Goal: Task Accomplishment & Management: Use online tool/utility

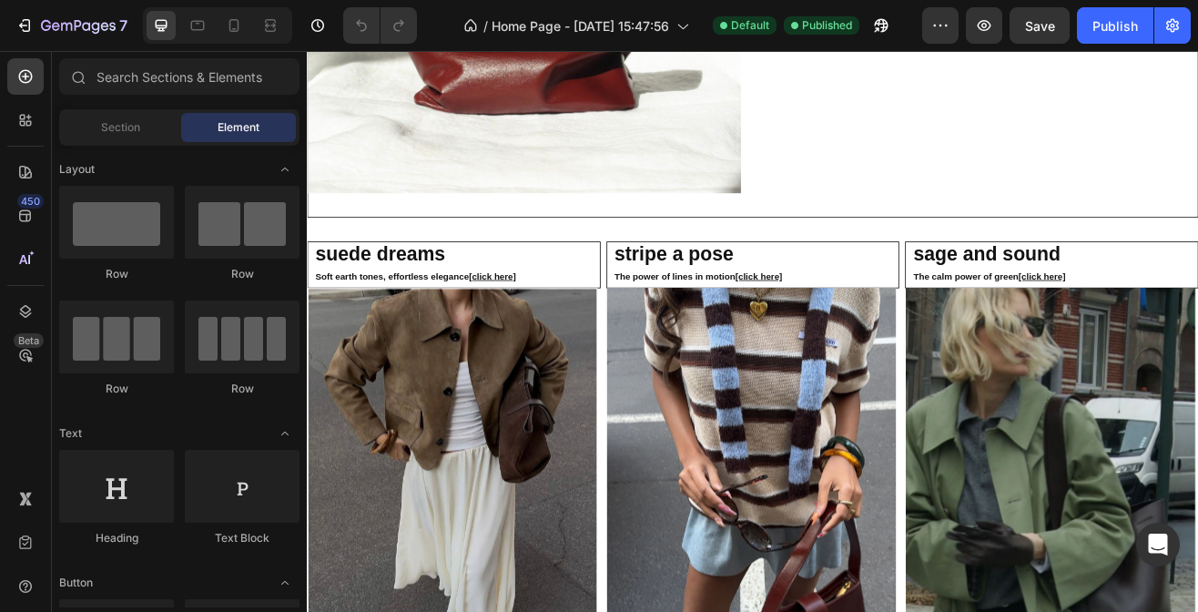
scroll to position [2599, 0]
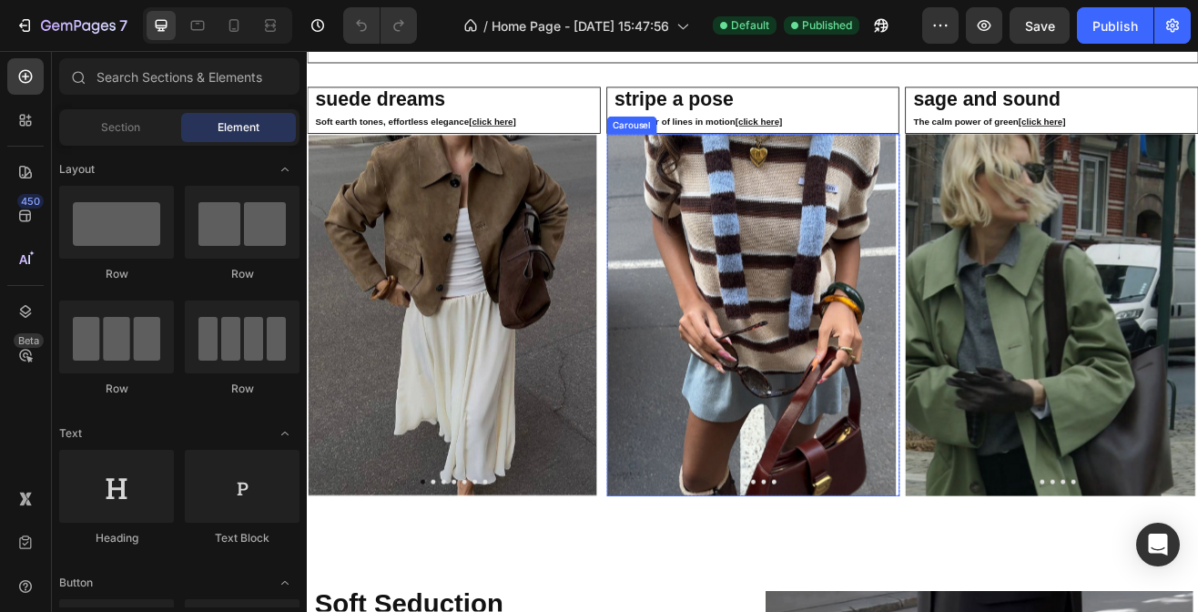
click at [996, 369] on icon "Carousel Next Arrow" at bounding box center [1003, 375] width 22 height 22
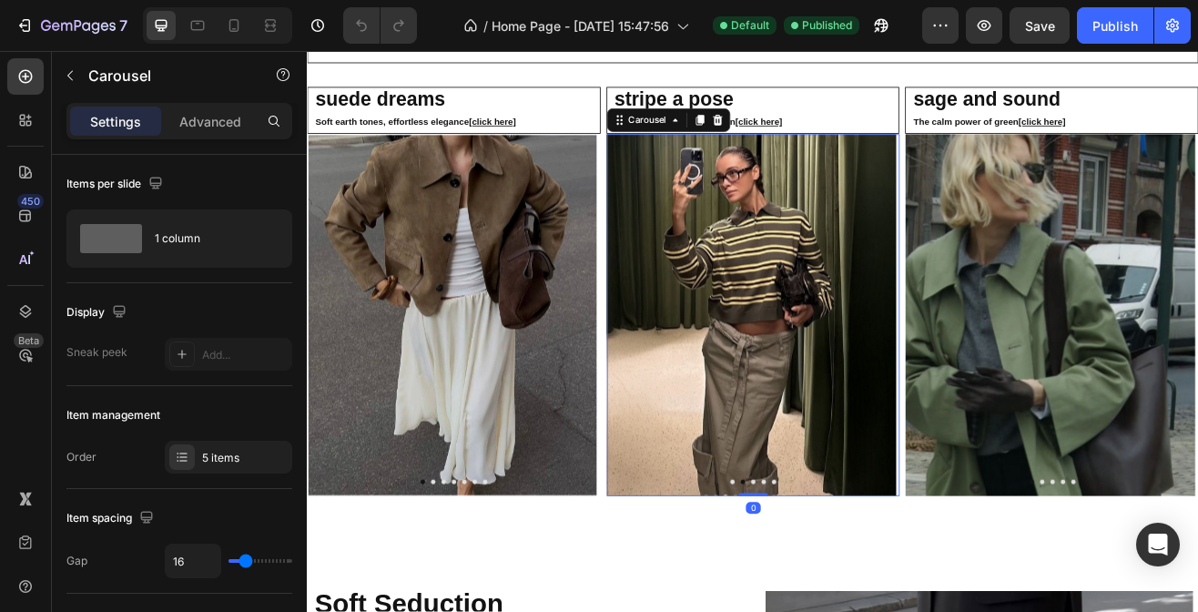
click at [997, 372] on icon "Carousel Next Arrow" at bounding box center [1003, 375] width 22 height 22
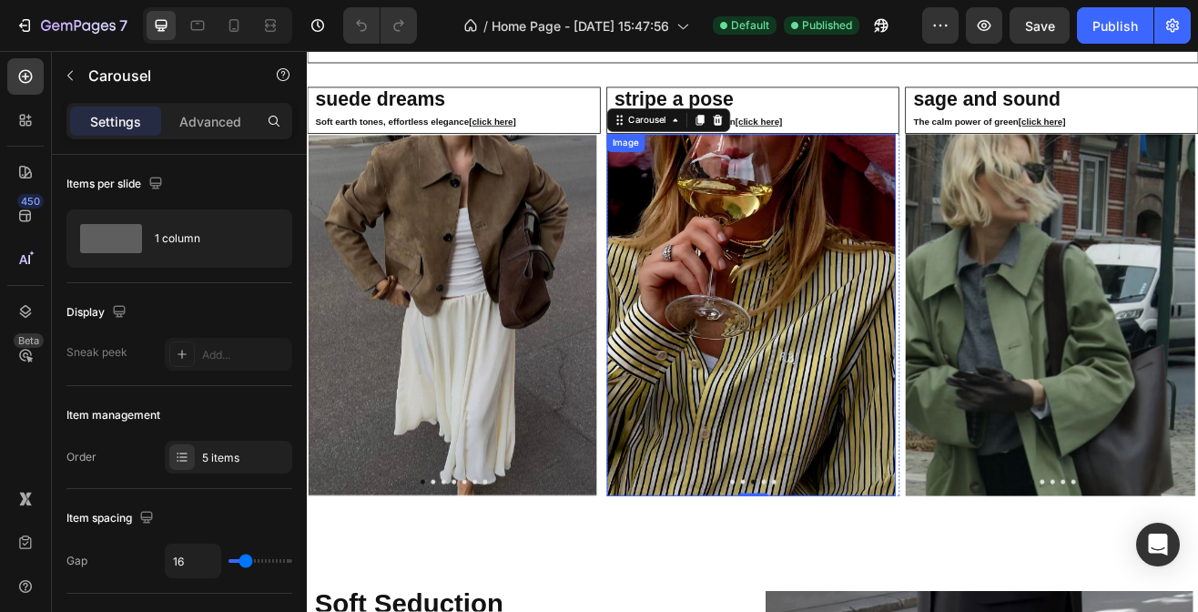
click at [887, 376] on img at bounding box center [850, 374] width 355 height 443
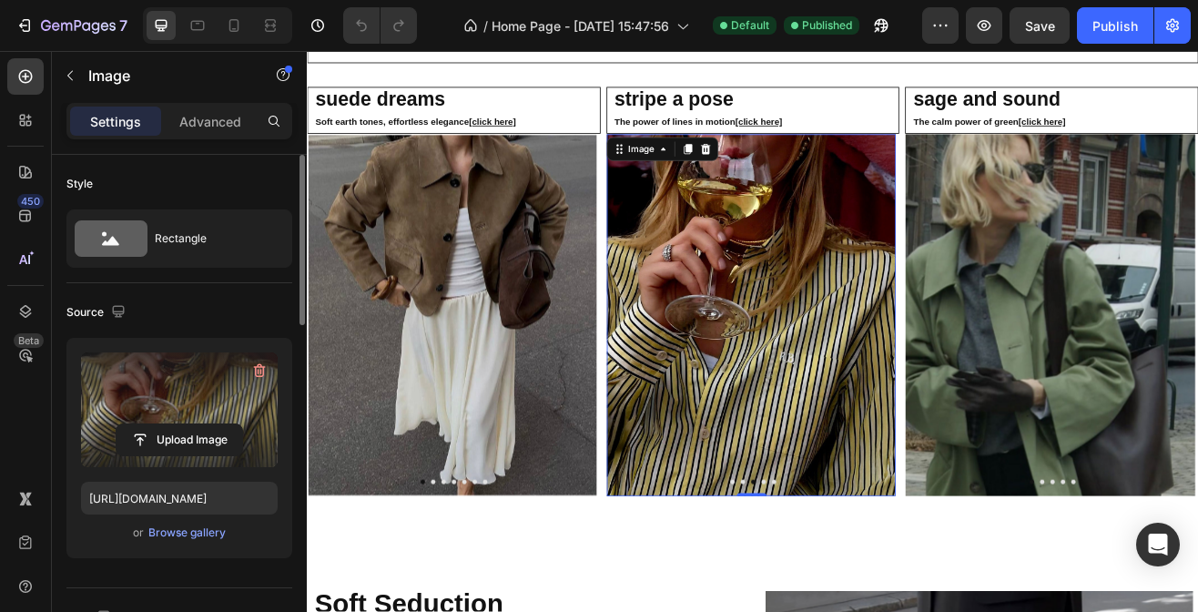
click at [162, 414] on label at bounding box center [179, 409] width 197 height 115
click at [162, 424] on input "file" at bounding box center [179, 439] width 126 height 31
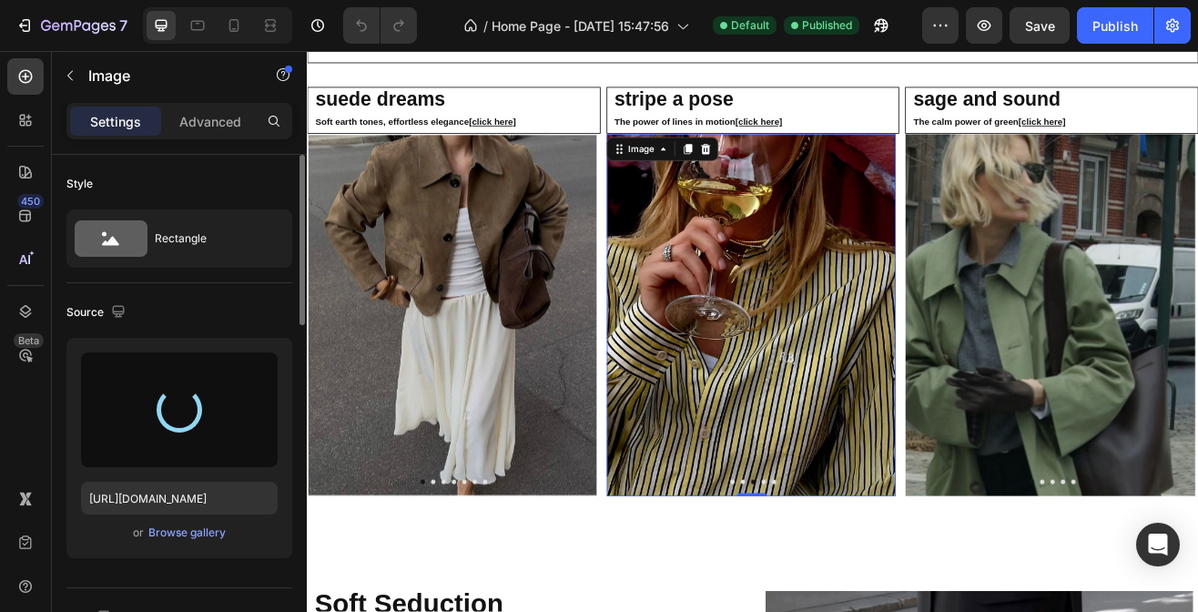
type input "[URL][DOMAIN_NAME]"
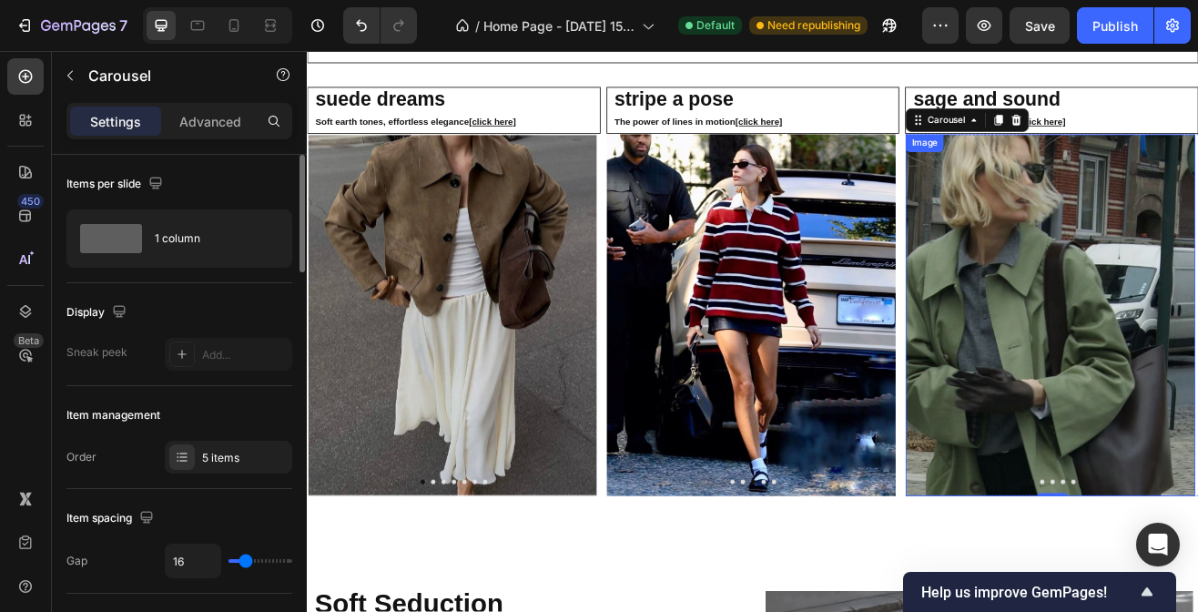
click at [1197, 360] on img at bounding box center [1216, 374] width 355 height 443
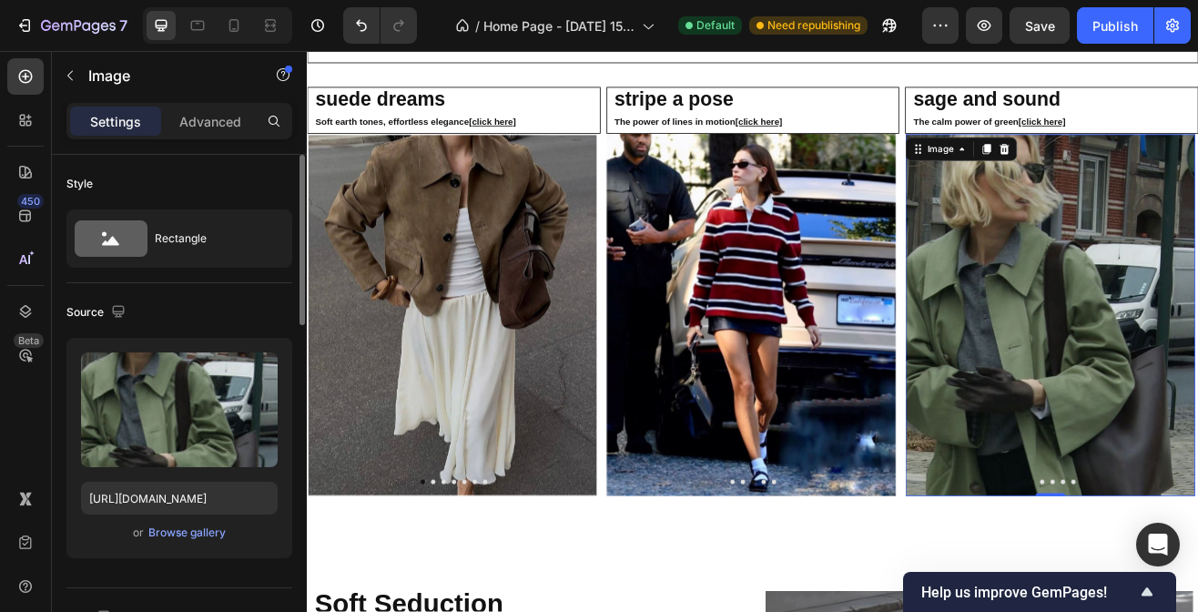
click at [1103, 177] on div "Image" at bounding box center [1107, 171] width 137 height 29
click at [1106, 169] on icon at bounding box center [1108, 171] width 5 height 4
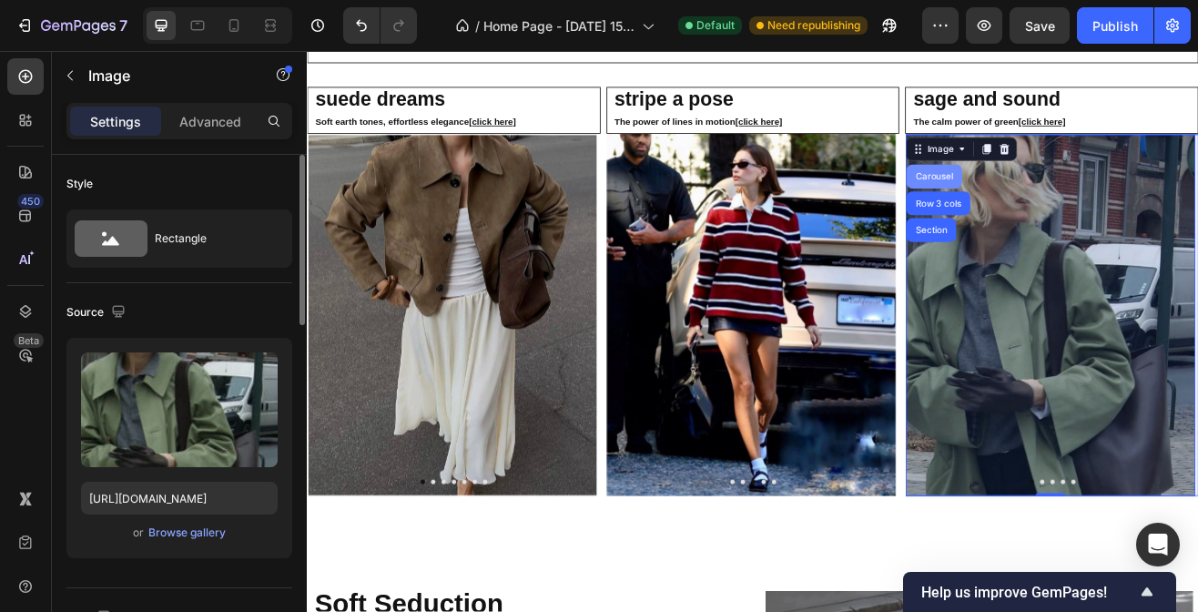
click at [1071, 200] on div "Carousel" at bounding box center [1074, 204] width 54 height 11
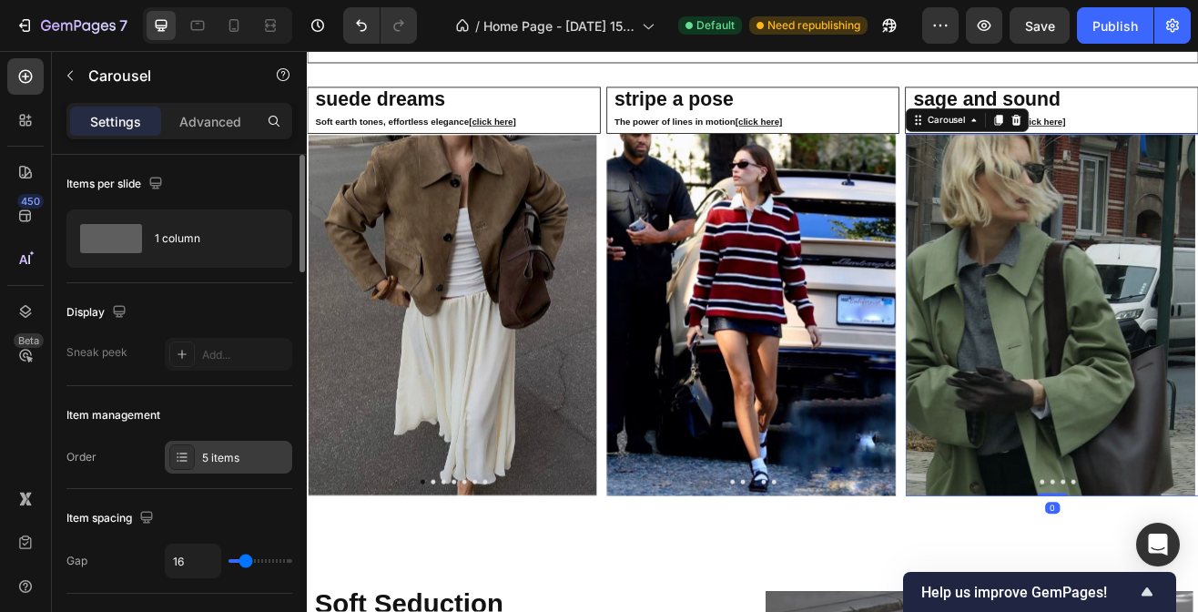
click at [208, 455] on div "5 items" at bounding box center [245, 458] width 86 height 16
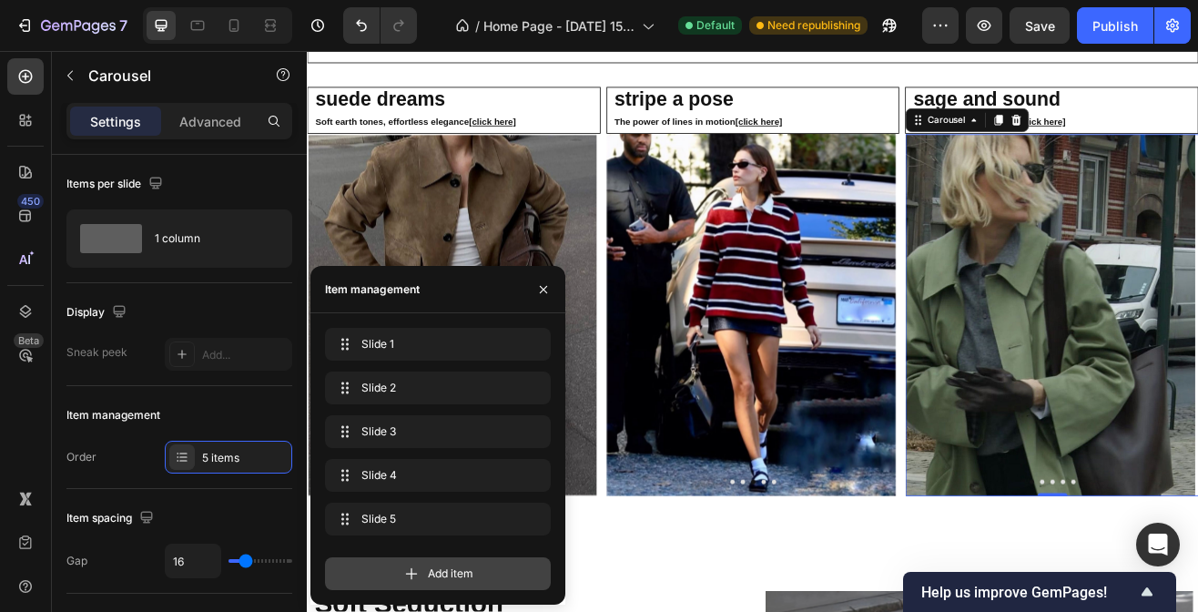
click at [457, 577] on span "Add item" at bounding box center [451, 573] width 46 height 16
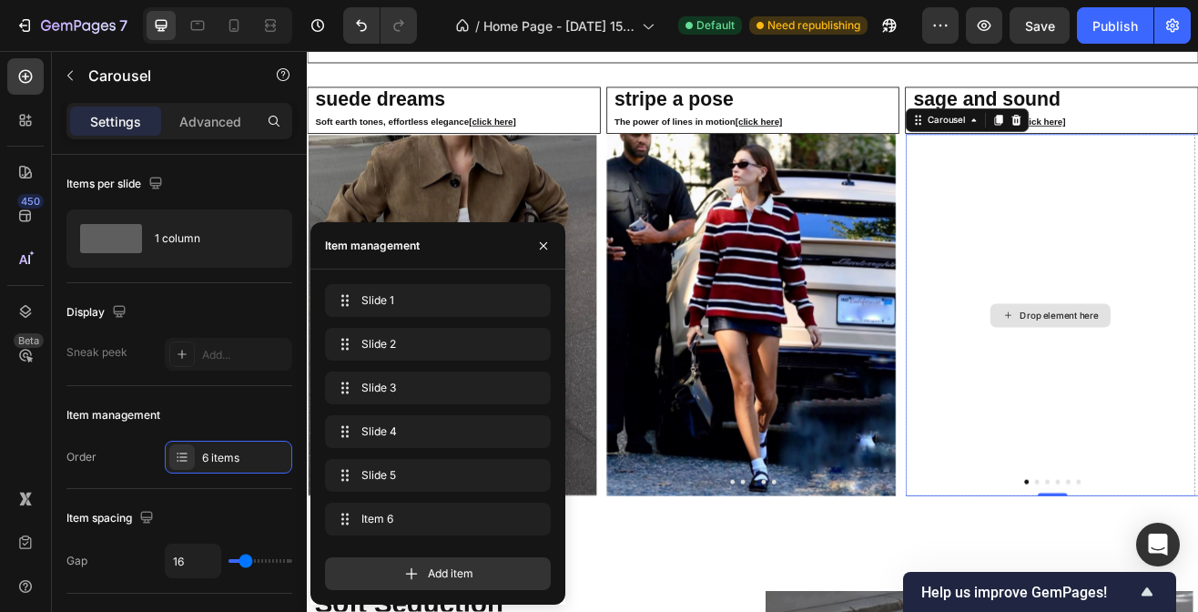
click at [1197, 360] on div "Drop element here" at bounding box center [1216, 374] width 147 height 29
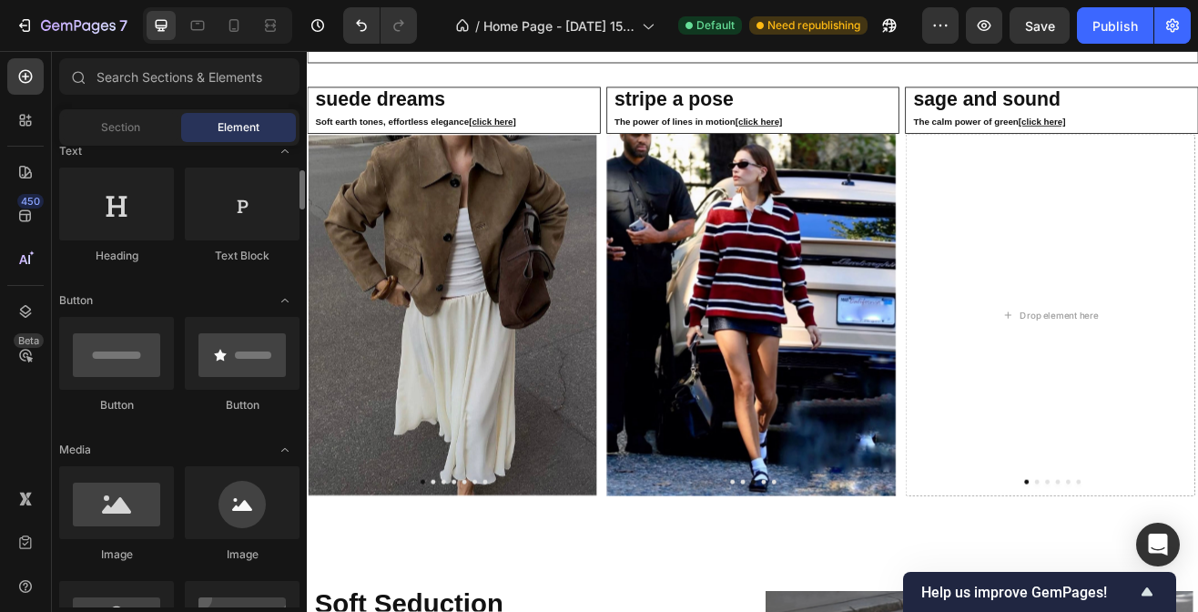
scroll to position [283, 0]
drag, startPoint x: 124, startPoint y: 505, endPoint x: 87, endPoint y: 443, distance: 71.8
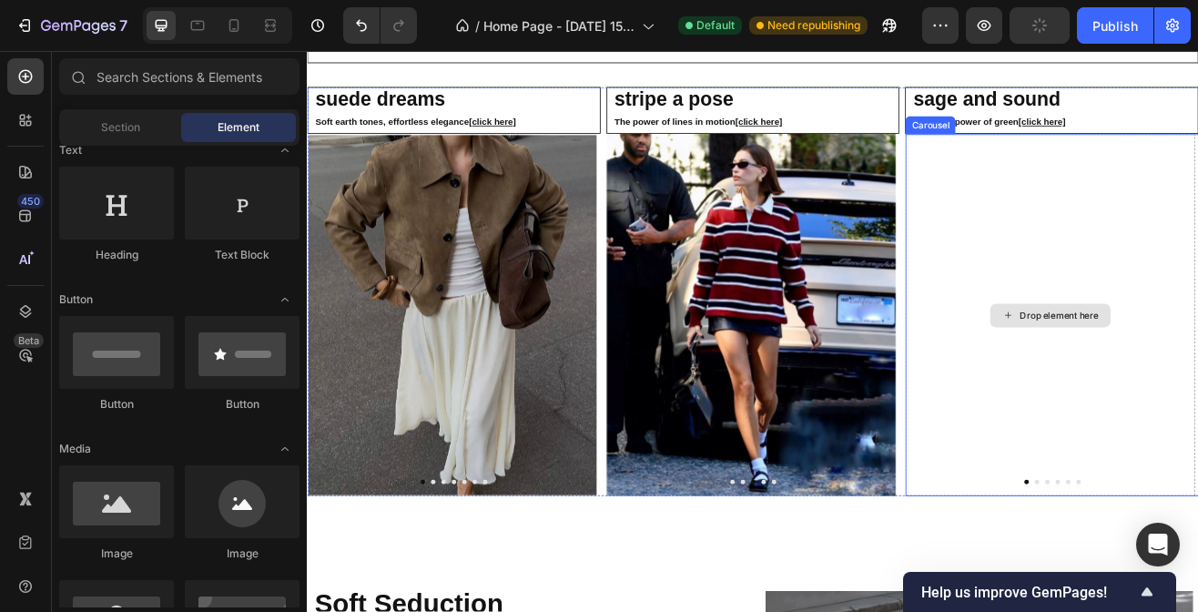
click at [1197, 360] on div "Drop element here" at bounding box center [1216, 374] width 147 height 29
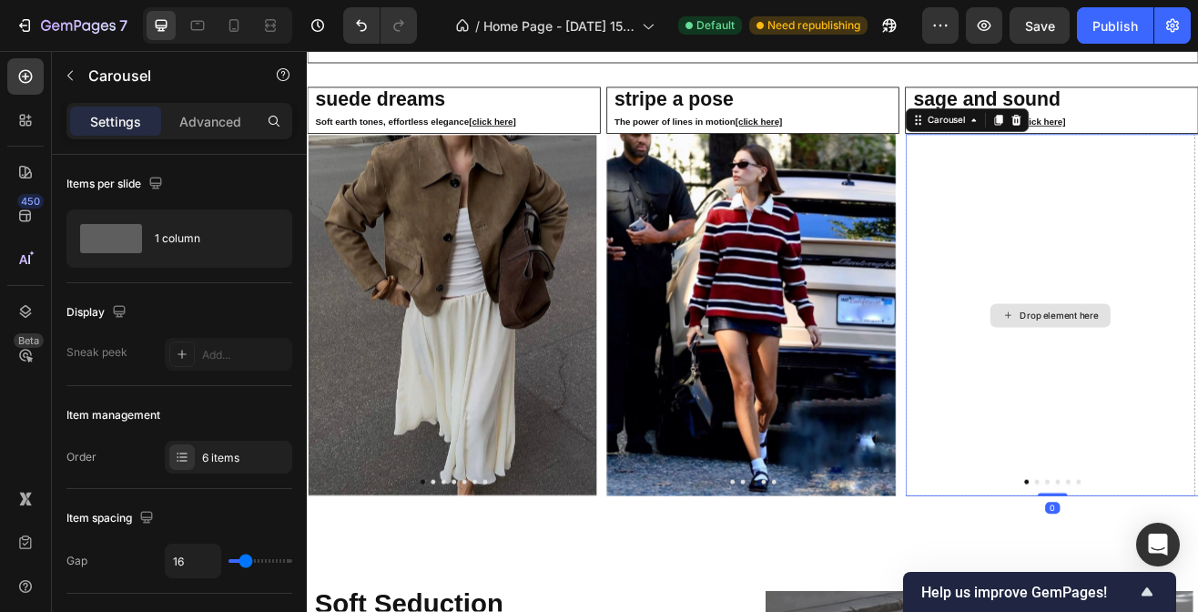
click at [1197, 383] on div "Drop element here" at bounding box center [1216, 374] width 355 height 443
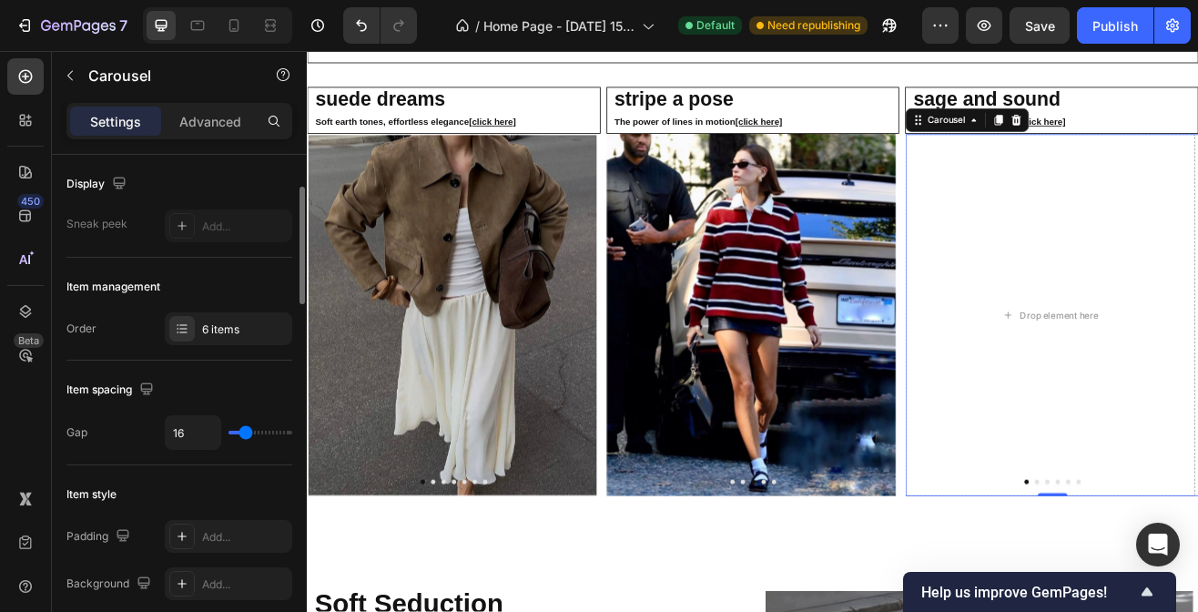
scroll to position [127, 0]
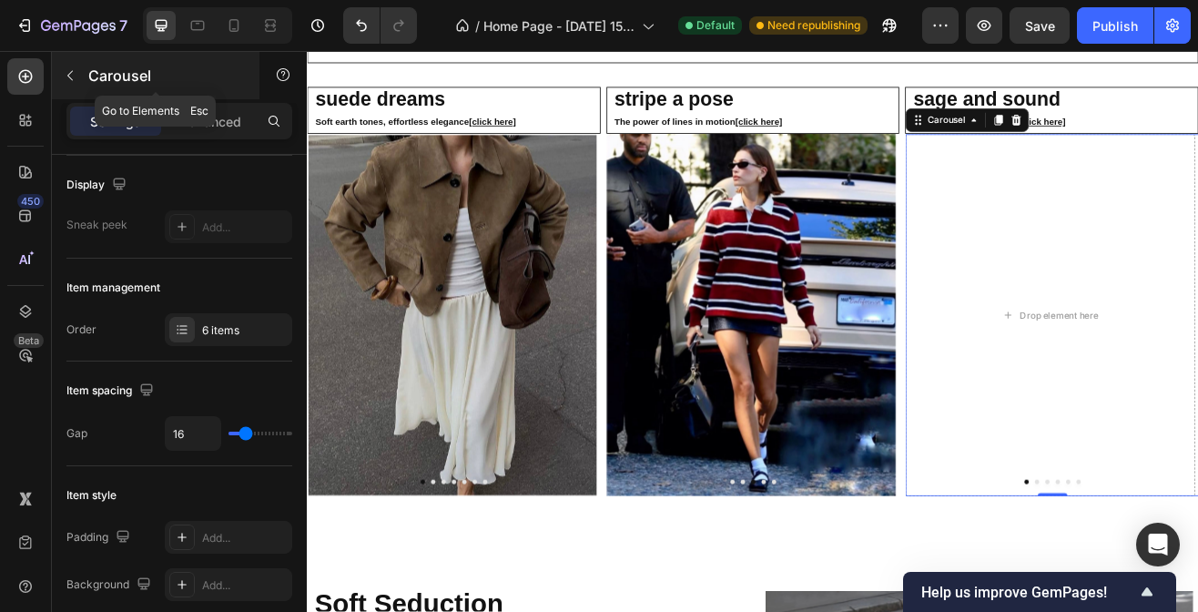
click at [68, 76] on icon "button" at bounding box center [70, 75] width 15 height 15
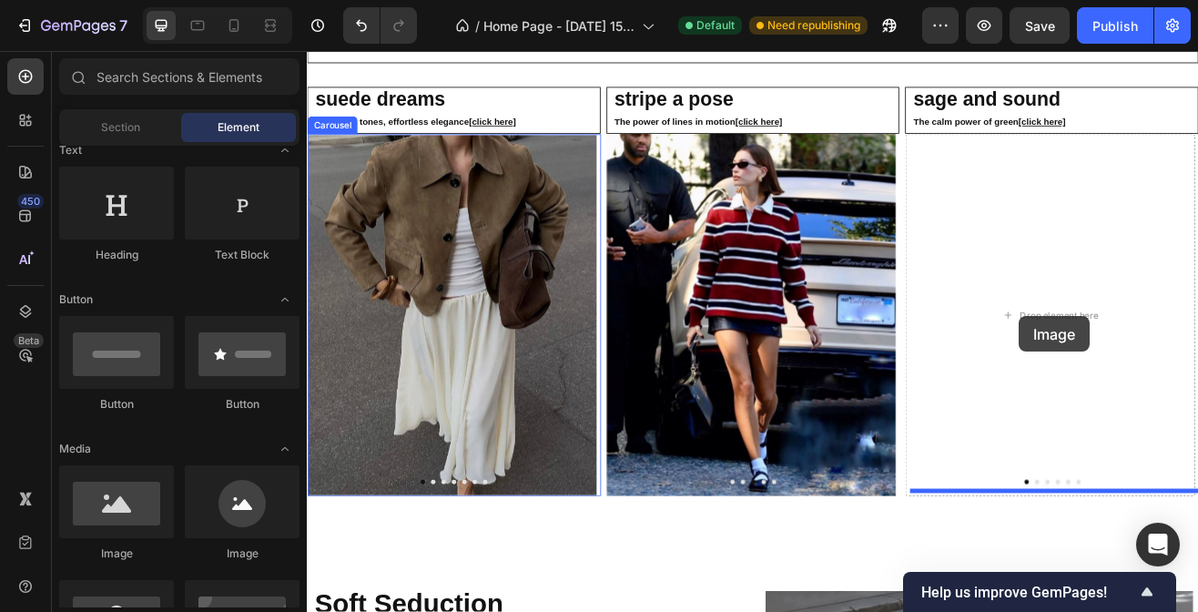
drag, startPoint x: 434, startPoint y: 555, endPoint x: 1179, endPoint y: 376, distance: 765.7
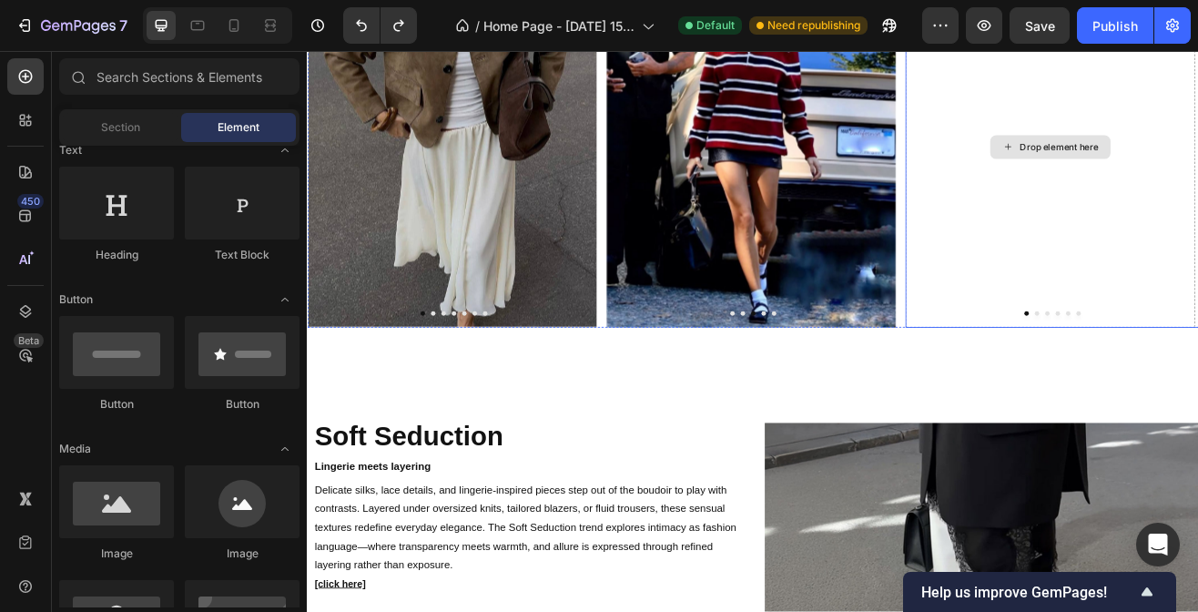
scroll to position [2666, 0]
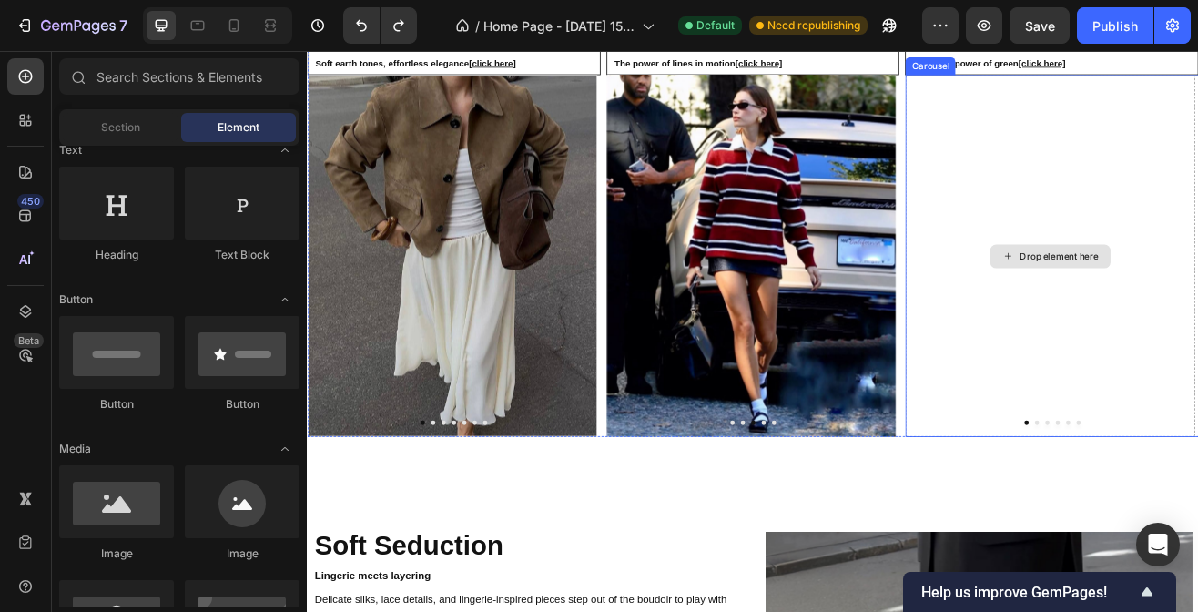
click at [1179, 268] on div "Drop element here" at bounding box center [1216, 302] width 355 height 443
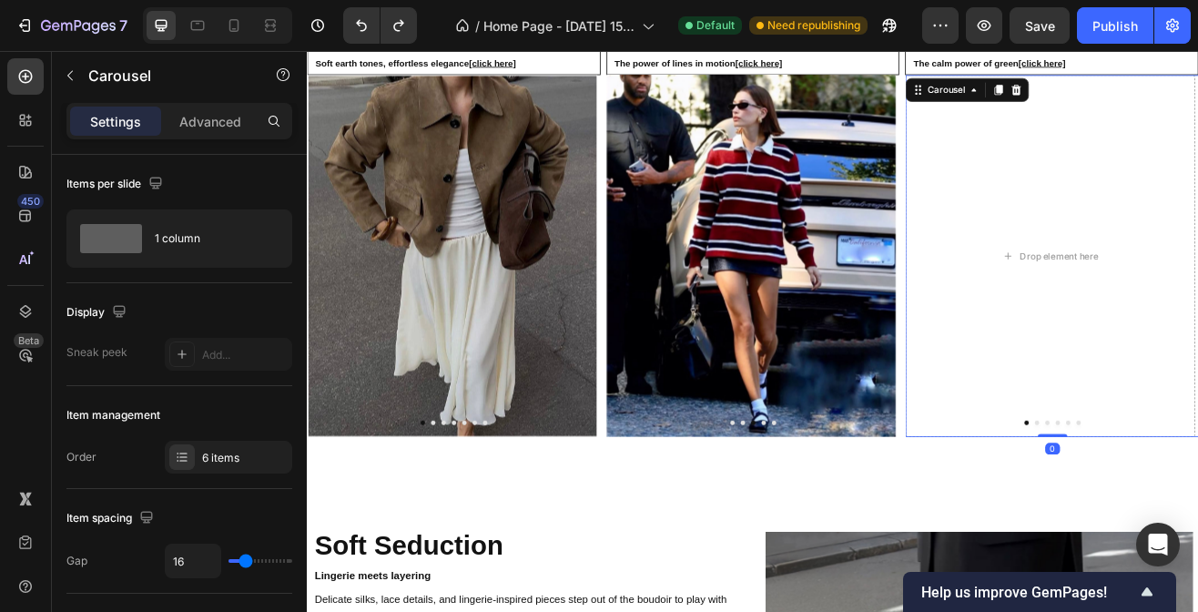
click at [1197, 504] on button "Dot" at bounding box center [1200, 506] width 5 height 5
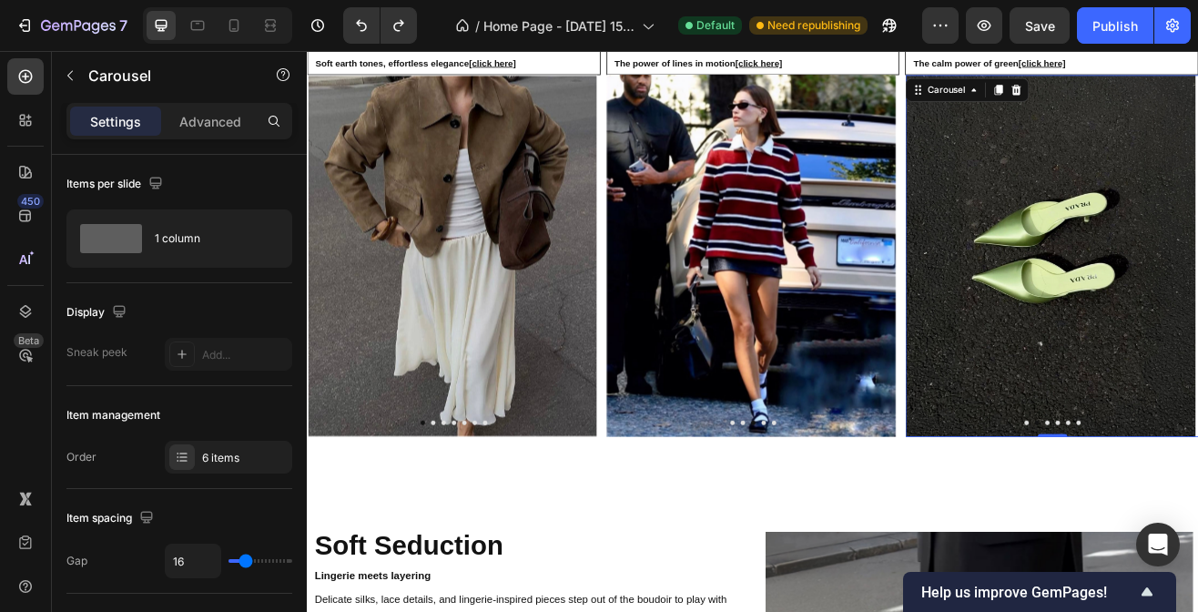
click at [1185, 505] on button "Dot" at bounding box center [1187, 506] width 5 height 5
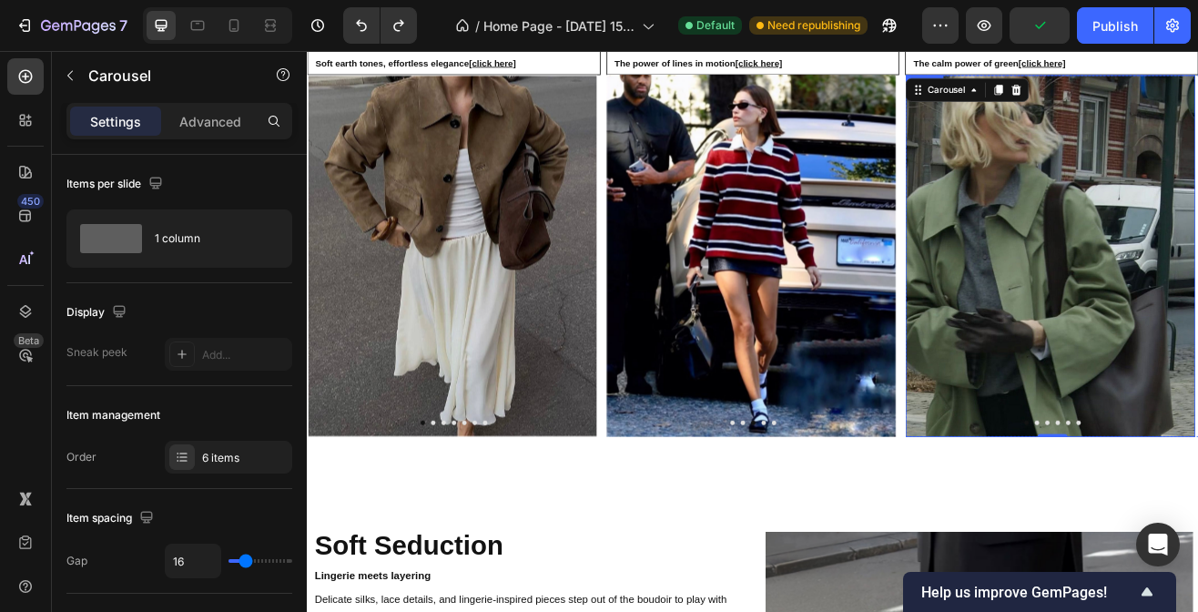
click at [1197, 309] on img at bounding box center [1216, 302] width 355 height 443
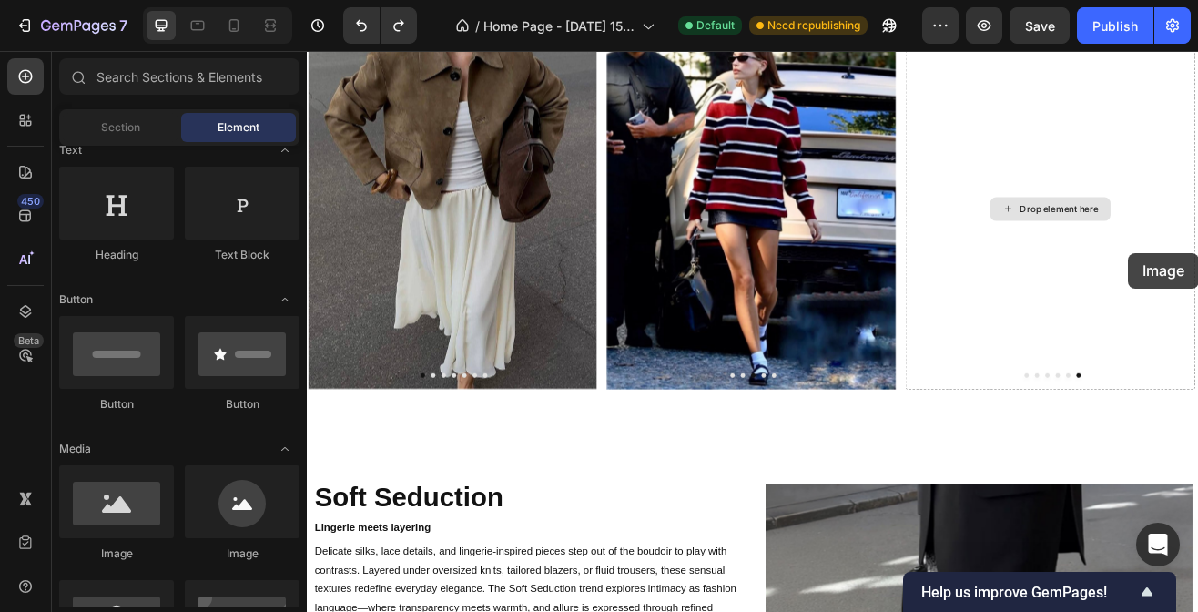
scroll to position [2735, 0]
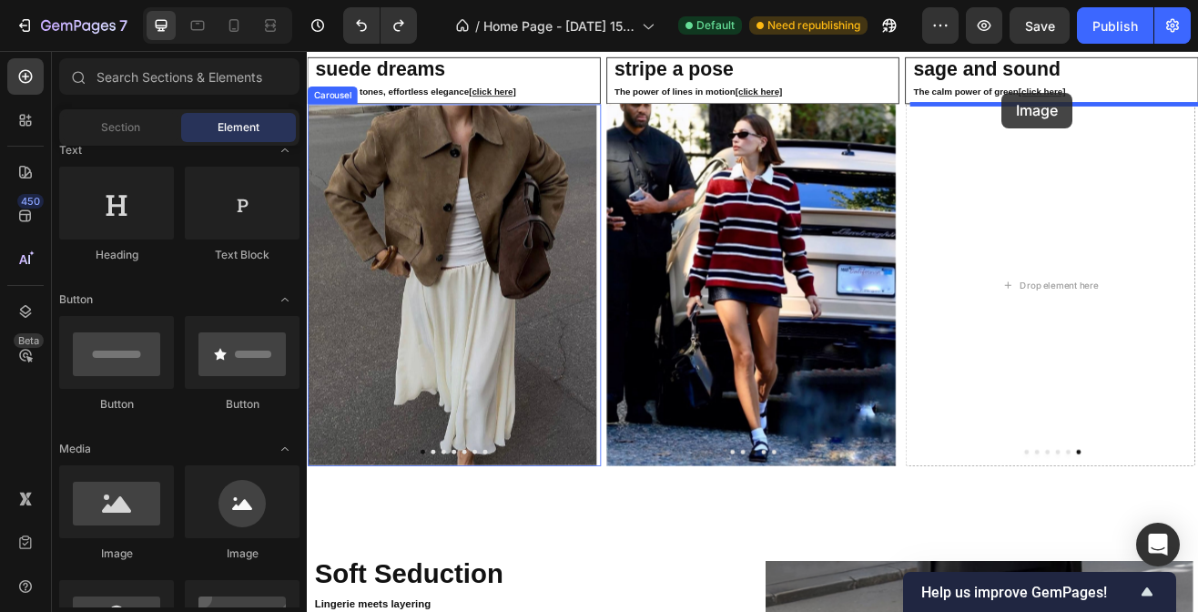
drag, startPoint x: 403, startPoint y: 560, endPoint x: 1155, endPoint y: 117, distance: 872.2
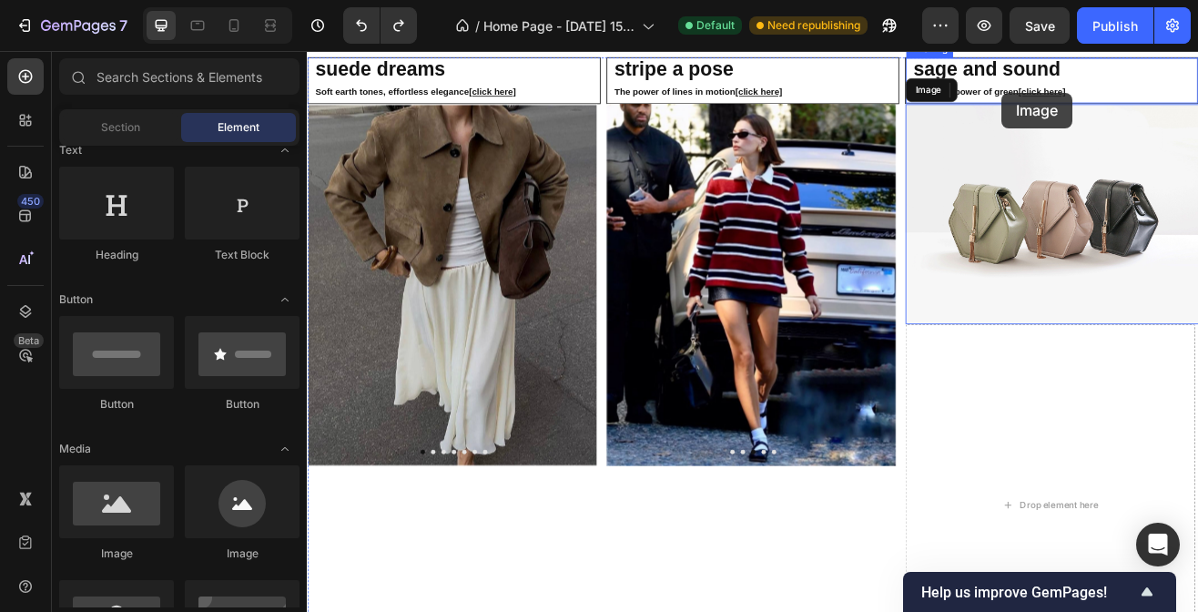
scroll to position [2585, 0]
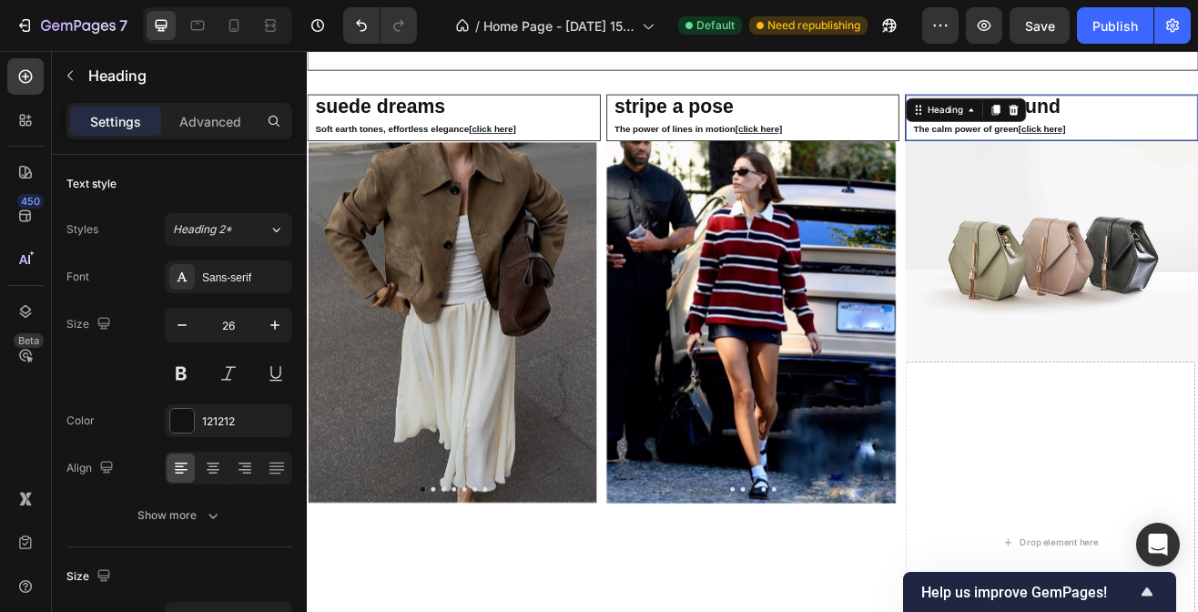
click at [1155, 117] on div "sage and sound The calm power of green [click here] Heading 0" at bounding box center [1218, 133] width 359 height 57
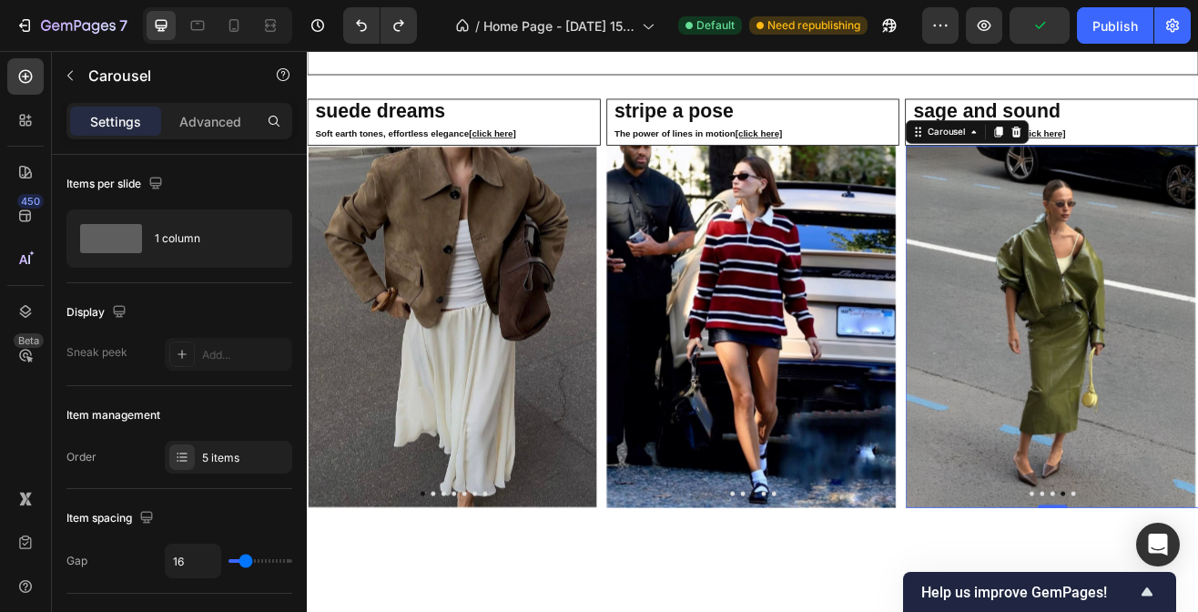
click at [1197, 591] on div at bounding box center [1218, 593] width 359 height 5
click at [1197, 583] on img at bounding box center [1216, 388] width 355 height 443
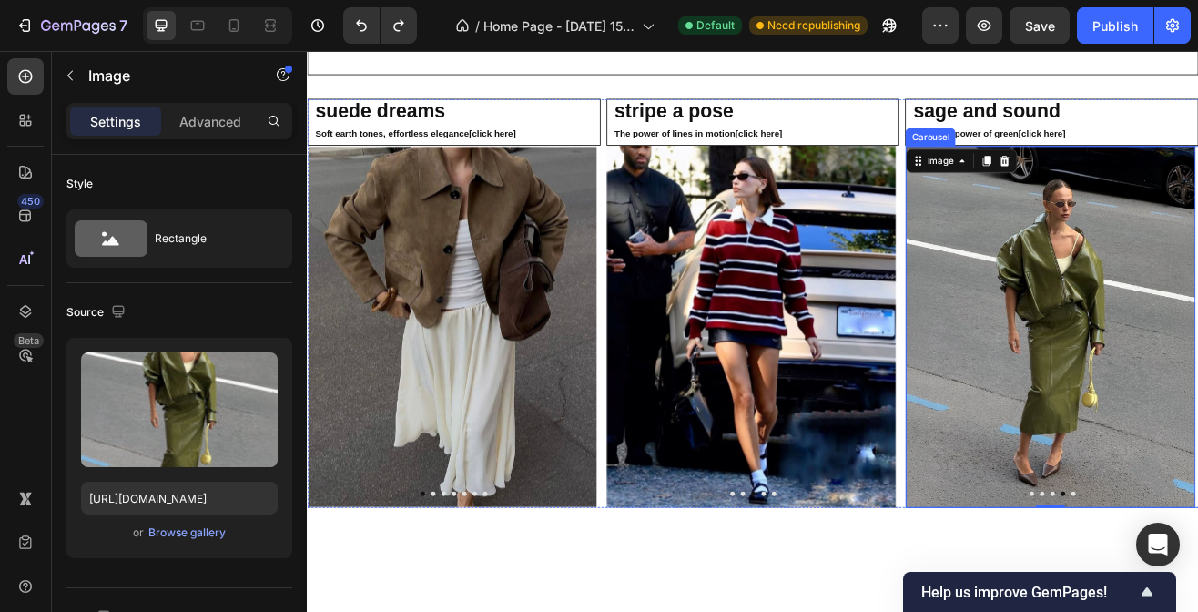
click at [1197, 591] on button "Dot" at bounding box center [1219, 593] width 5 height 5
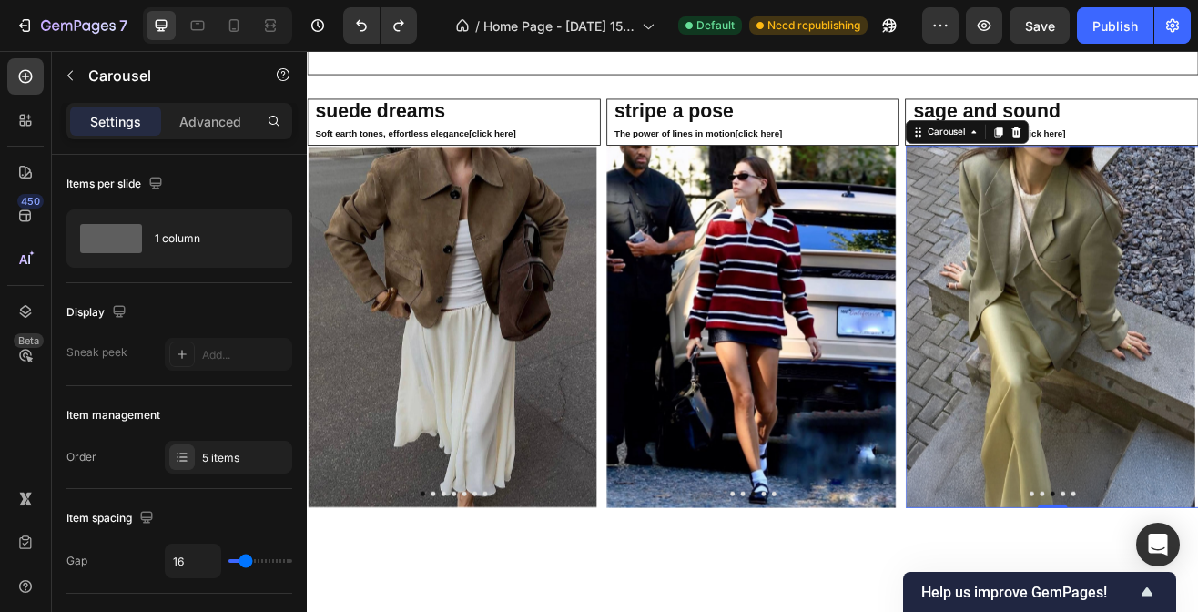
click at [1058, 387] on icon "Carousel Back Arrow" at bounding box center [1069, 390] width 22 height 22
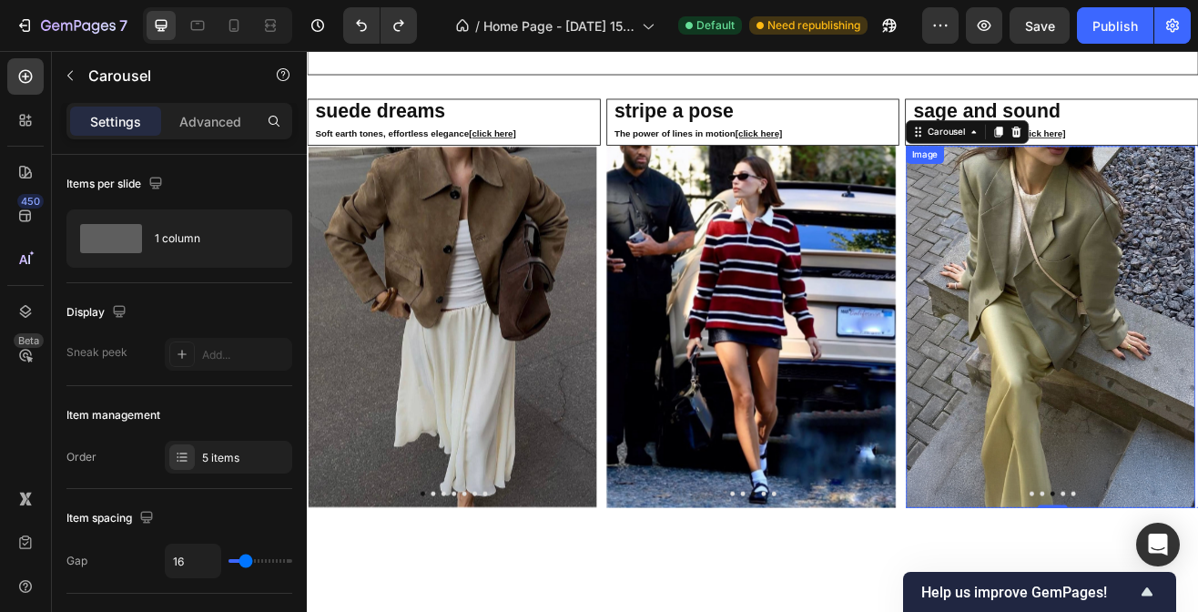
click at [1197, 373] on img at bounding box center [1216, 388] width 355 height 443
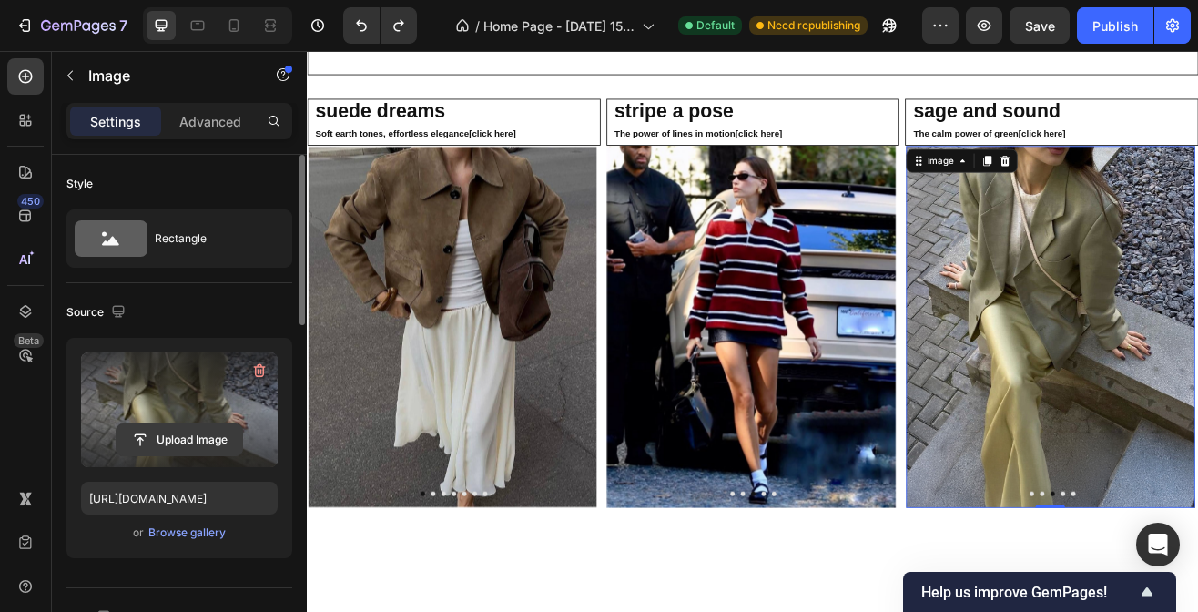
click at [193, 445] on input "file" at bounding box center [179, 439] width 126 height 31
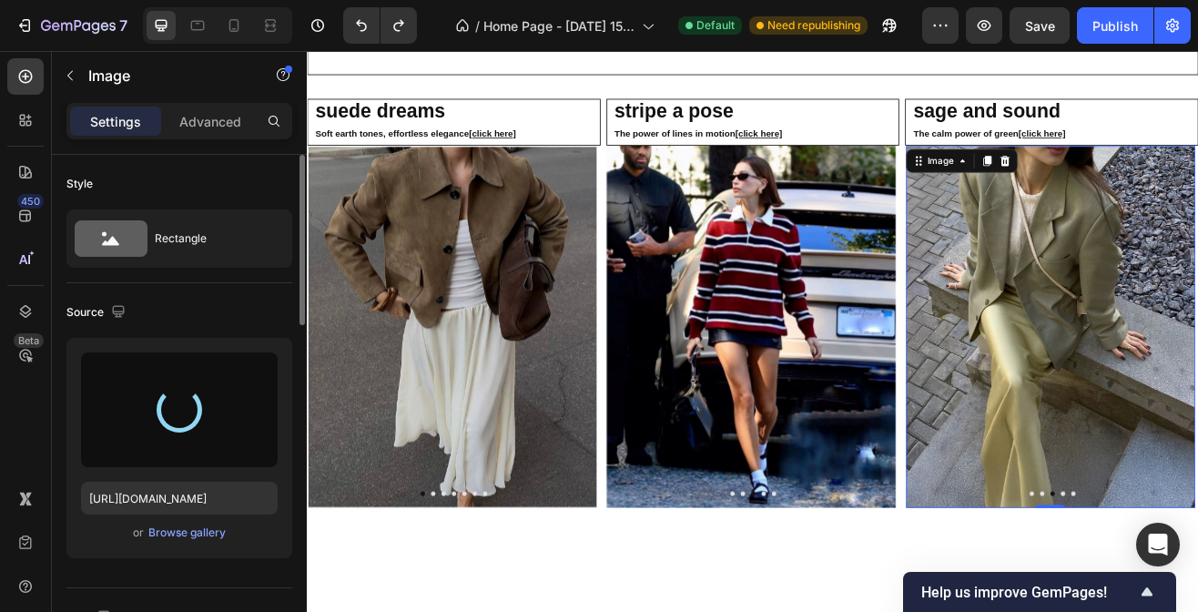
type input "[URL][DOMAIN_NAME]"
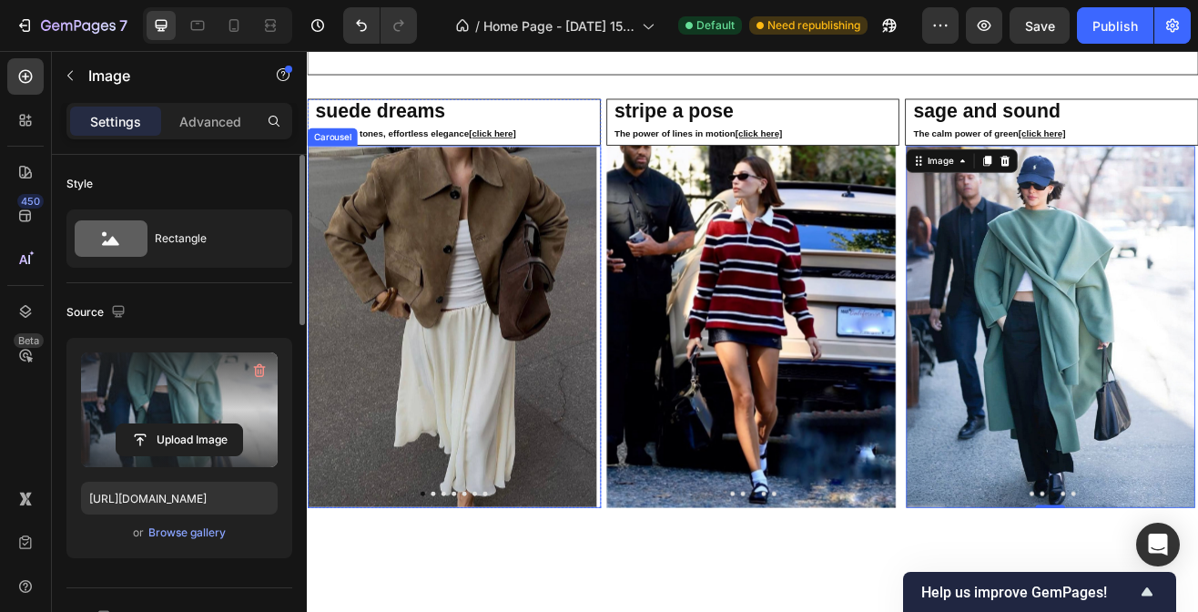
click at [626, 390] on icon "Carousel Next Arrow" at bounding box center [637, 389] width 22 height 22
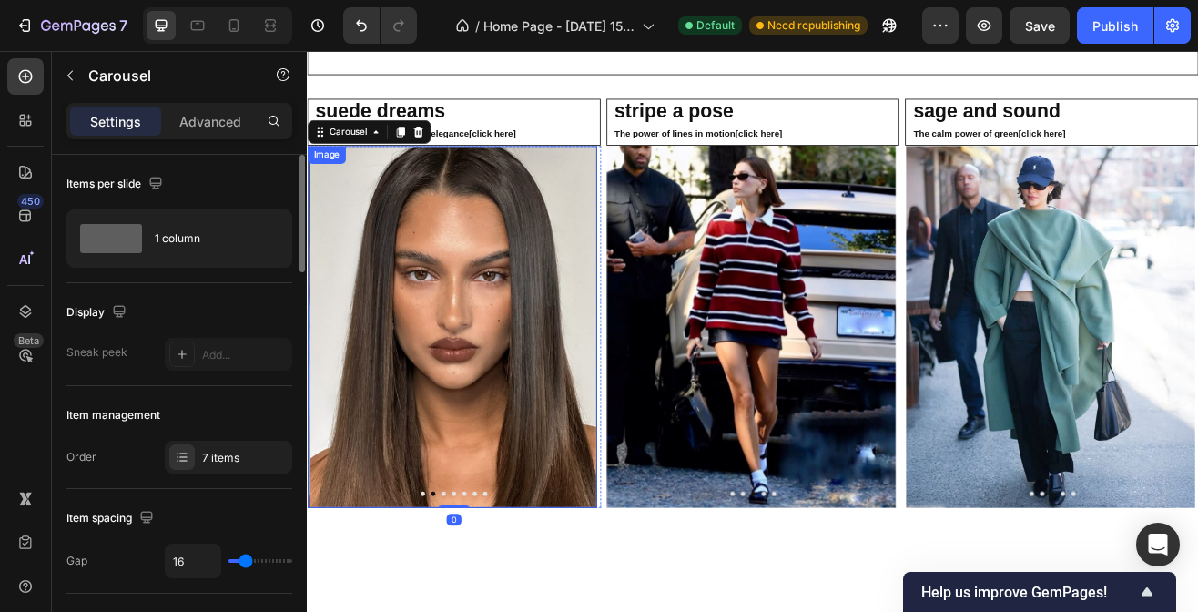
click at [580, 429] on img at bounding box center [484, 388] width 355 height 442
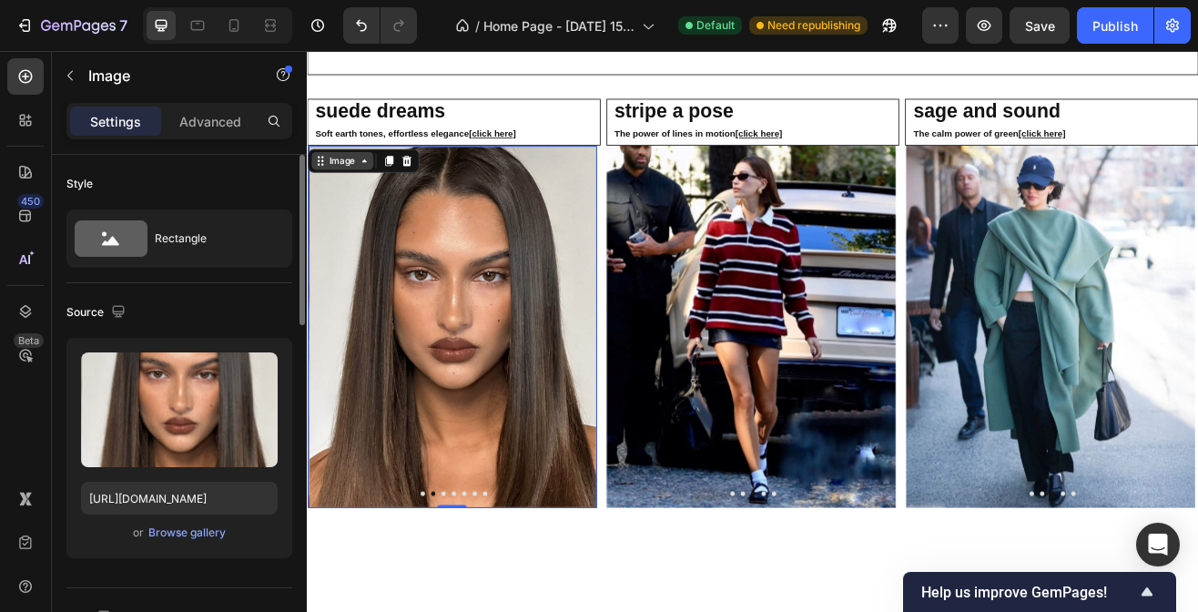
click at [365, 177] on div "Image" at bounding box center [348, 185] width 39 height 16
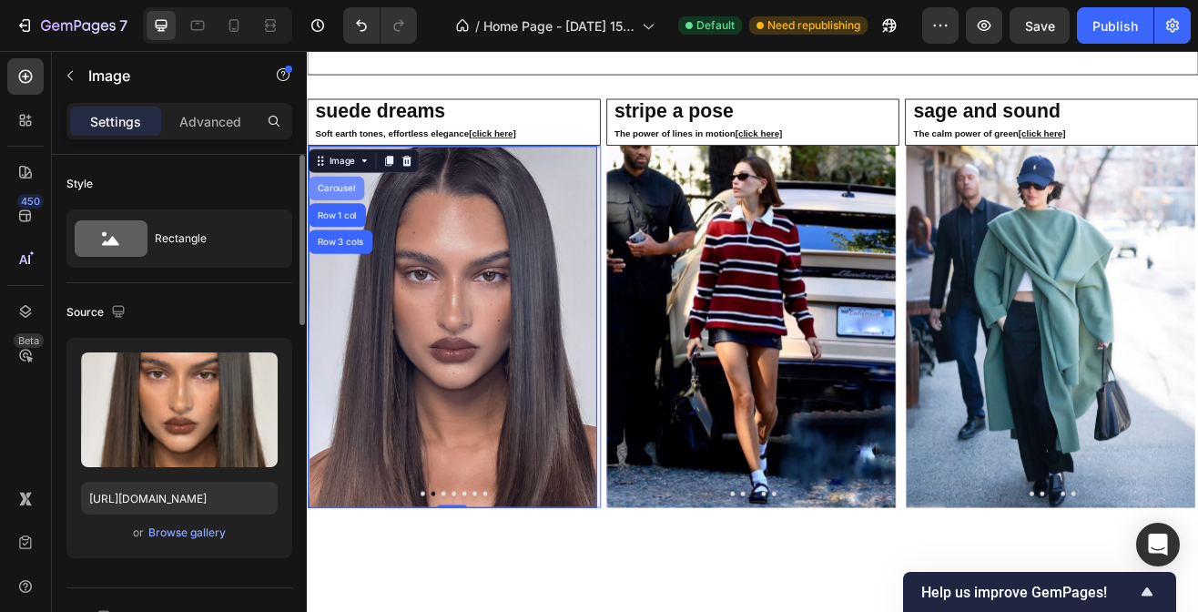
click at [344, 205] on div "Carousel" at bounding box center [342, 219] width 68 height 29
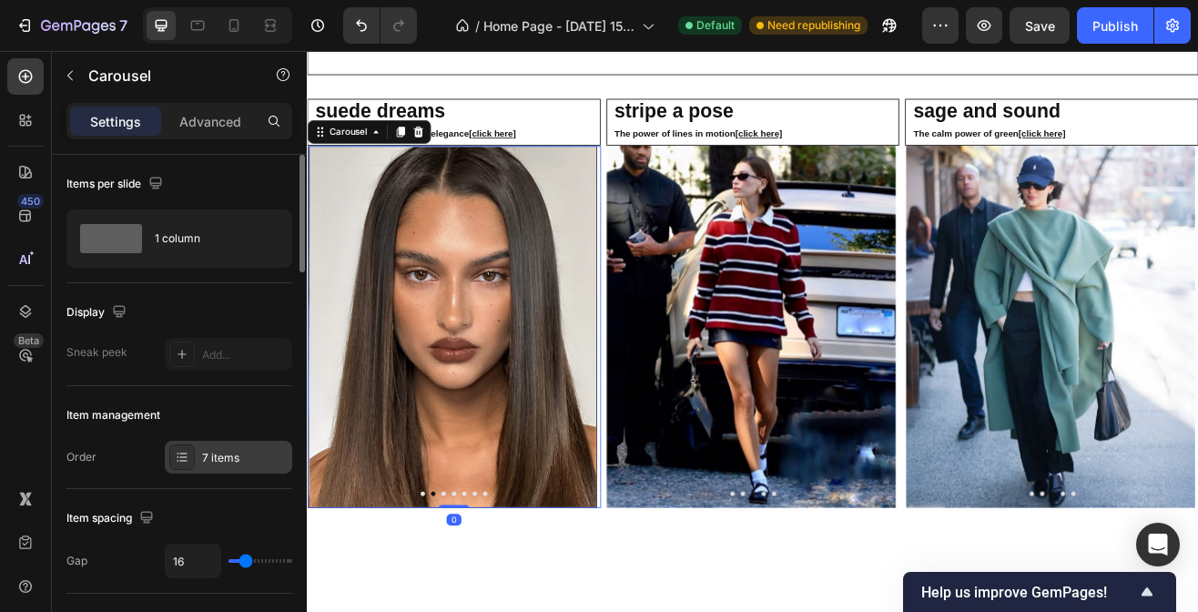
click at [252, 466] on div "7 items" at bounding box center [228, 456] width 127 height 33
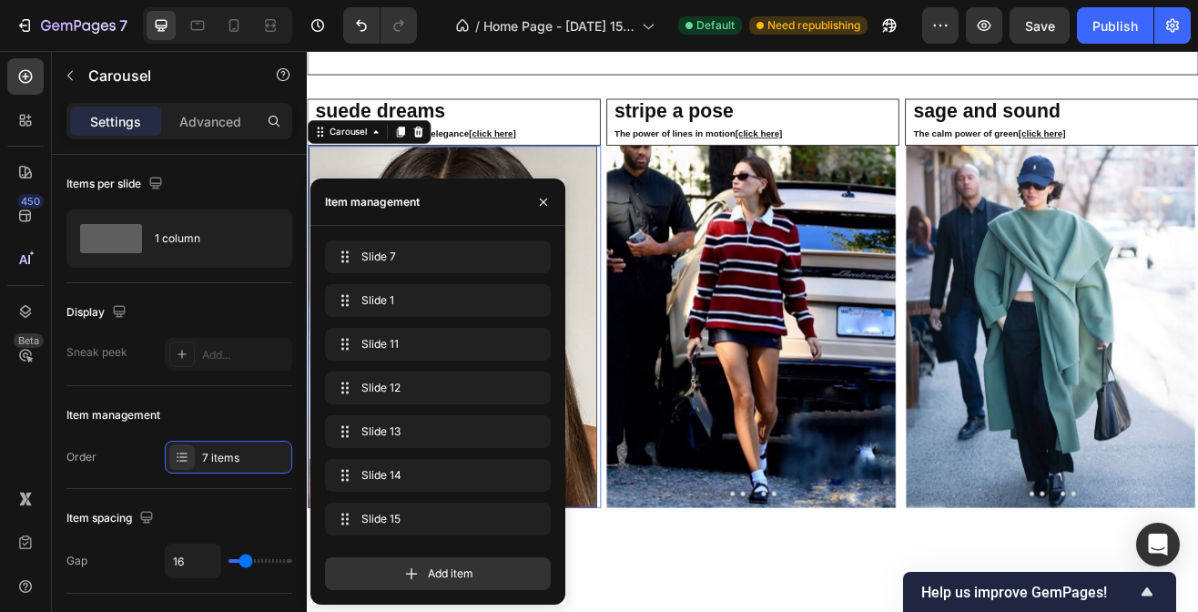
click at [471, 568] on span "Add item" at bounding box center [451, 573] width 46 height 16
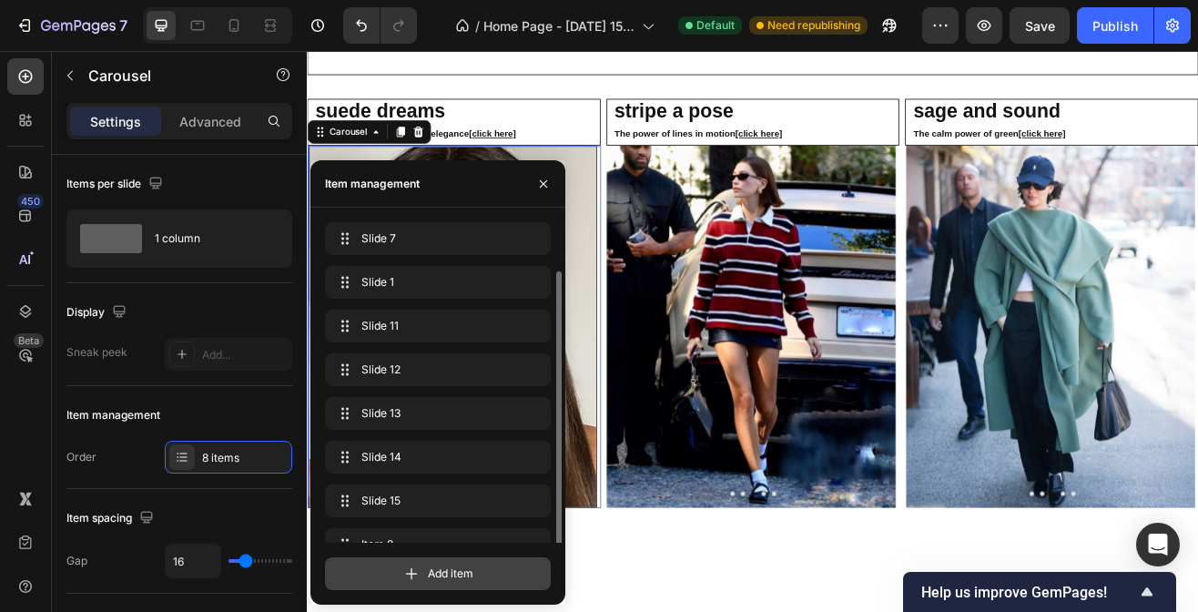
scroll to position [25, 0]
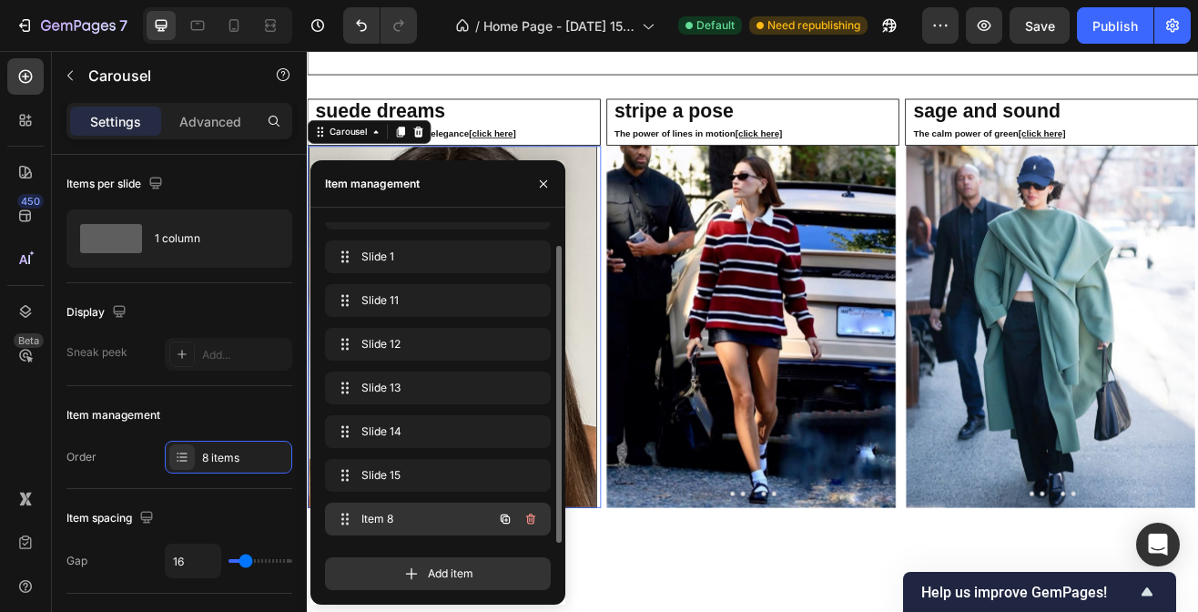
click at [410, 520] on span "Item 8" at bounding box center [412, 519] width 103 height 16
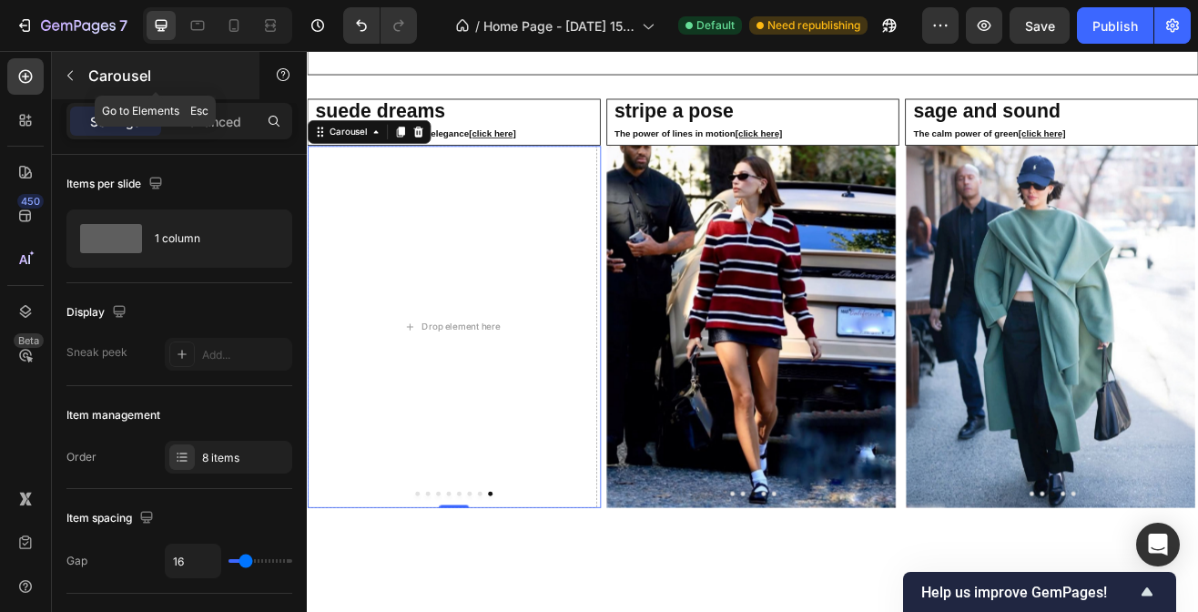
click at [65, 76] on icon "button" at bounding box center [70, 75] width 15 height 15
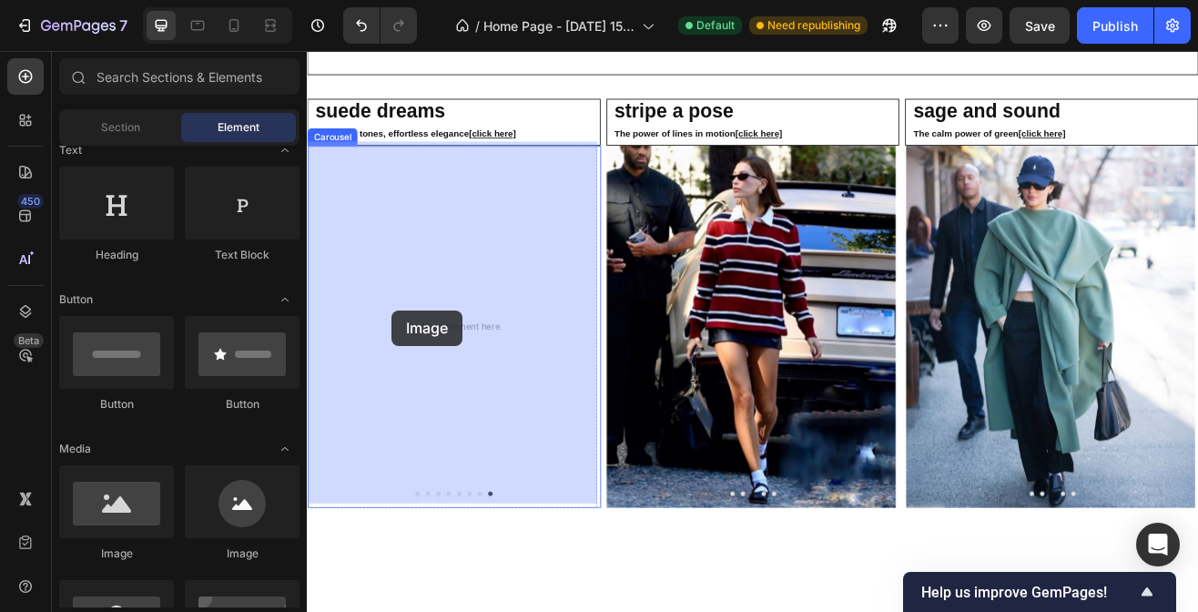
drag, startPoint x: 438, startPoint y: 544, endPoint x: 410, endPoint y: 369, distance: 177.8
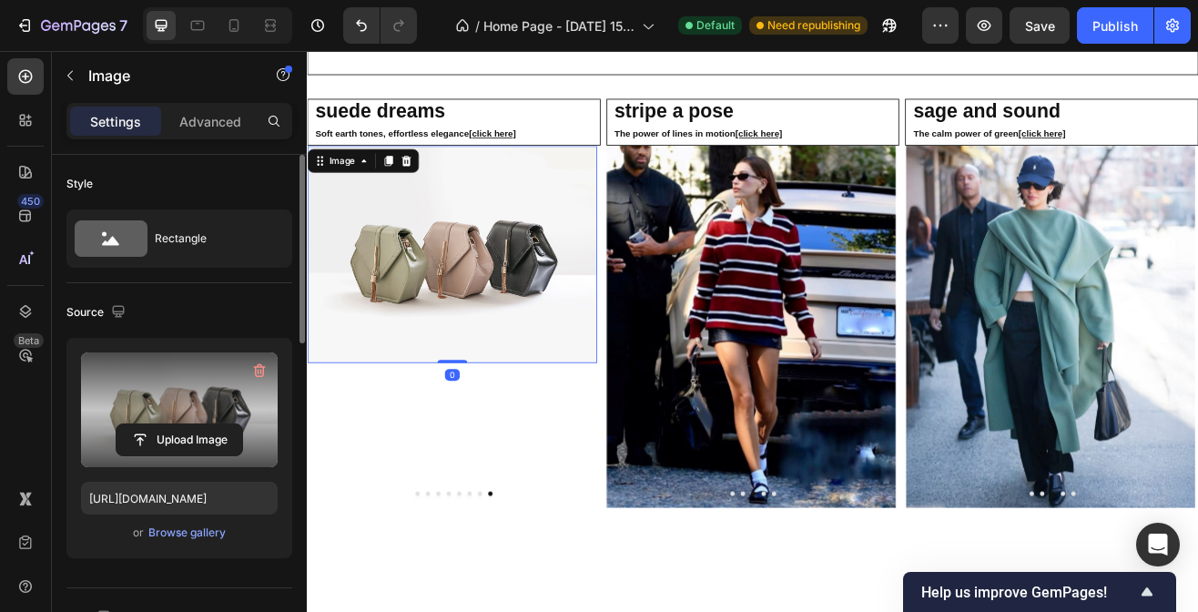
click at [199, 420] on label at bounding box center [179, 409] width 197 height 115
click at [199, 424] on input "file" at bounding box center [179, 439] width 126 height 31
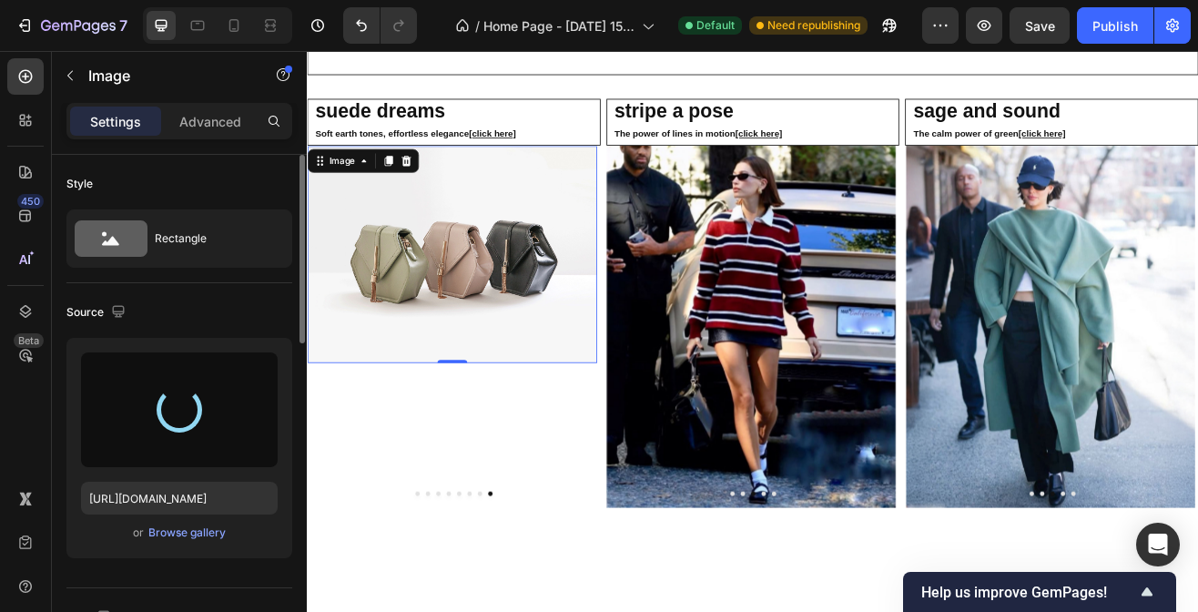
type input "[URL][DOMAIN_NAME]"
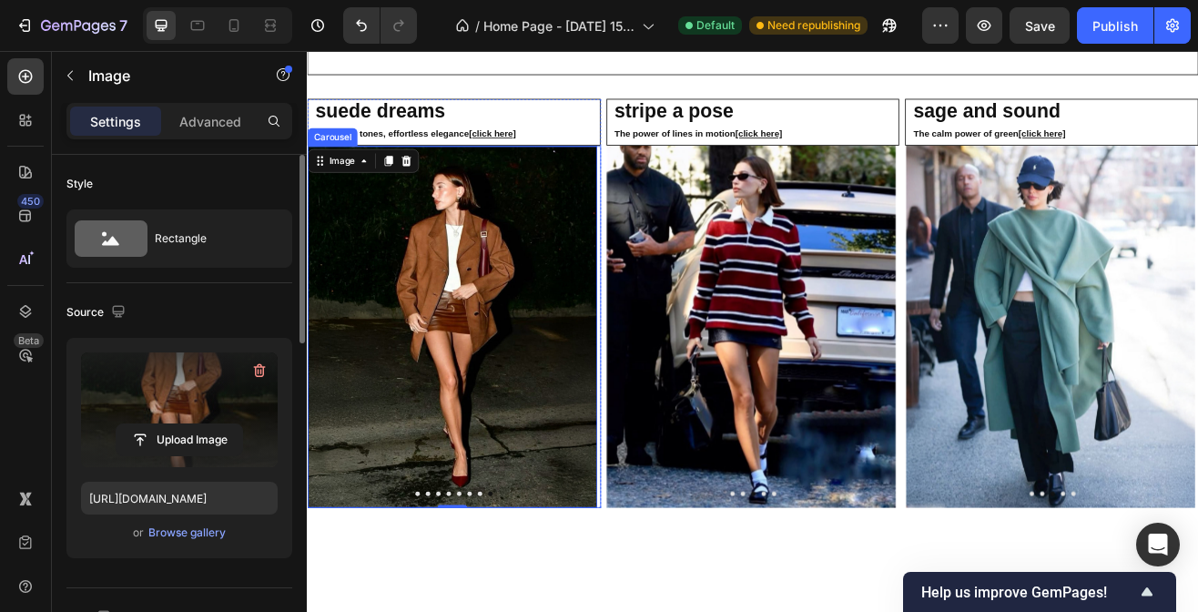
click at [627, 383] on icon "Carousel Next Arrow" at bounding box center [637, 390] width 22 height 22
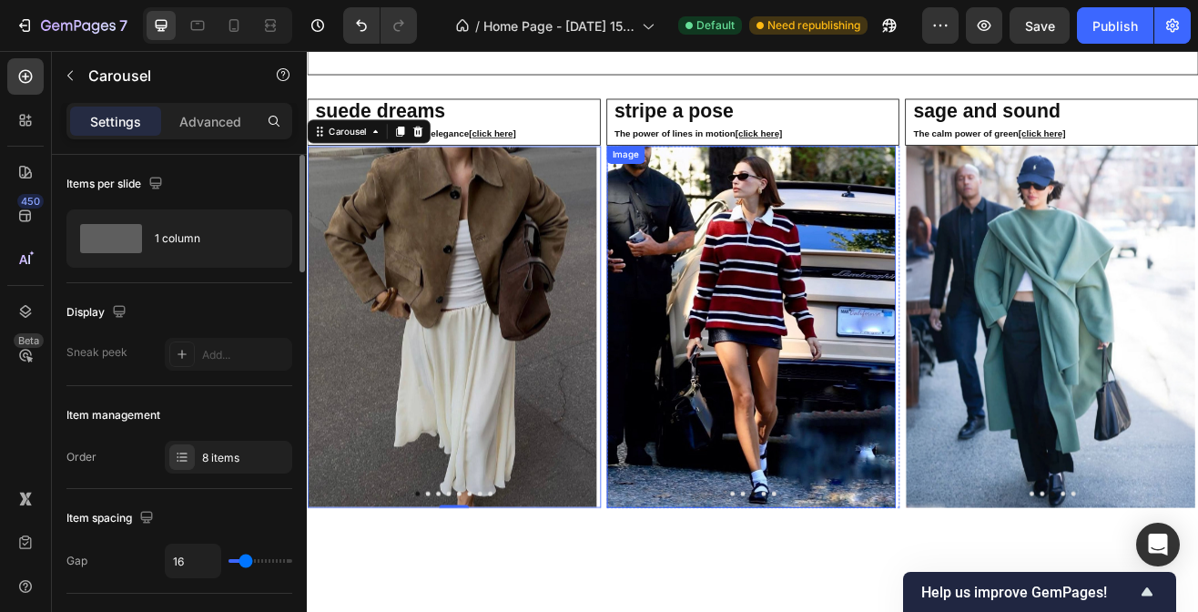
click at [818, 583] on img at bounding box center [850, 388] width 355 height 443
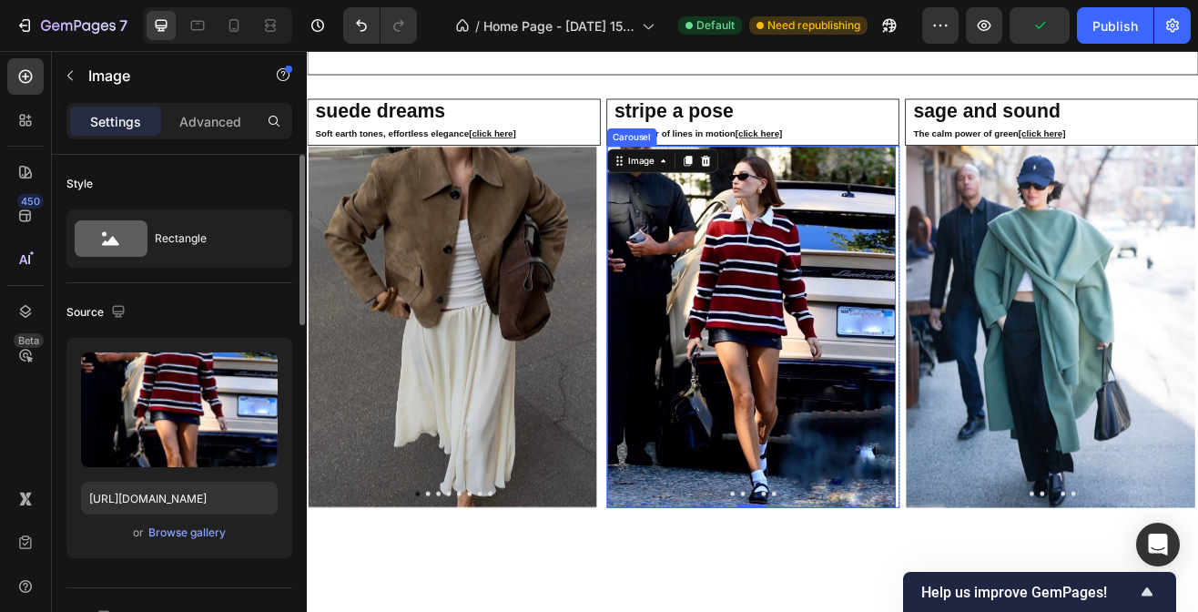
click at [825, 591] on button "Dot" at bounding box center [827, 593] width 5 height 5
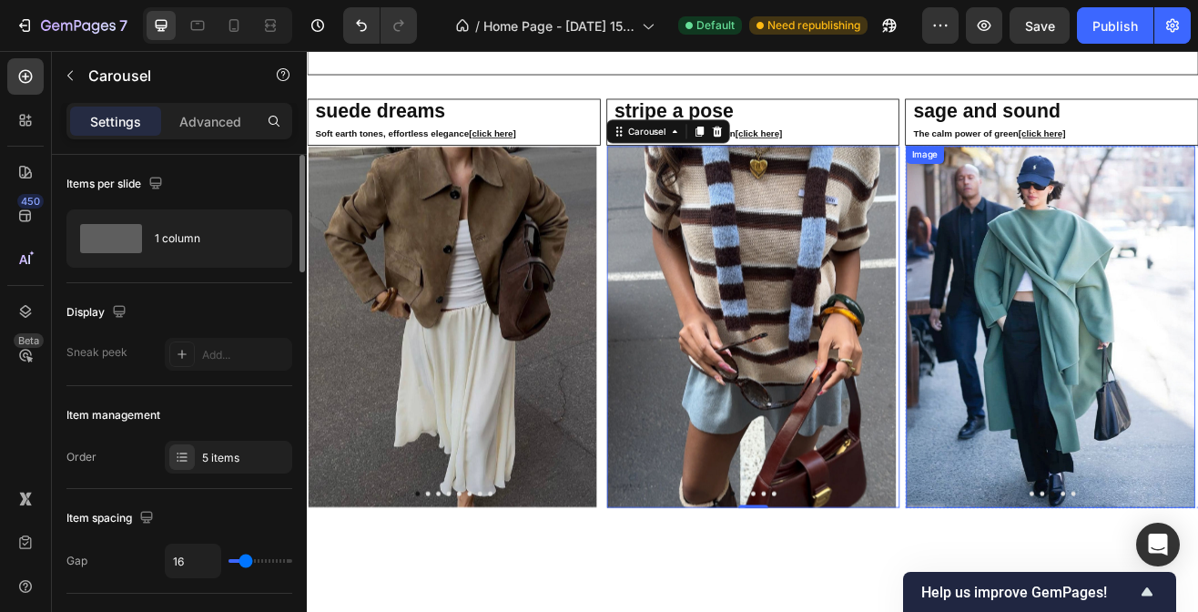
click at [1183, 410] on img at bounding box center [1216, 388] width 355 height 443
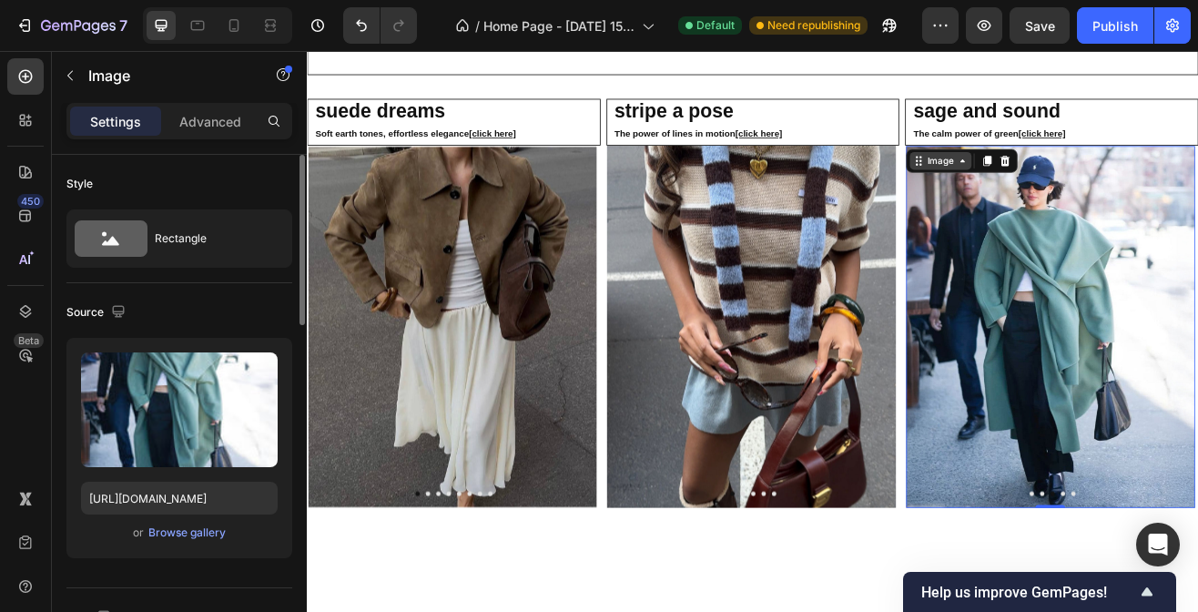
click at [1081, 177] on div "Image" at bounding box center [1081, 185] width 39 height 16
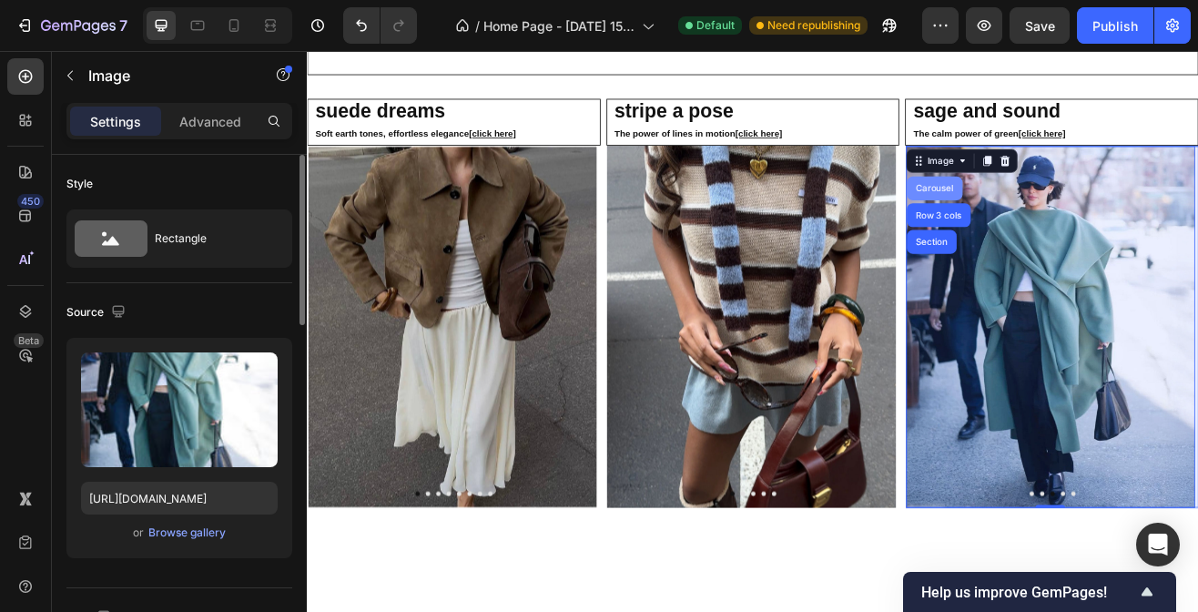
click at [1072, 214] on div "Carousel" at bounding box center [1074, 219] width 54 height 11
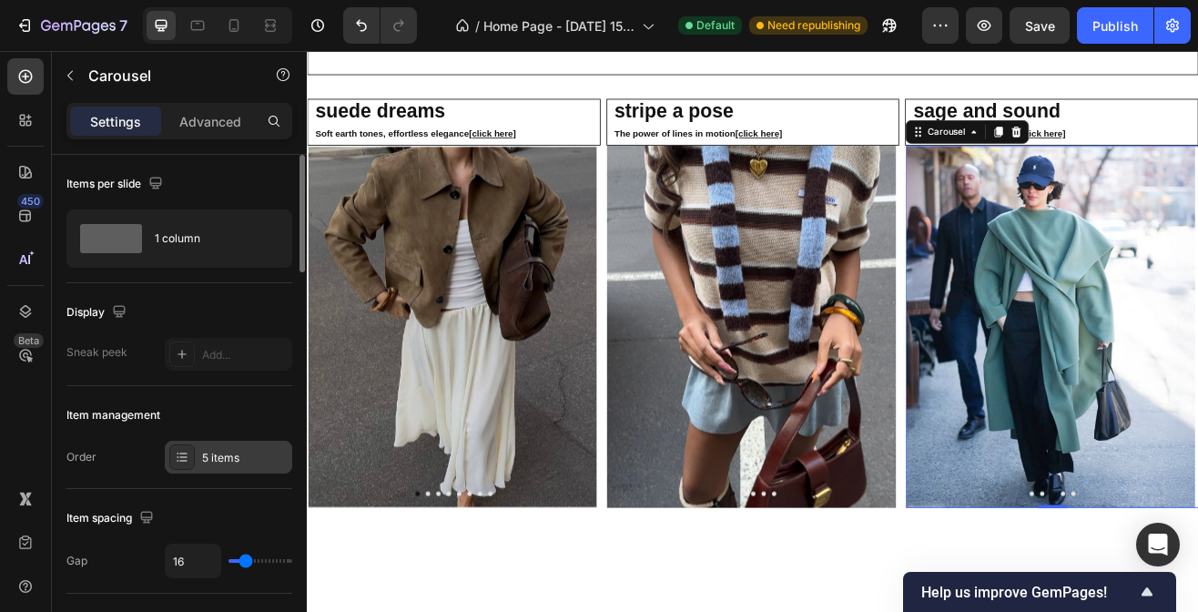
click at [196, 469] on div "5 items" at bounding box center [228, 456] width 127 height 33
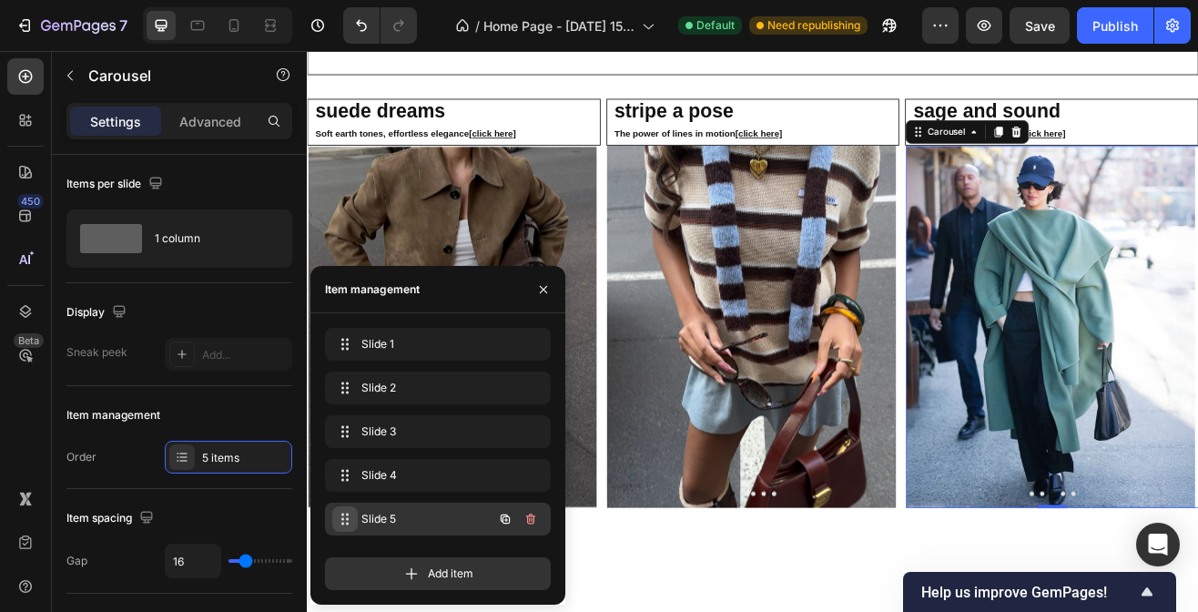
click at [332, 511] on span at bounding box center [344, 518] width 25 height 25
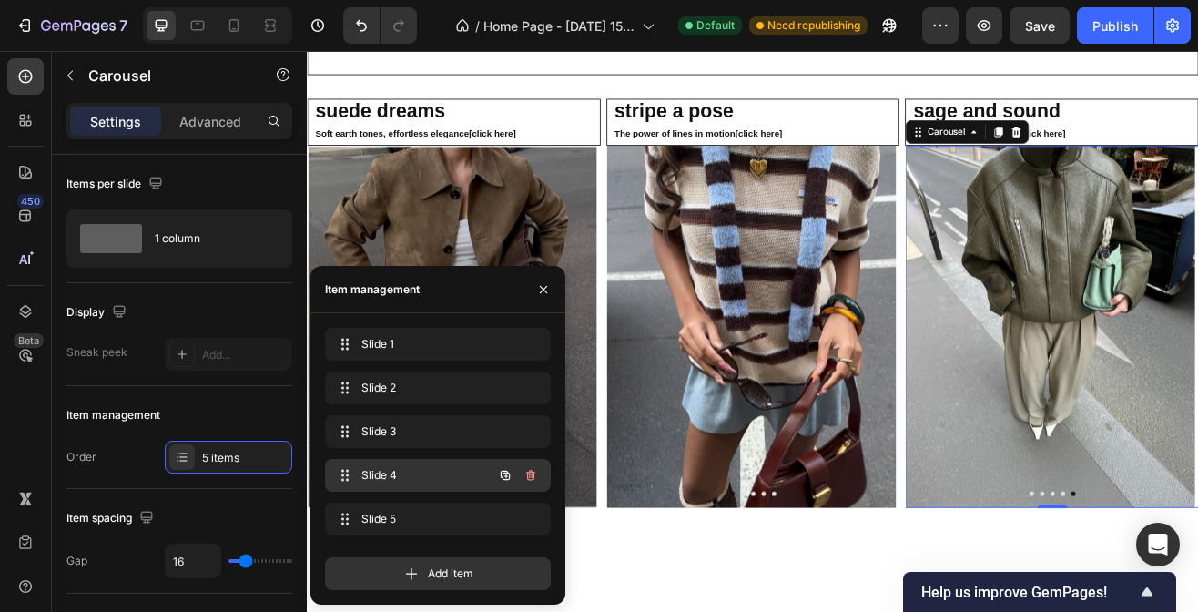
click at [369, 477] on span "Slide 4" at bounding box center [412, 475] width 103 height 16
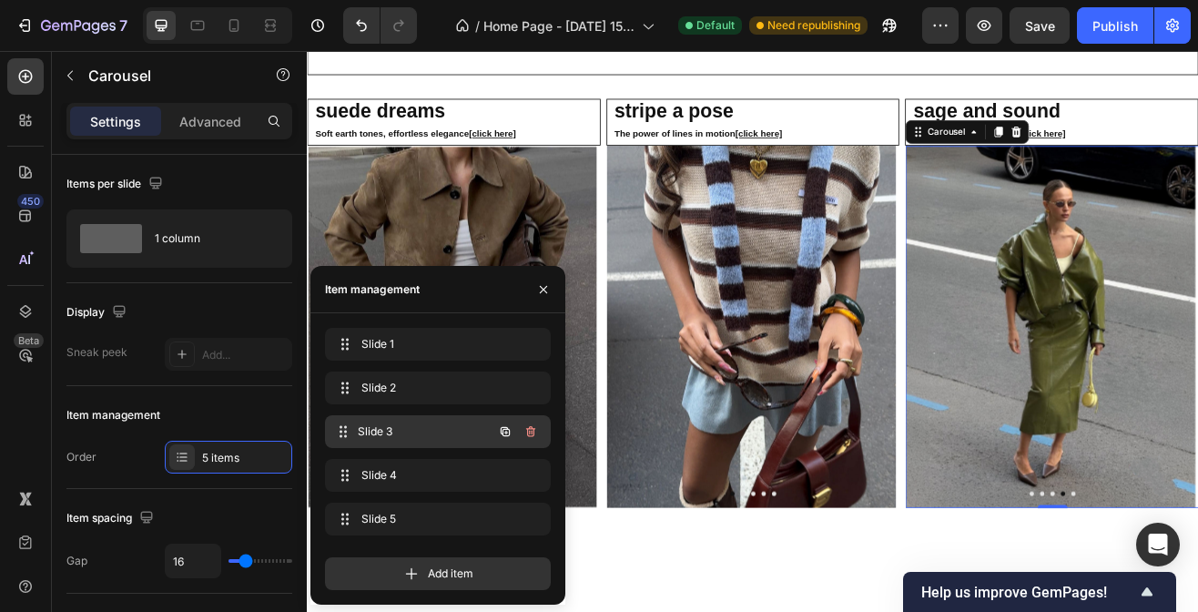
click at [364, 420] on div "Slide 3 Slide 3" at bounding box center [412, 431] width 160 height 25
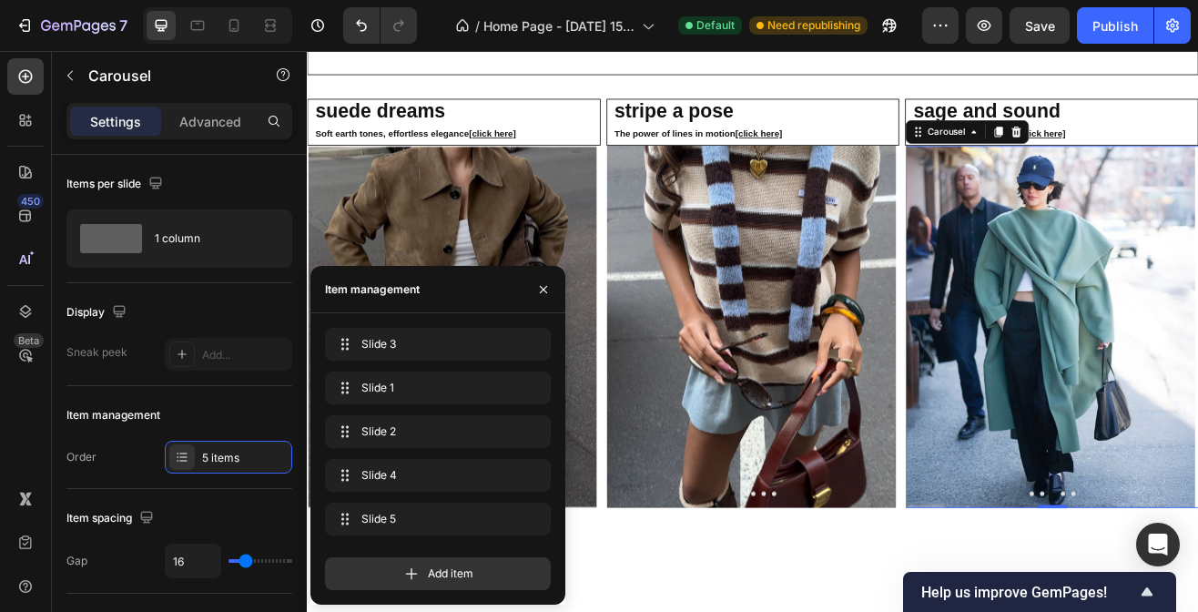
drag, startPoint x: 352, startPoint y: 432, endPoint x: 345, endPoint y: 322, distance: 110.4
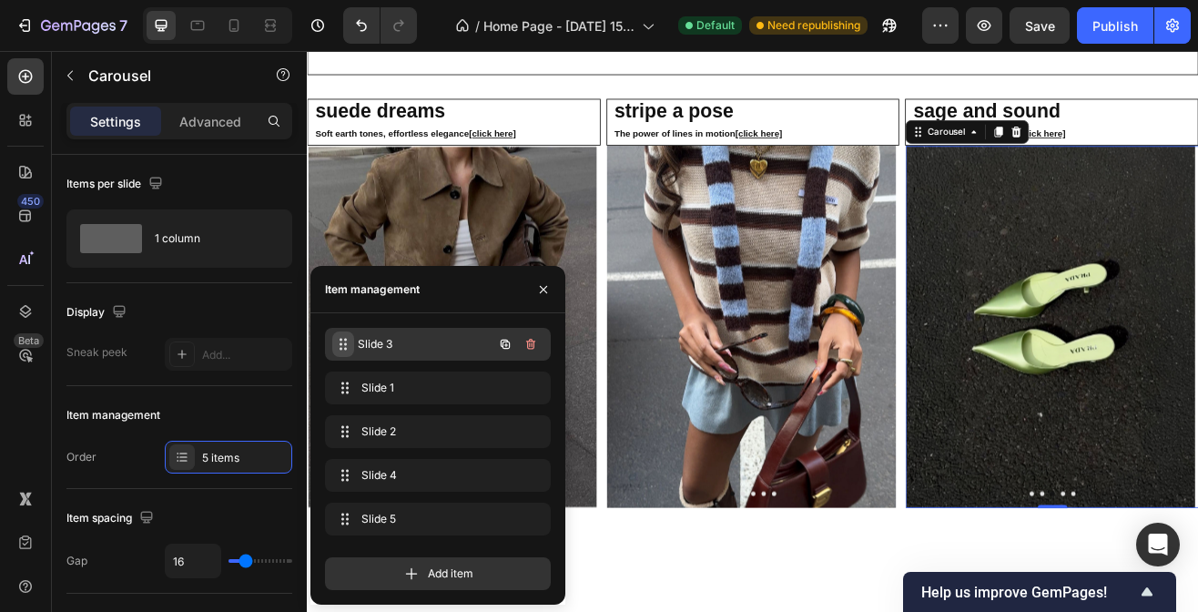
click at [348, 344] on icon at bounding box center [343, 344] width 15 height 15
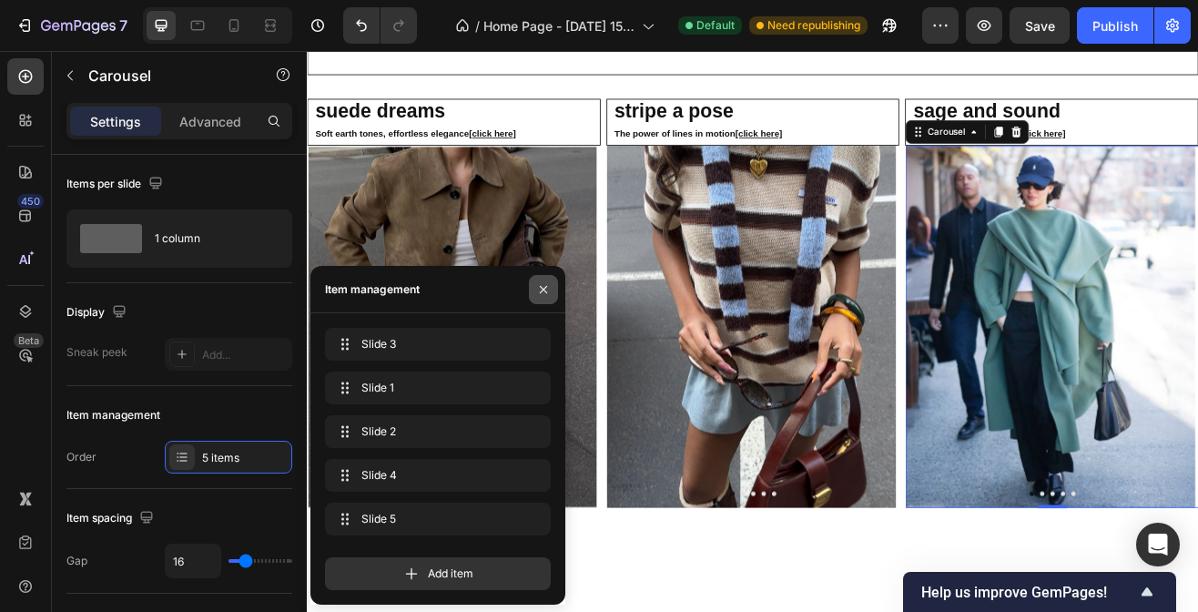
click at [545, 293] on icon "button" at bounding box center [543, 289] width 15 height 15
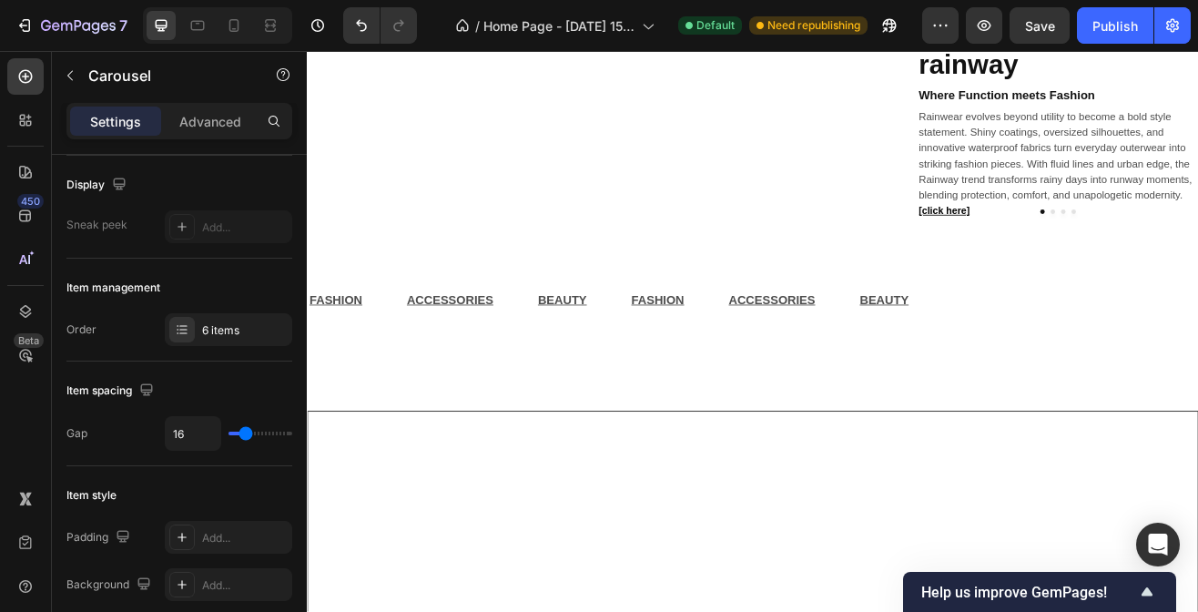
scroll to position [1380, 0]
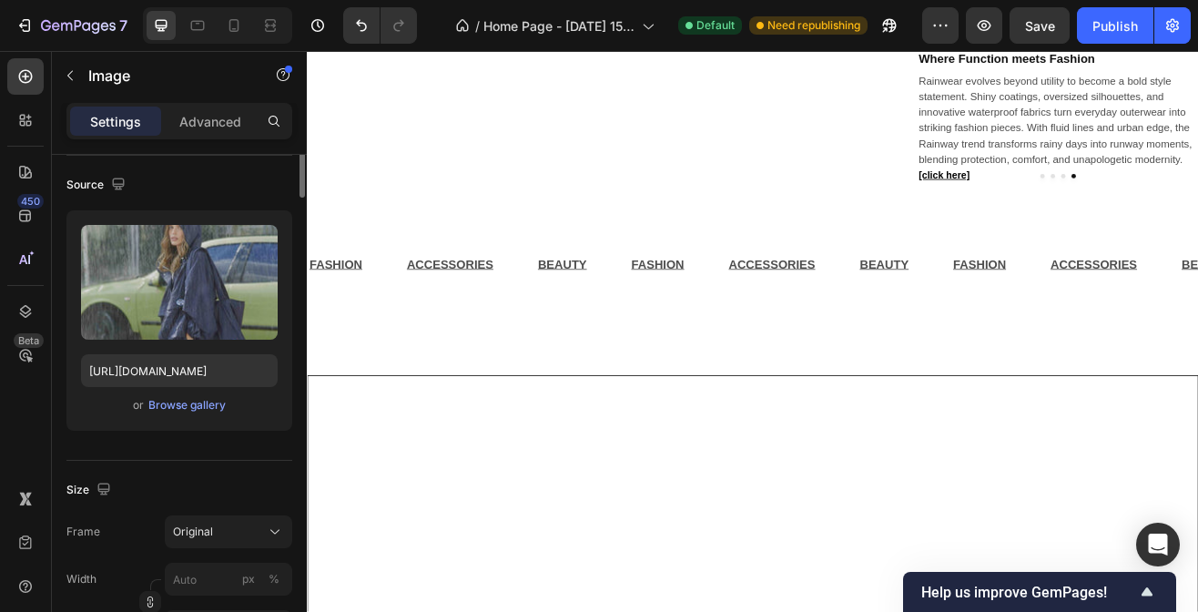
scroll to position [0, 0]
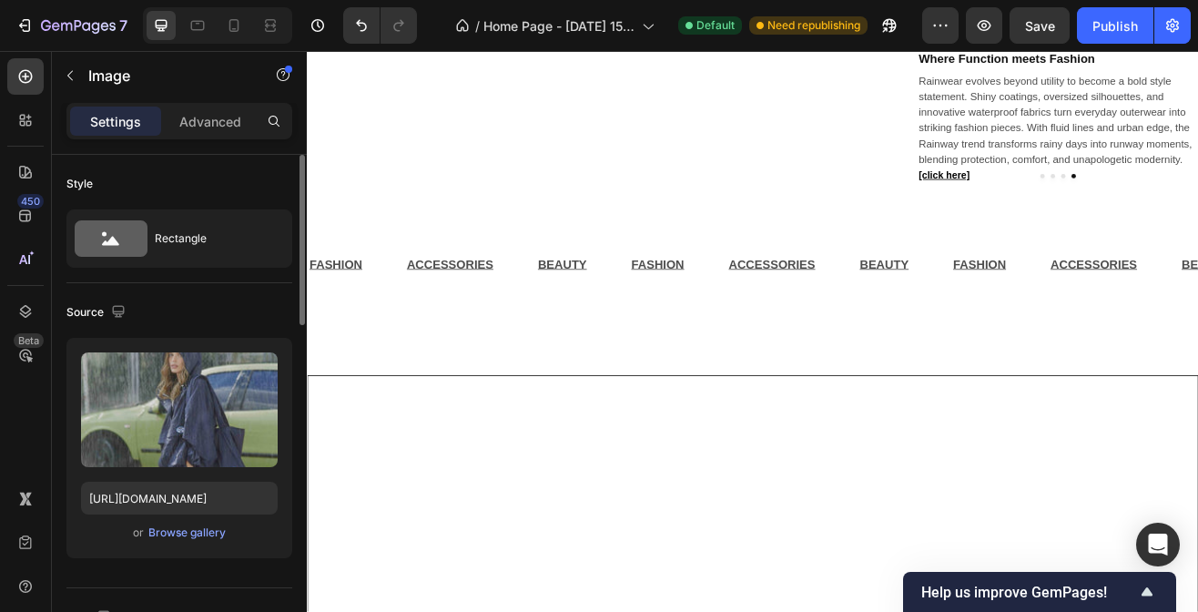
click at [1100, 248] on div "Image" at bounding box center [1096, 240] width 39 height 16
click at [1087, 279] on div "Carousel" at bounding box center [1089, 273] width 54 height 11
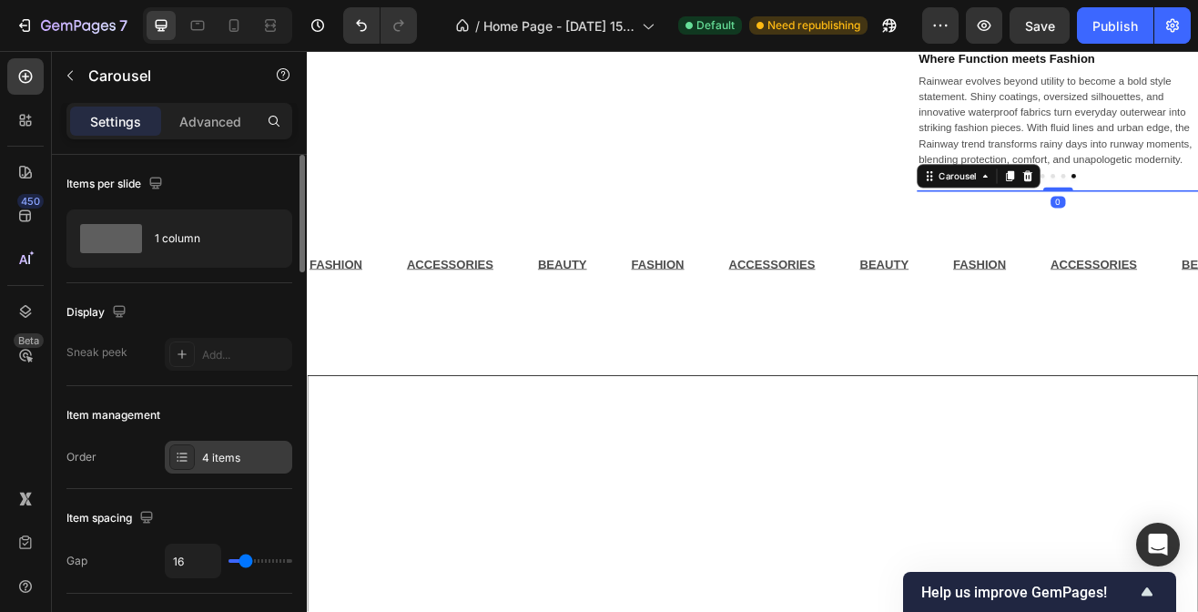
click at [241, 447] on div "4 items" at bounding box center [228, 456] width 127 height 33
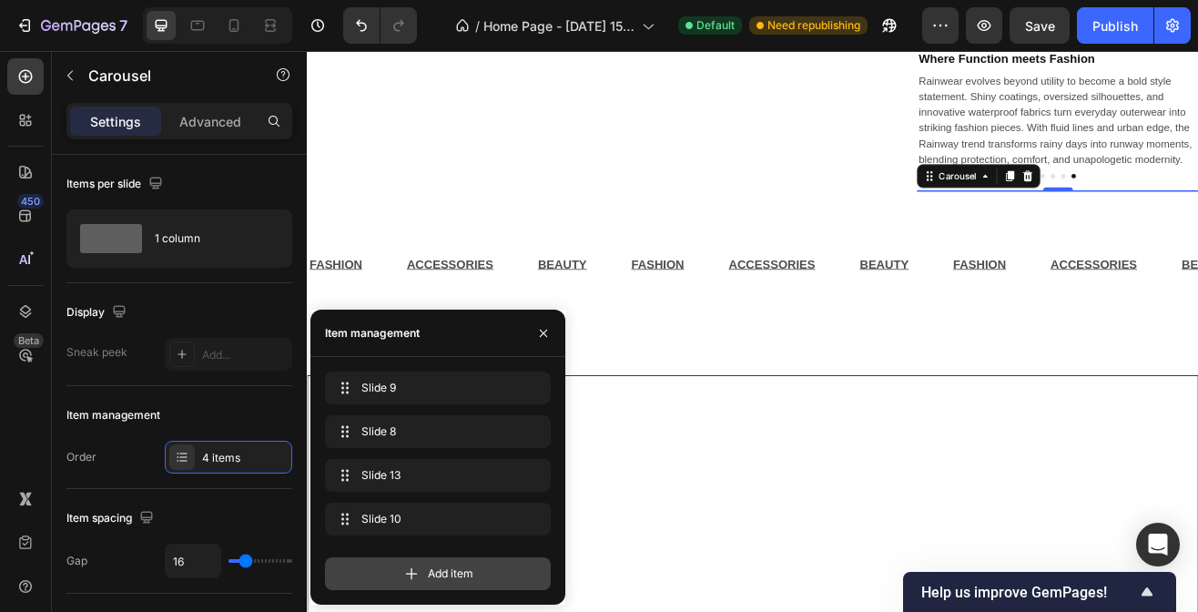
click at [441, 574] on span "Add item" at bounding box center [451, 573] width 46 height 16
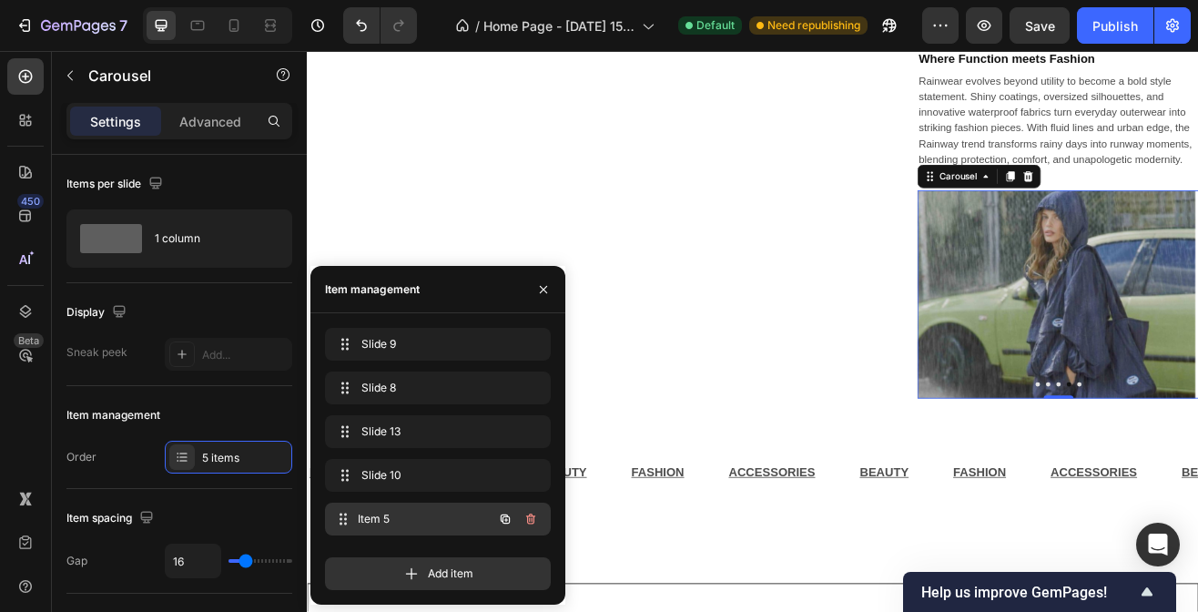
click at [425, 511] on span "Item 5" at bounding box center [425, 519] width 135 height 16
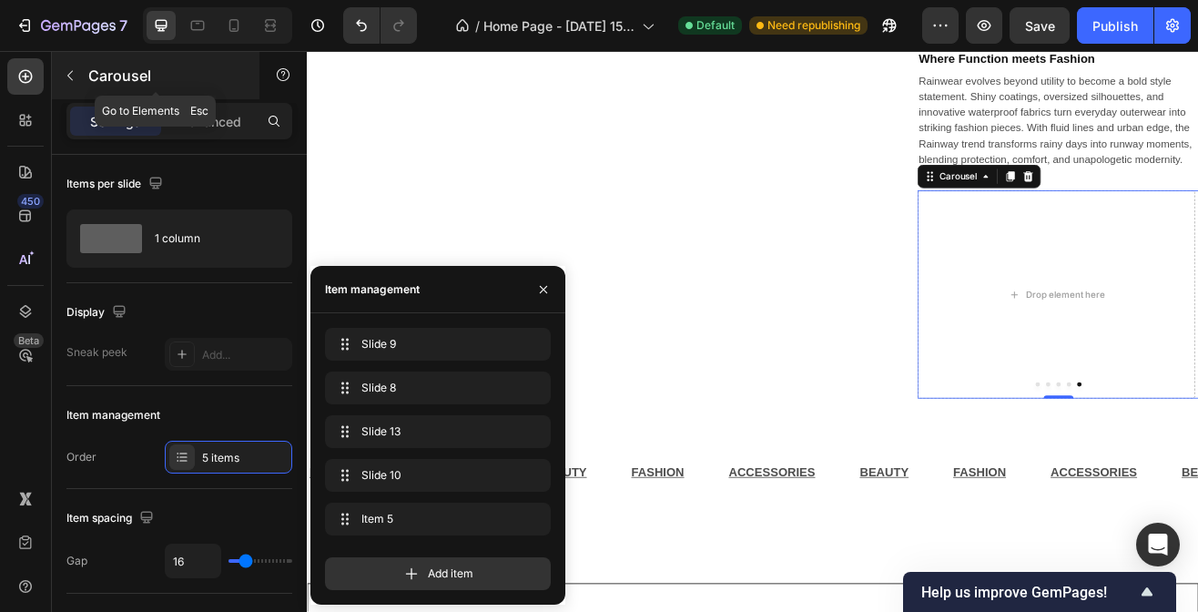
click at [82, 92] on div "Carousel" at bounding box center [155, 75] width 207 height 47
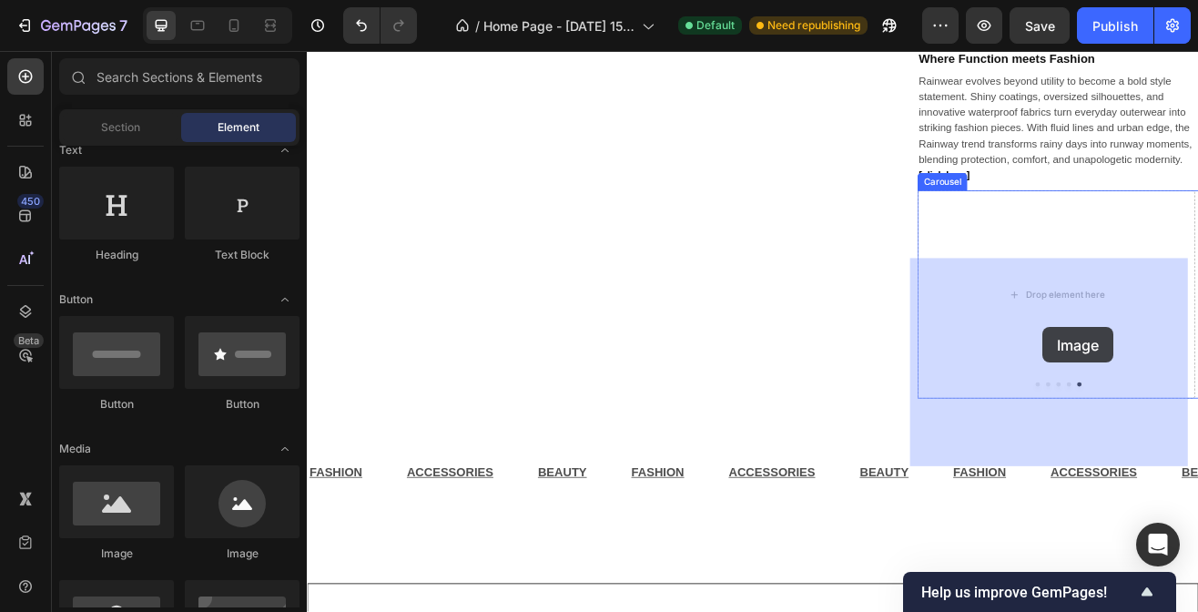
drag, startPoint x: 423, startPoint y: 563, endPoint x: 1198, endPoint y: 397, distance: 792.2
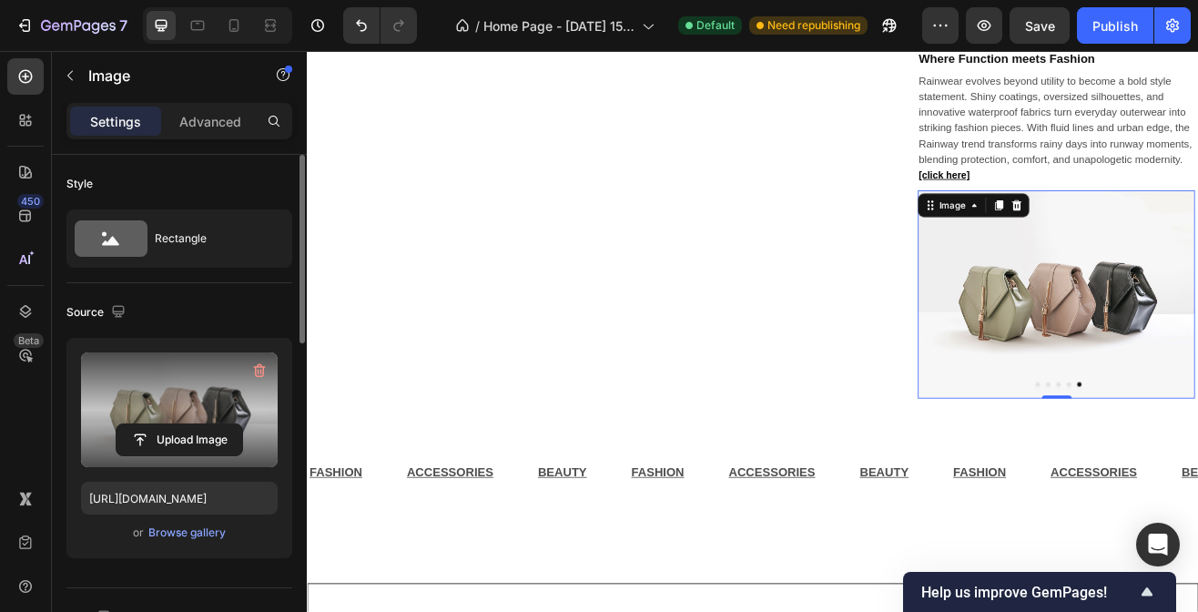
click at [215, 405] on label at bounding box center [179, 409] width 197 height 115
click at [215, 424] on input "file" at bounding box center [179, 439] width 126 height 31
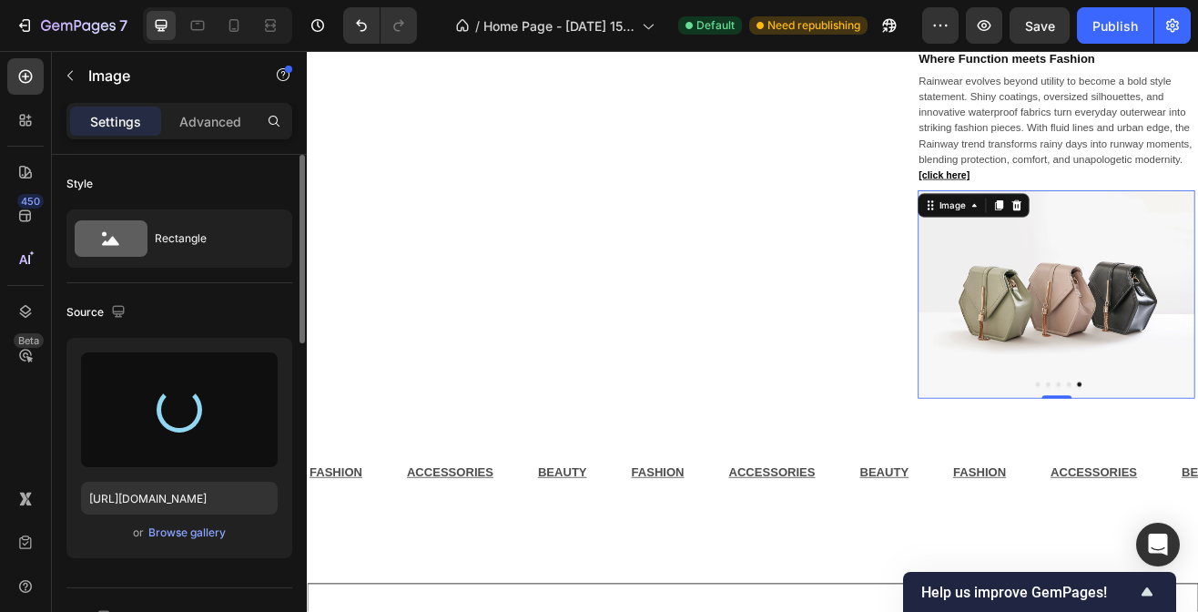
type input "[URL][DOMAIN_NAME]"
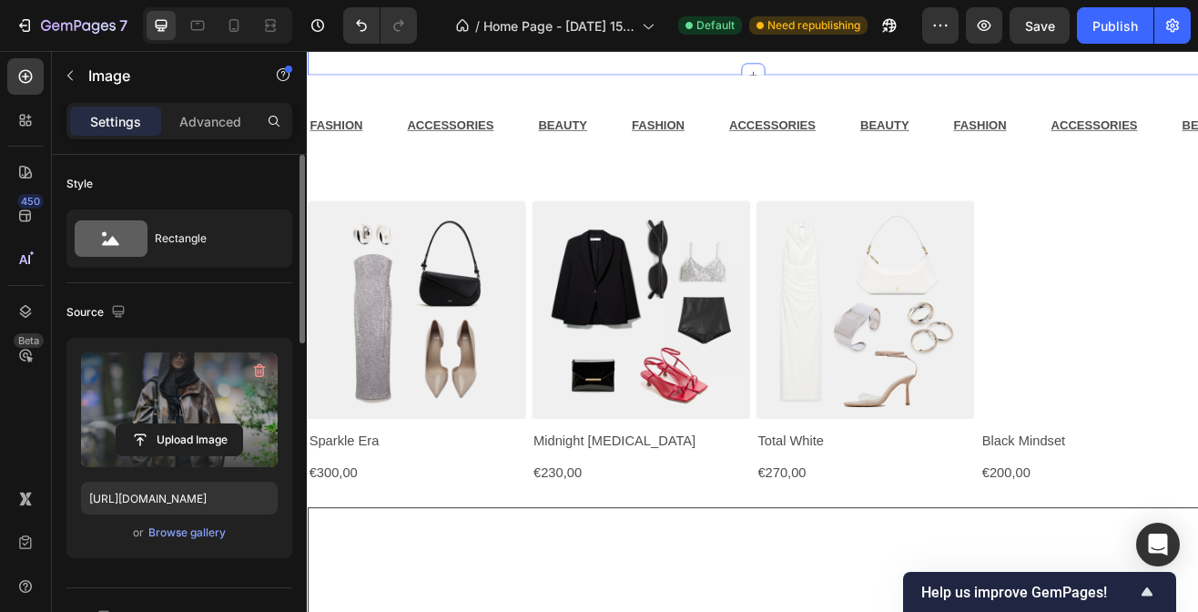
scroll to position [1773, 0]
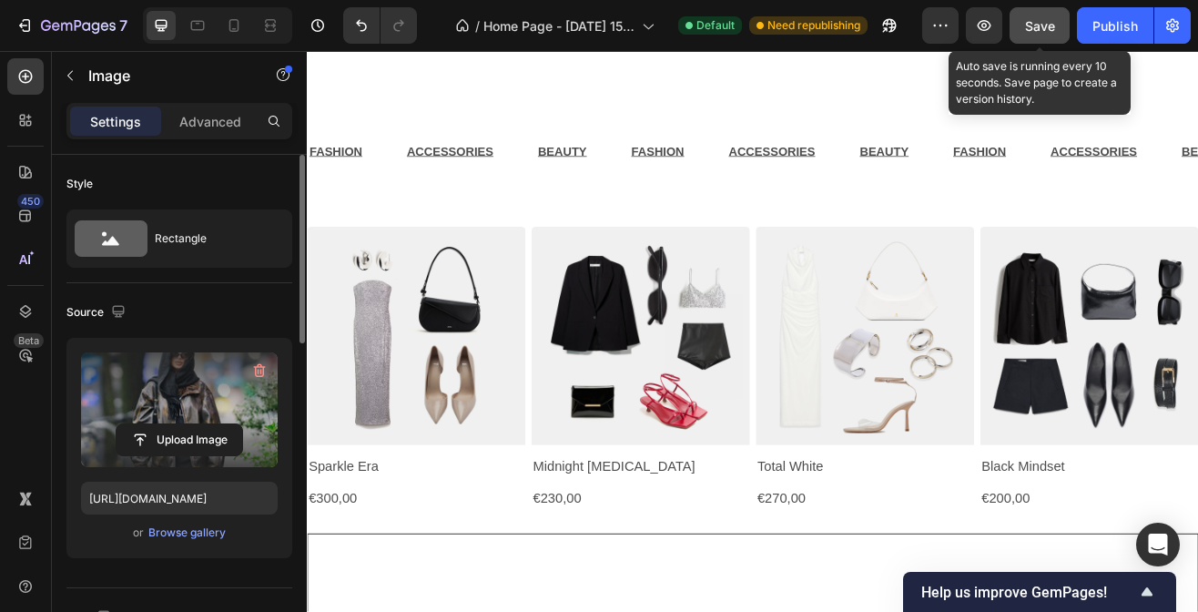
click at [1042, 36] on button "Save" at bounding box center [1039, 25] width 60 height 36
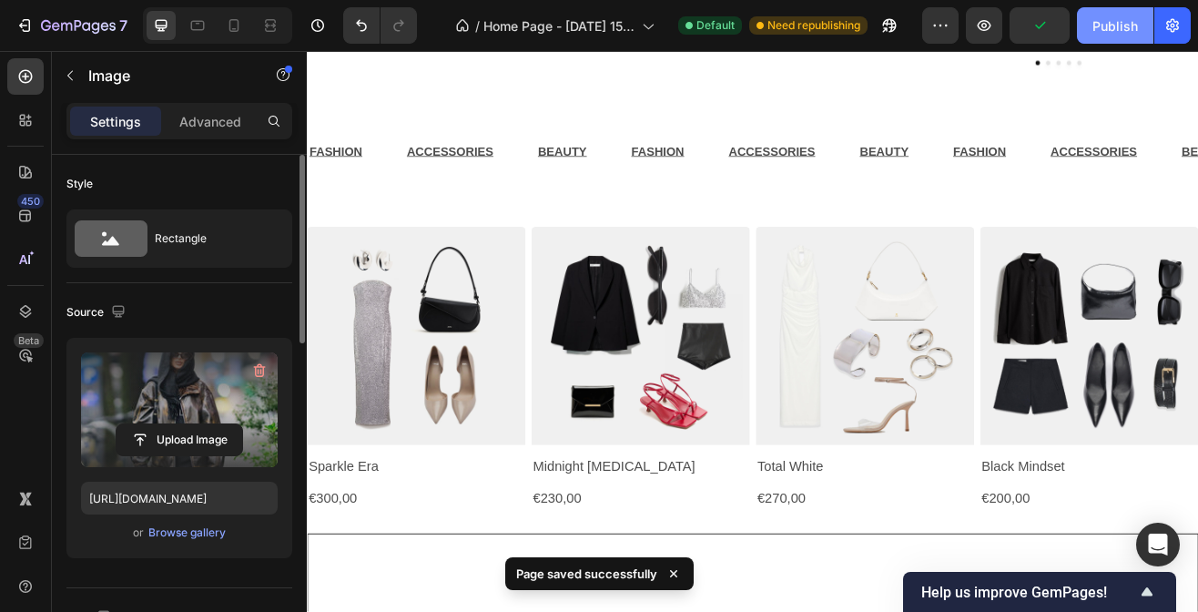
click at [1128, 31] on div "Publish" at bounding box center [1115, 25] width 46 height 19
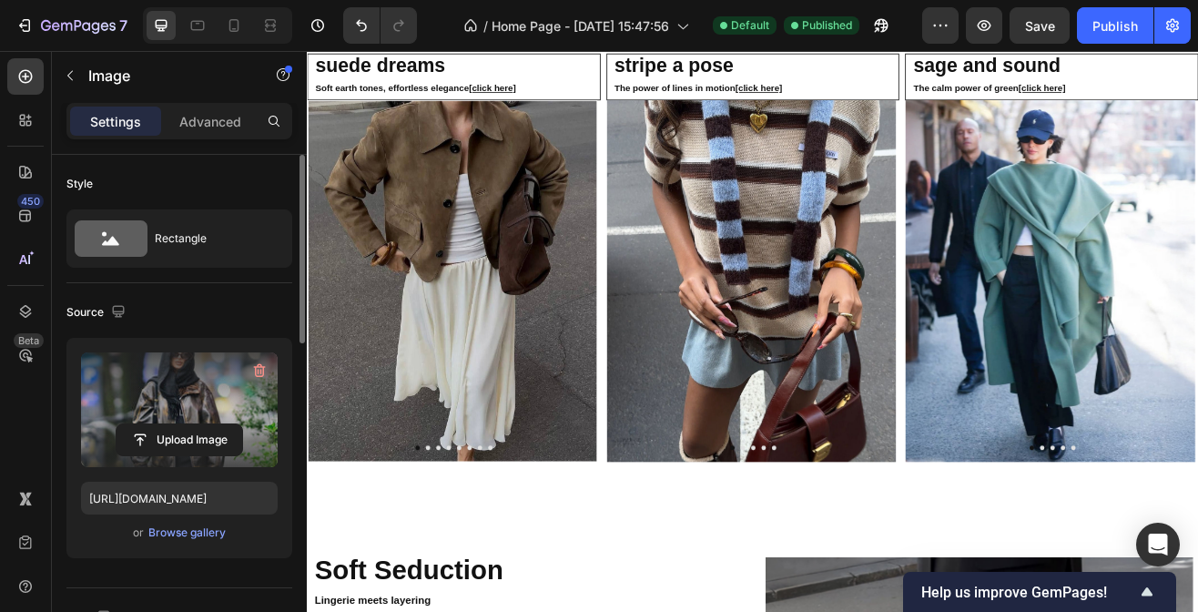
scroll to position [2984, 0]
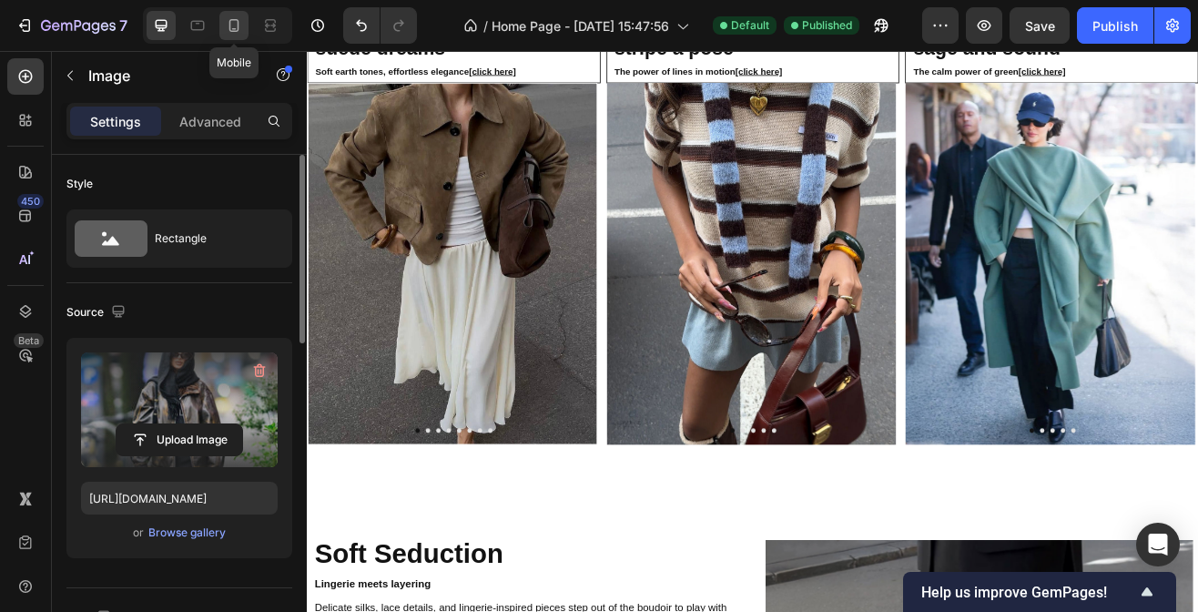
click at [239, 28] on icon at bounding box center [234, 25] width 18 height 18
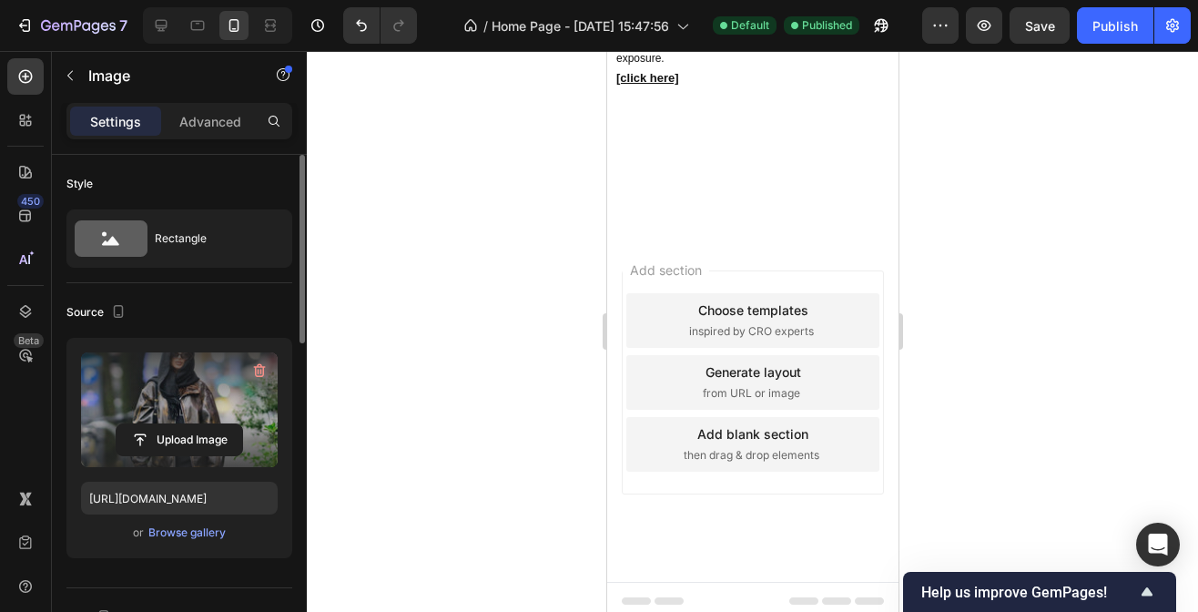
scroll to position [2472, 0]
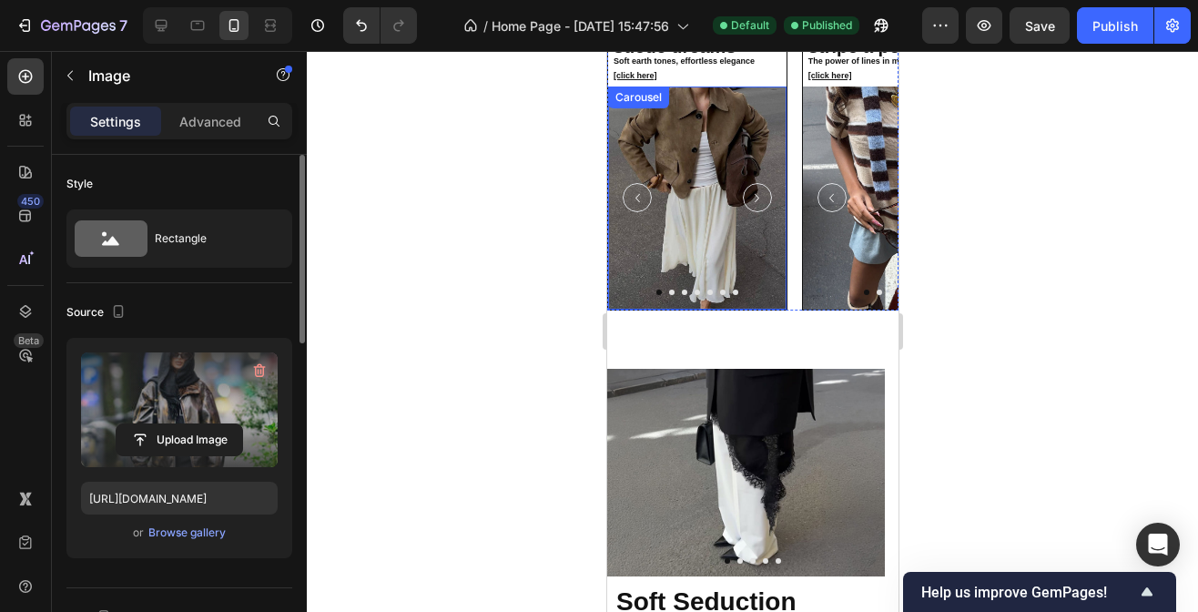
click at [765, 189] on button "Carousel Next Arrow" at bounding box center [756, 197] width 29 height 29
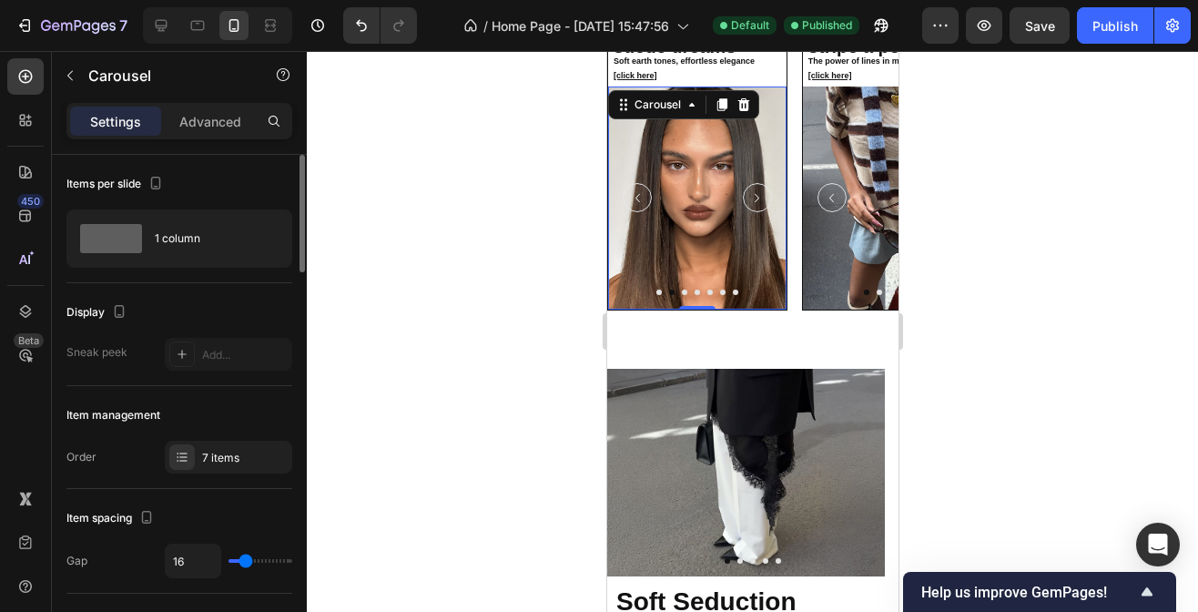
click at [754, 193] on icon "Carousel Next Arrow" at bounding box center [755, 197] width 17 height 17
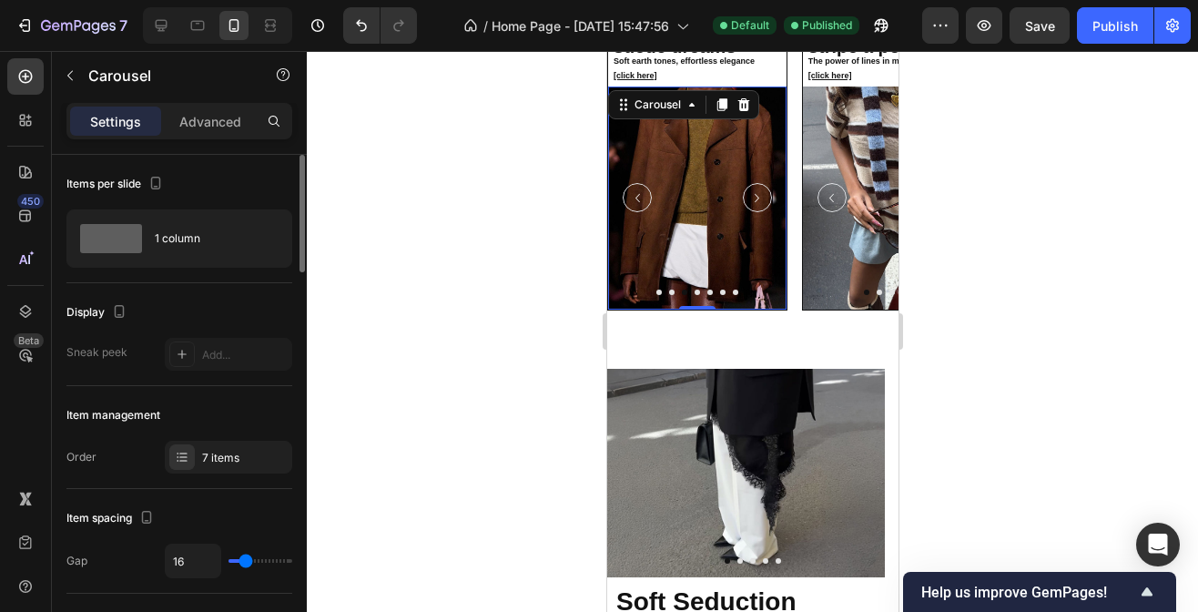
click at [730, 289] on div at bounding box center [696, 291] width 178 height 5
click at [721, 291] on button "Dot" at bounding box center [721, 291] width 5 height 5
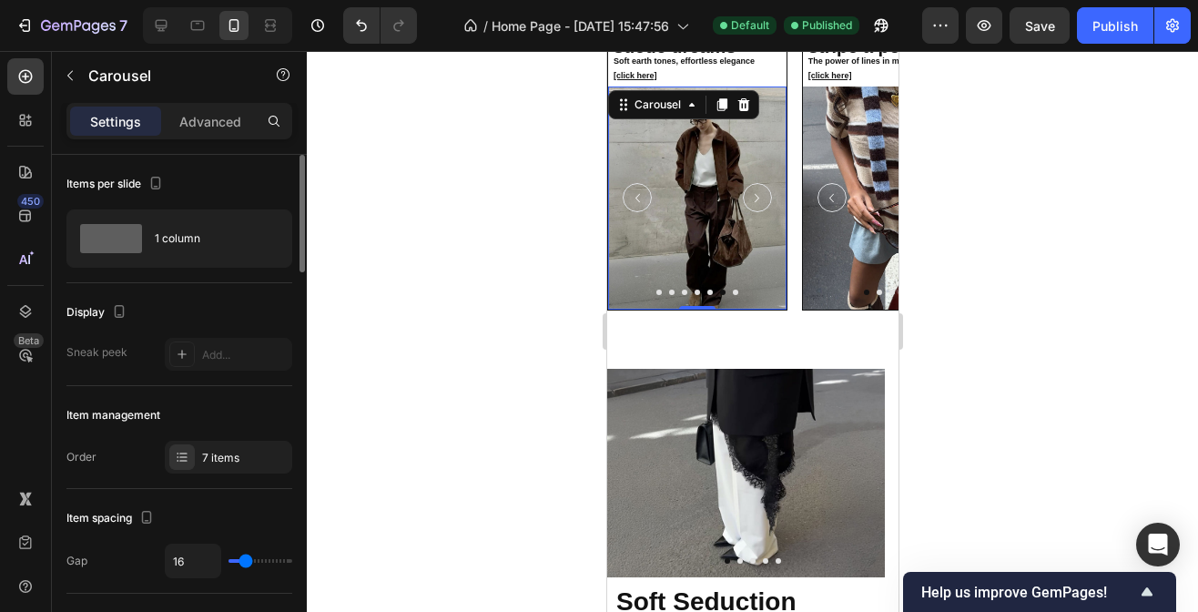
click at [734, 292] on button "Dot" at bounding box center [734, 291] width 5 height 5
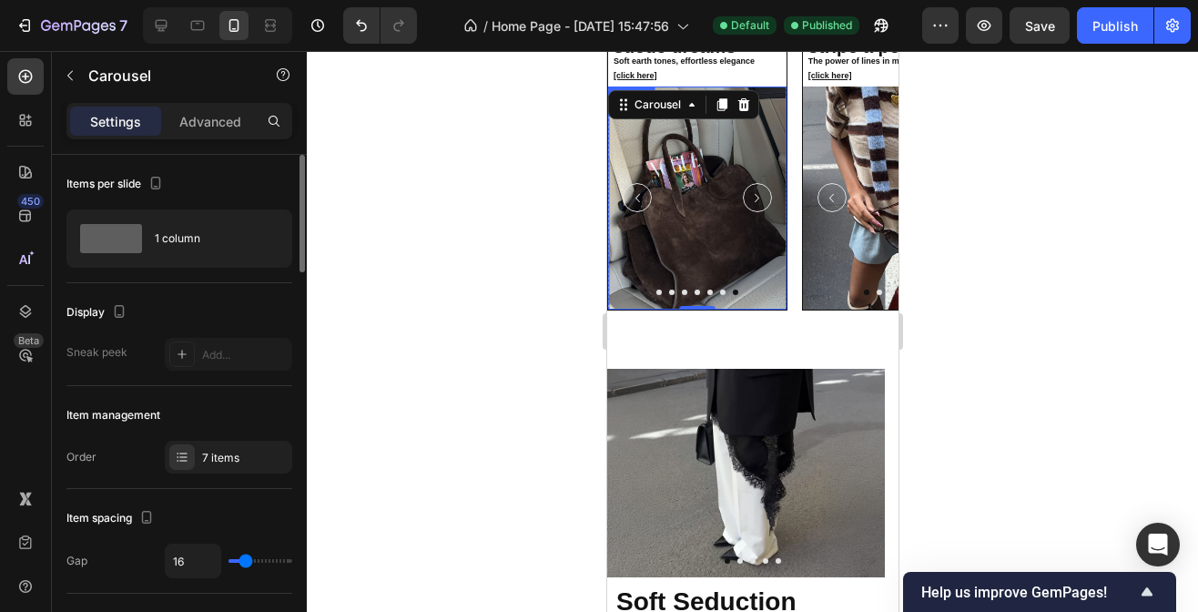
scroll to position [2373, 0]
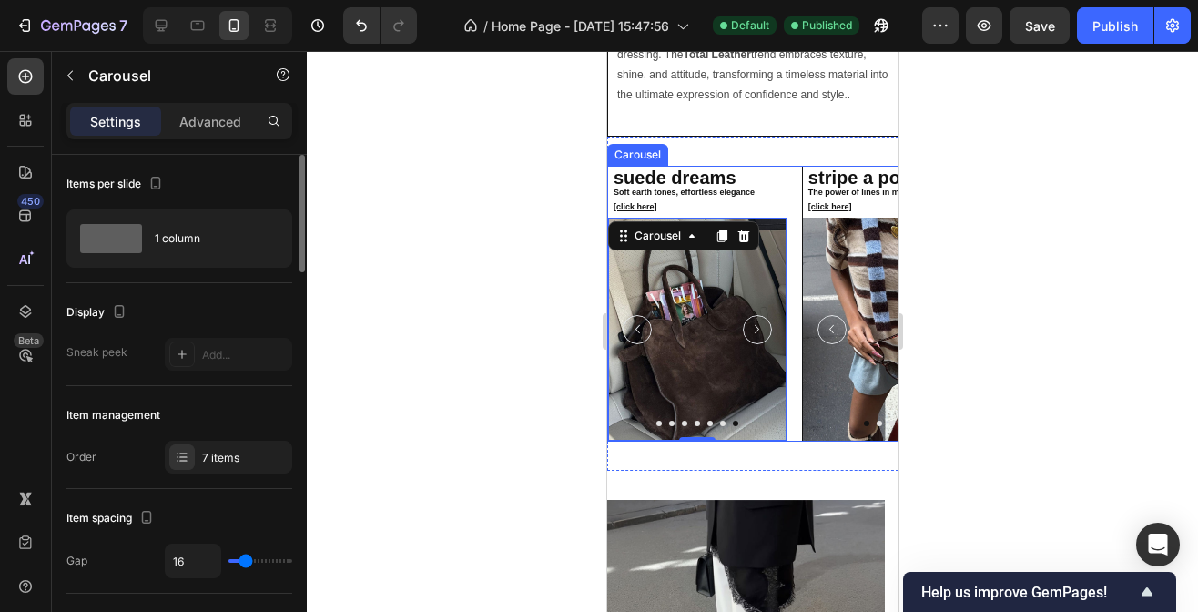
click at [798, 279] on div "suede dreams Soft earth tones, effortless elegance [click here] Heading Image I…" at bounding box center [751, 304] width 291 height 276
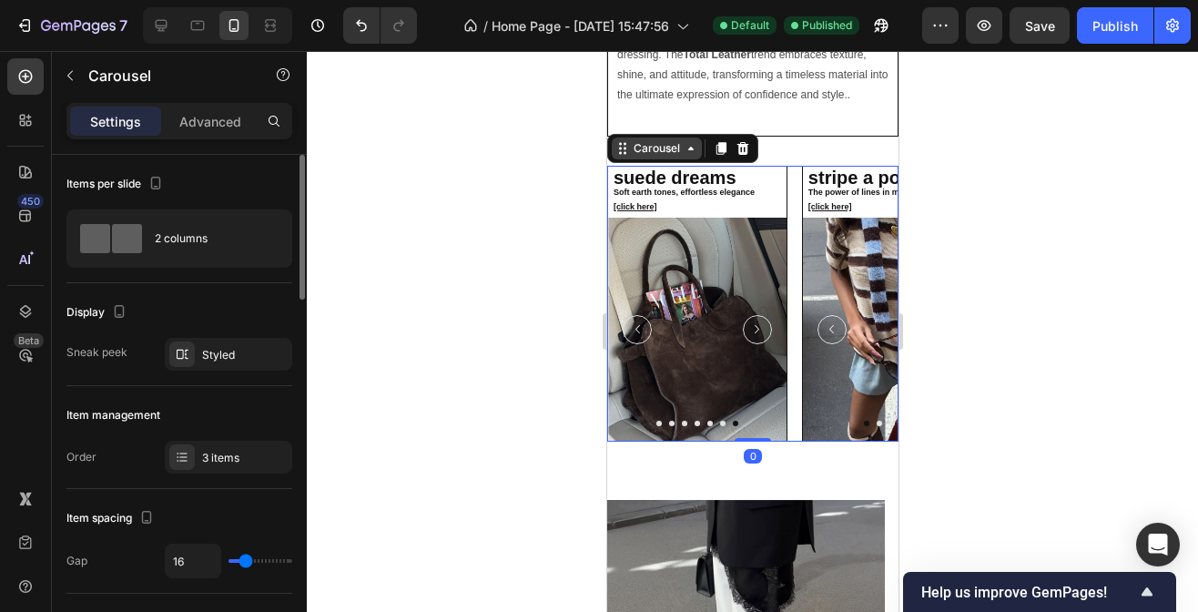
click at [667, 157] on div "Carousel" at bounding box center [656, 148] width 54 height 16
click at [226, 465] on div "3 items" at bounding box center [228, 456] width 127 height 33
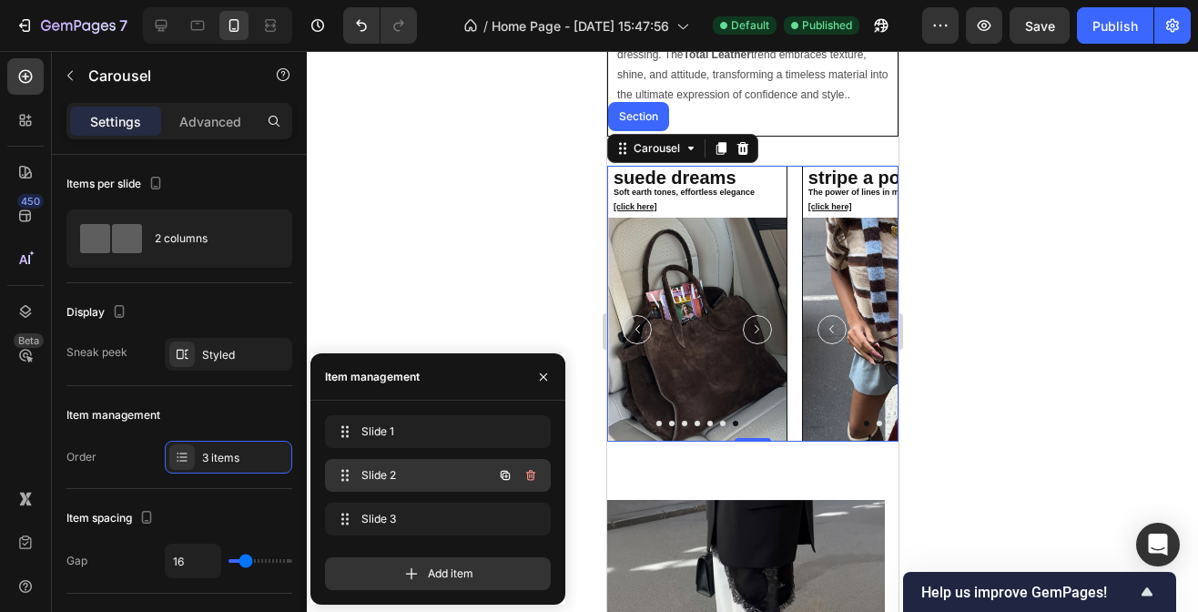
click at [358, 476] on div "Slide 2 Slide 2" at bounding box center [412, 474] width 160 height 25
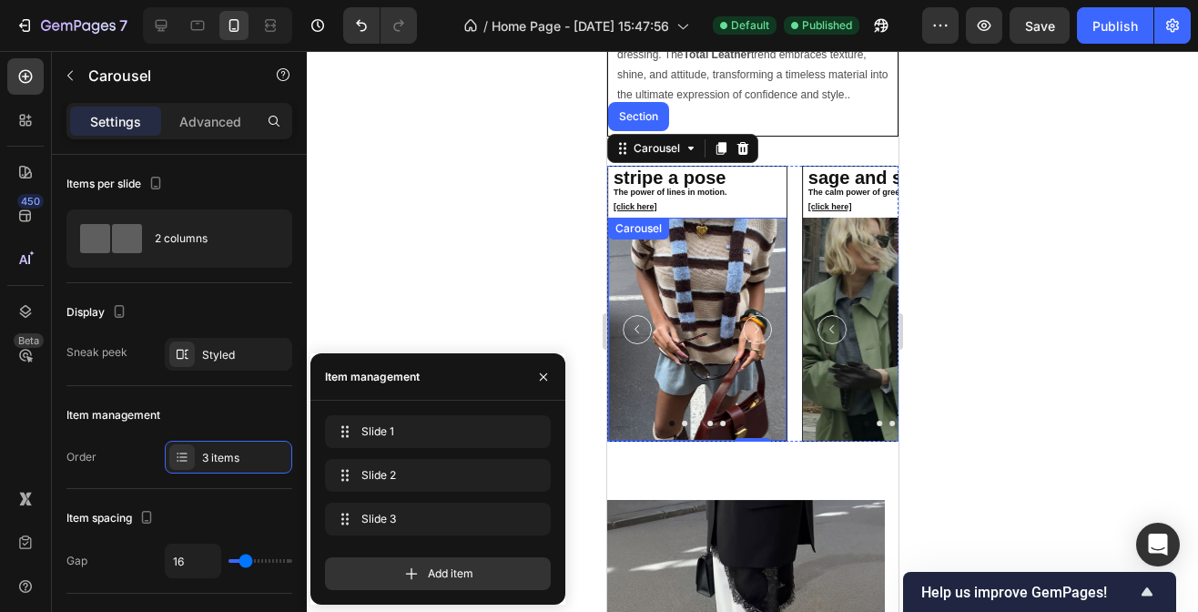
click at [751, 335] on icon "Carousel Next Arrow" at bounding box center [755, 328] width 17 height 17
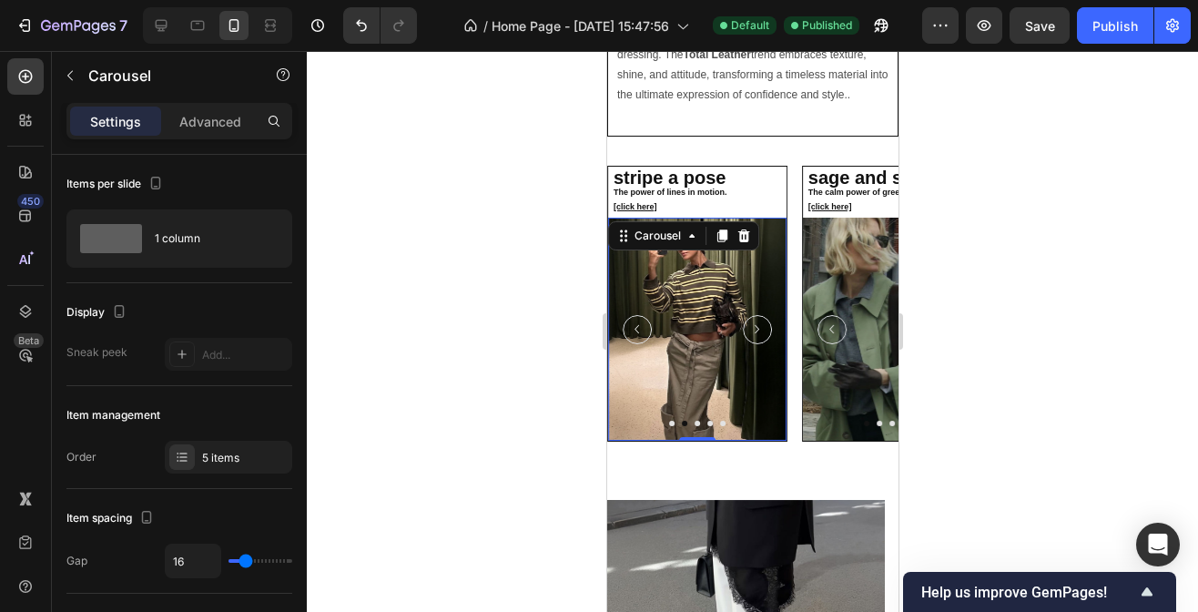
click at [751, 335] on icon "Carousel Next Arrow" at bounding box center [755, 328] width 17 height 17
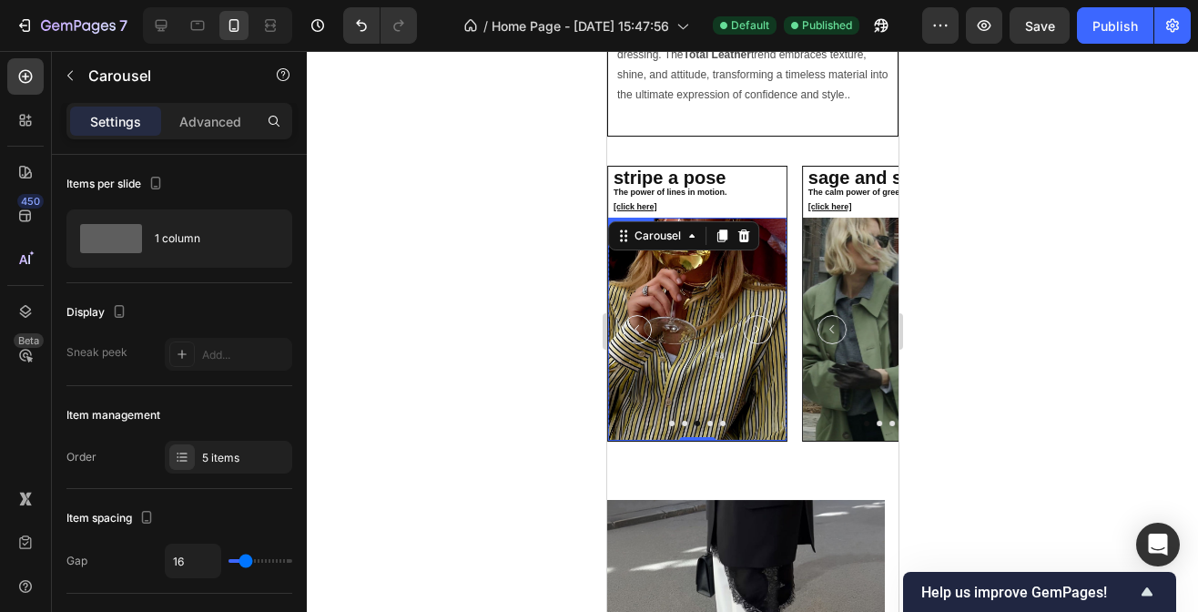
click at [691, 345] on img at bounding box center [696, 329] width 178 height 223
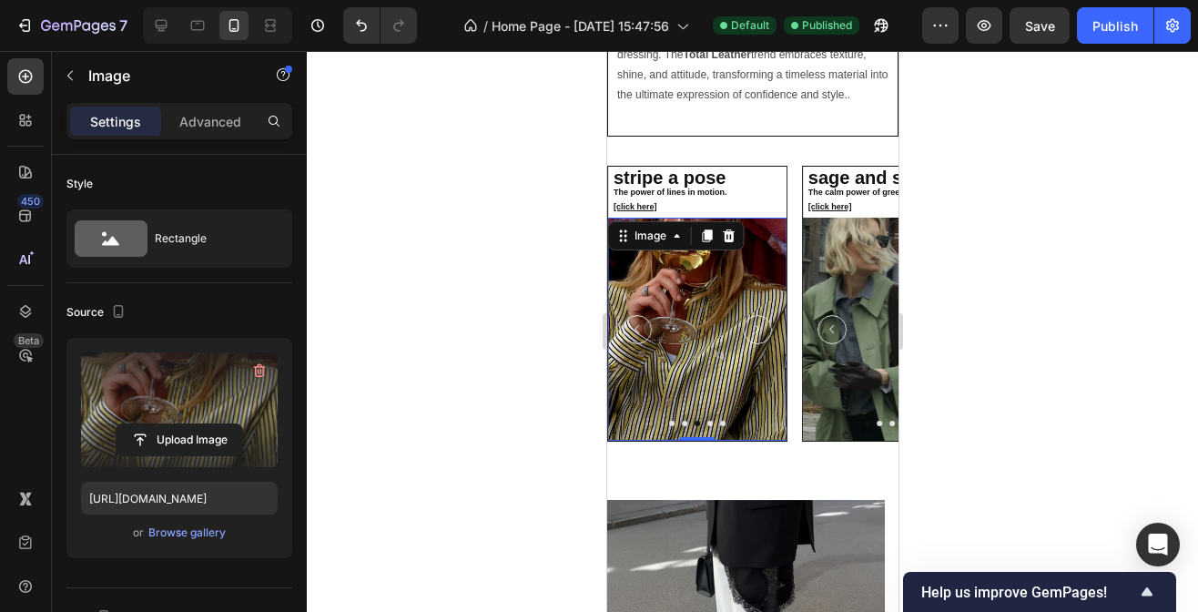
click at [229, 390] on label at bounding box center [179, 409] width 197 height 115
click at [229, 424] on input "file" at bounding box center [179, 439] width 126 height 31
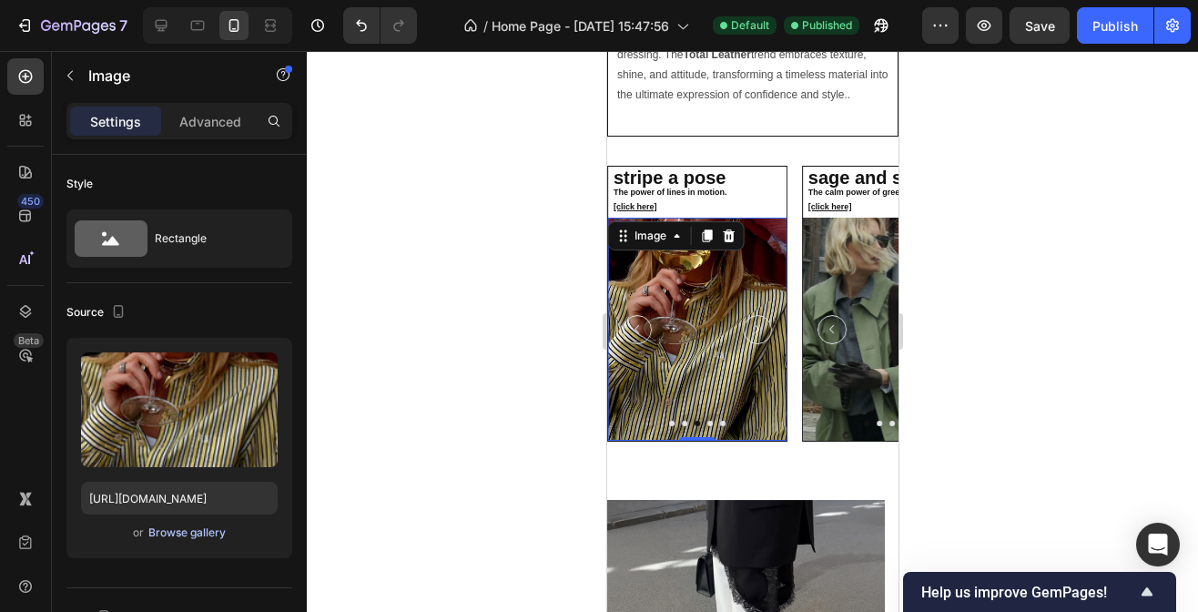
click at [180, 536] on div "Browse gallery" at bounding box center [186, 532] width 77 height 16
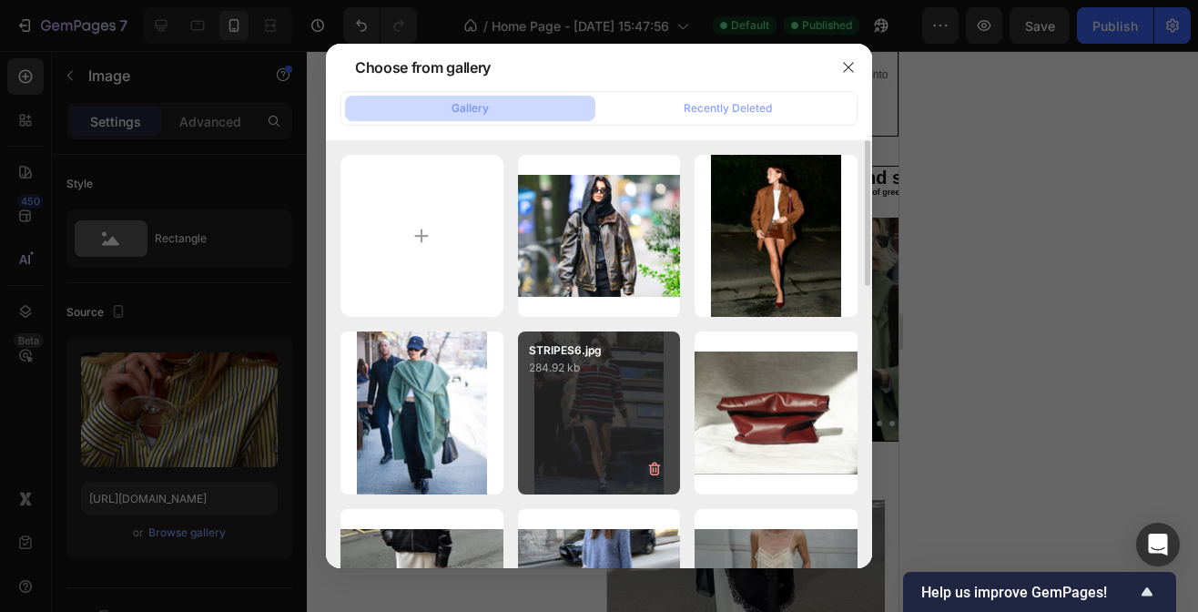
click at [595, 381] on div "STRIPES6.jpg 284.92 kb" at bounding box center [599, 412] width 163 height 163
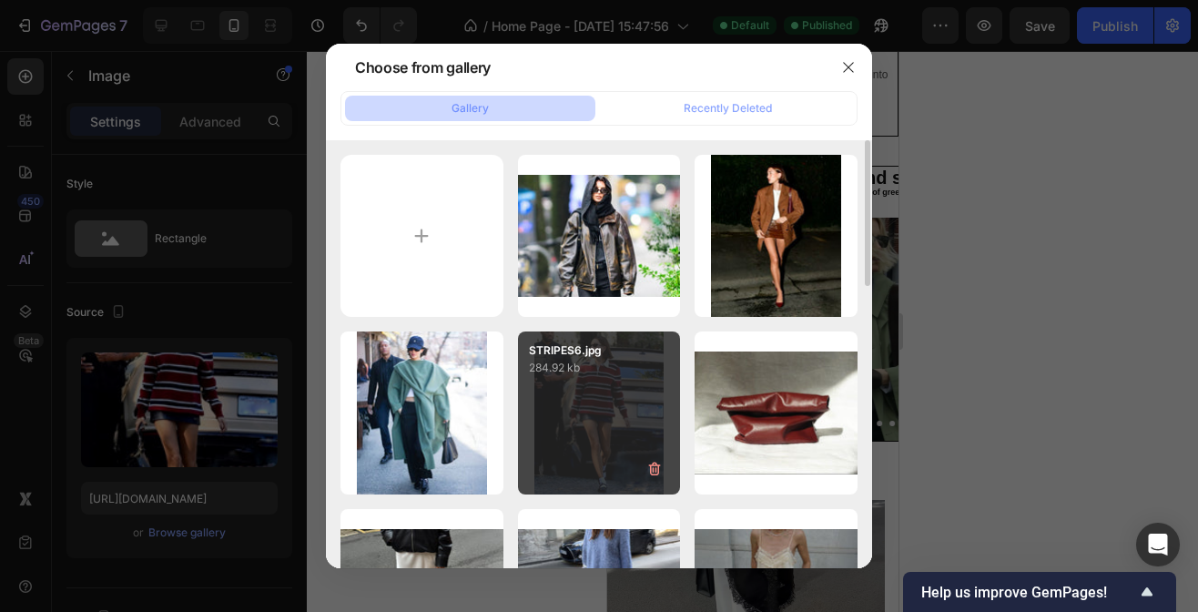
type input "[URL][DOMAIN_NAME]"
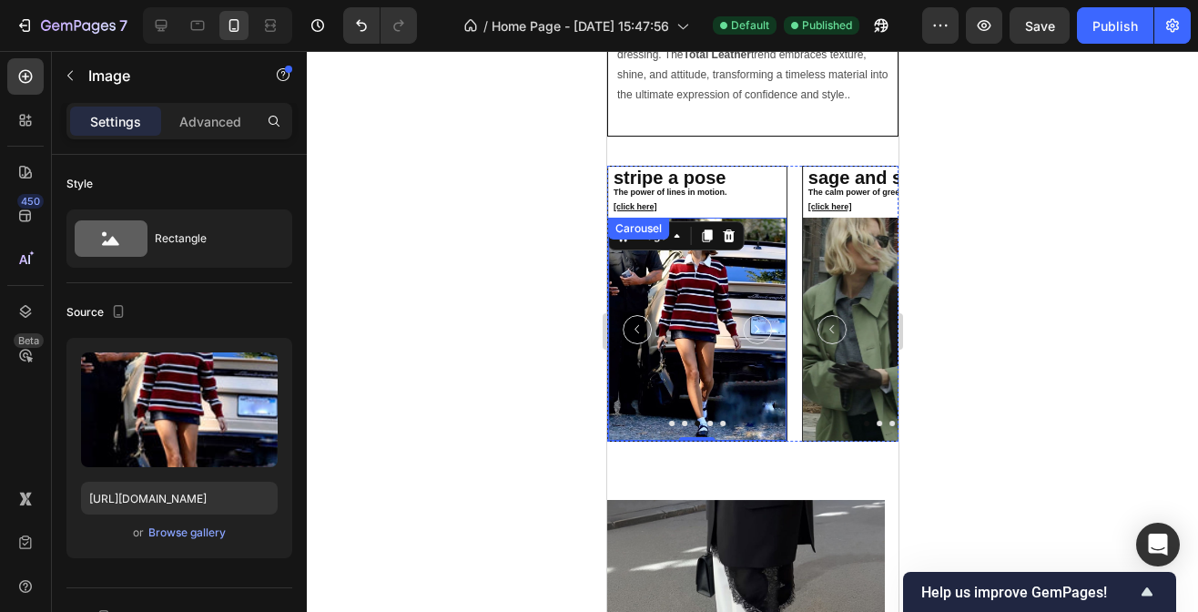
click at [766, 338] on button "Carousel Next Arrow" at bounding box center [756, 329] width 29 height 29
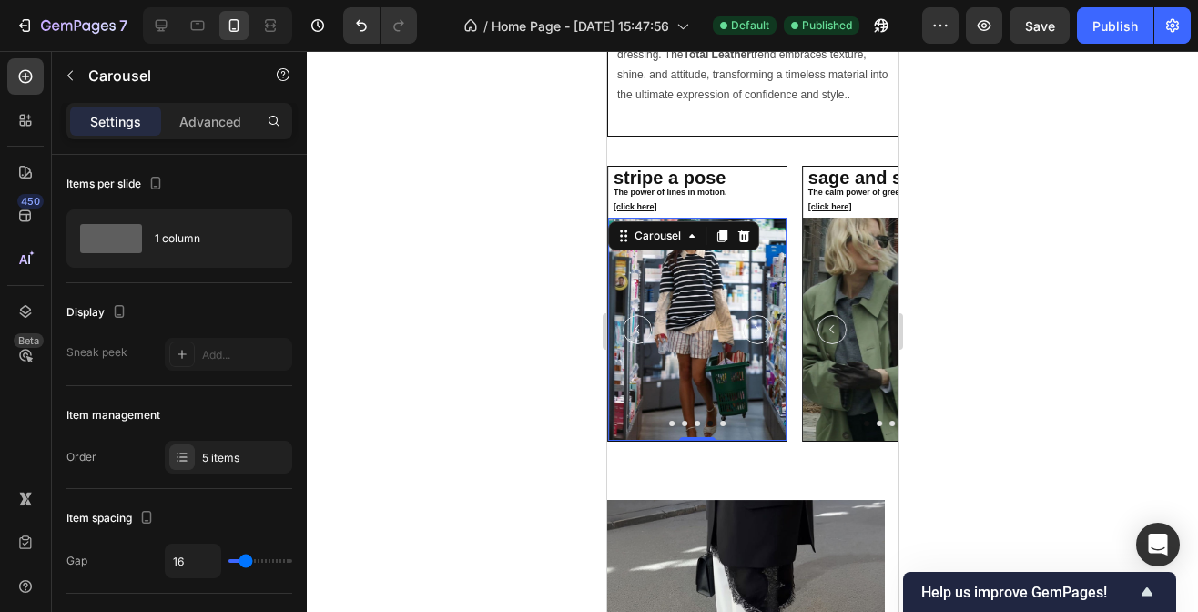
click at [764, 338] on icon "Carousel Next Arrow" at bounding box center [755, 328] width 17 height 17
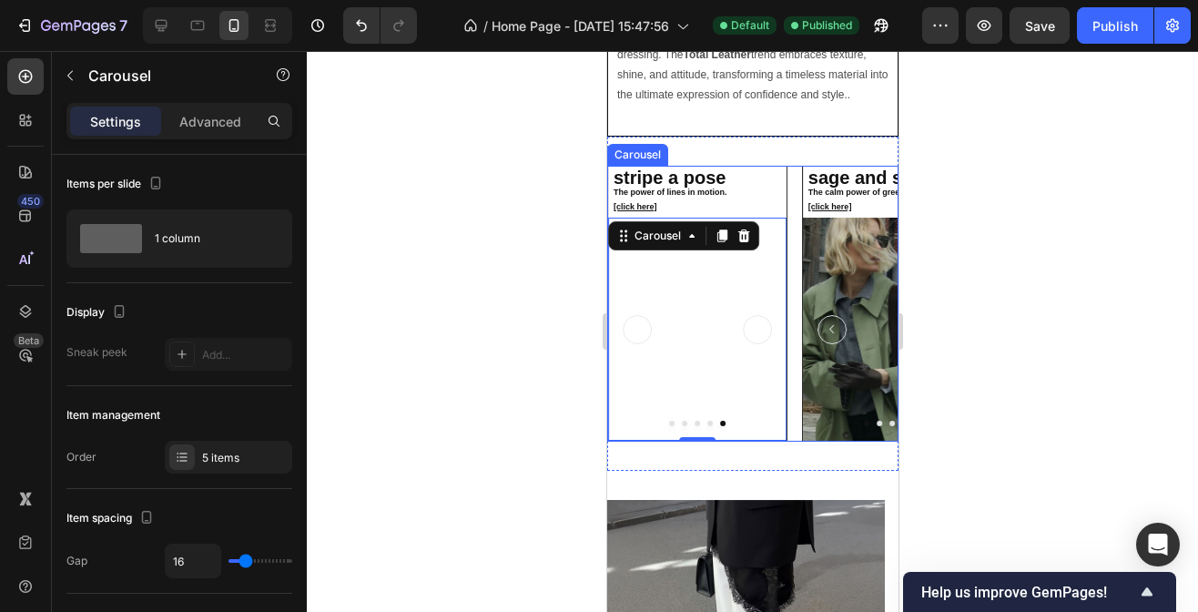
click at [794, 232] on div "suede dreams Soft earth tones, effortless elegance [click here] Heading Image I…" at bounding box center [751, 304] width 291 height 276
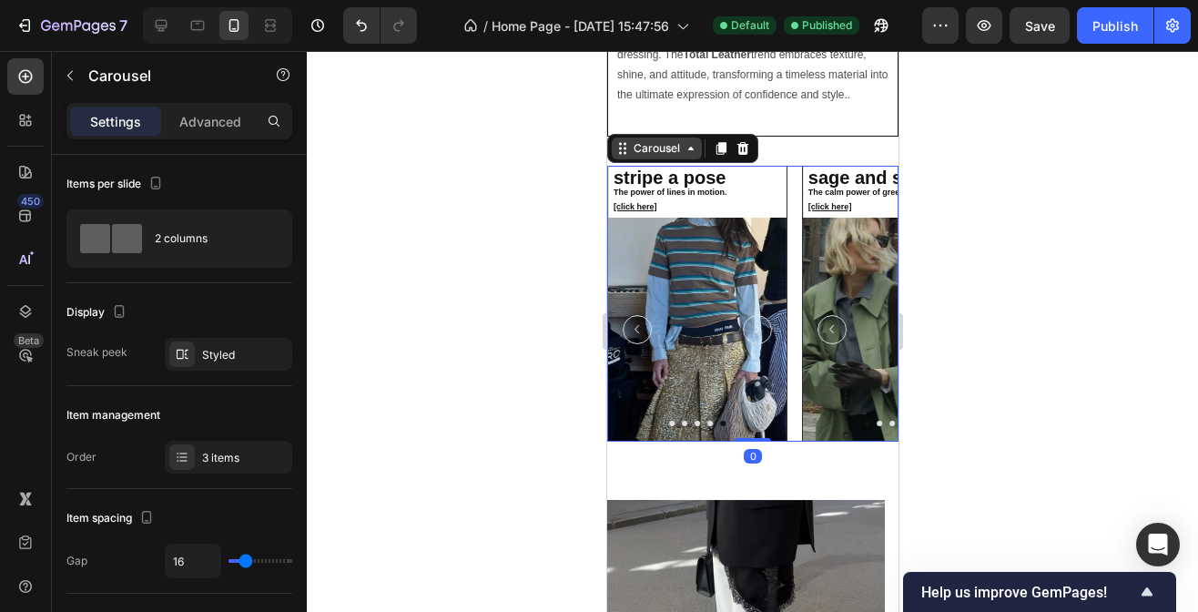
click at [638, 155] on div "Carousel" at bounding box center [656, 148] width 54 height 16
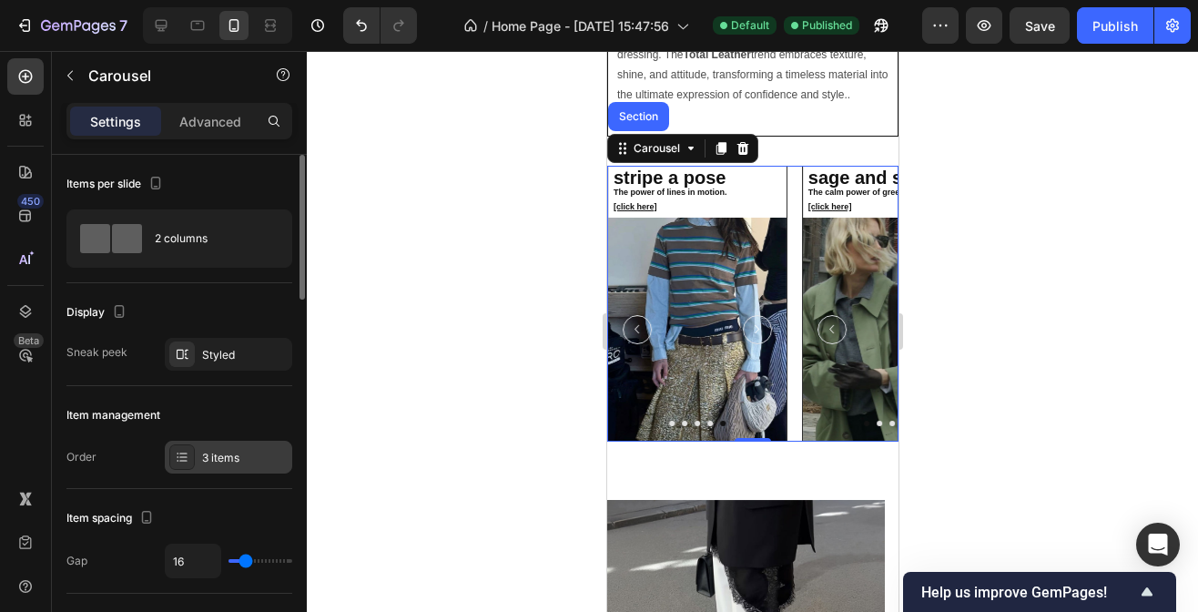
click at [235, 453] on div "3 items" at bounding box center [245, 458] width 86 height 16
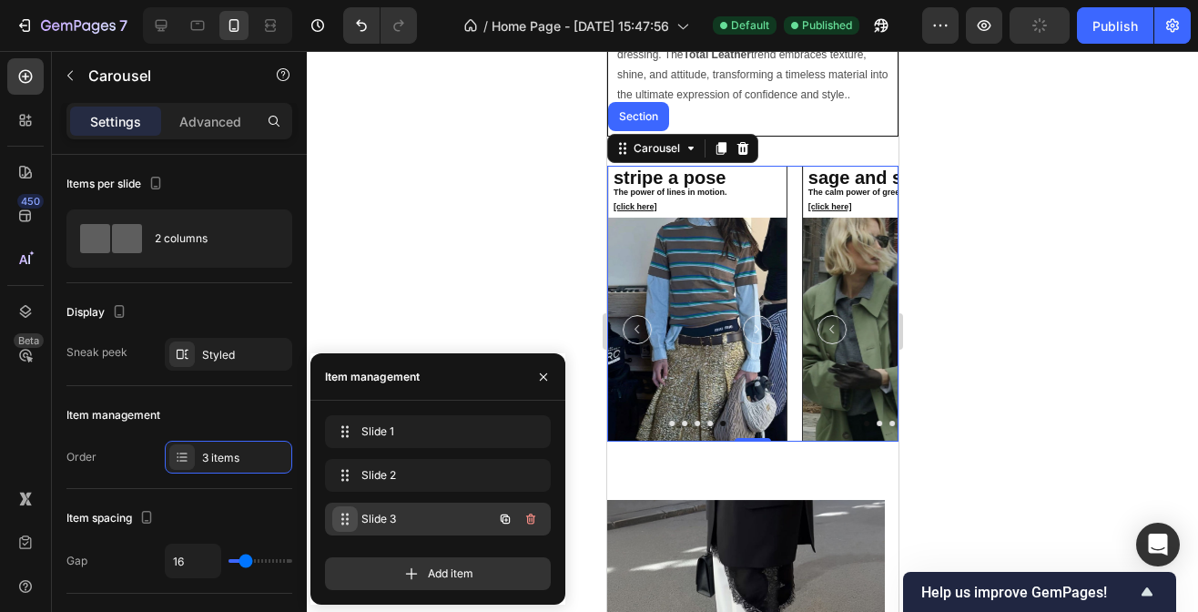
click at [334, 510] on span at bounding box center [344, 518] width 25 height 25
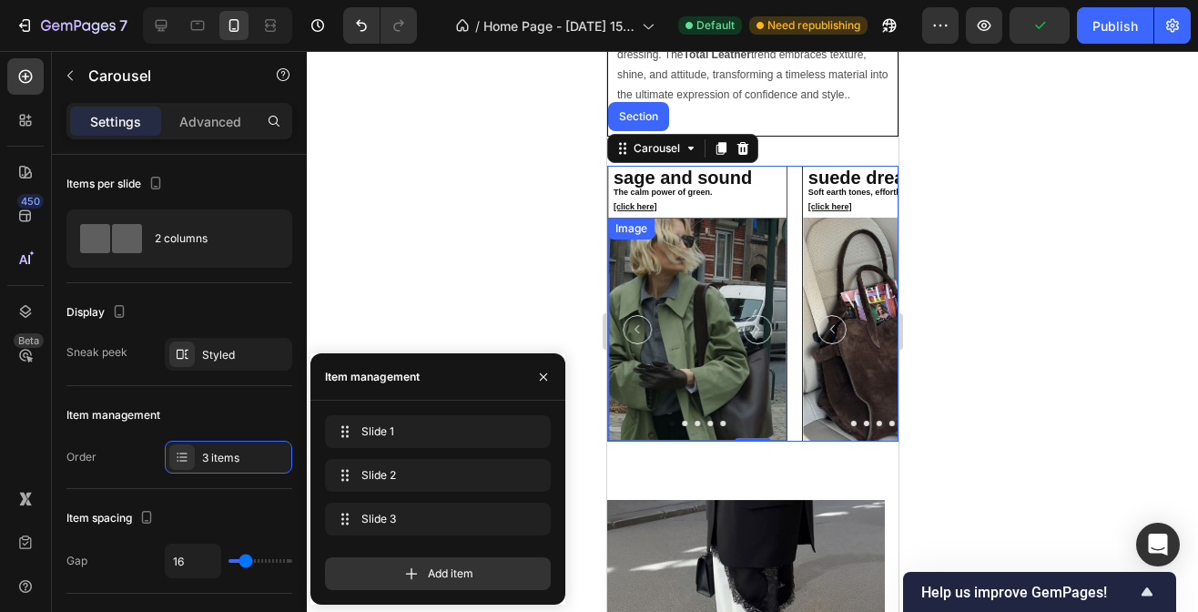
click at [753, 330] on icon "Carousel Next Arrow" at bounding box center [755, 328] width 17 height 17
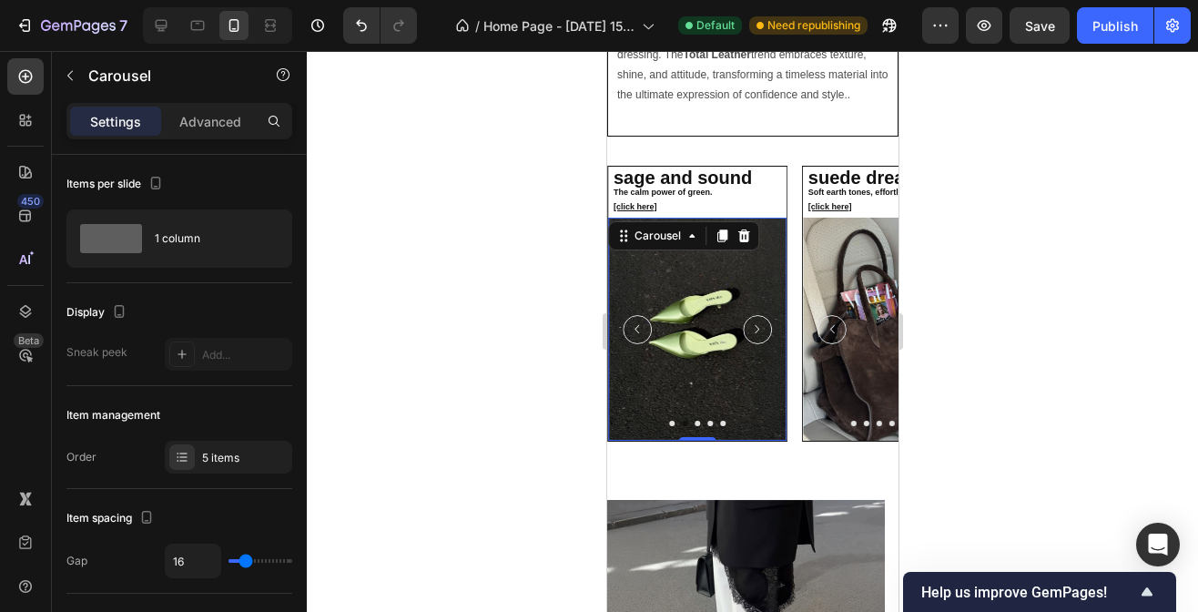
click at [753, 330] on icon "Carousel Next Arrow" at bounding box center [755, 328] width 17 height 17
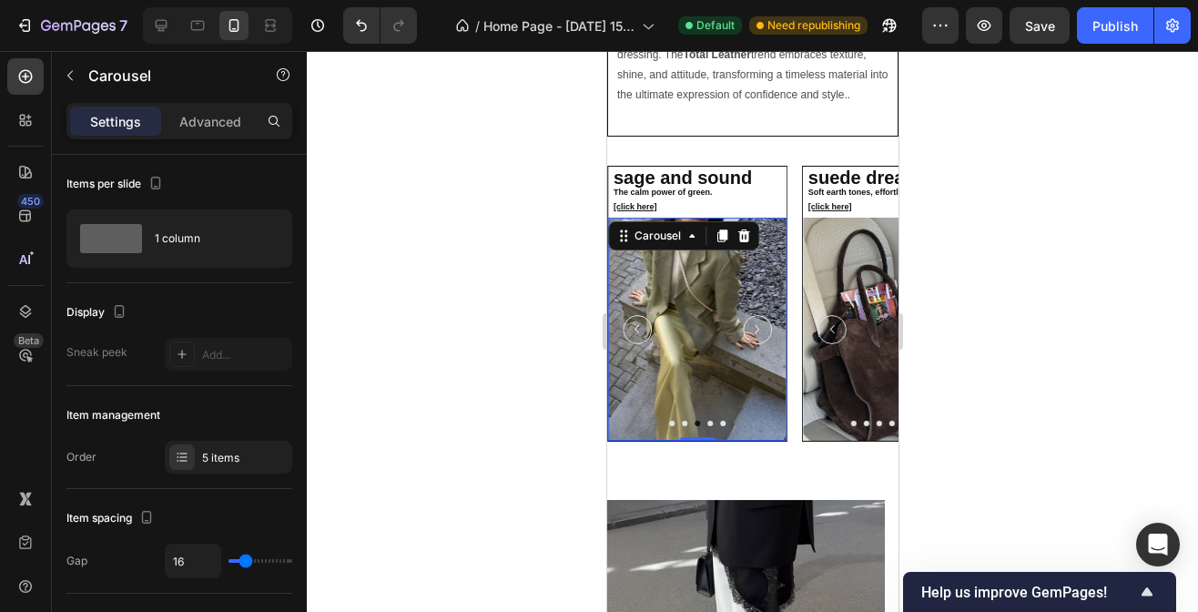
click at [753, 333] on icon "Carousel Next Arrow" at bounding box center [755, 328] width 17 height 17
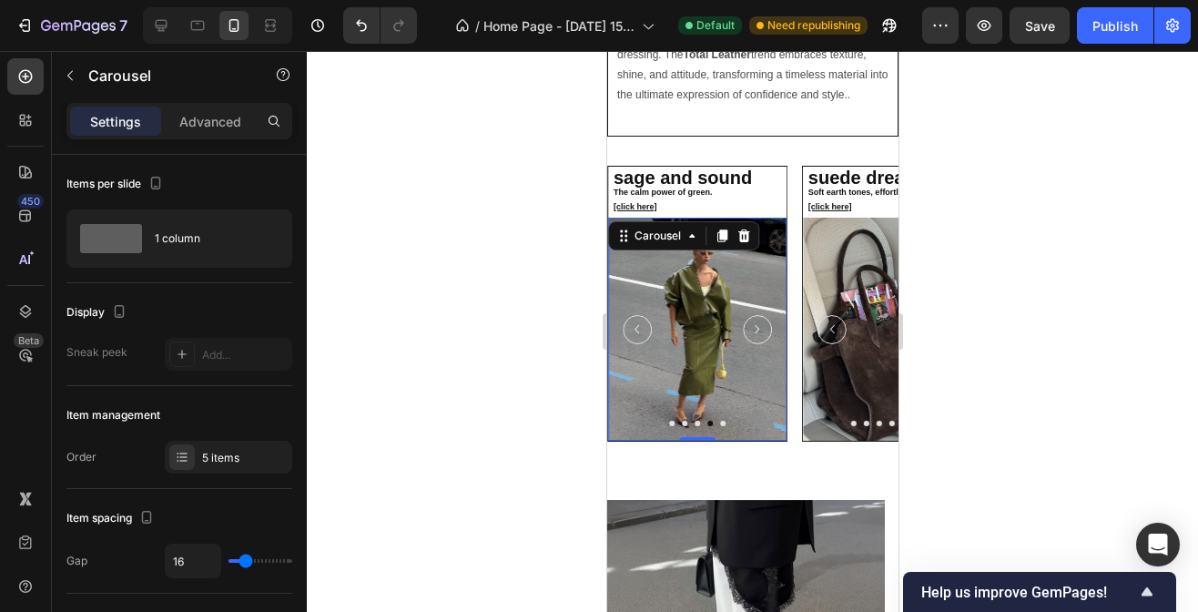
click at [754, 335] on icon "Carousel Next Arrow" at bounding box center [755, 328] width 17 height 17
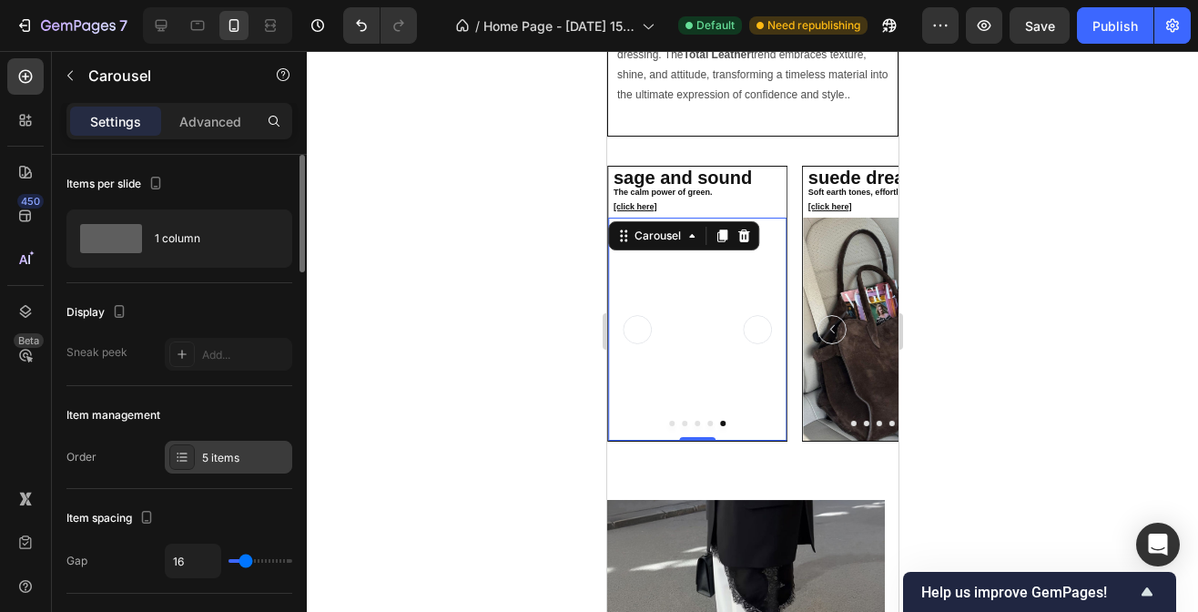
click at [207, 450] on div "5 items" at bounding box center [245, 458] width 86 height 16
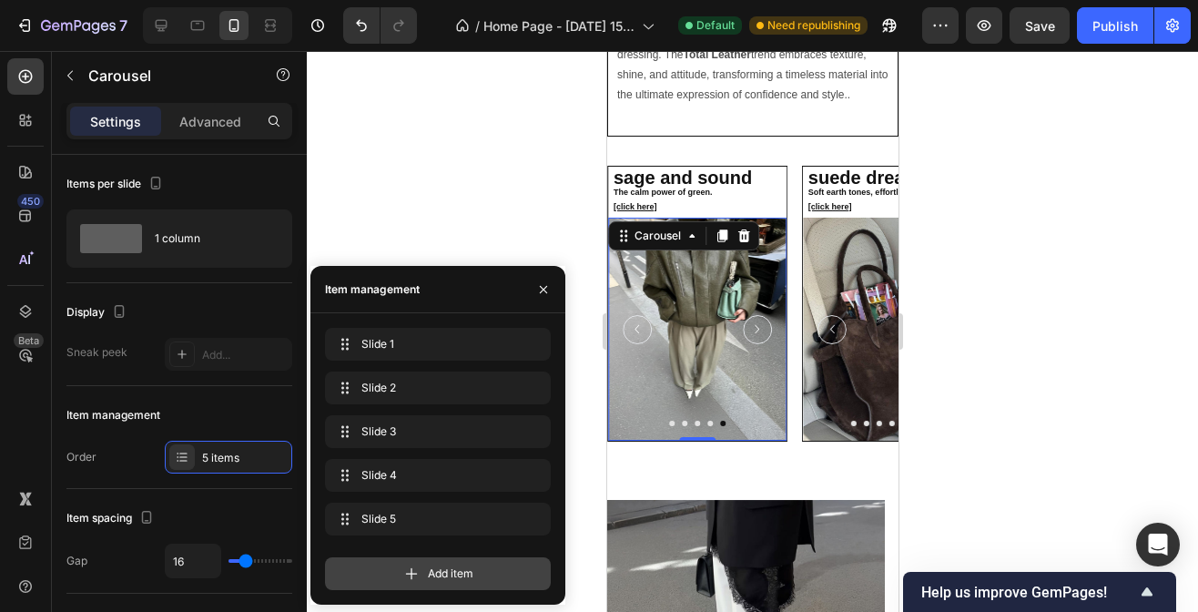
click at [441, 574] on span "Add item" at bounding box center [451, 573] width 46 height 16
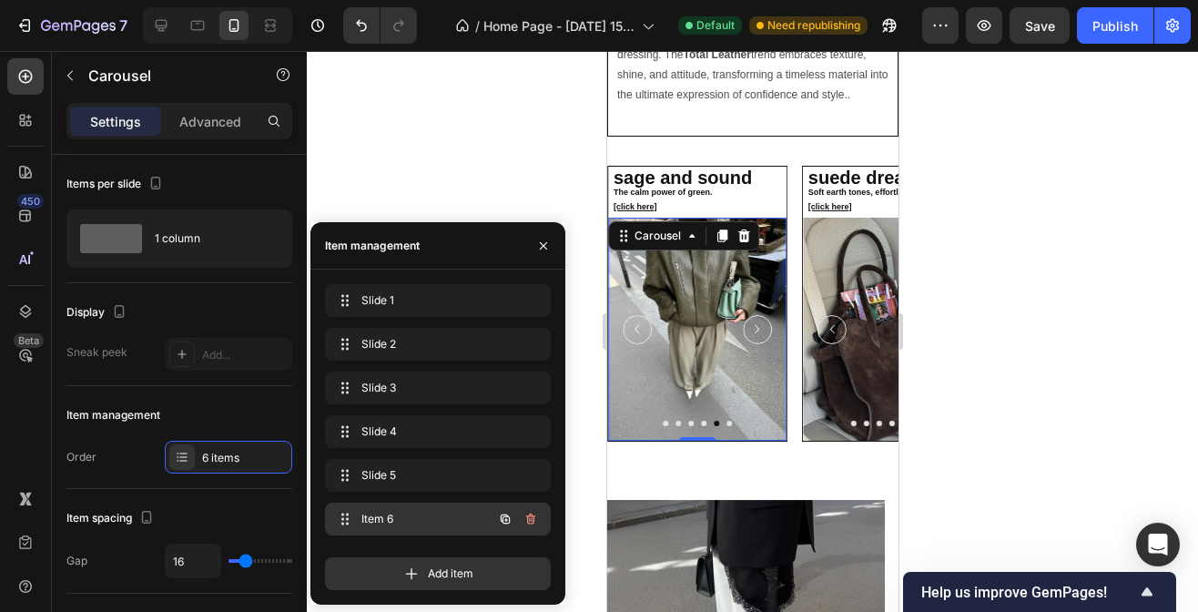
click at [397, 515] on span "Item 6" at bounding box center [412, 519] width 103 height 16
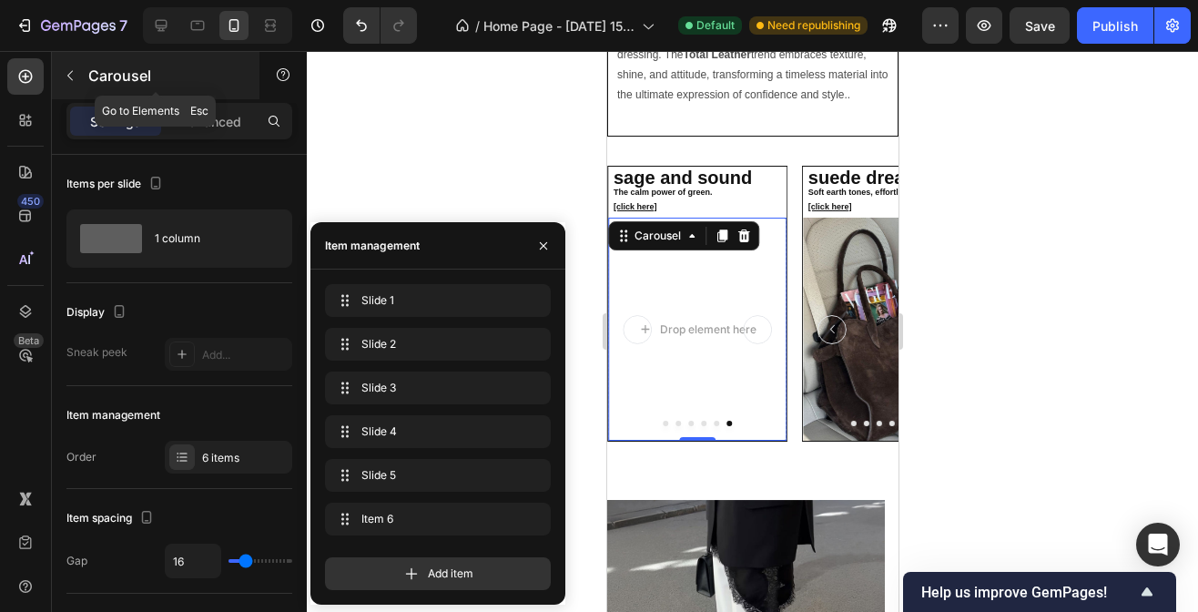
click at [76, 82] on icon "button" at bounding box center [70, 75] width 15 height 15
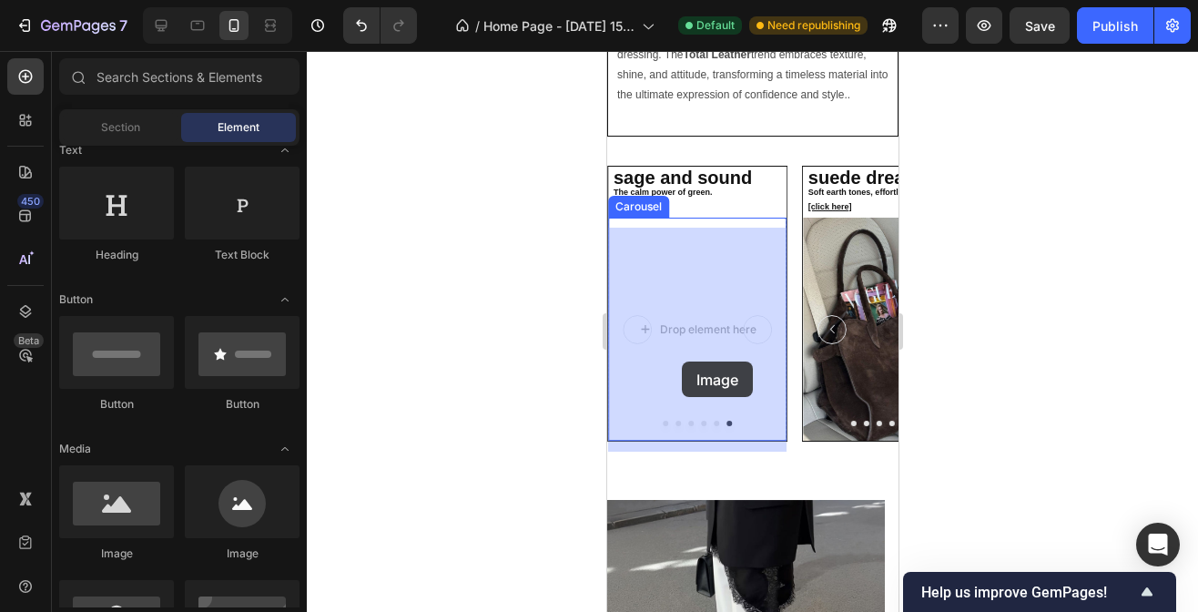
drag, startPoint x: 727, startPoint y: 541, endPoint x: 678, endPoint y: 363, distance: 185.0
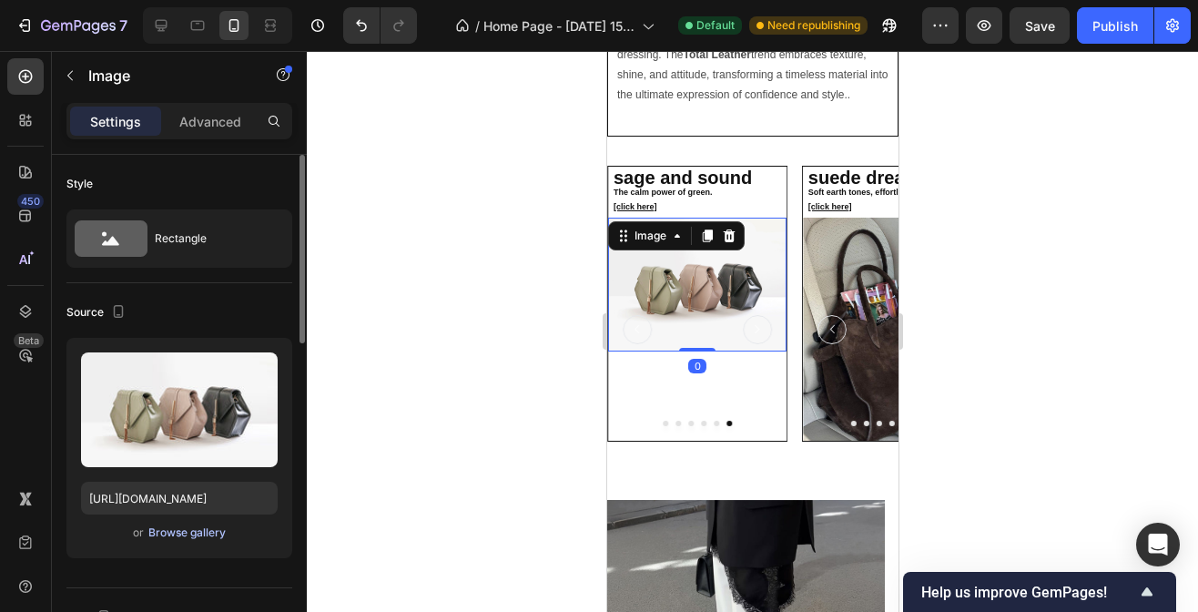
click at [189, 536] on div "Browse gallery" at bounding box center [186, 532] width 77 height 16
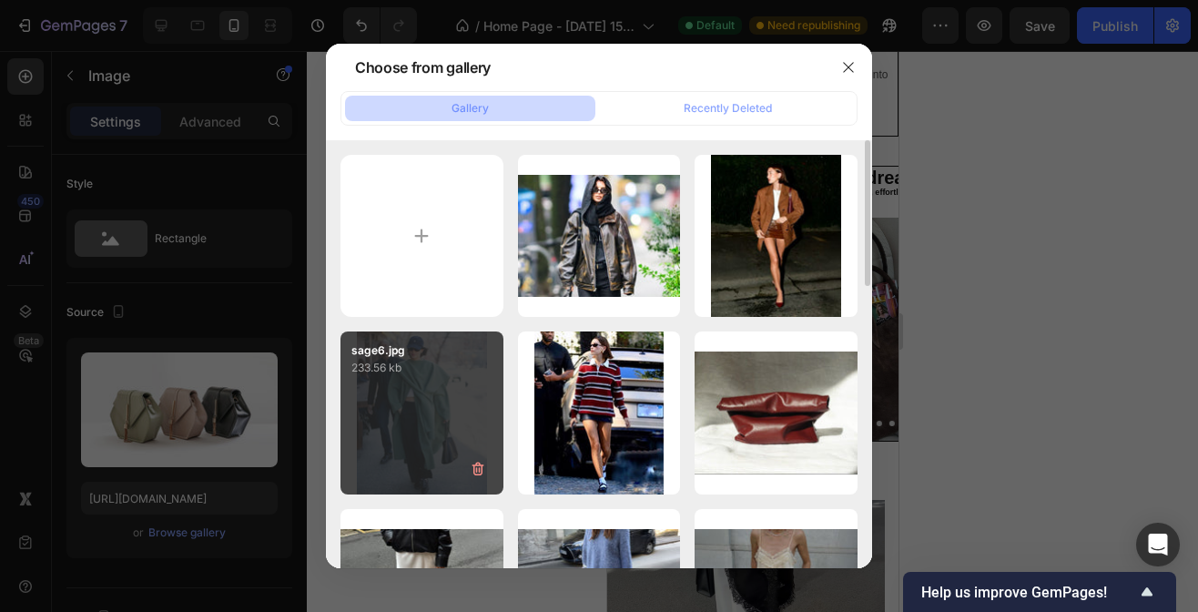
click at [444, 382] on div "sage6.jpg 233.56 kb" at bounding box center [421, 412] width 163 height 163
type input "[URL][DOMAIN_NAME]"
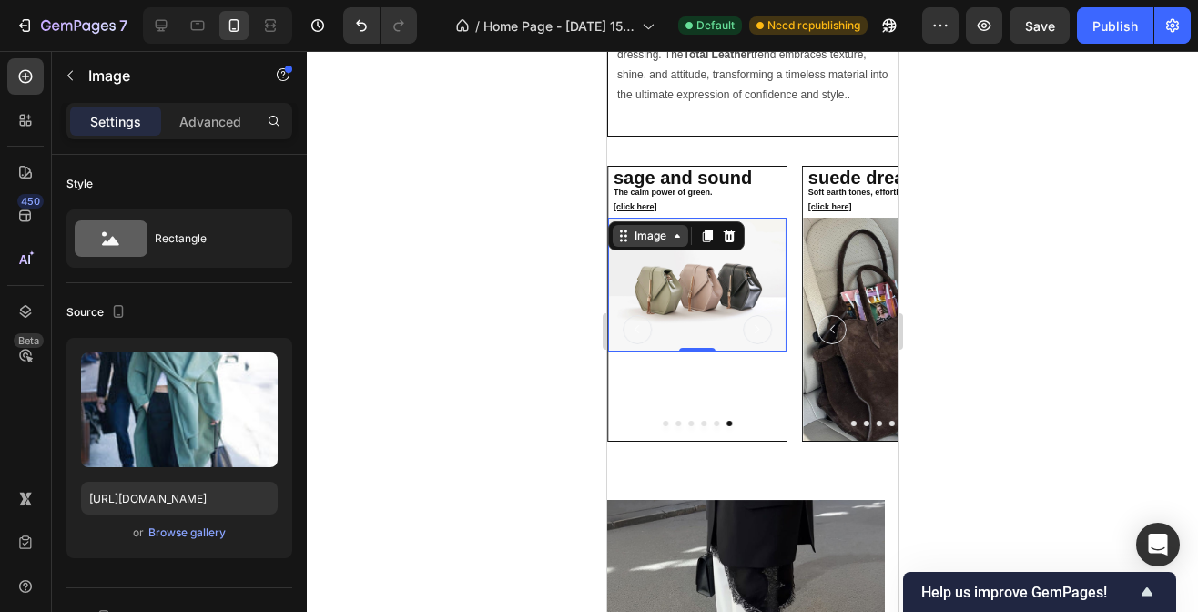
click at [664, 241] on div "Image" at bounding box center [649, 236] width 39 height 16
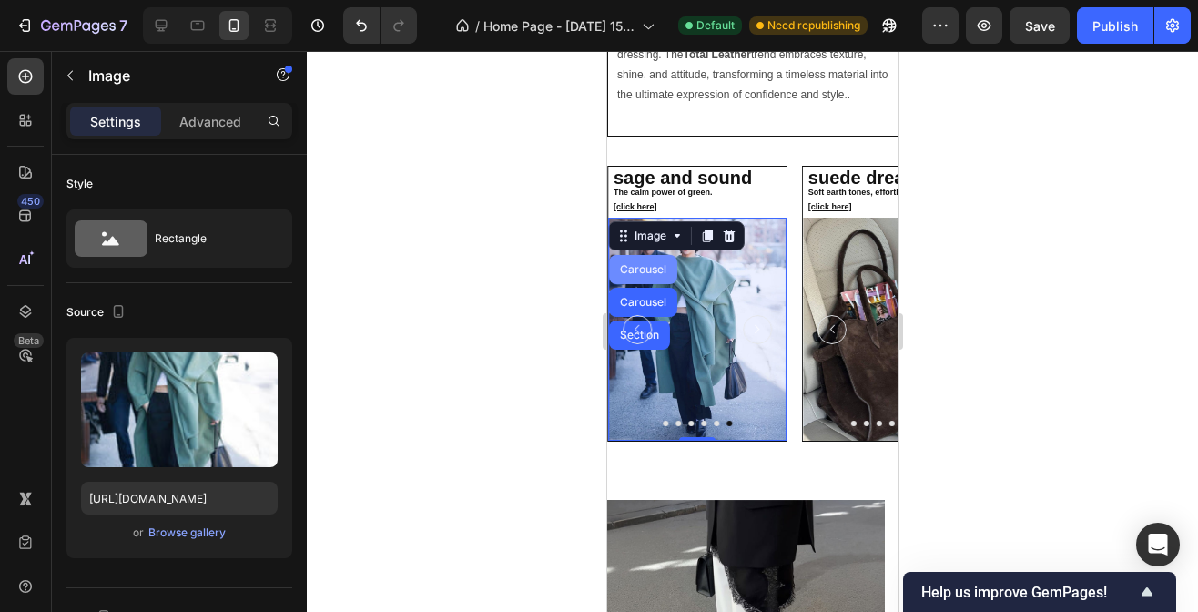
click at [654, 275] on div "Carousel" at bounding box center [642, 269] width 54 height 11
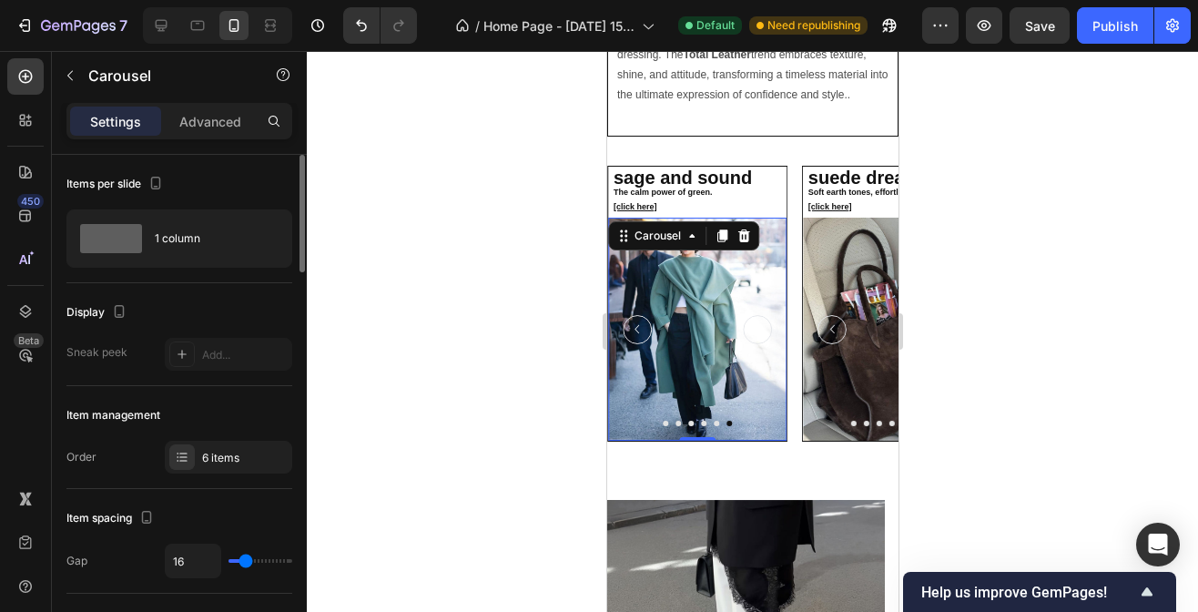
click at [237, 476] on div "Item management Order 6 items" at bounding box center [179, 437] width 226 height 103
click at [237, 465] on div "6 items" at bounding box center [228, 456] width 127 height 33
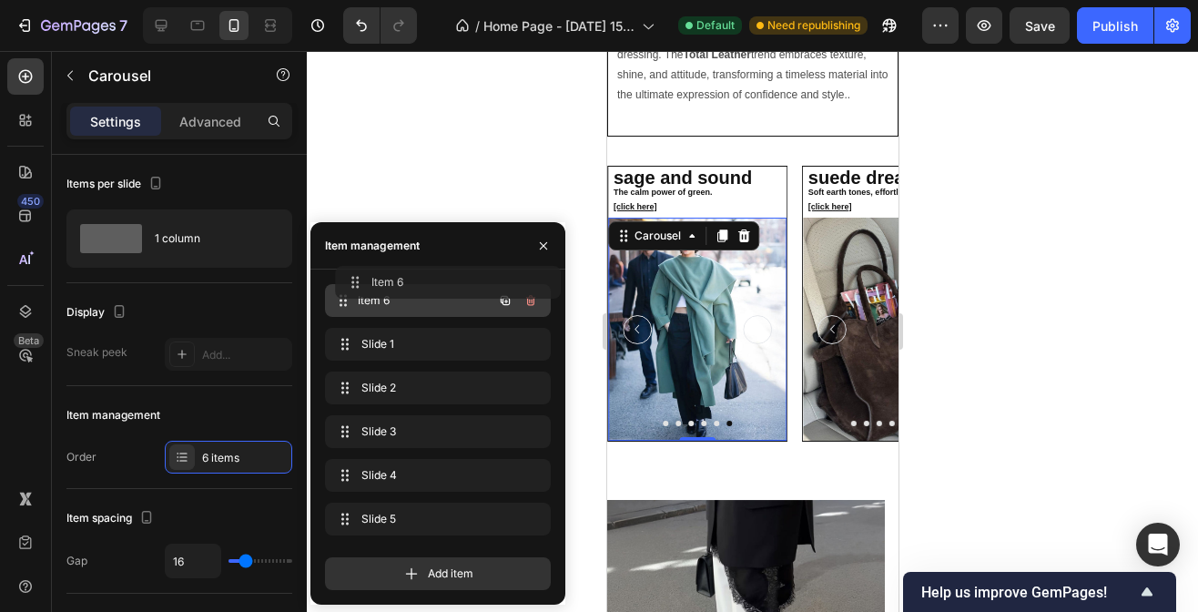
drag, startPoint x: 420, startPoint y: 530, endPoint x: 430, endPoint y: 294, distance: 235.9
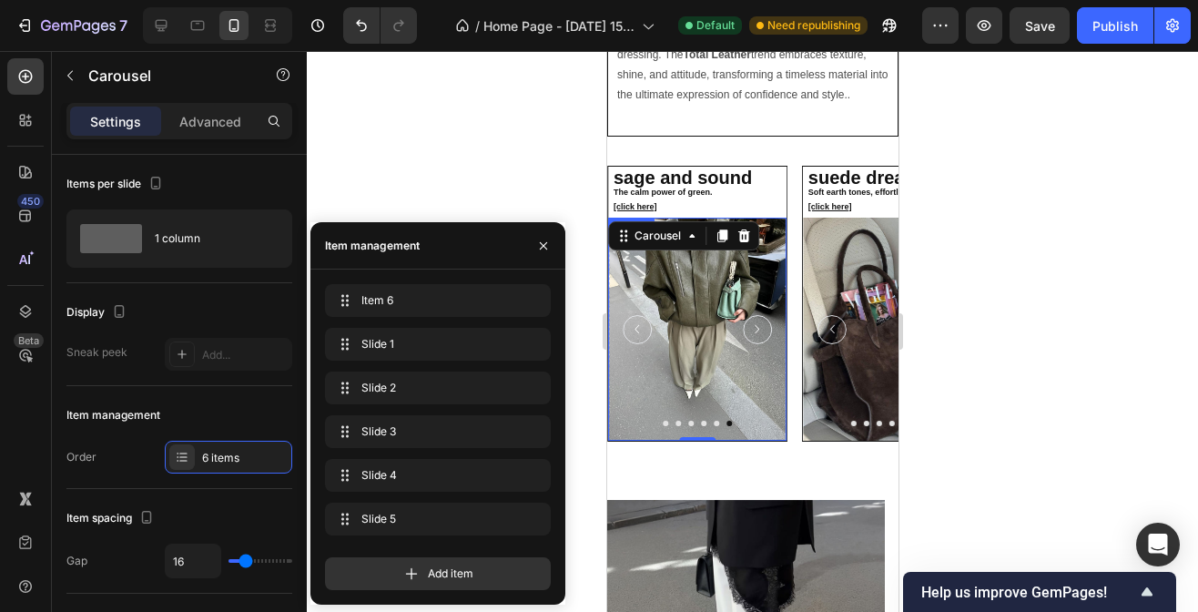
click at [663, 430] on img at bounding box center [696, 329] width 178 height 223
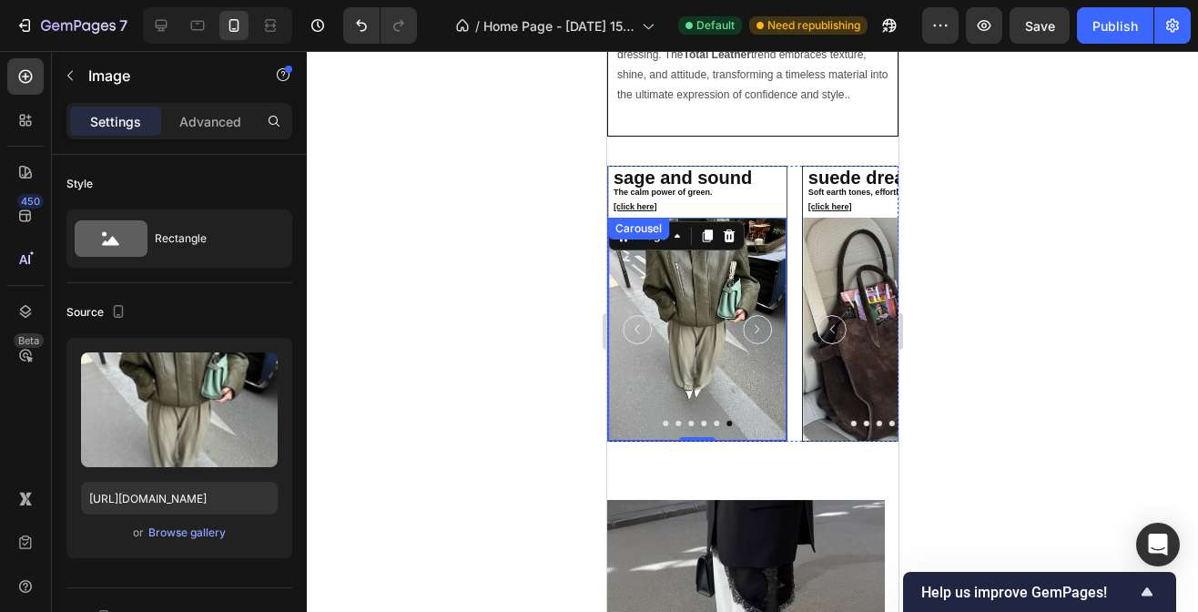
click at [663, 426] on button "Dot" at bounding box center [664, 422] width 5 height 5
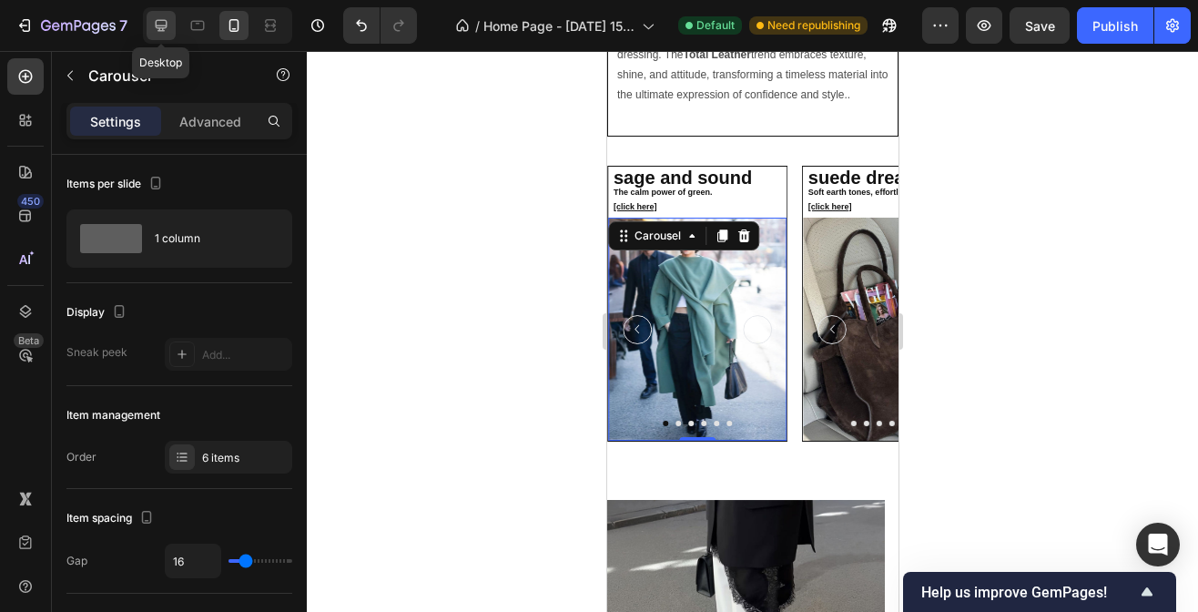
click at [164, 25] on icon at bounding box center [162, 26] width 12 height 12
type input "24"
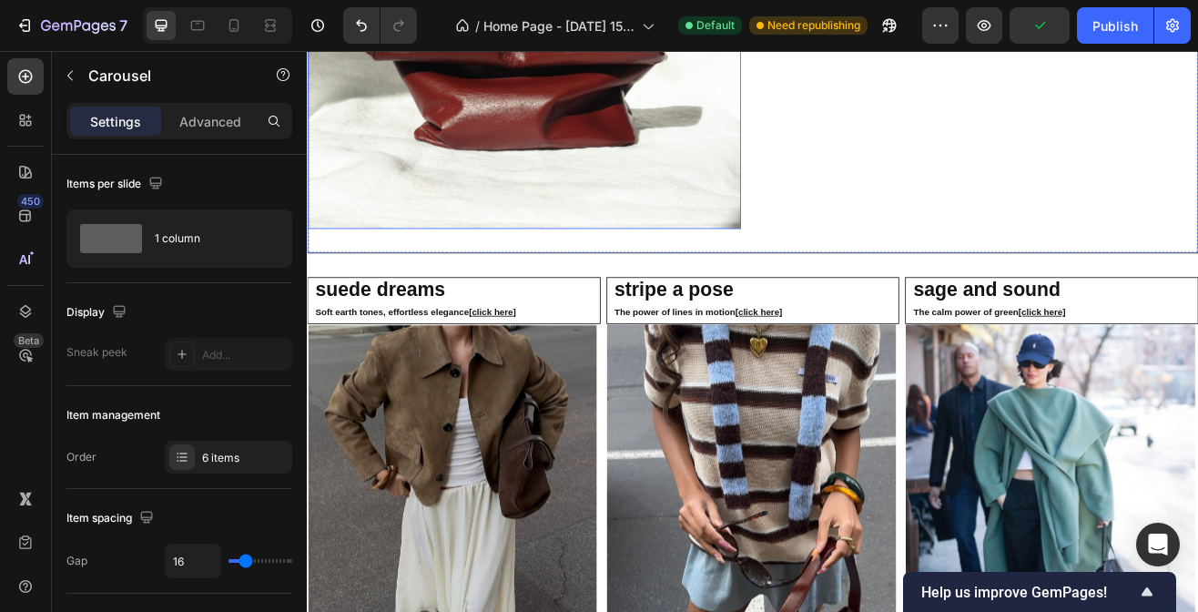
scroll to position [2874, 0]
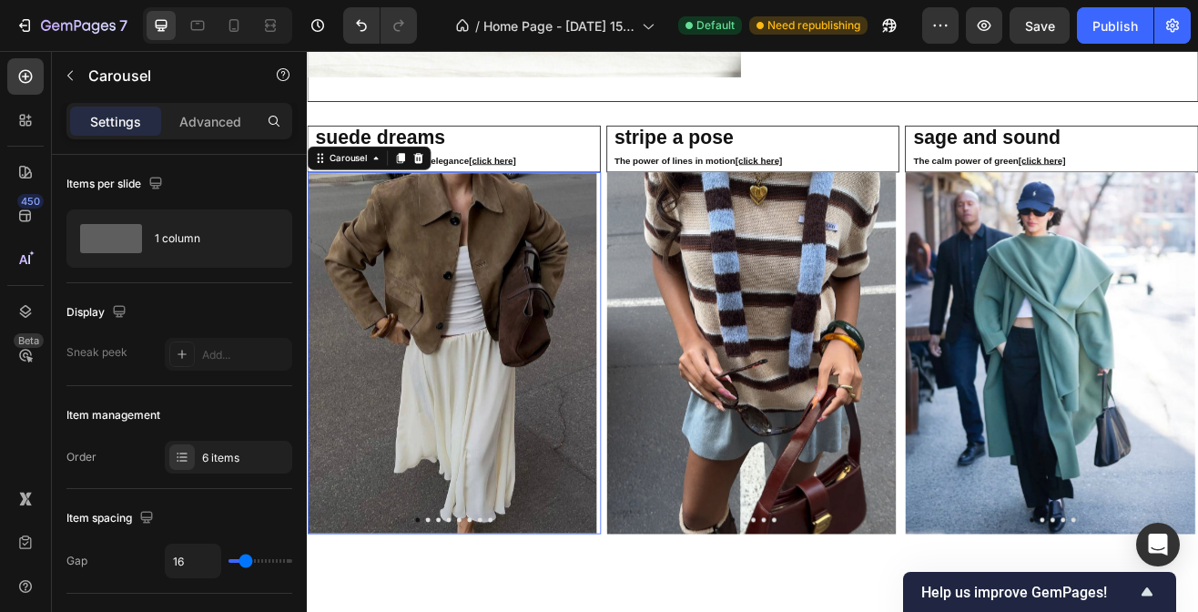
click at [627, 417] on icon "Carousel Next Arrow" at bounding box center [637, 422] width 22 height 22
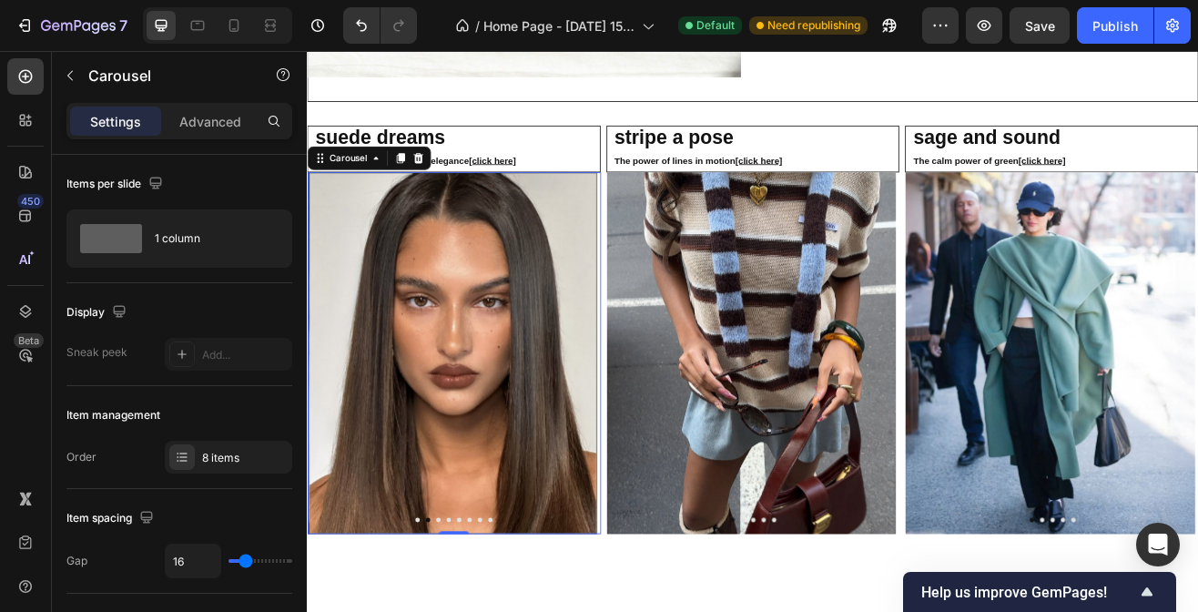
click at [627, 417] on icon "Carousel Next Arrow" at bounding box center [637, 422] width 22 height 22
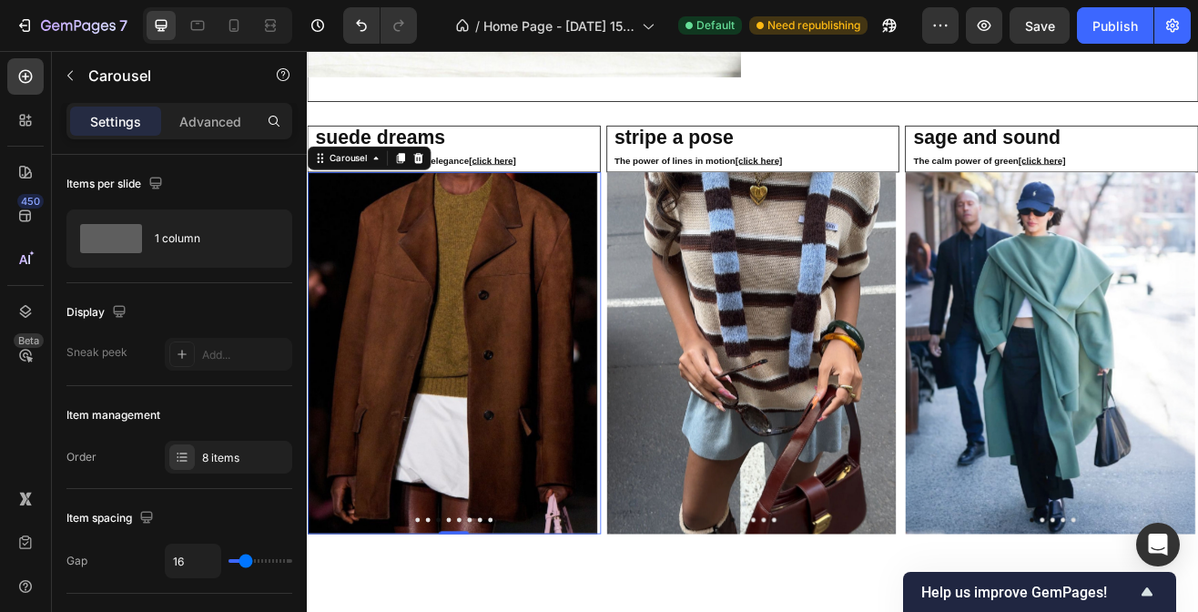
click at [627, 417] on icon "Carousel Next Arrow" at bounding box center [637, 422] width 22 height 22
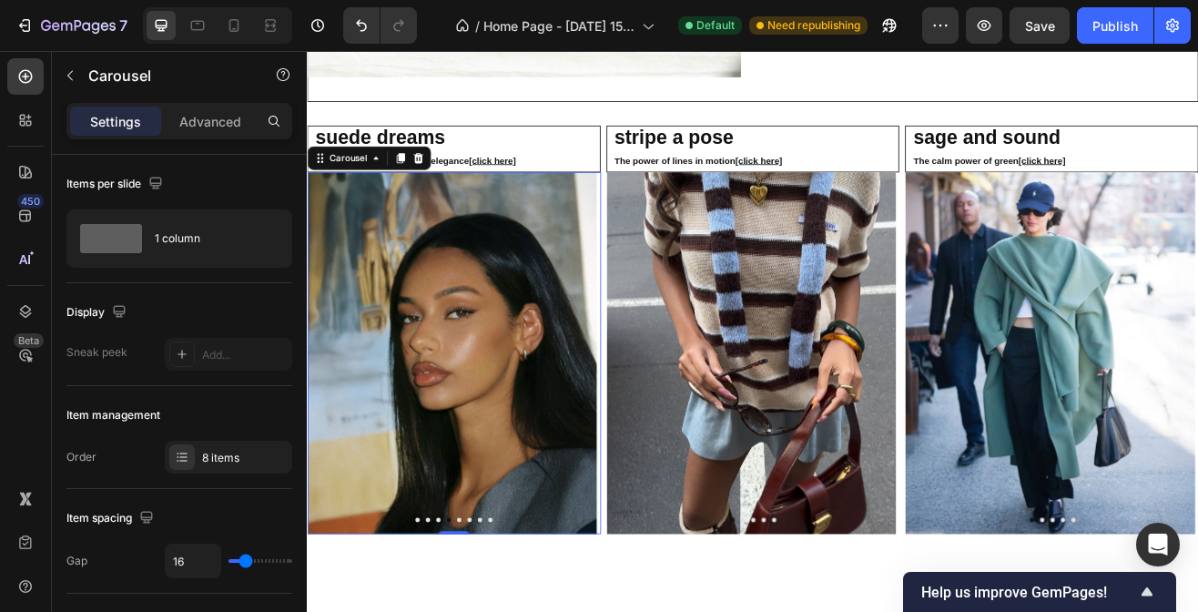
click at [627, 417] on icon "Carousel Next Arrow" at bounding box center [637, 422] width 22 height 22
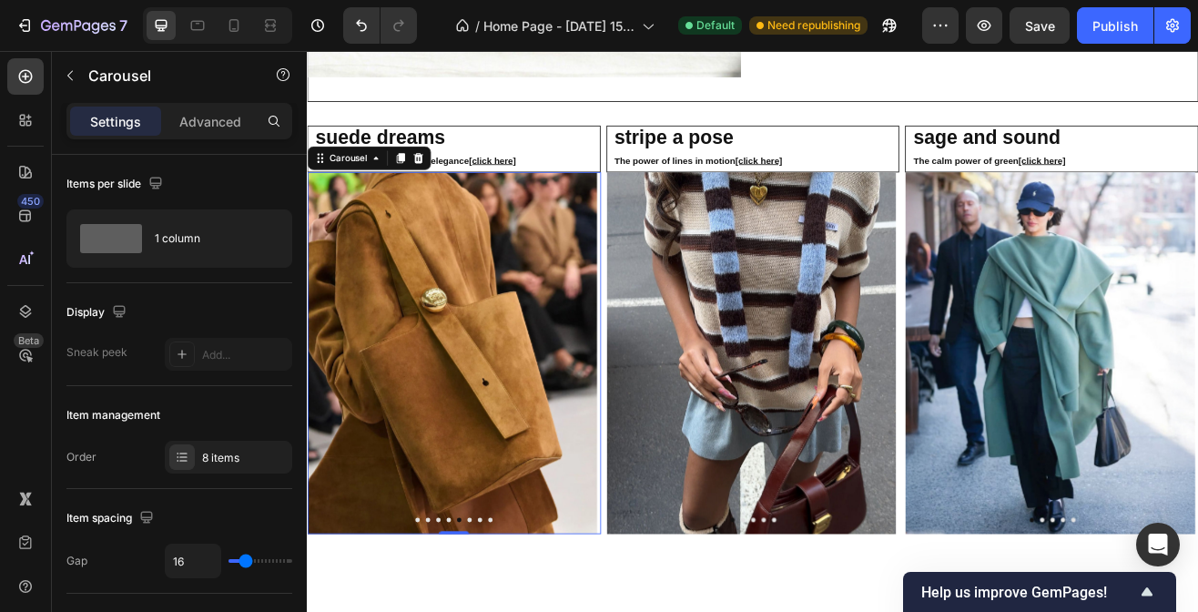
click at [627, 417] on icon "Carousel Next Arrow" at bounding box center [637, 422] width 22 height 22
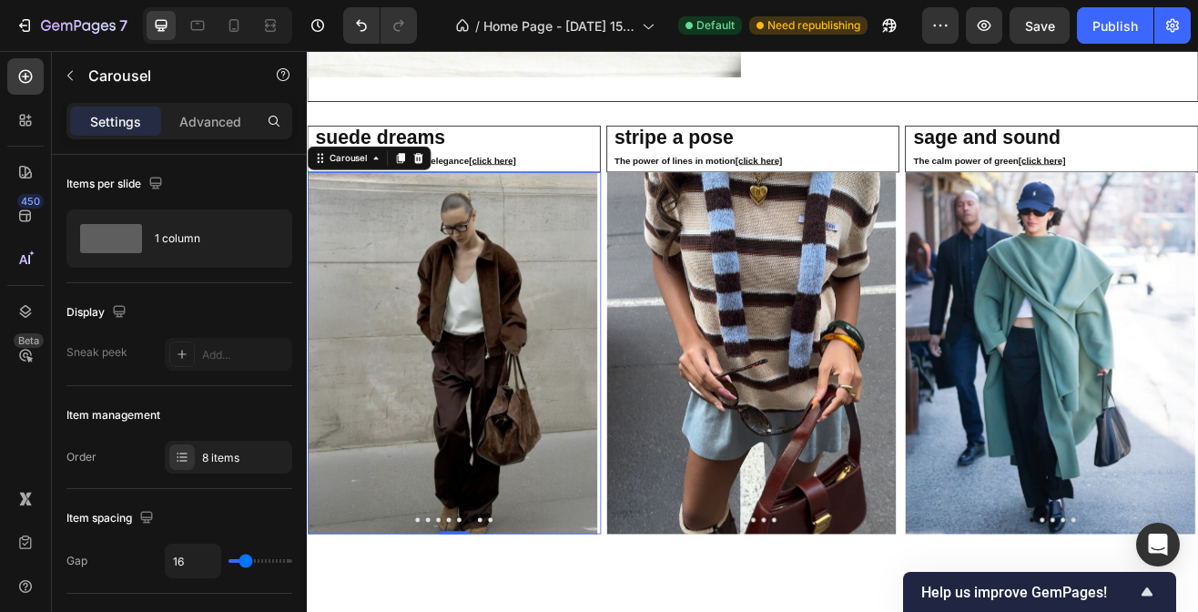
click at [627, 417] on icon "Carousel Next Arrow" at bounding box center [637, 422] width 22 height 22
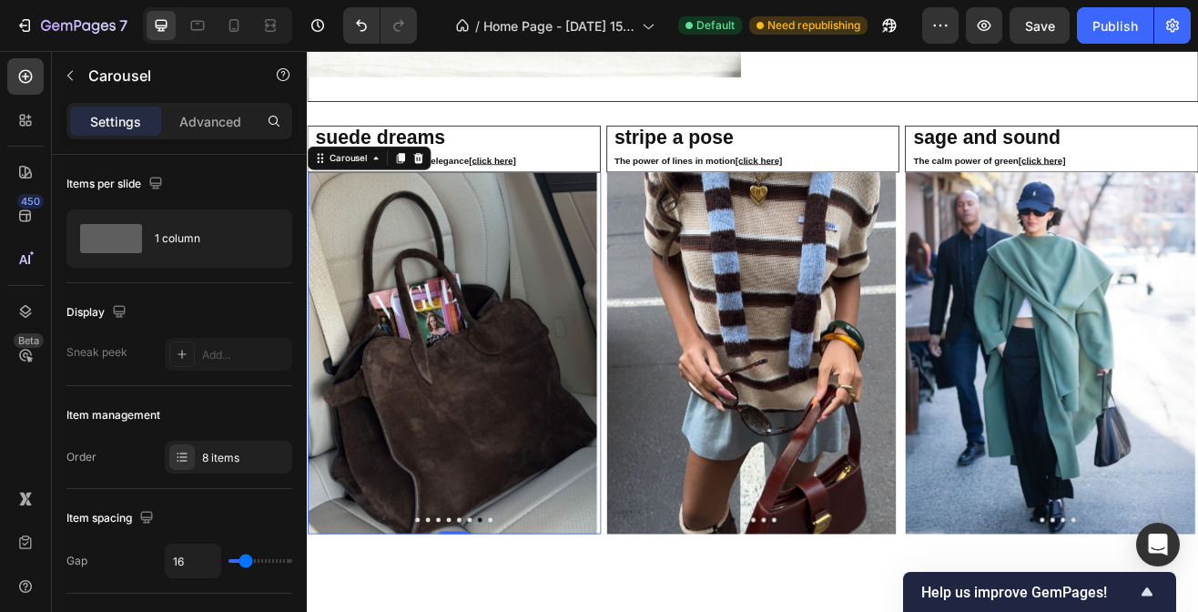
click at [627, 417] on icon "Carousel Next Arrow" at bounding box center [637, 422] width 22 height 22
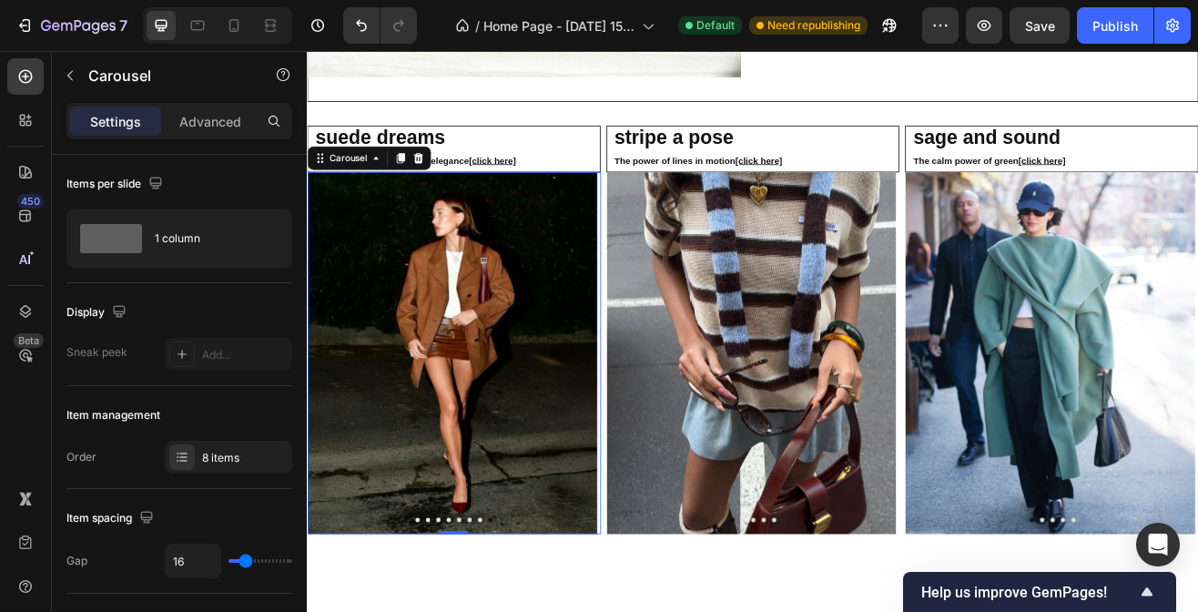
click at [627, 417] on icon "Carousel Next Arrow" at bounding box center [637, 422] width 22 height 22
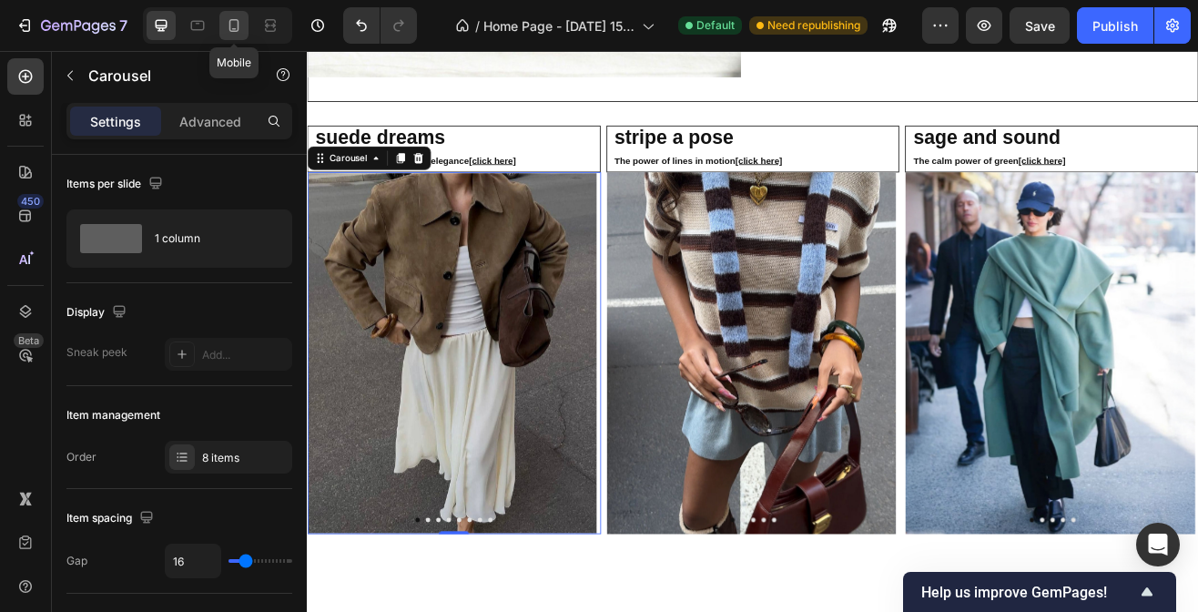
click at [240, 21] on icon at bounding box center [234, 25] width 18 height 18
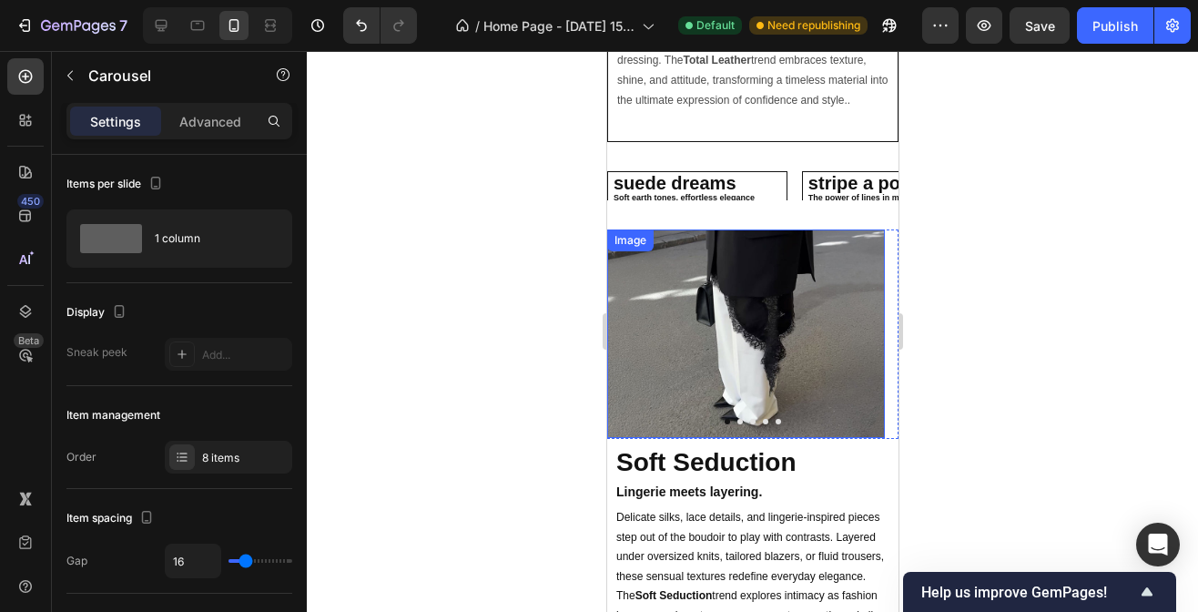
scroll to position [2304, 0]
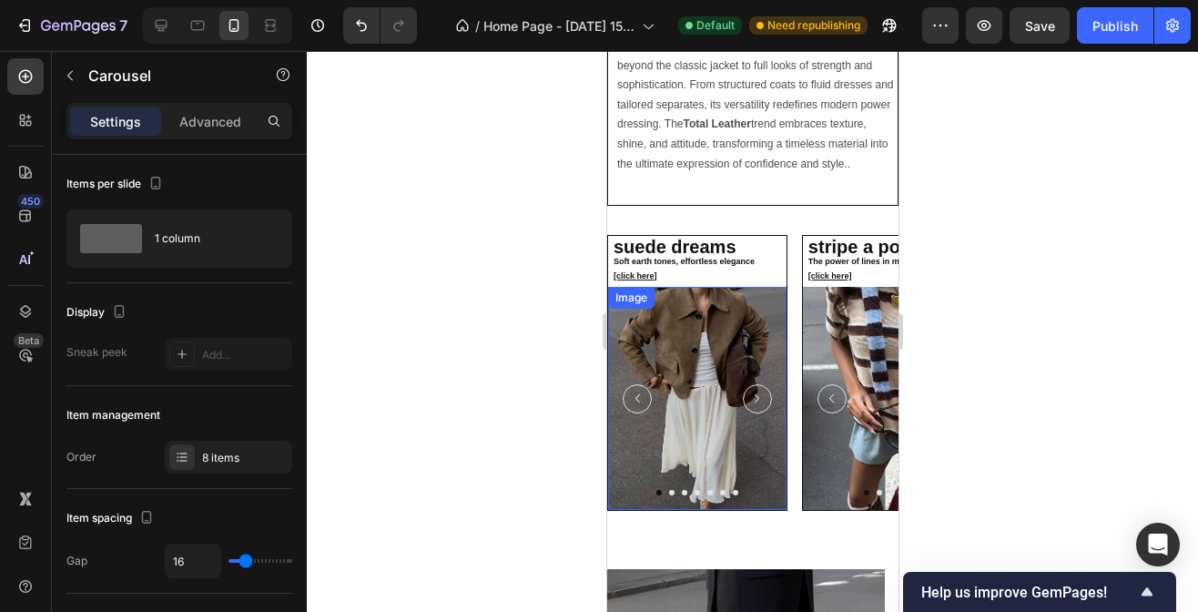
click at [727, 432] on img at bounding box center [696, 398] width 178 height 223
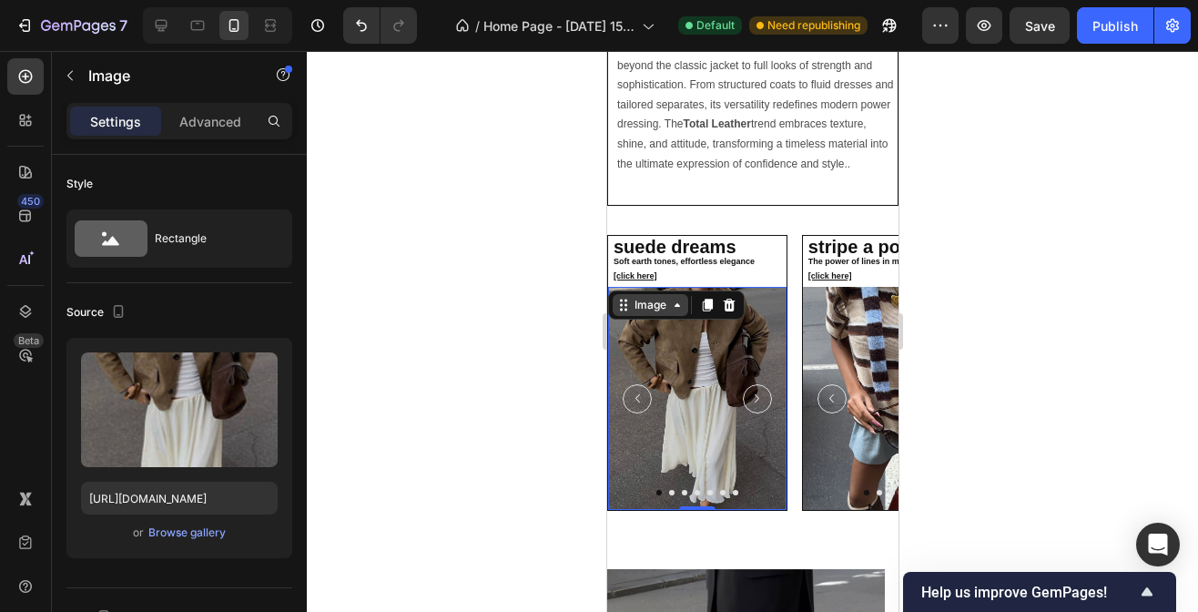
click at [661, 313] on div "Image" at bounding box center [649, 305] width 39 height 16
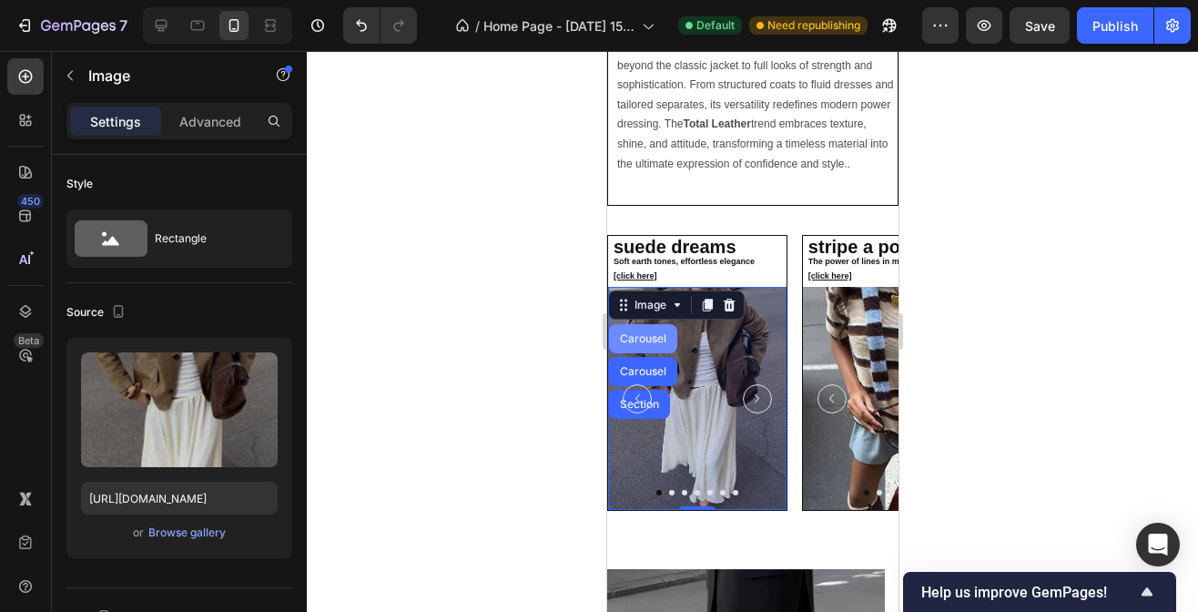
click at [645, 344] on div "Carousel" at bounding box center [642, 338] width 54 height 11
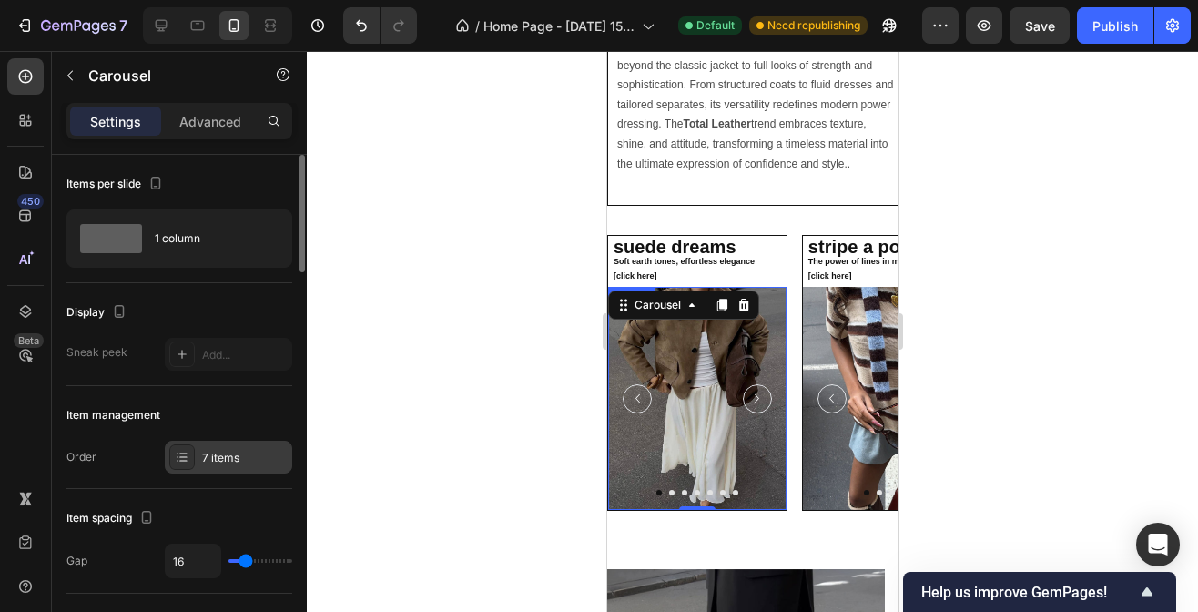
click at [247, 450] on div "7 items" at bounding box center [245, 458] width 86 height 16
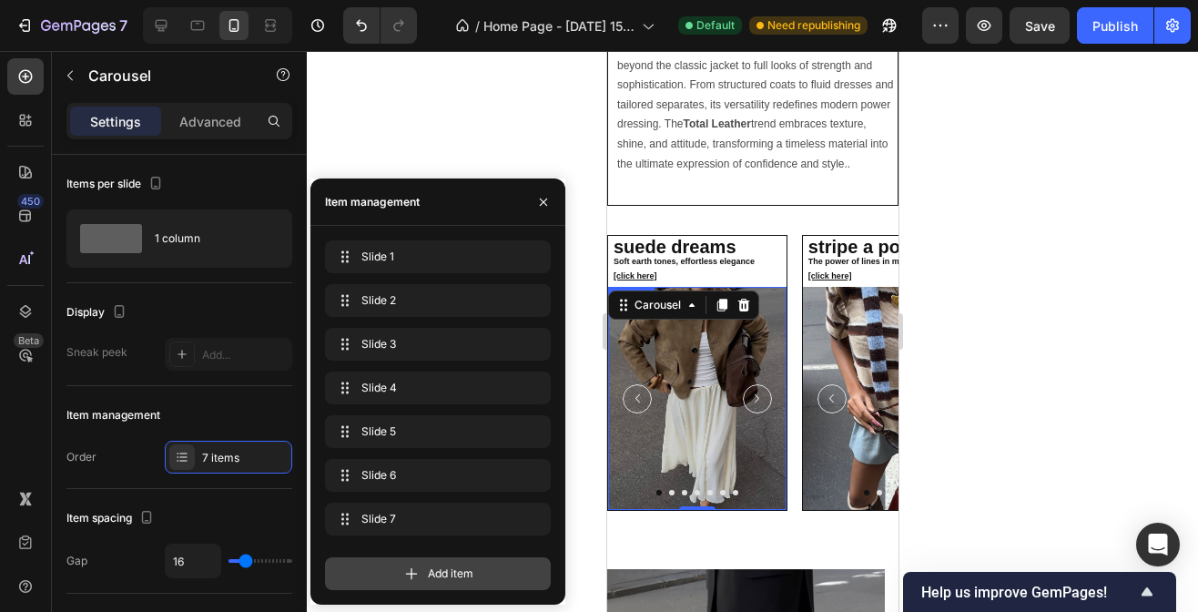
click at [410, 559] on div "Add item" at bounding box center [438, 573] width 226 height 33
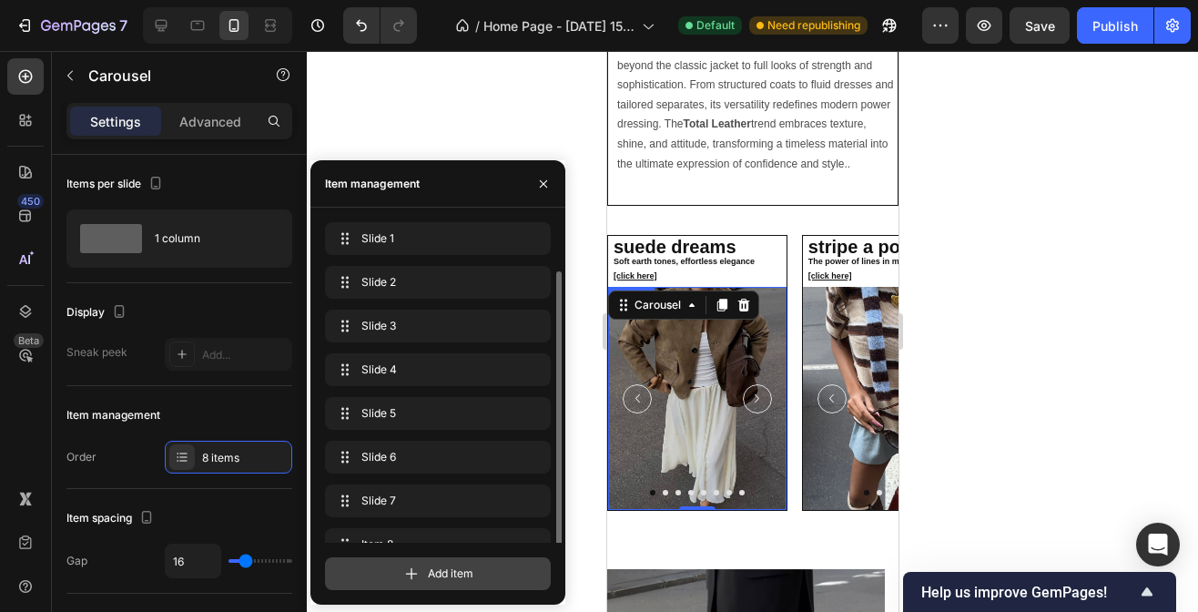
scroll to position [25, 0]
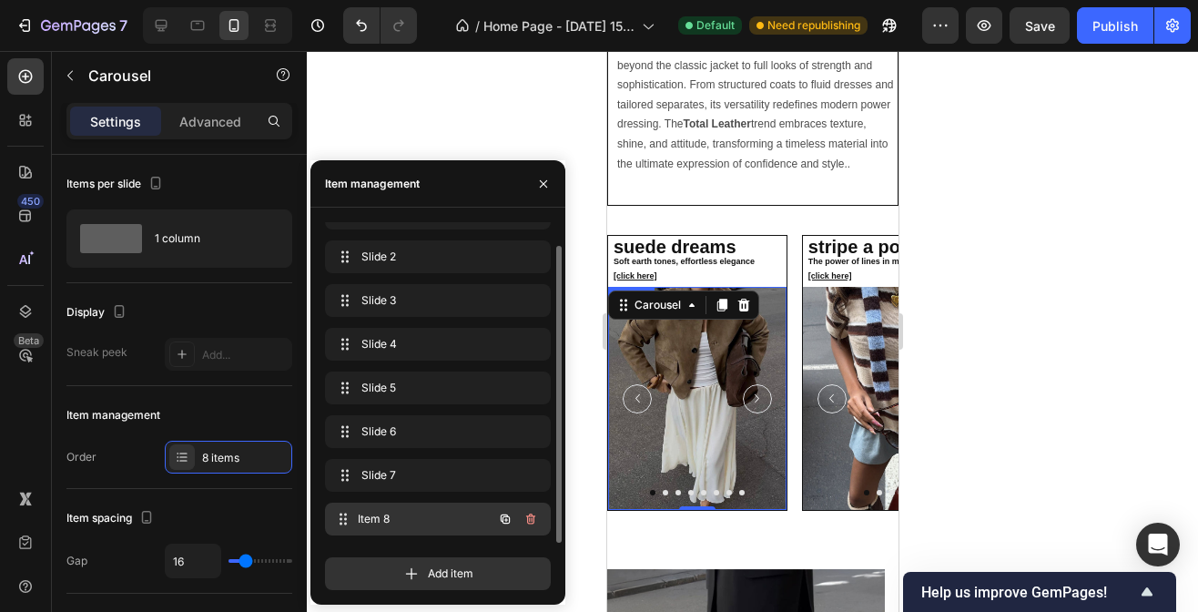
click at [397, 521] on span "Item 8" at bounding box center [425, 519] width 135 height 16
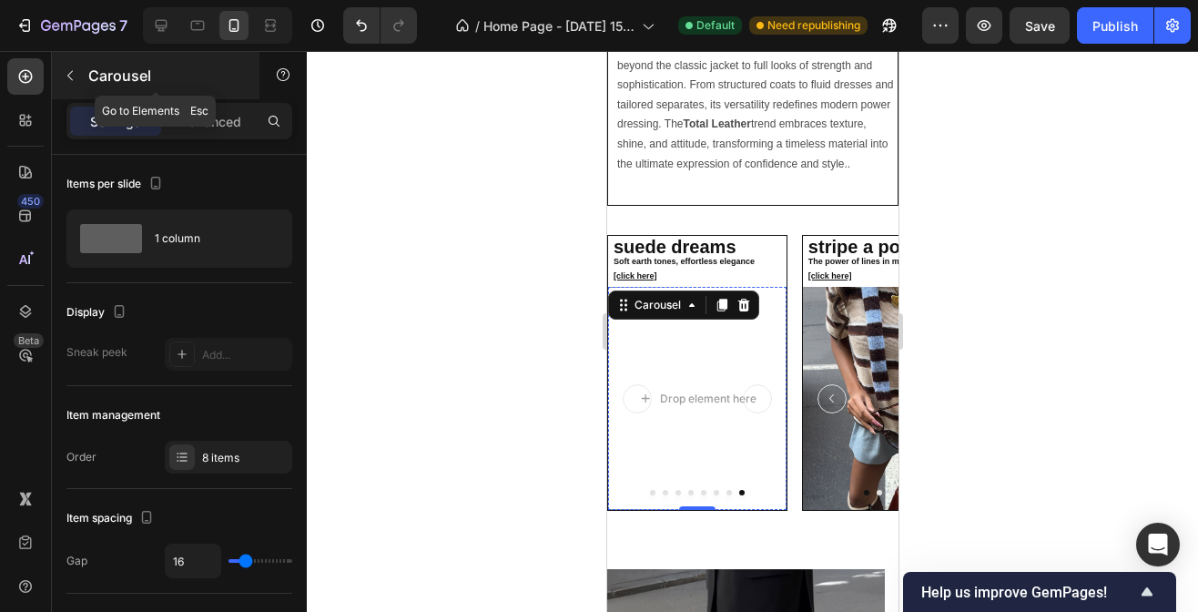
click at [76, 73] on icon "button" at bounding box center [70, 75] width 15 height 15
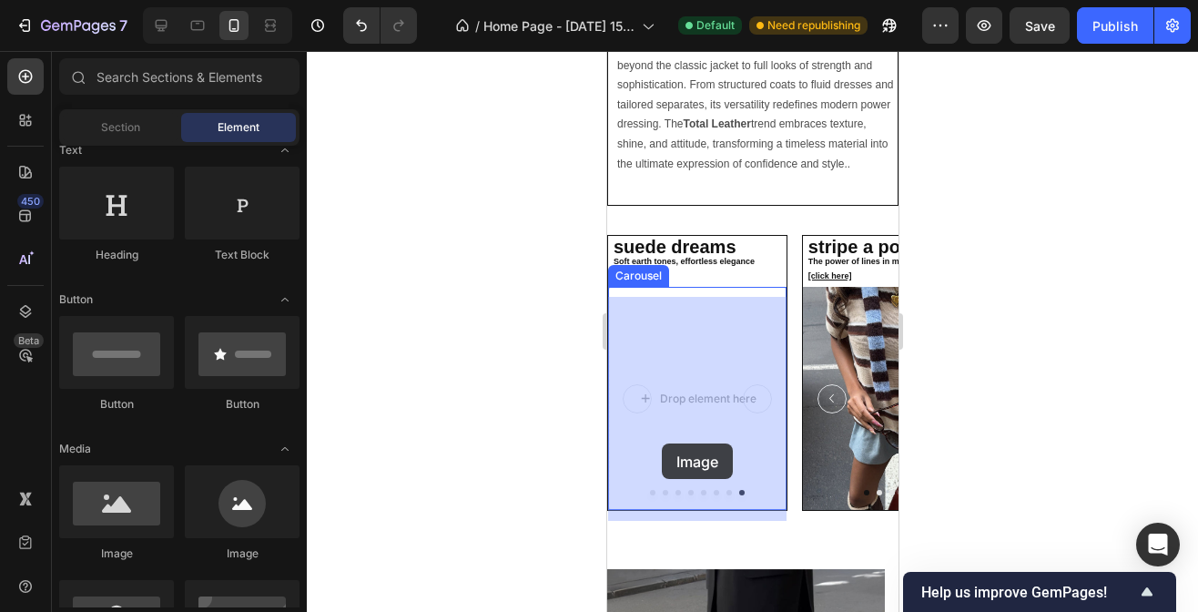
drag, startPoint x: 805, startPoint y: 534, endPoint x: 661, endPoint y: 444, distance: 170.5
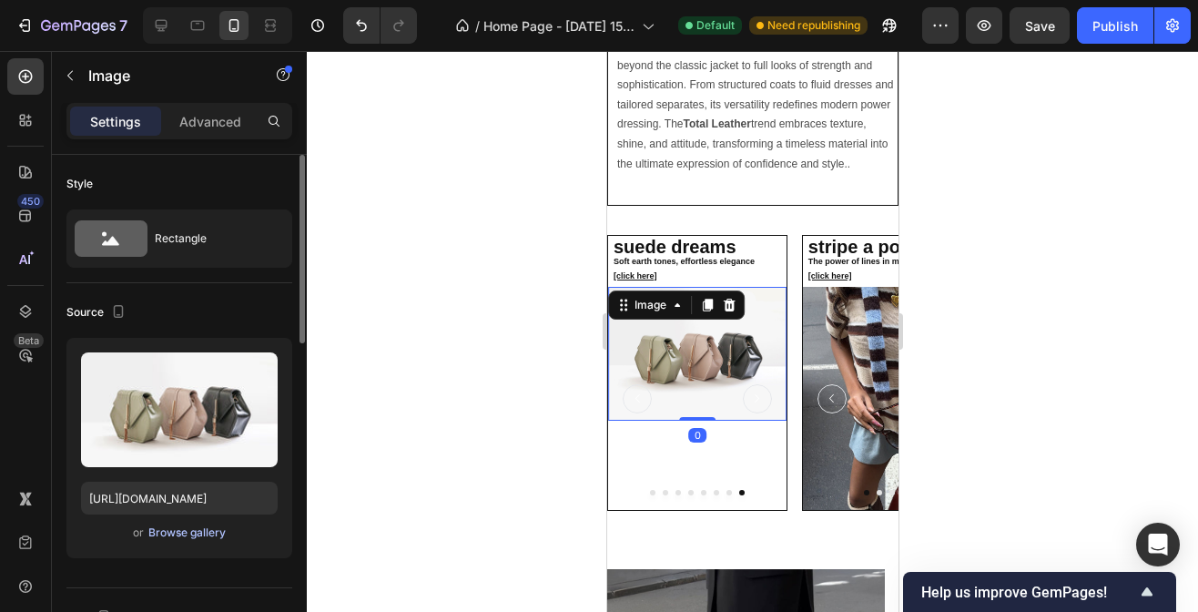
click at [182, 523] on button "Browse gallery" at bounding box center [186, 532] width 79 height 18
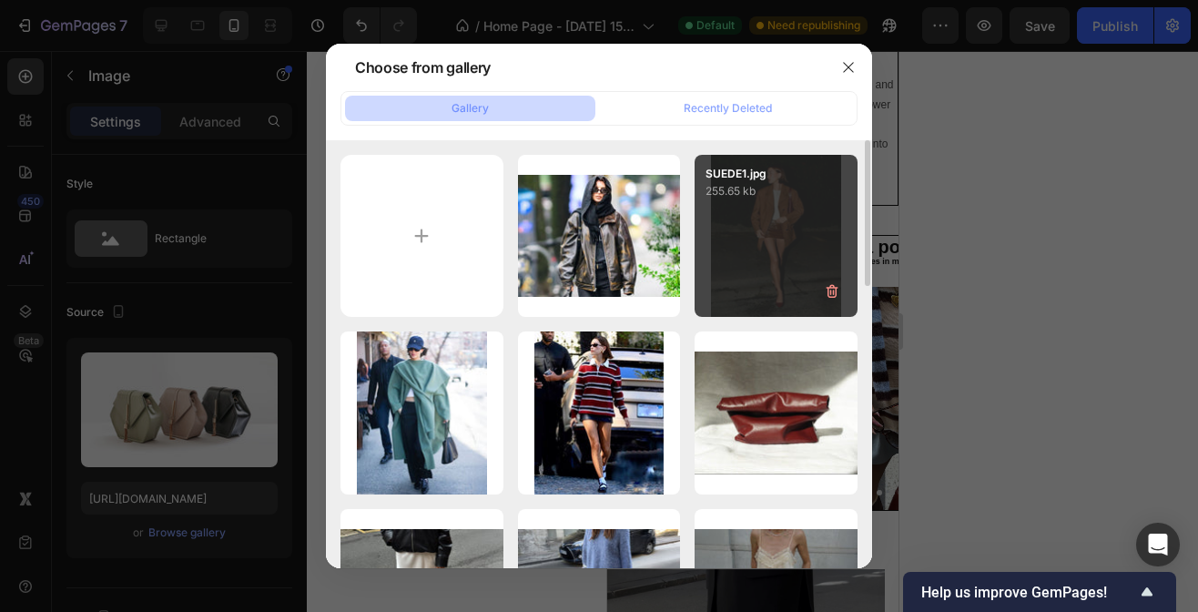
click at [837, 167] on p "SUEDE1.jpg" at bounding box center [775, 174] width 141 height 16
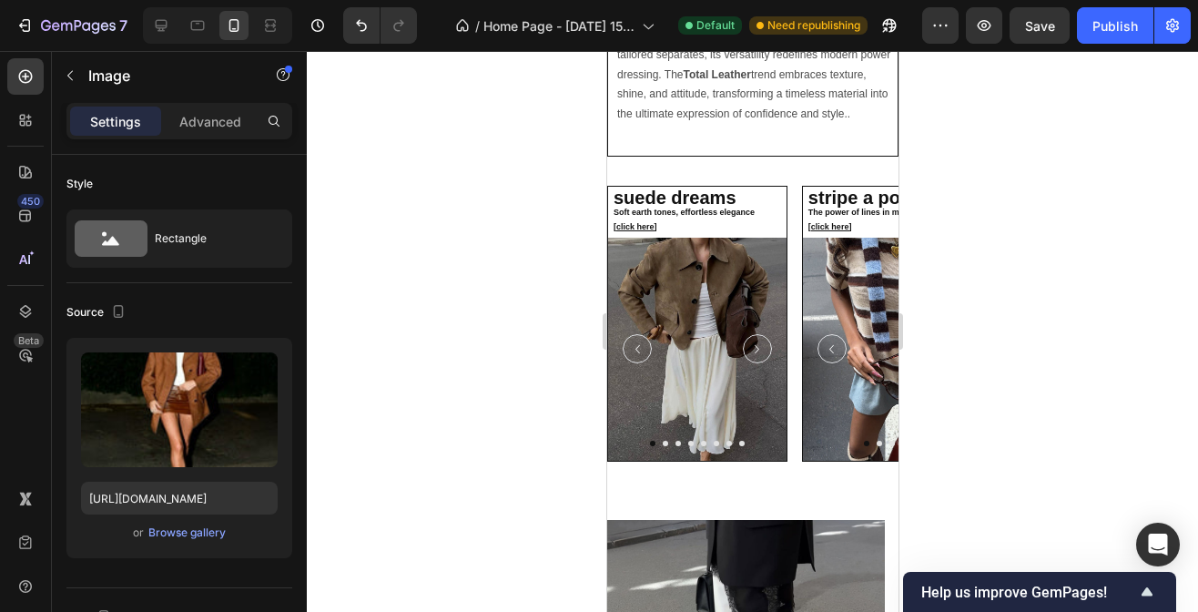
scroll to position [3502, 0]
click at [164, 17] on icon at bounding box center [161, 25] width 18 height 18
type input "[URL][DOMAIN_NAME]"
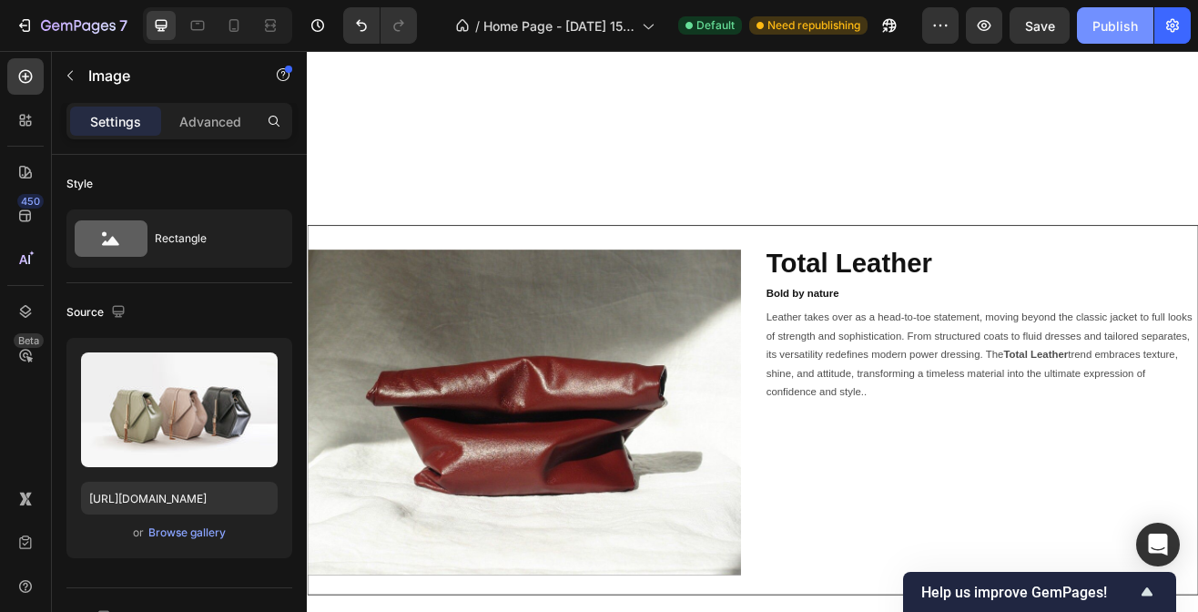
scroll to position [2240, 0]
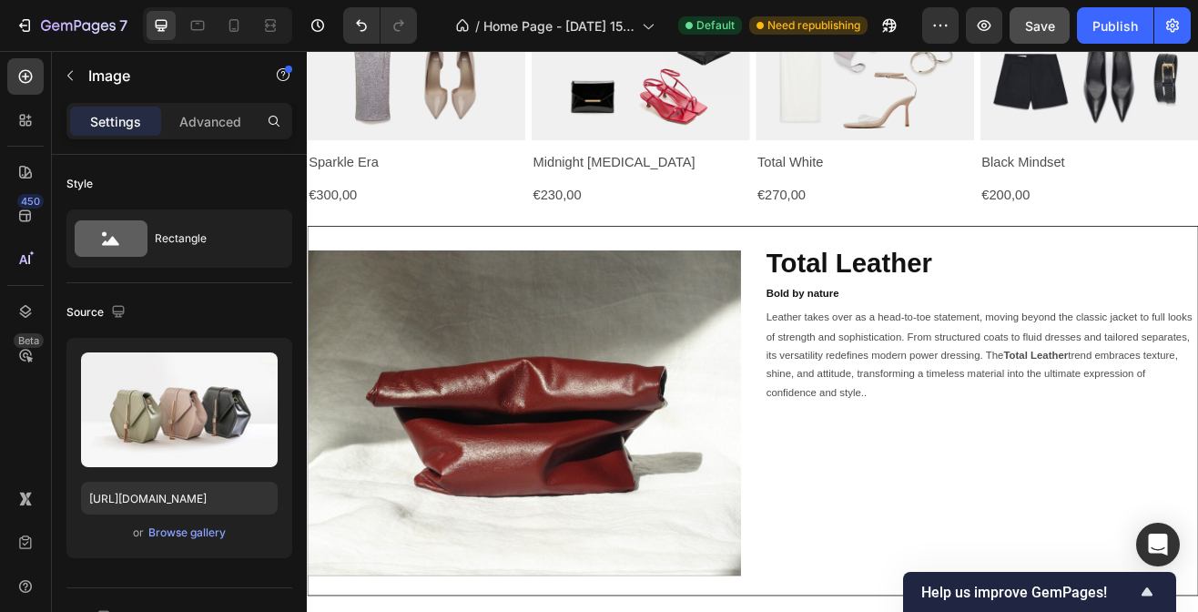
click at [1041, 25] on span "Save" at bounding box center [1040, 25] width 30 height 15
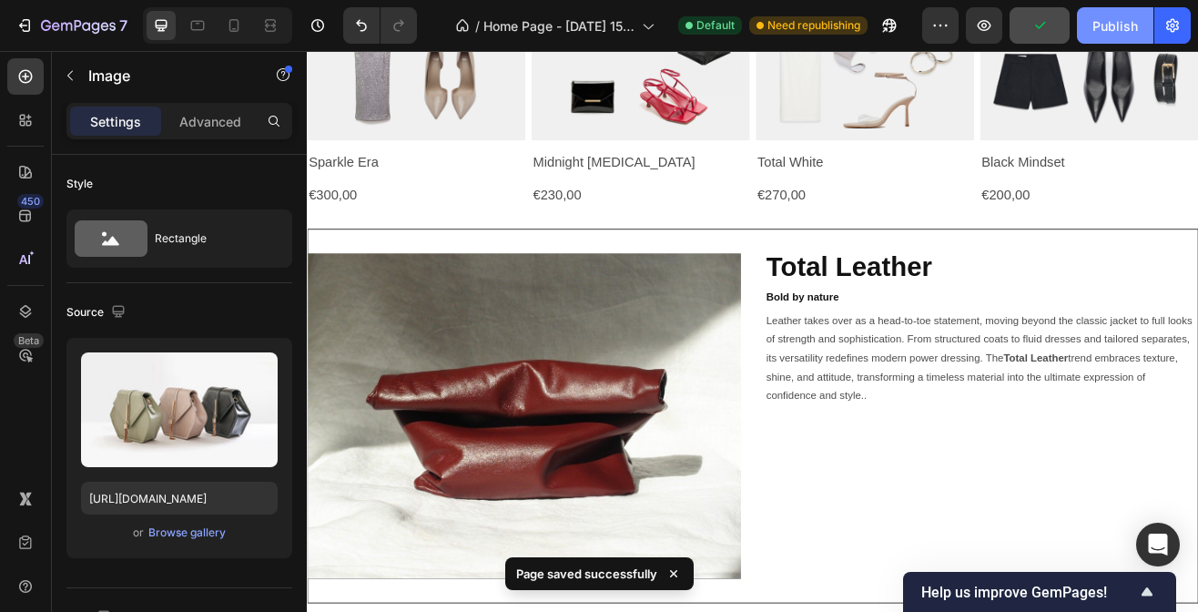
click at [1108, 28] on div "Publish" at bounding box center [1115, 25] width 46 height 19
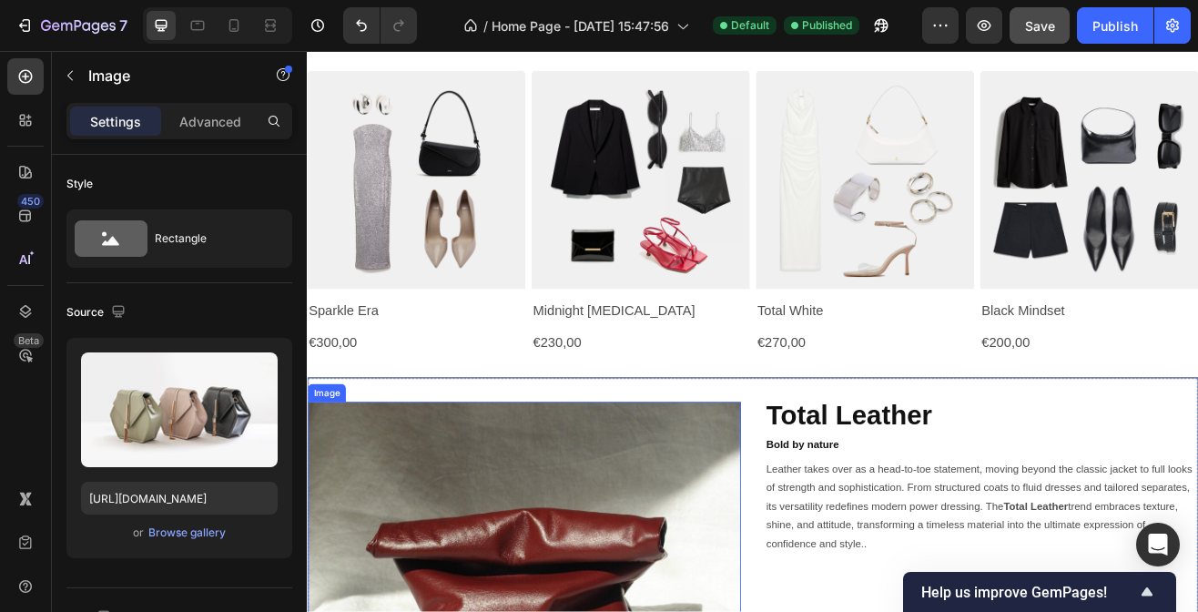
scroll to position [2315, 0]
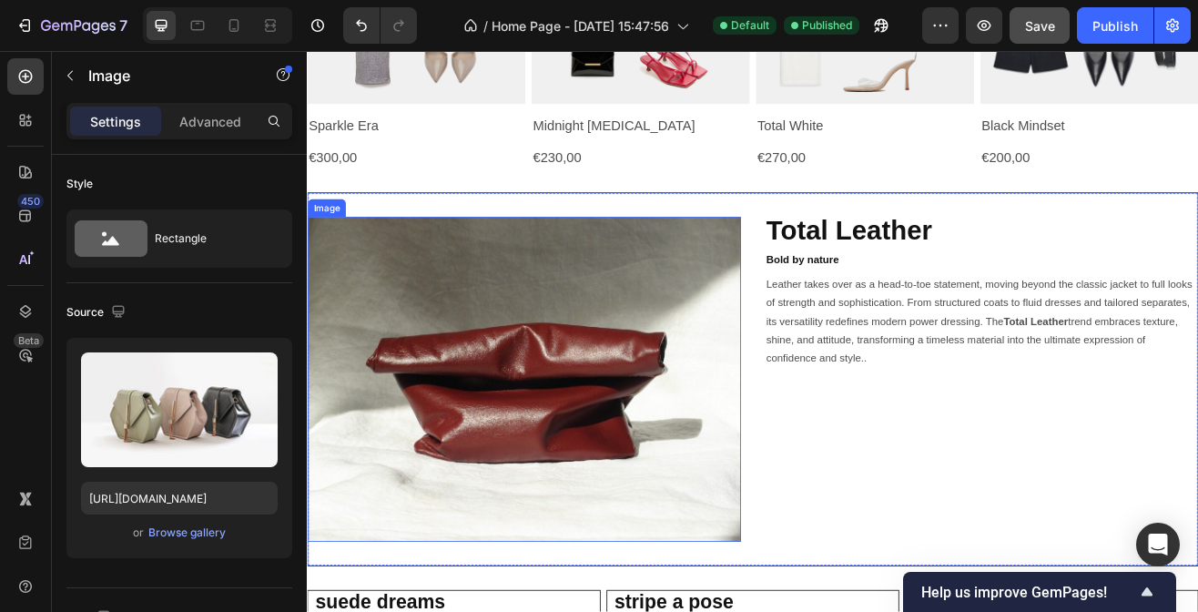
click at [770, 377] on img at bounding box center [573, 454] width 531 height 398
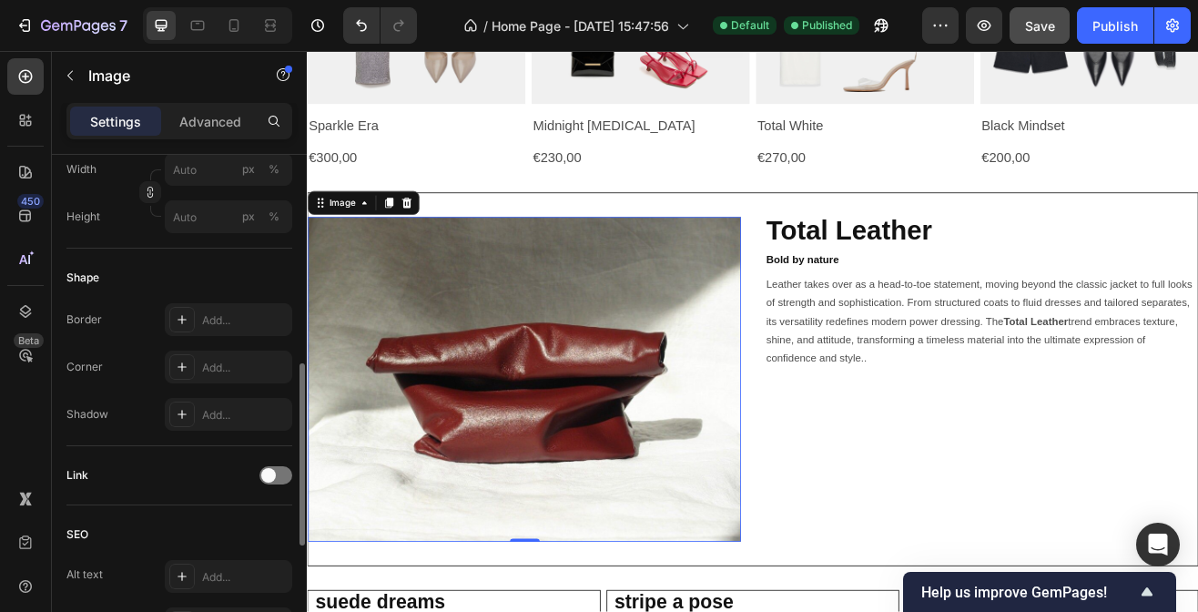
scroll to position [616, 0]
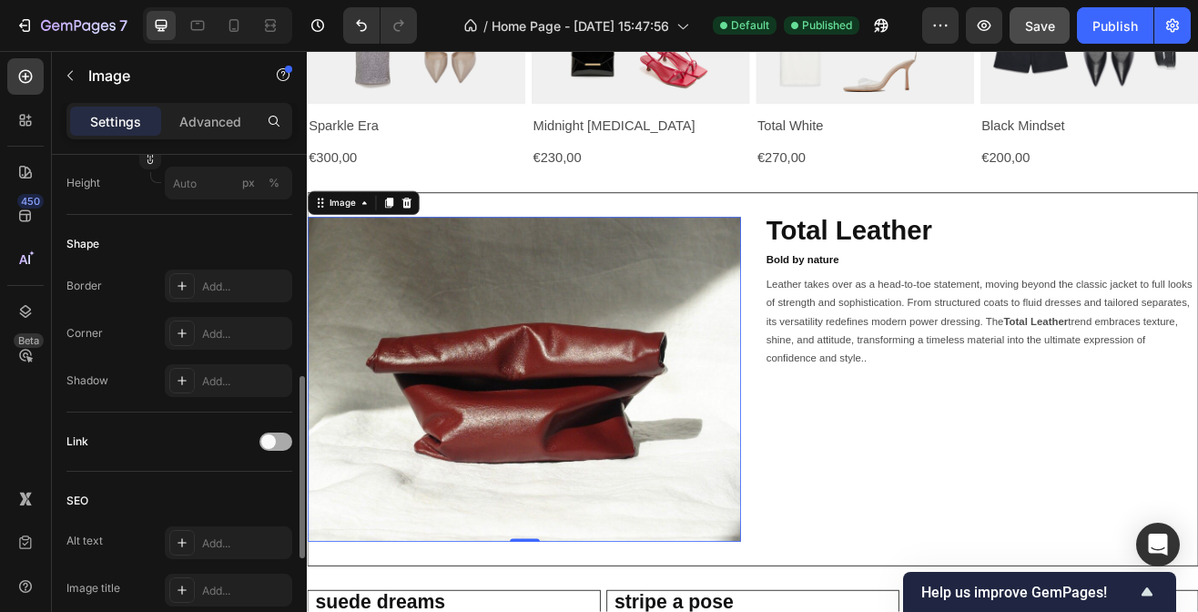
click at [277, 443] on div at bounding box center [275, 441] width 33 height 18
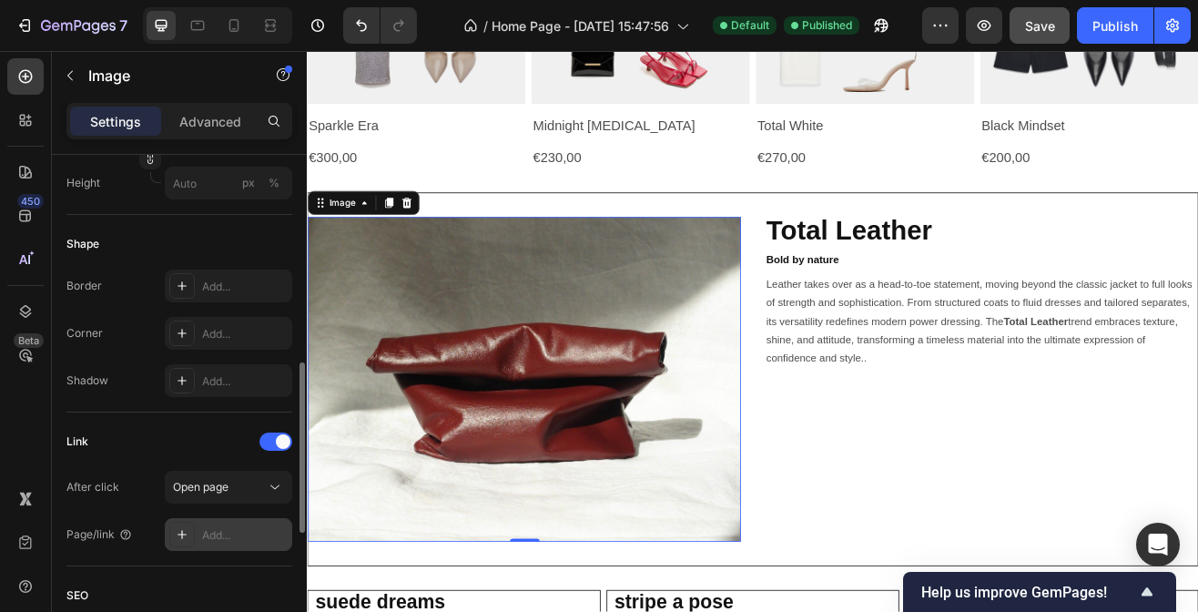
click at [207, 523] on div "Add..." at bounding box center [228, 534] width 127 height 33
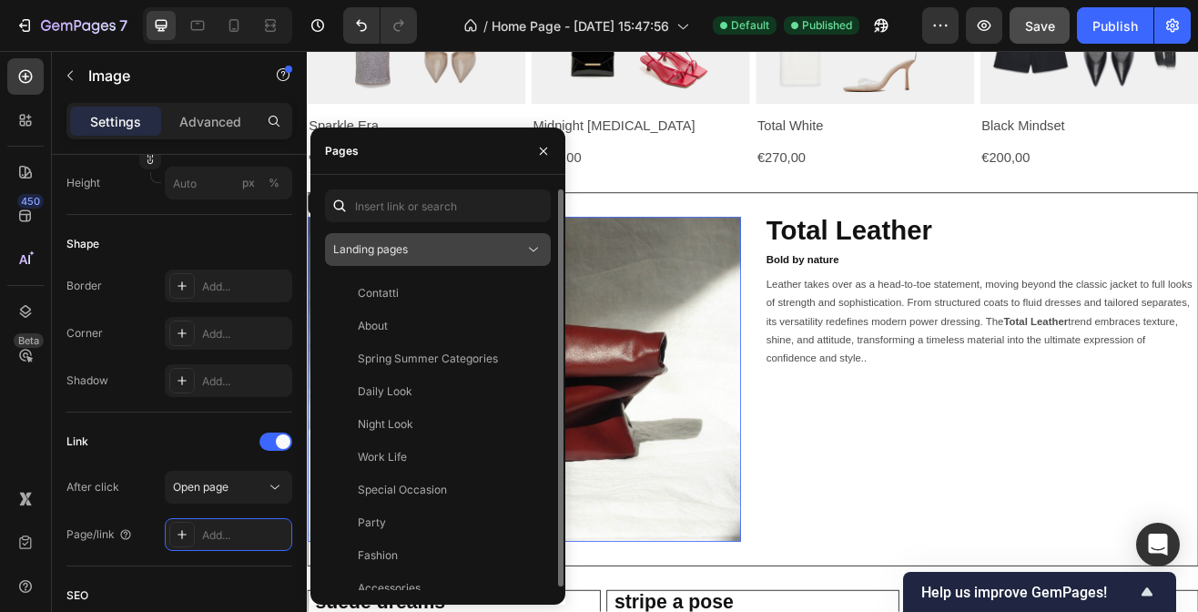
click at [447, 265] on button "Landing pages" at bounding box center [438, 249] width 226 height 33
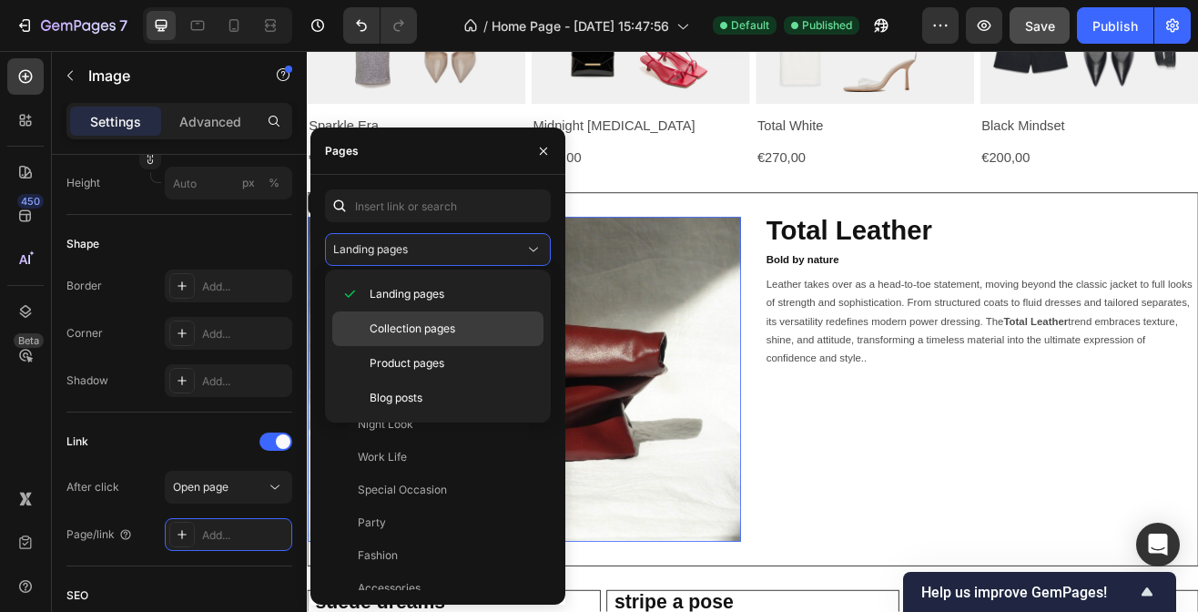
click at [420, 325] on span "Collection pages" at bounding box center [412, 328] width 86 height 16
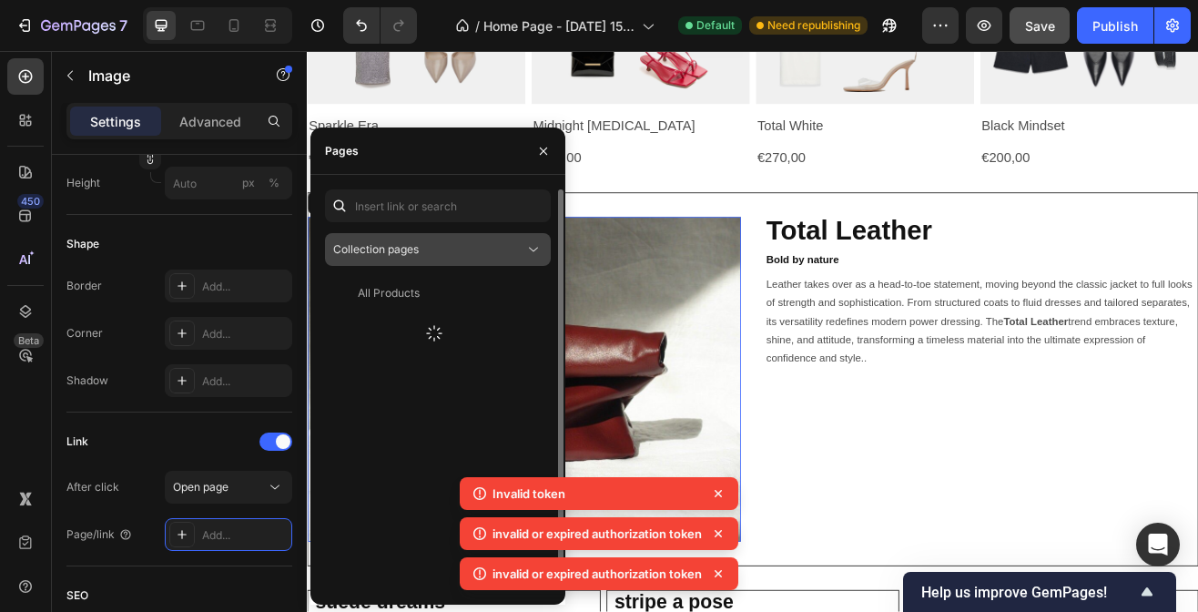
click at [489, 249] on div "Collection pages" at bounding box center [428, 249] width 191 height 16
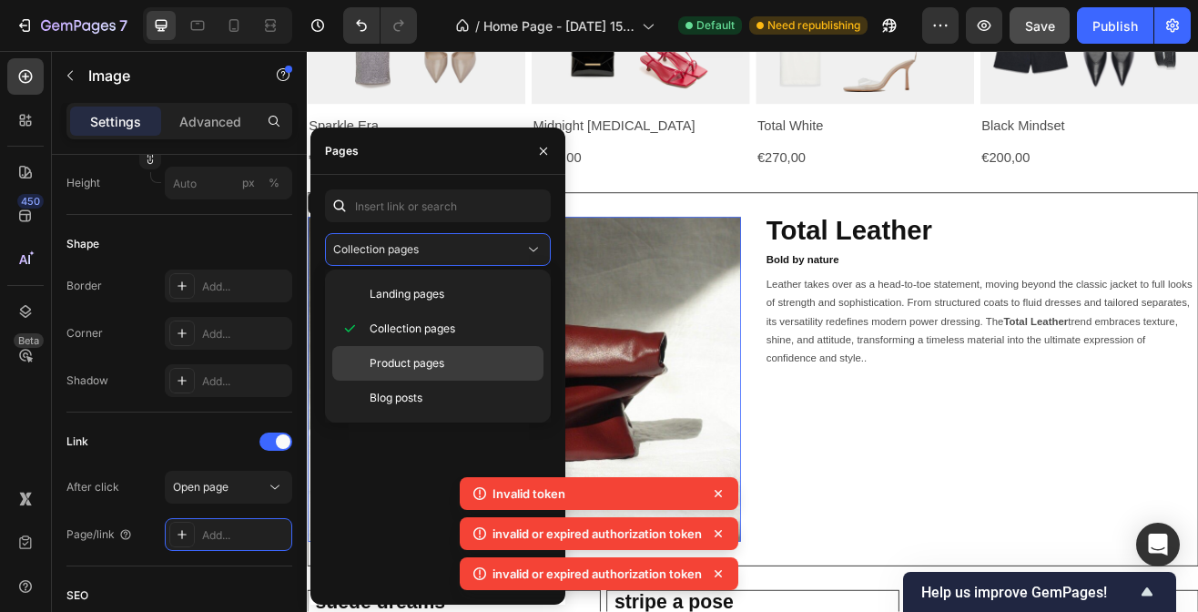
click at [442, 368] on span "Product pages" at bounding box center [406, 363] width 75 height 16
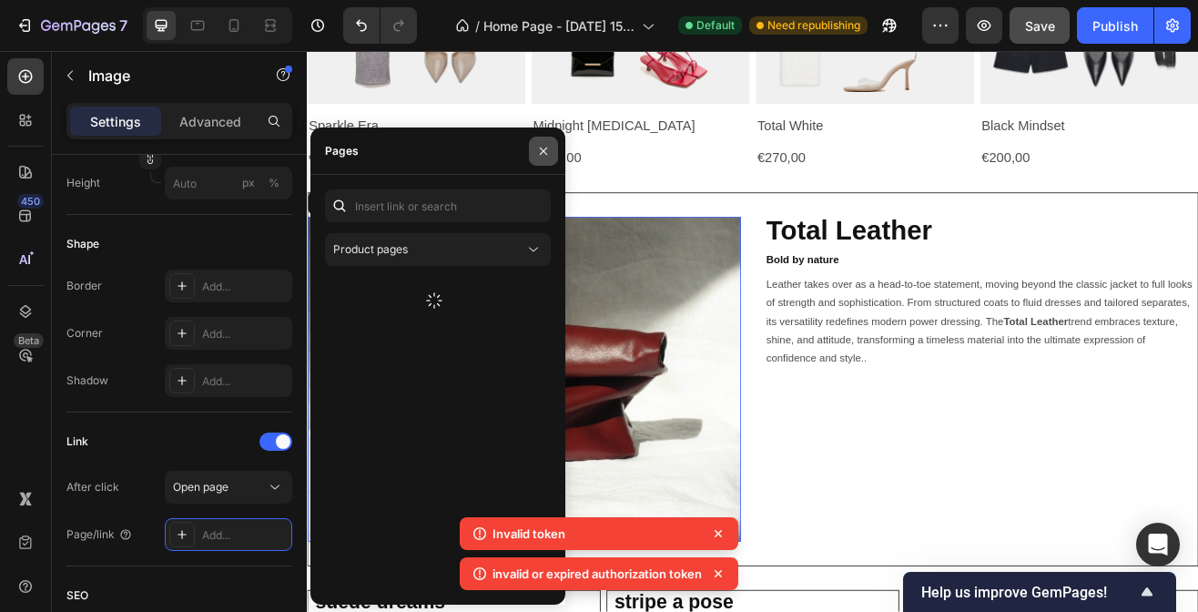
click at [541, 154] on icon "button" at bounding box center [543, 151] width 15 height 15
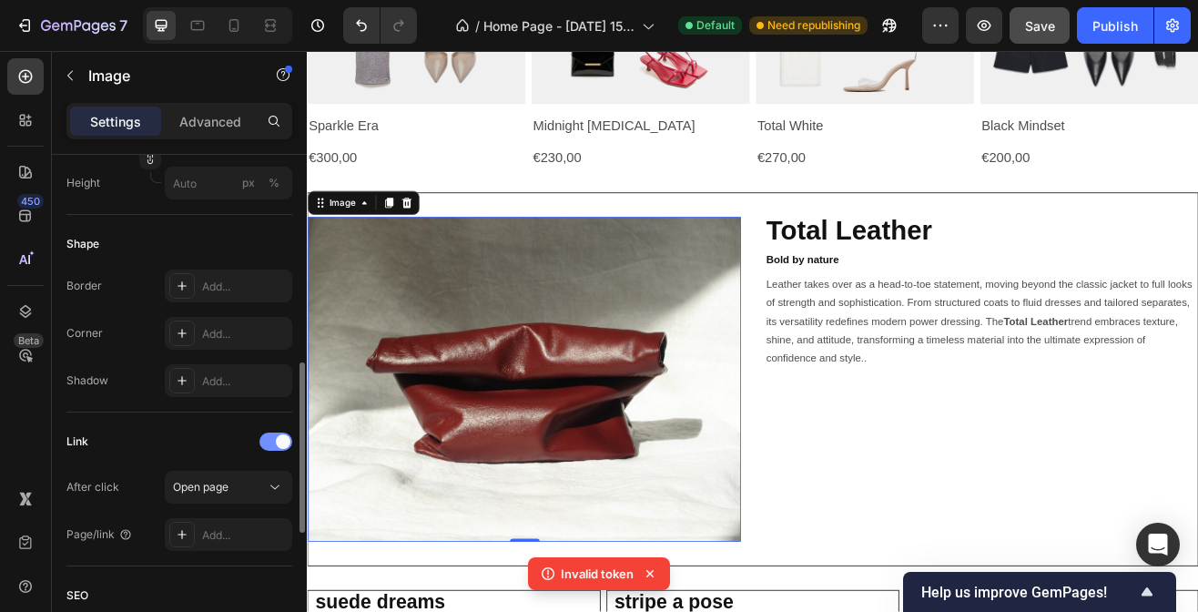
click at [271, 445] on div at bounding box center [275, 441] width 33 height 18
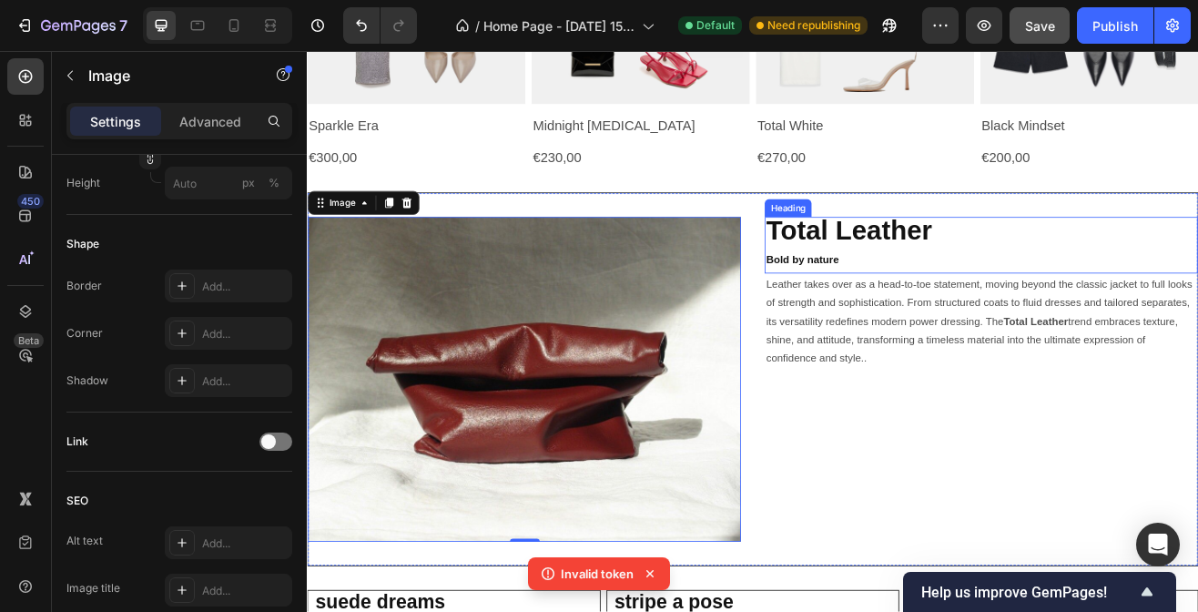
click at [1031, 272] on strong "Total Leather" at bounding box center [970, 270] width 203 height 37
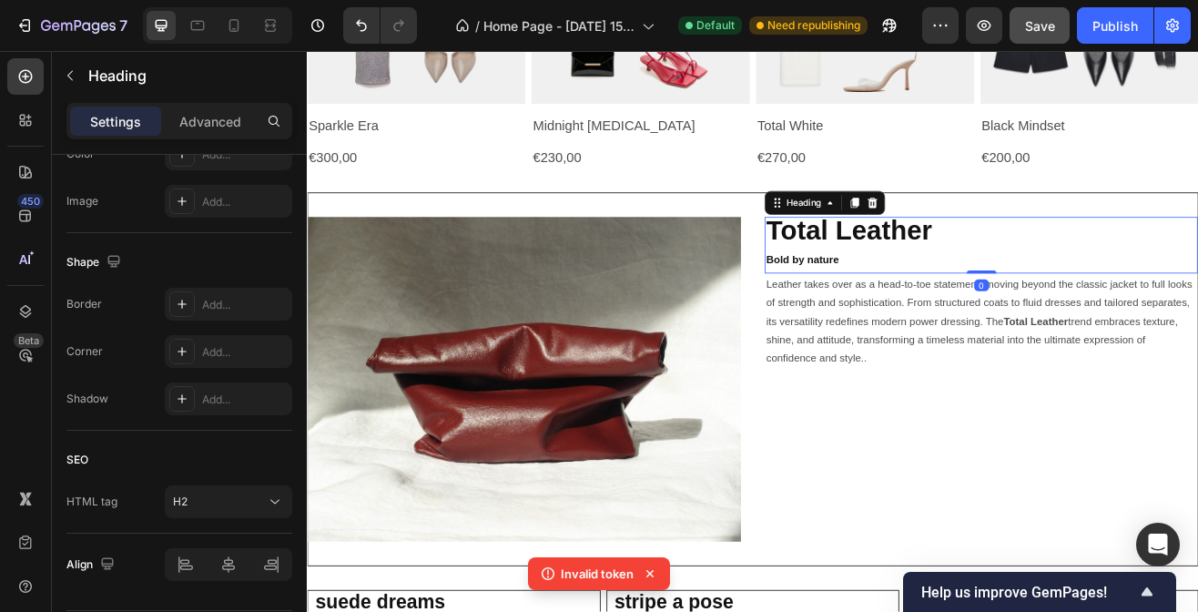
scroll to position [0, 0]
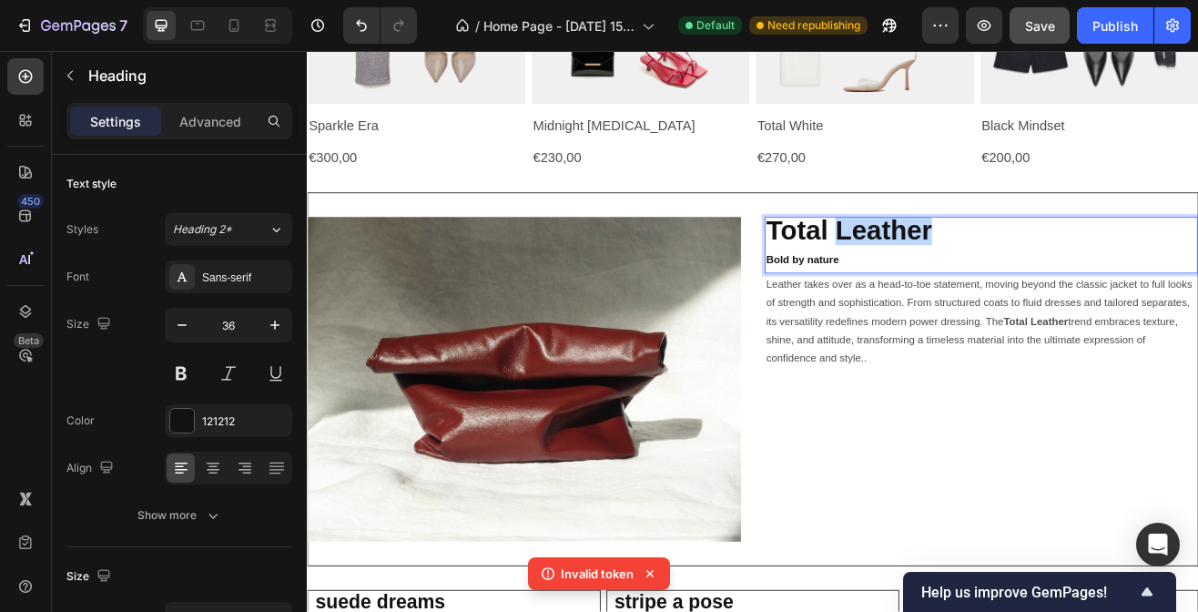
click at [1031, 272] on strong "Total Leather" at bounding box center [970, 270] width 203 height 37
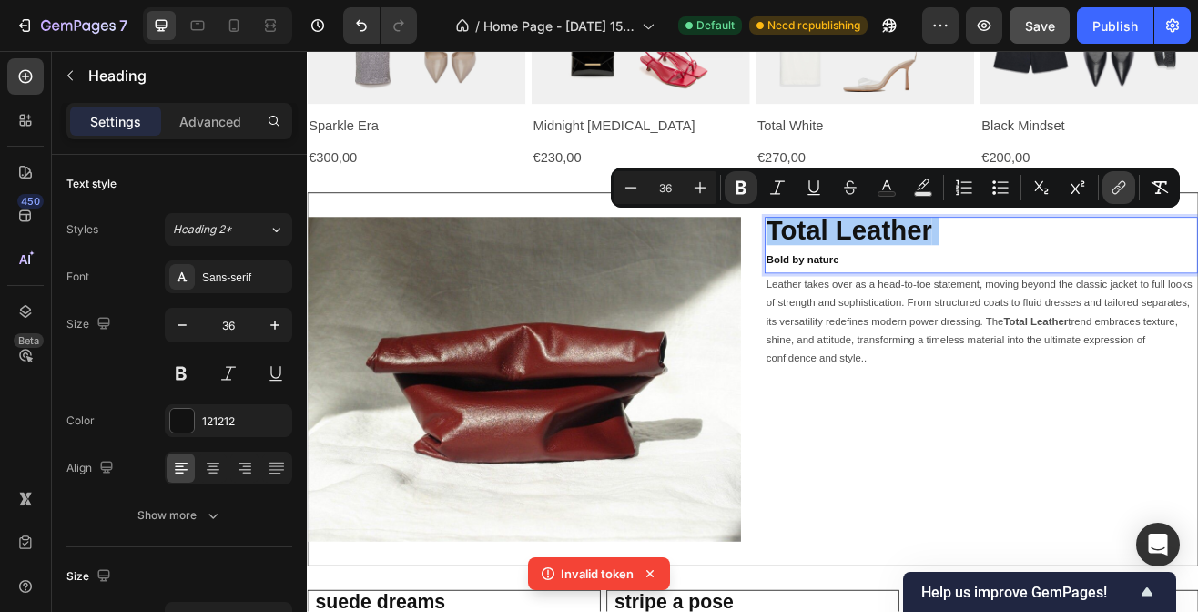
click at [1119, 191] on icon "Editor contextual toolbar" at bounding box center [1118, 187] width 18 height 18
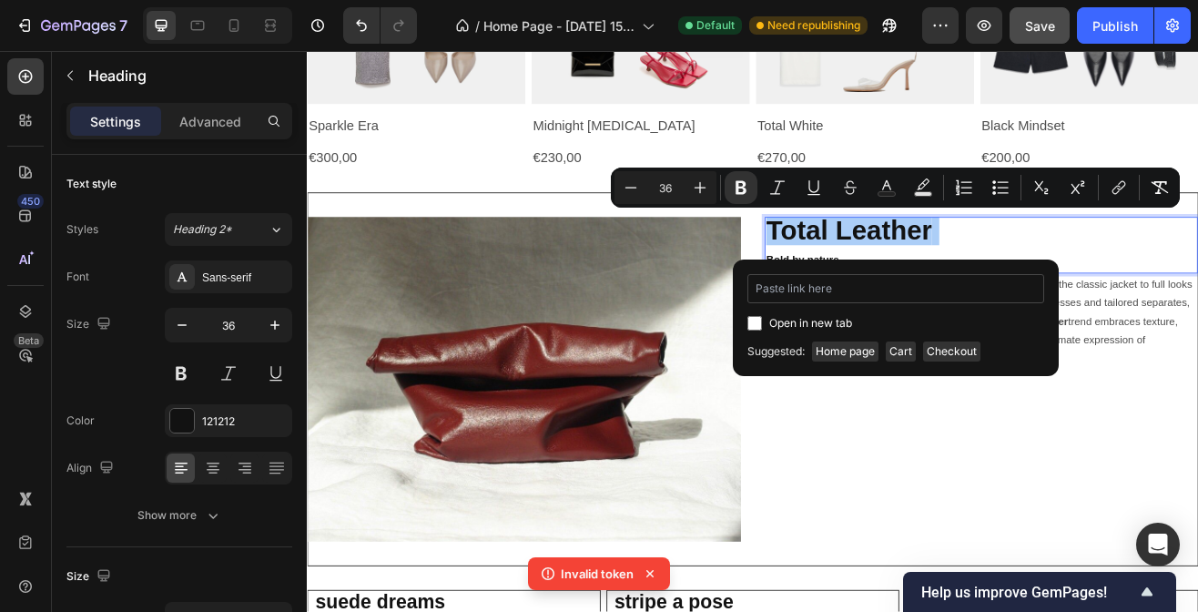
click at [852, 298] on input "Editor contextual toolbar" at bounding box center [895, 288] width 297 height 29
click at [819, 299] on input "Editor contextual toolbar" at bounding box center [895, 288] width 297 height 29
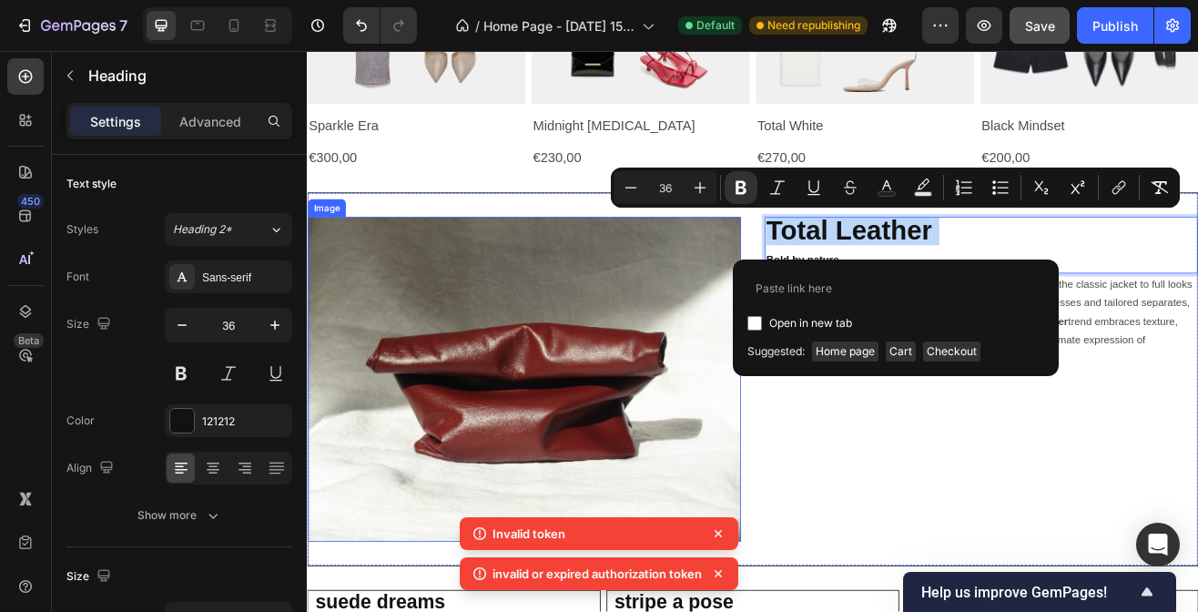
click at [672, 370] on img at bounding box center [573, 454] width 531 height 398
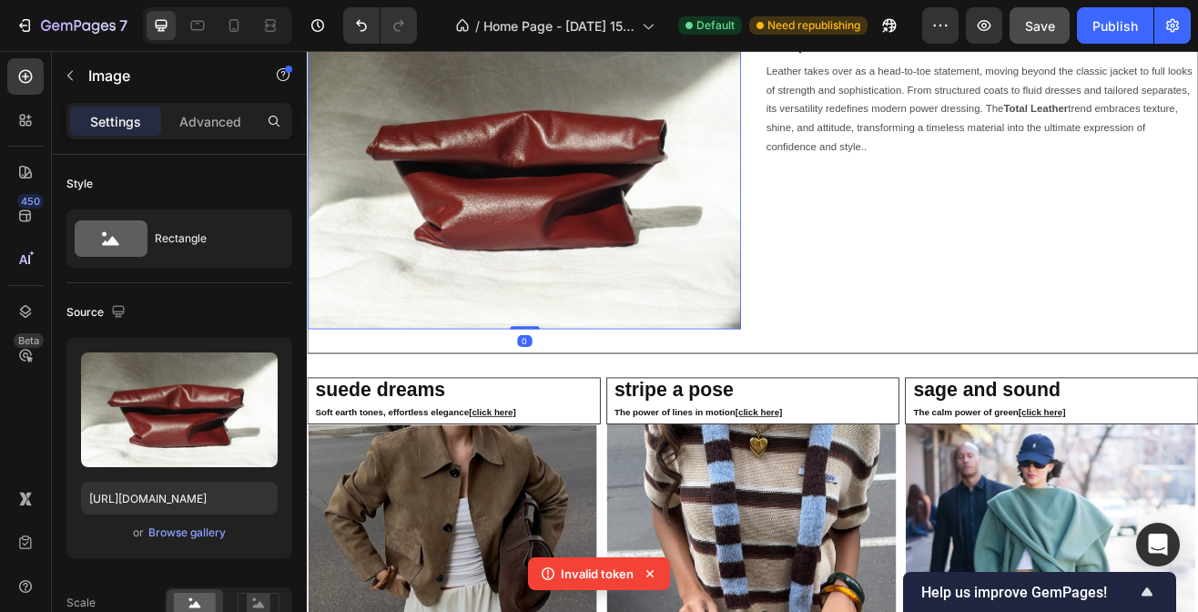
scroll to position [2696, 0]
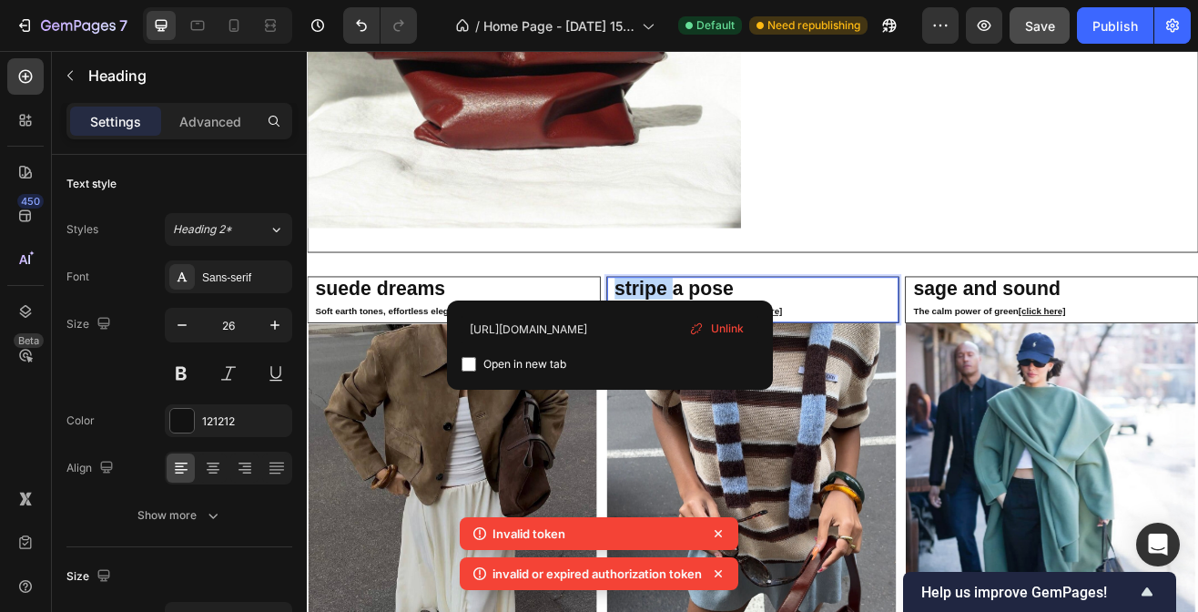
click at [733, 338] on strong "stripe a pose" at bounding box center [756, 342] width 146 height 27
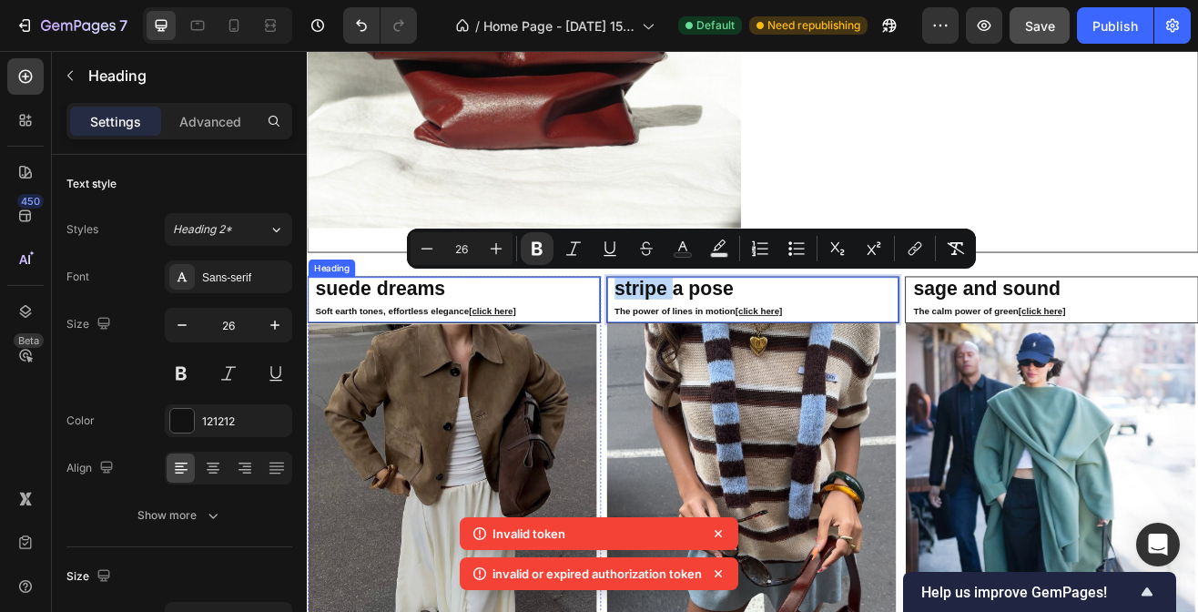
click at [470, 335] on strong "suede dreams" at bounding box center [396, 342] width 159 height 27
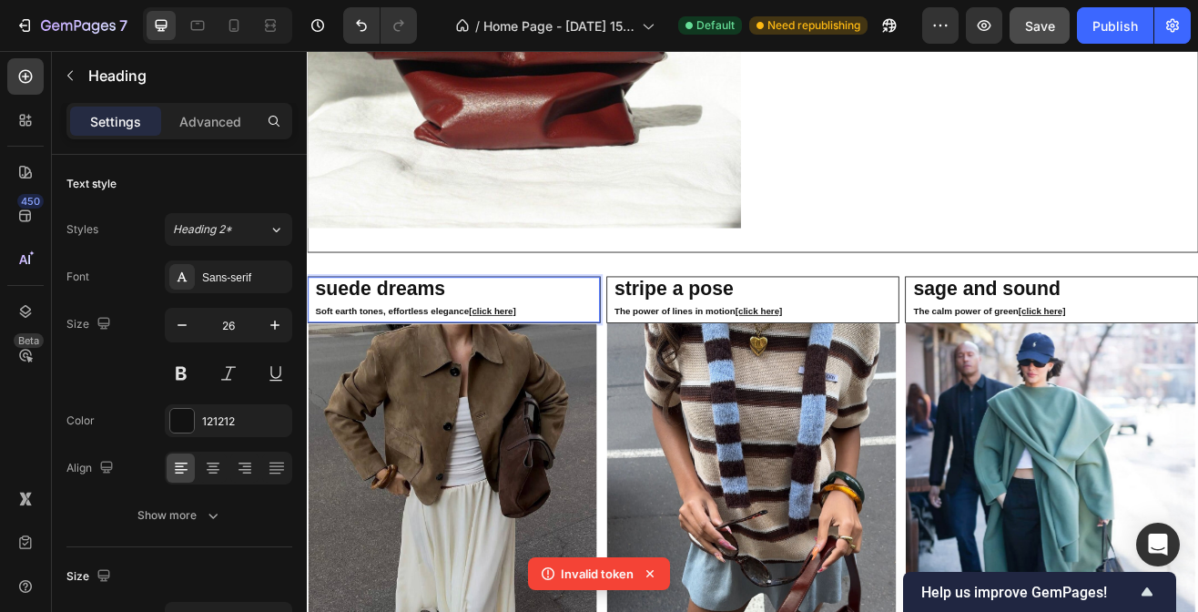
click at [432, 335] on strong "suede dreams" at bounding box center [396, 342] width 159 height 27
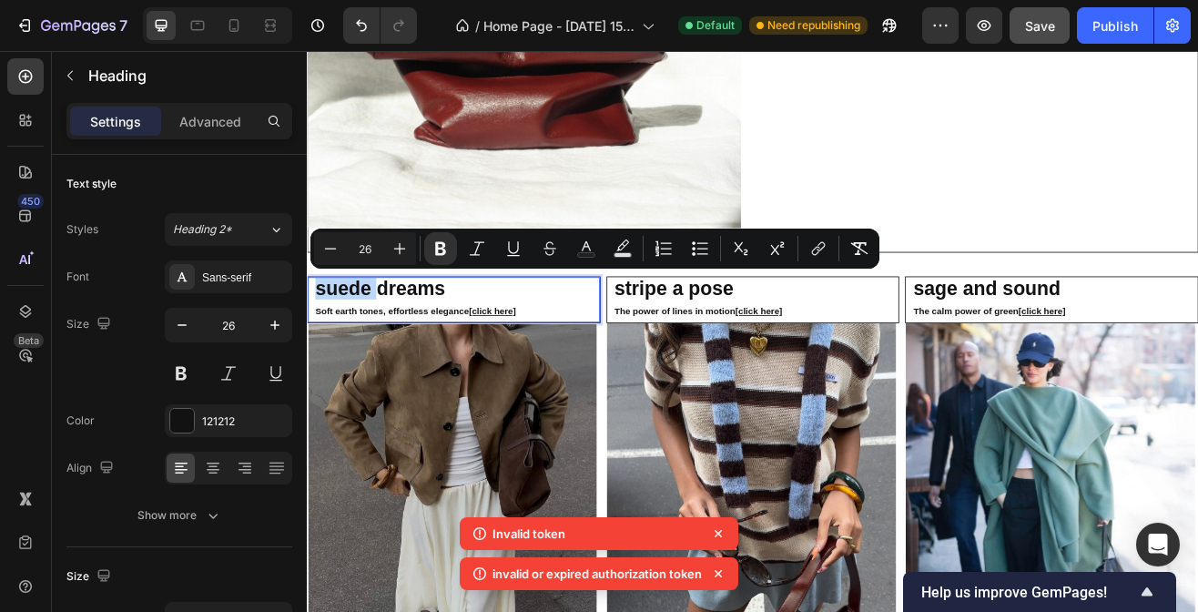
click at [432, 335] on strong "suede dreams" at bounding box center [396, 342] width 159 height 27
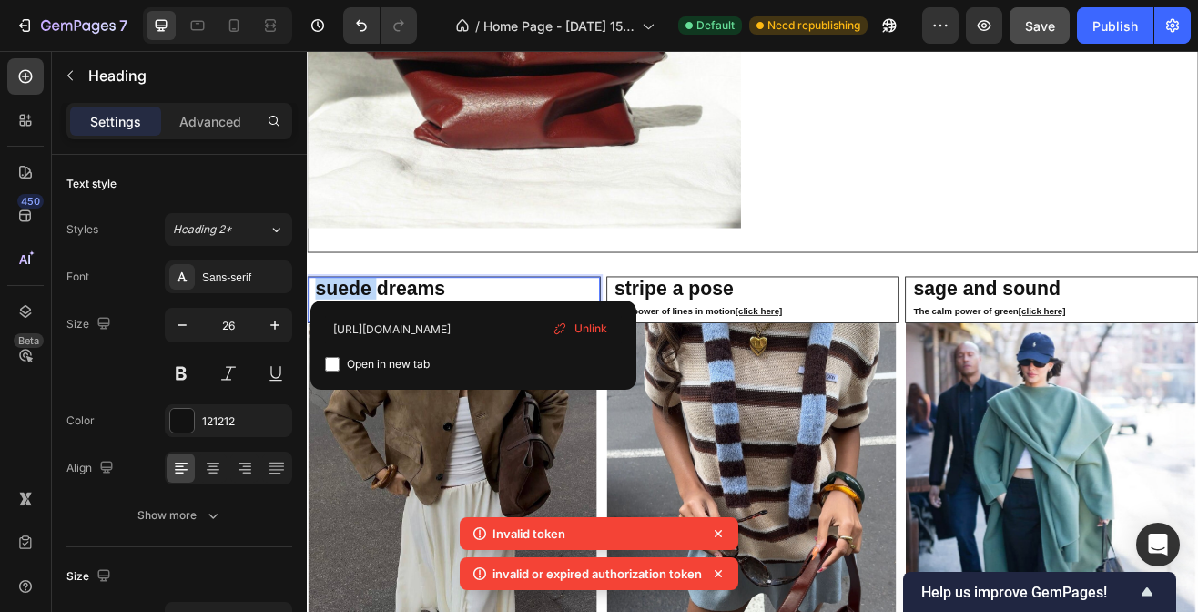
click at [432, 335] on strong "suede dreams" at bounding box center [396, 342] width 159 height 27
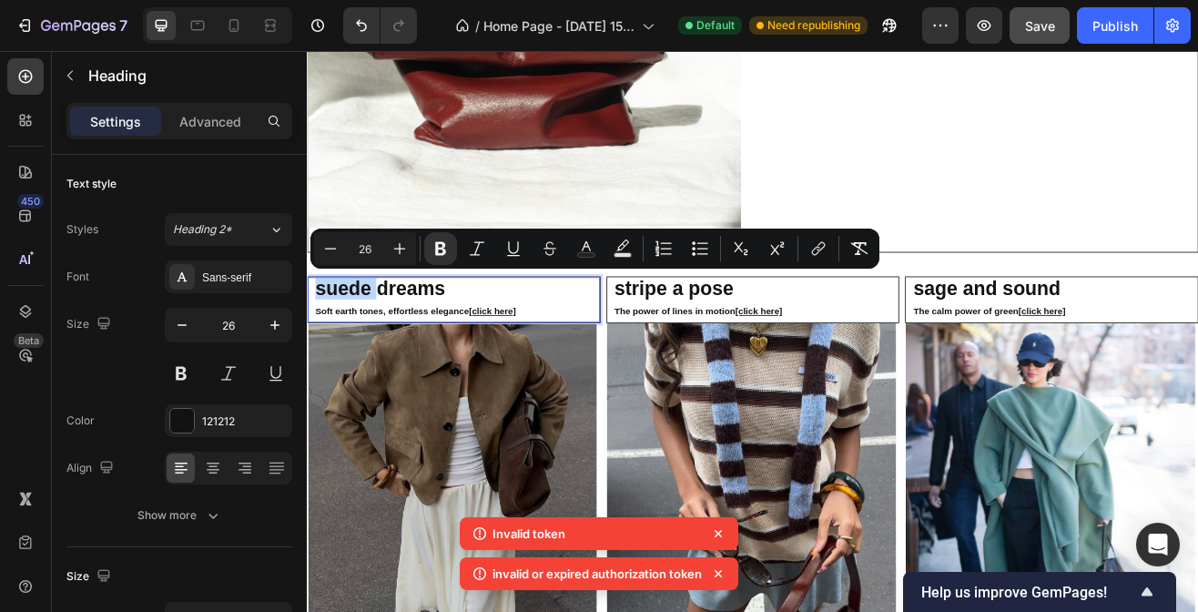
click at [432, 335] on strong "suede dreams" at bounding box center [396, 342] width 159 height 27
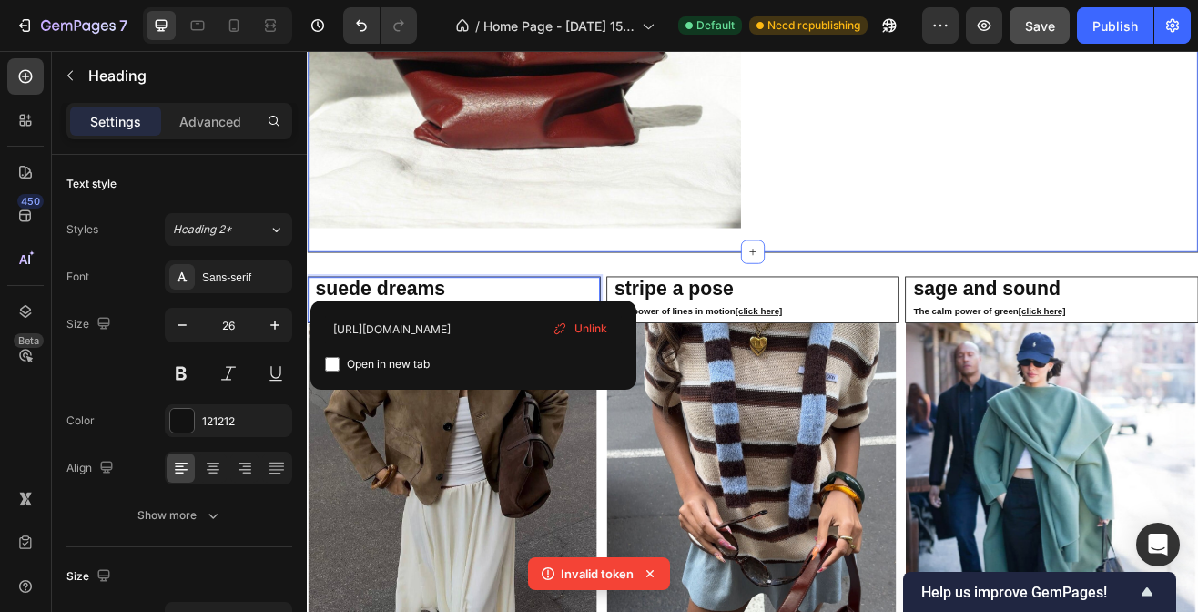
click at [896, 194] on div "⁠⁠⁠⁠⁠⁠⁠ Total Leather Bold by nature Heading Leather takes over as a head-to-to…" at bounding box center [1132, 70] width 531 height 398
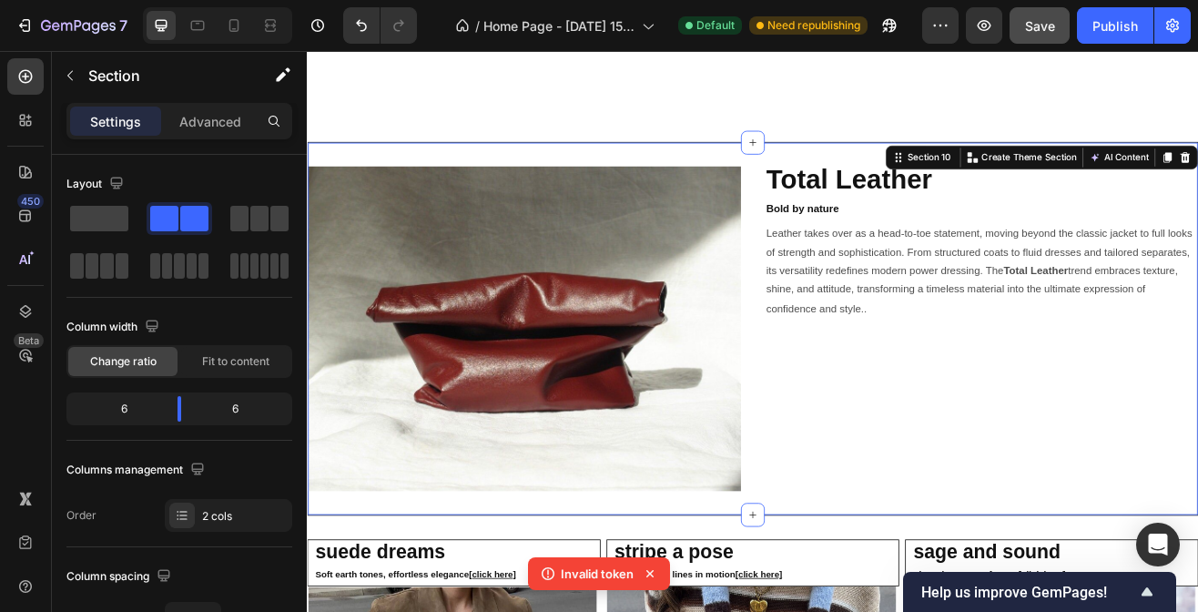
scroll to position [2373, 0]
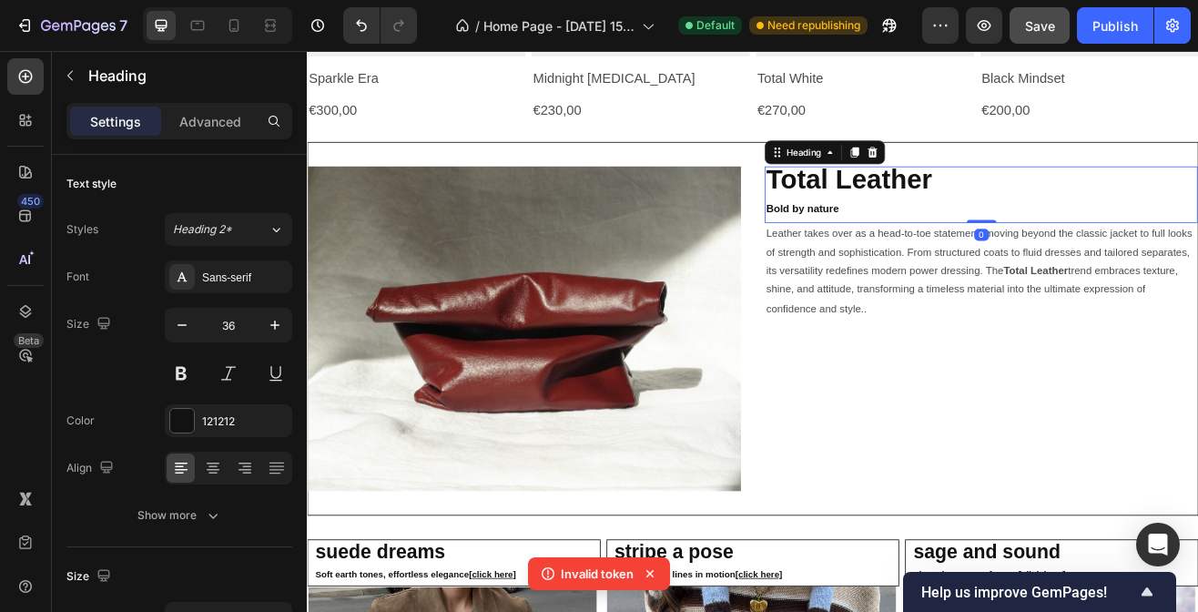
click at [890, 201] on strong "Total Leather" at bounding box center [970, 208] width 203 height 37
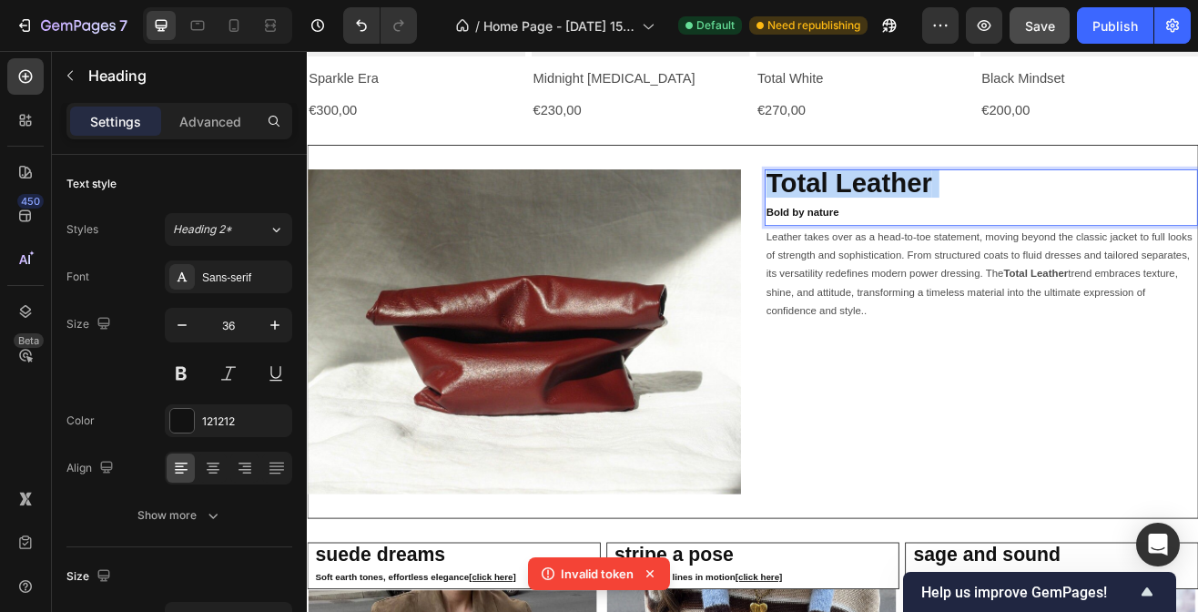
click at [890, 201] on strong "Total Leather" at bounding box center [970, 212] width 203 height 37
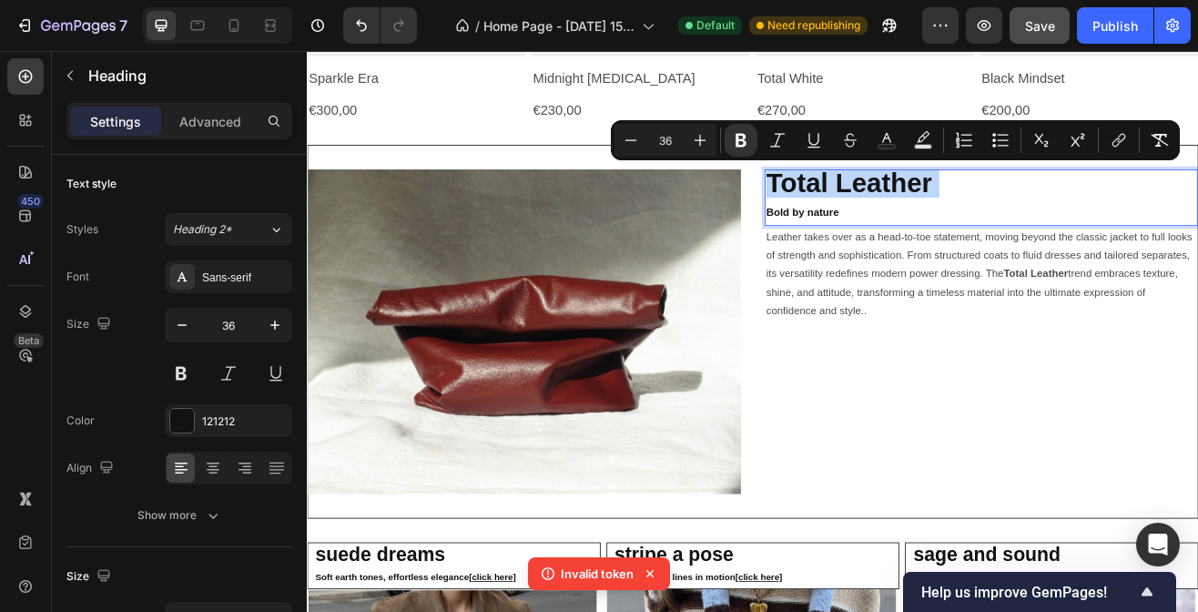
click at [890, 201] on strong "Total Leather" at bounding box center [970, 212] width 203 height 37
click at [1112, 136] on icon "Editor contextual toolbar" at bounding box center [1118, 140] width 18 height 18
click at [969, 206] on strong "Total Leather" at bounding box center [970, 212] width 203 height 37
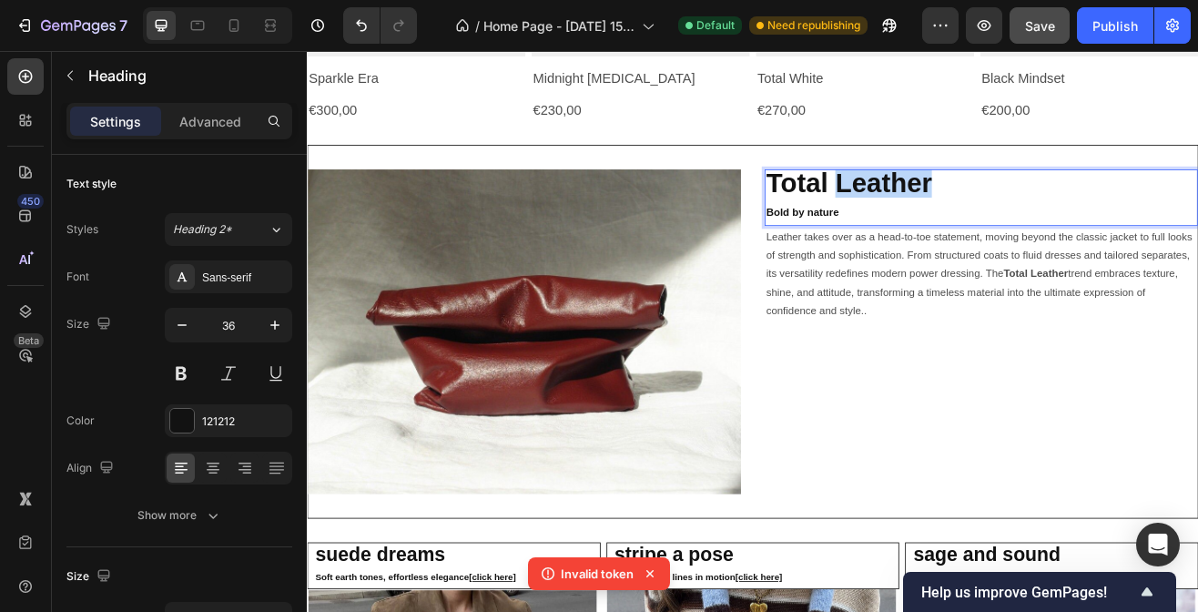
click at [969, 206] on strong "Total Leather" at bounding box center [970, 212] width 203 height 37
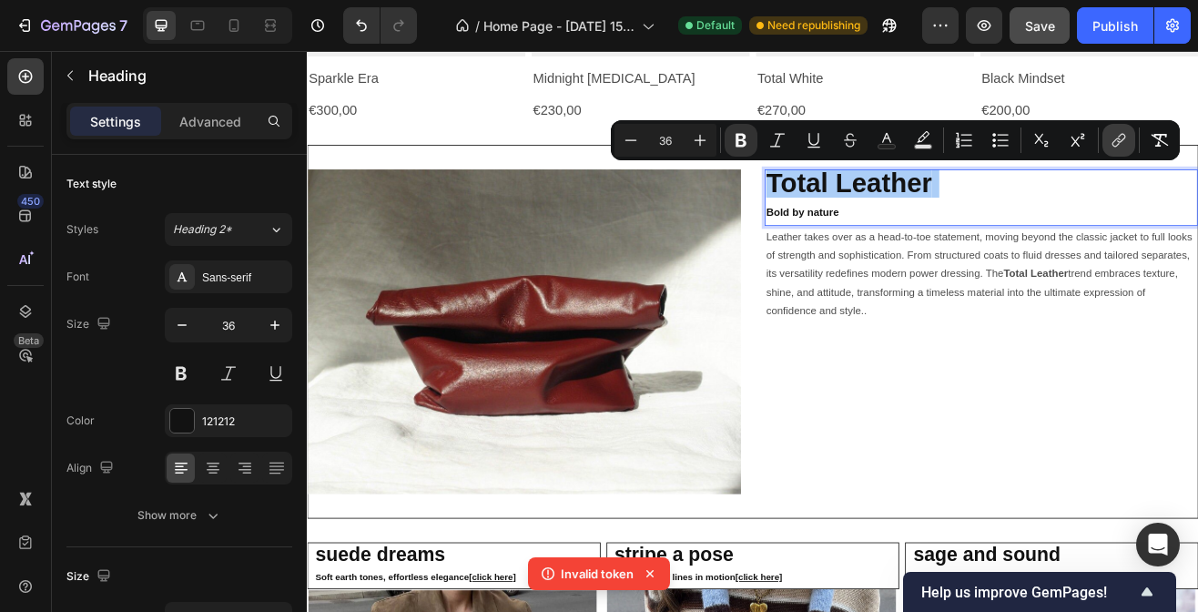
click at [1120, 144] on icon "Editor contextual toolbar" at bounding box center [1118, 140] width 18 height 18
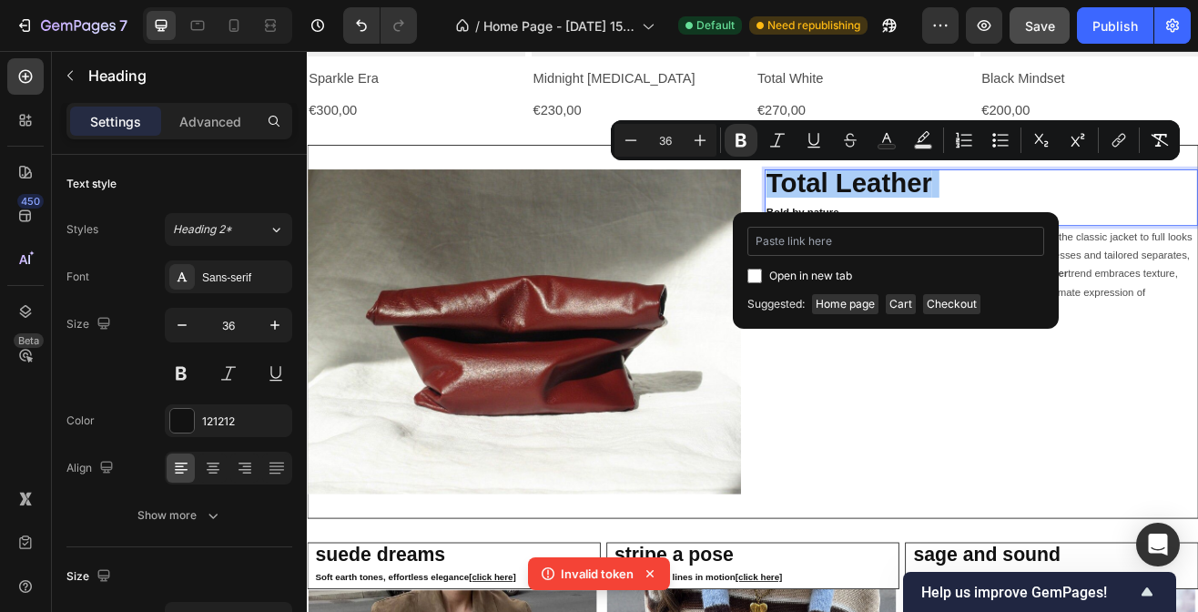
type input "[URL][DOMAIN_NAME] › pages › leather-page"
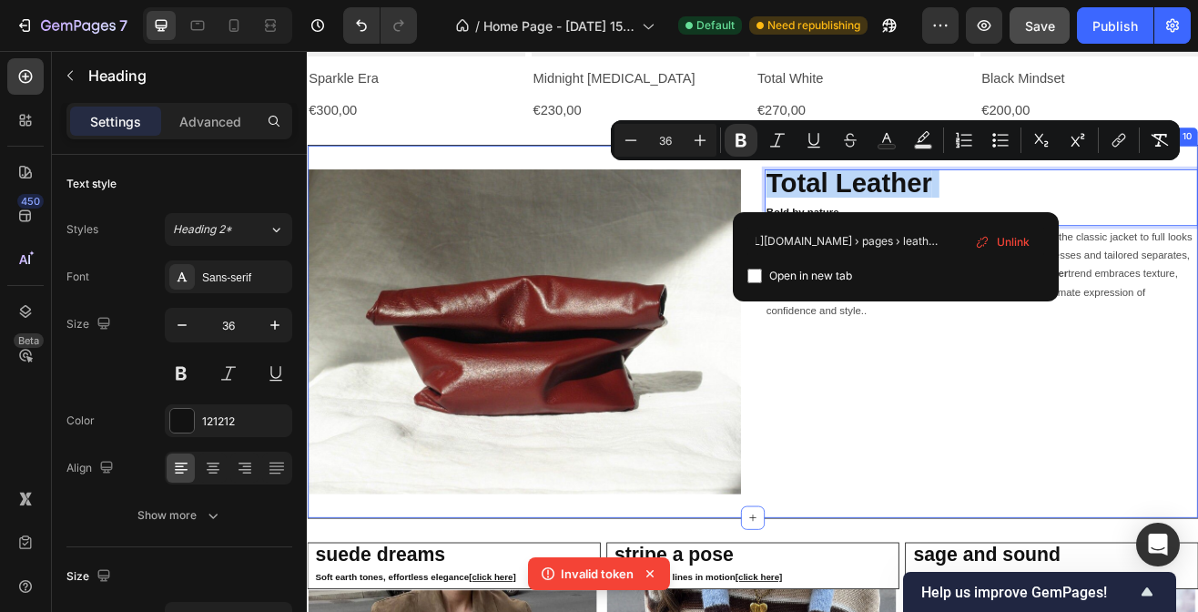
click at [1030, 429] on div "Total Leather Bold by nature Heading 0 Leather takes over as a head-to-toe stat…" at bounding box center [1132, 396] width 531 height 398
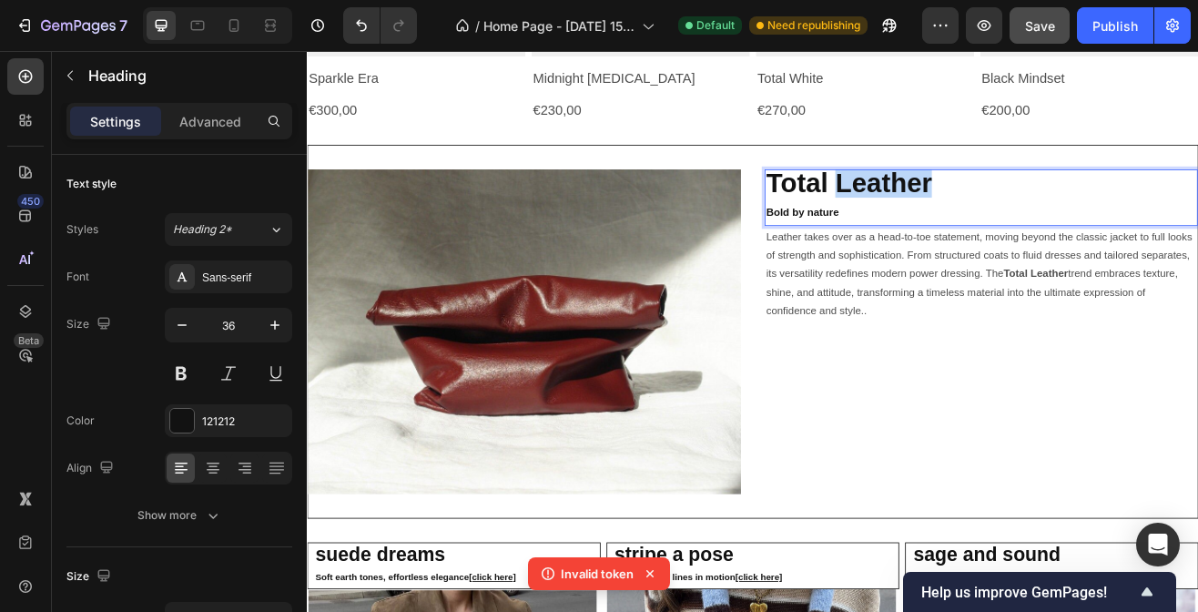
click at [992, 218] on strong "Total Leather" at bounding box center [970, 212] width 203 height 37
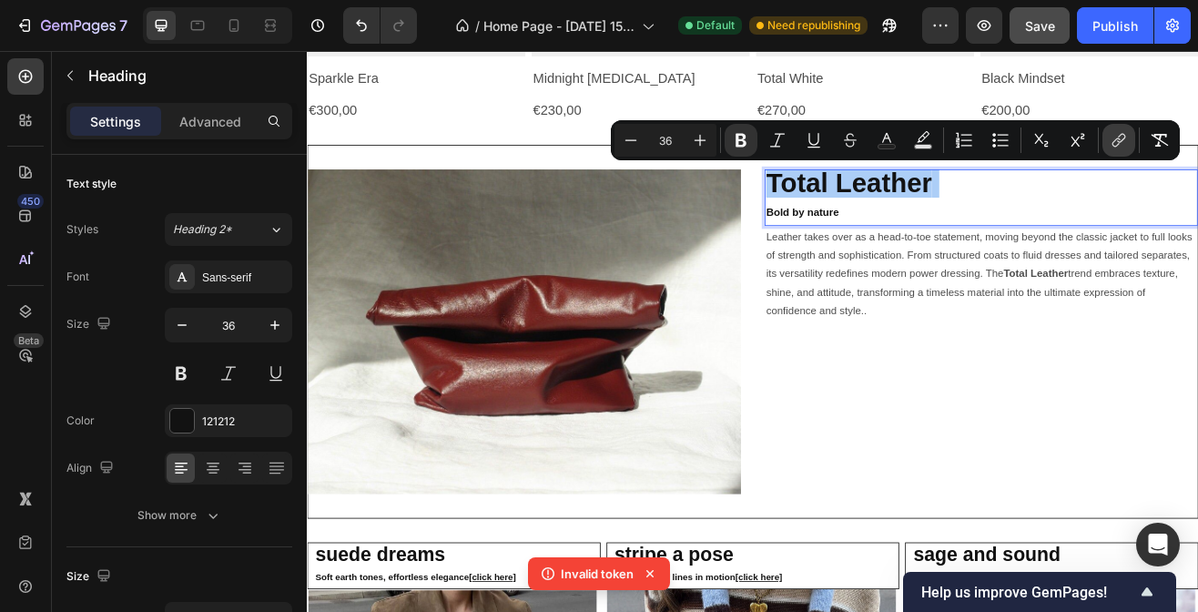
click at [1124, 139] on icon "Editor contextual toolbar" at bounding box center [1118, 140] width 18 height 18
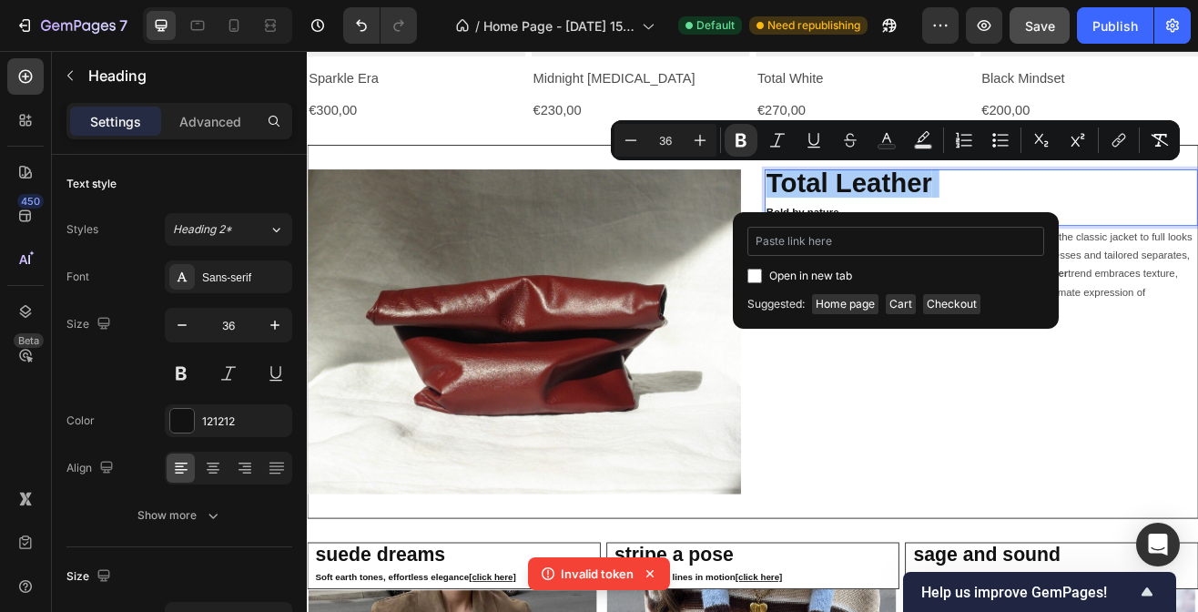
type input "[URL][DOMAIN_NAME] › pages › leather-page"
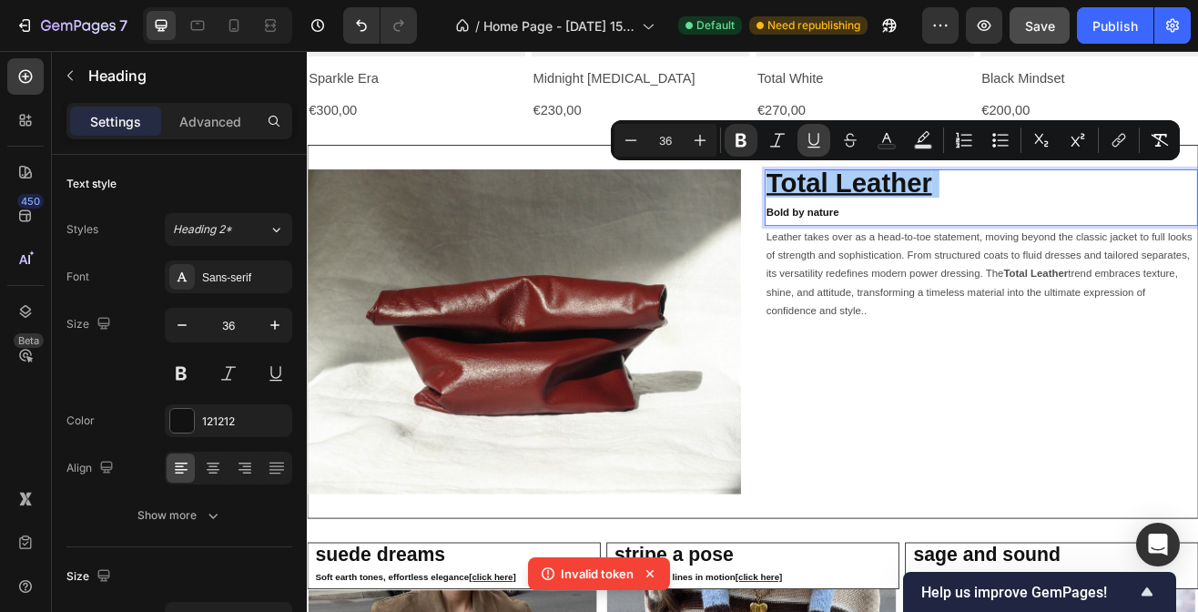
click at [811, 143] on icon "Editor contextual toolbar" at bounding box center [813, 139] width 10 height 13
click at [1108, 36] on button "Publish" at bounding box center [1115, 25] width 76 height 36
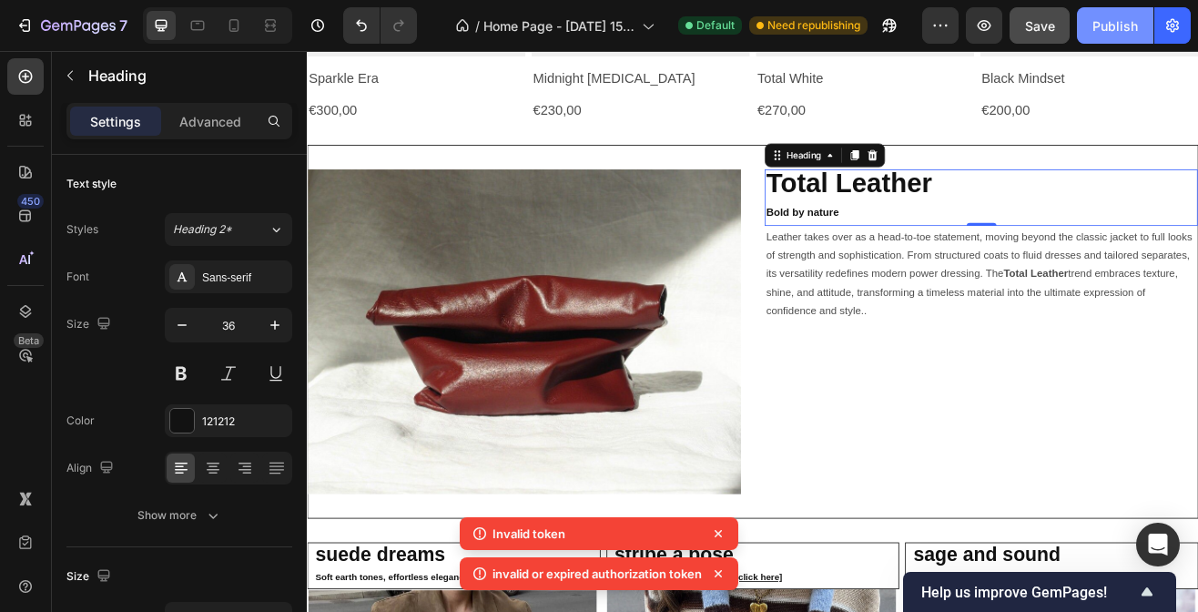
click at [1120, 25] on div "Publish" at bounding box center [1115, 25] width 46 height 19
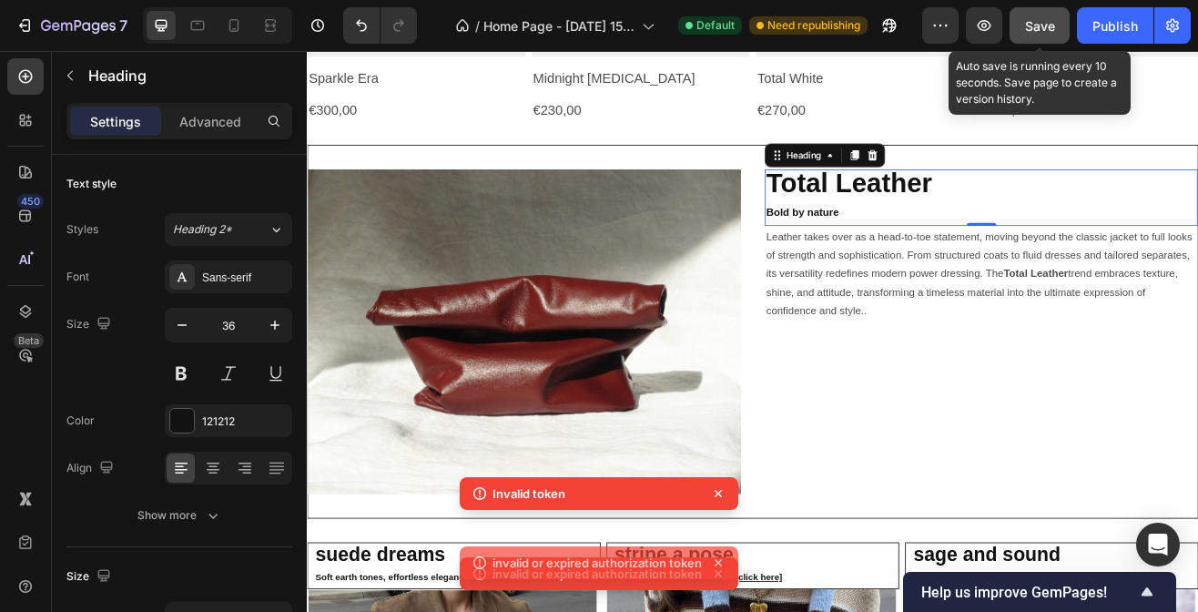
click at [1060, 27] on button "Save" at bounding box center [1039, 25] width 60 height 36
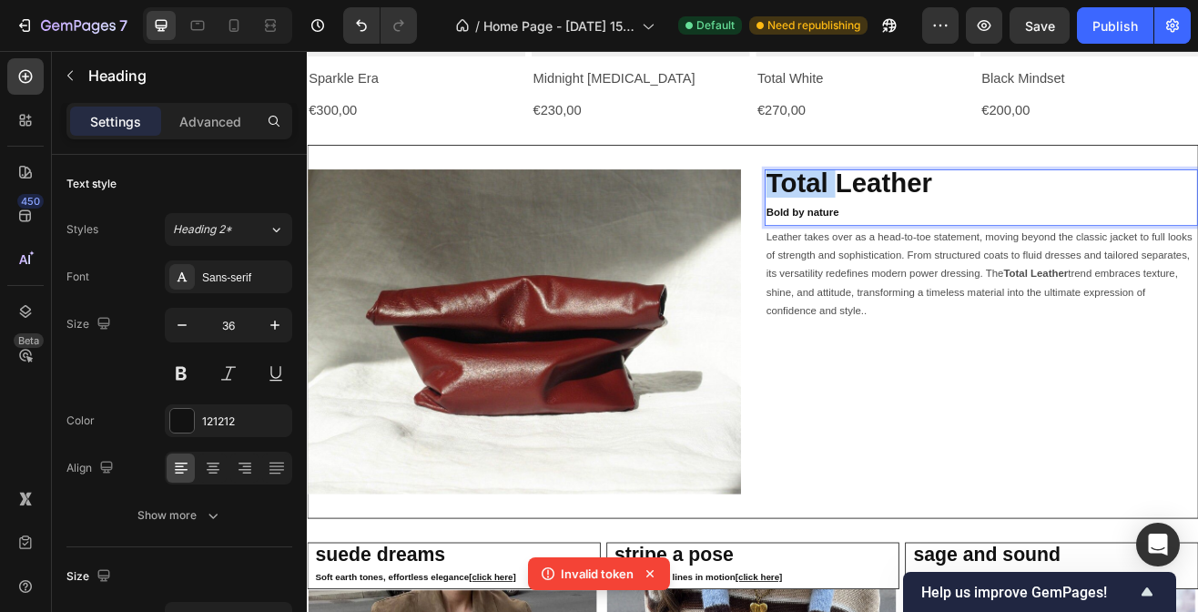
click at [1020, 209] on strong "Total Leather" at bounding box center [970, 212] width 203 height 37
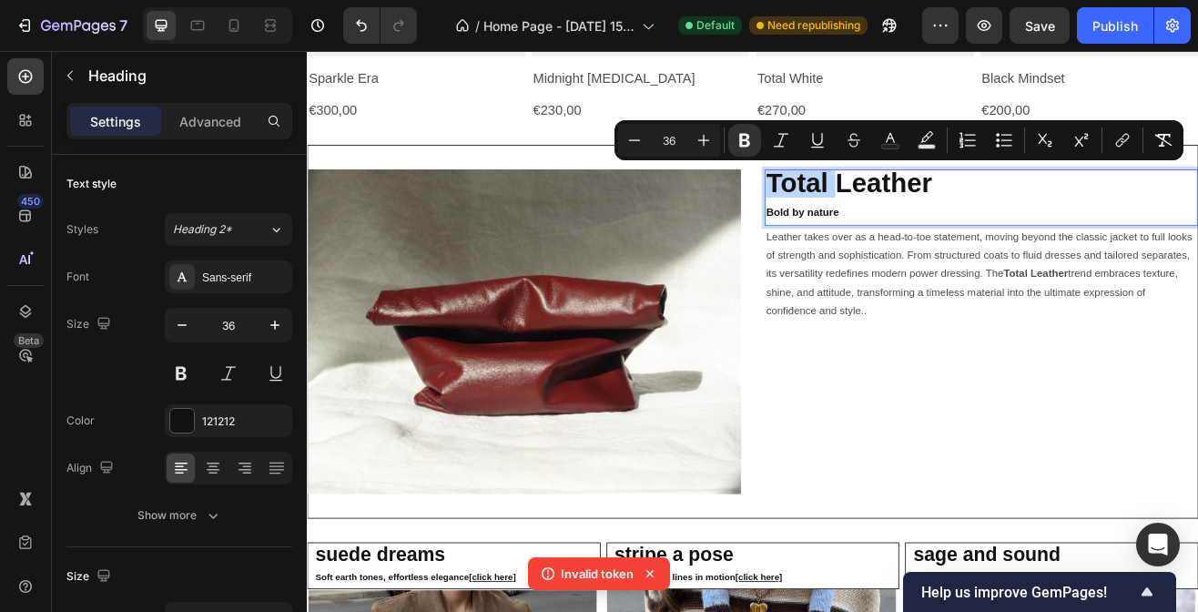
click at [1020, 209] on strong "Total Leather" at bounding box center [970, 212] width 203 height 37
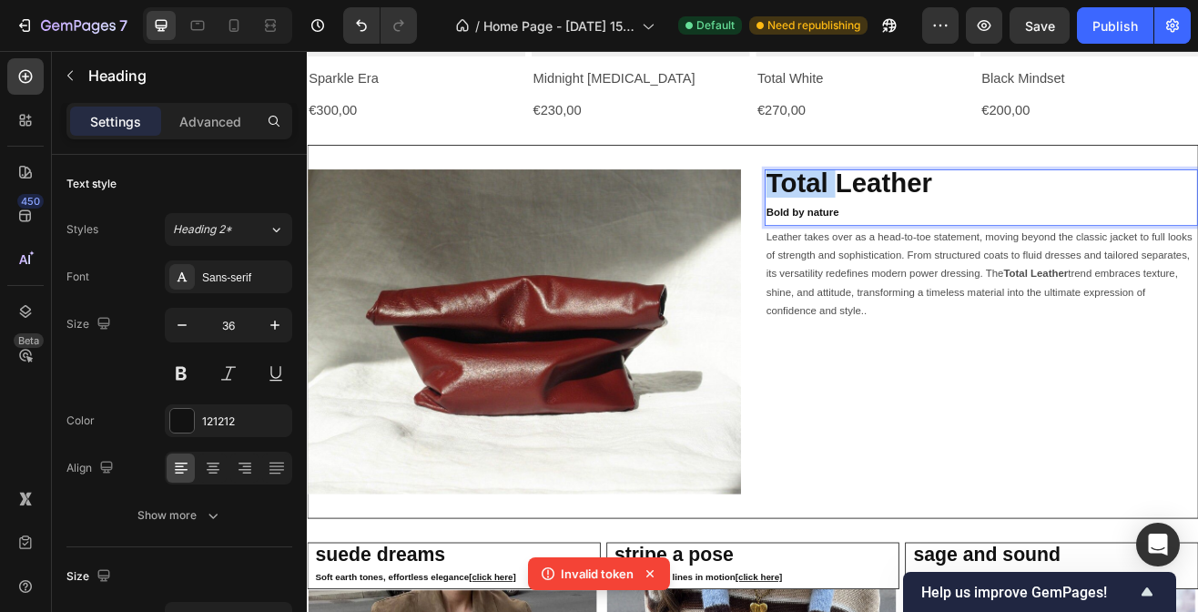
click at [1020, 209] on strong "Total Leather" at bounding box center [970, 212] width 203 height 37
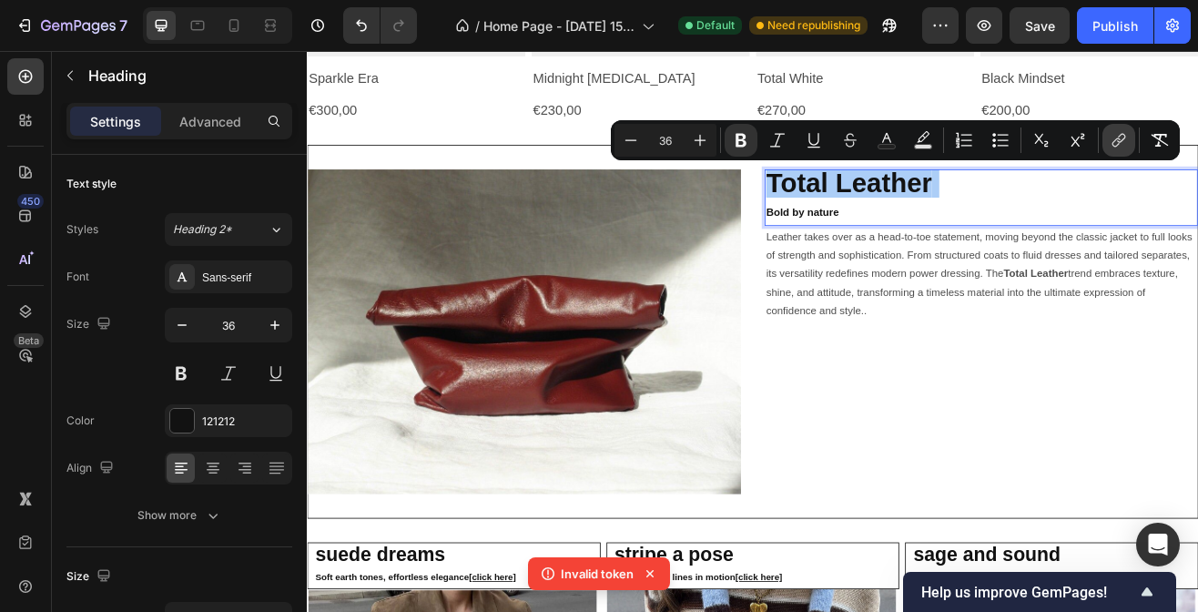
click at [1128, 145] on button "link" at bounding box center [1118, 140] width 33 height 33
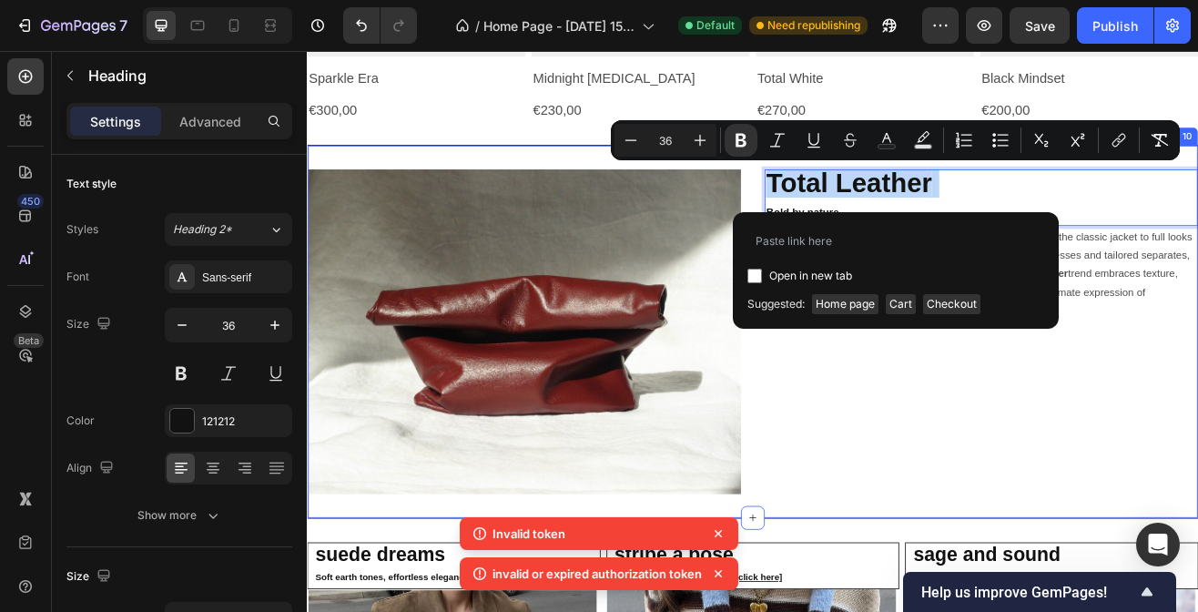
click at [1116, 490] on div "Total Leather Bold by nature Heading 0 Leather takes over as a head-to-toe stat…" at bounding box center [1132, 396] width 531 height 398
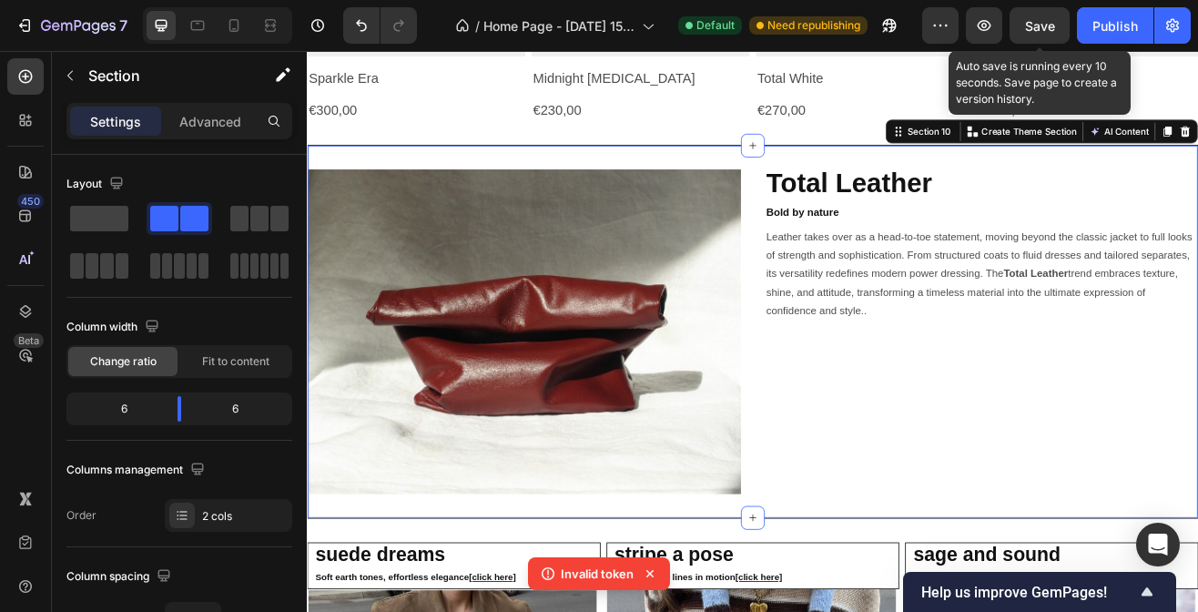
click at [1040, 24] on span "Save" at bounding box center [1040, 25] width 30 height 15
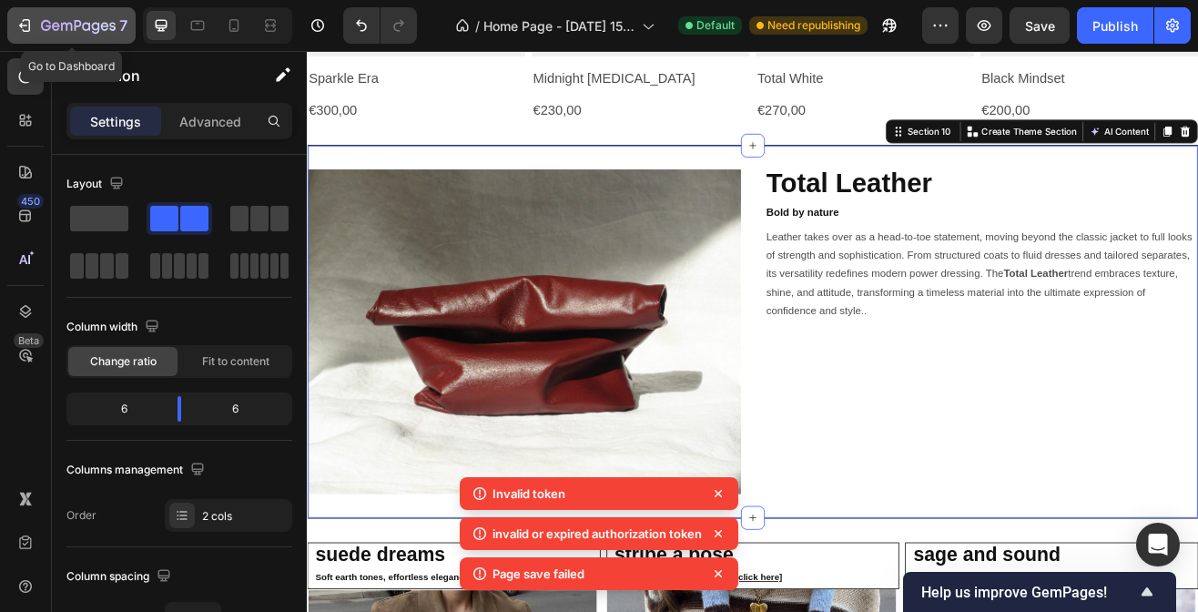
click at [105, 19] on icon "button" at bounding box center [78, 26] width 75 height 15
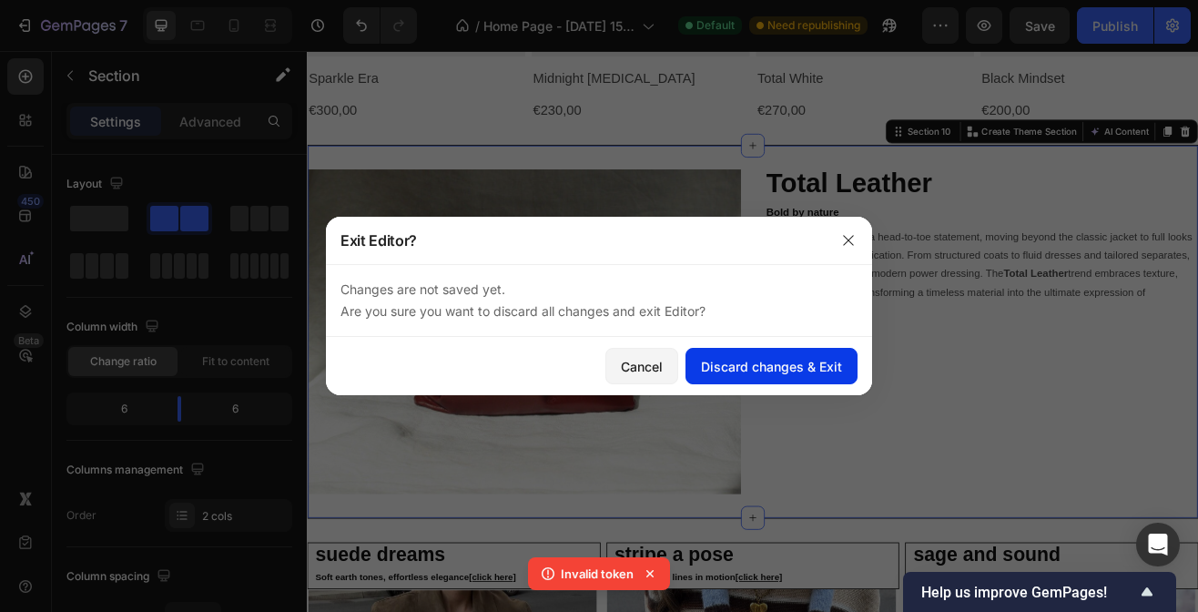
click at [741, 373] on div "Discard changes & Exit" at bounding box center [771, 366] width 141 height 19
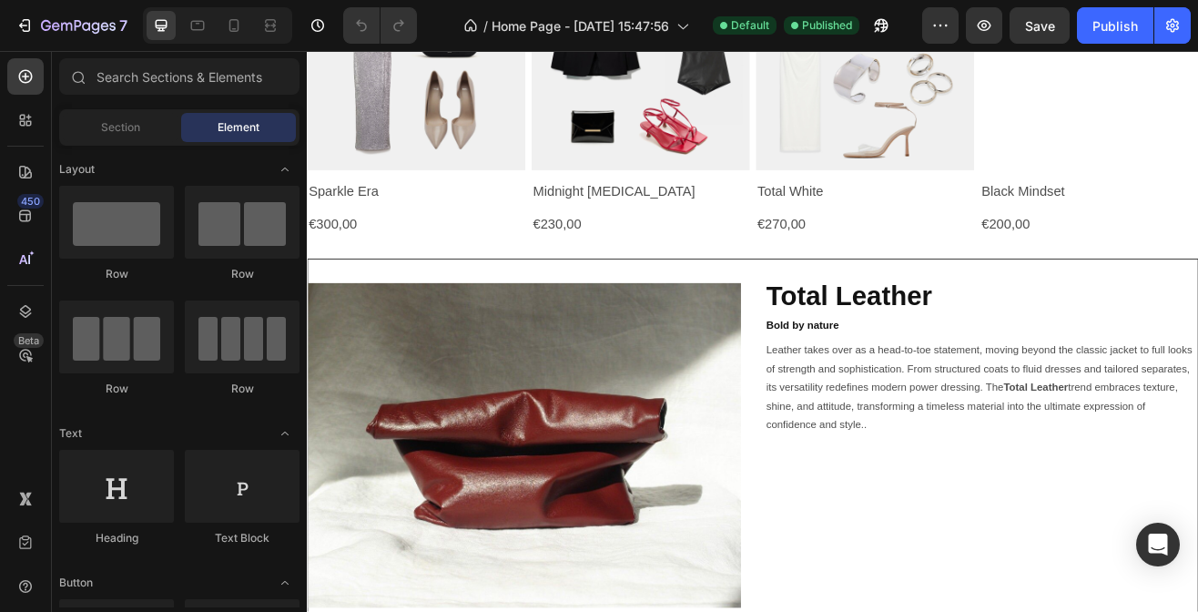
scroll to position [2281, 0]
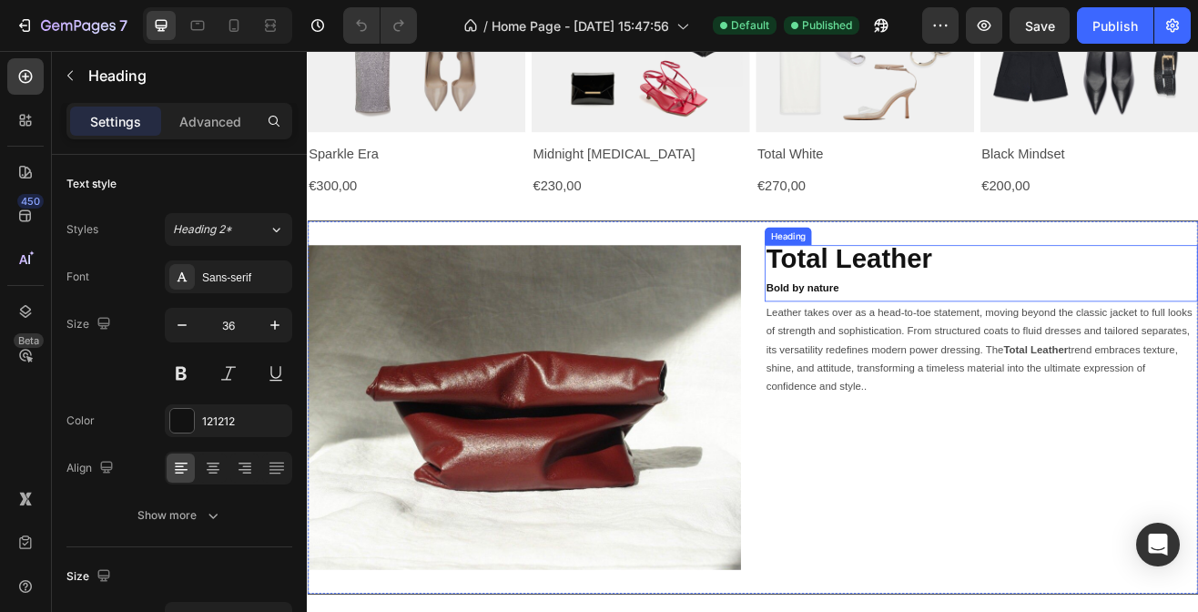
click at [889, 311] on strong "Total Leather" at bounding box center [970, 305] width 203 height 37
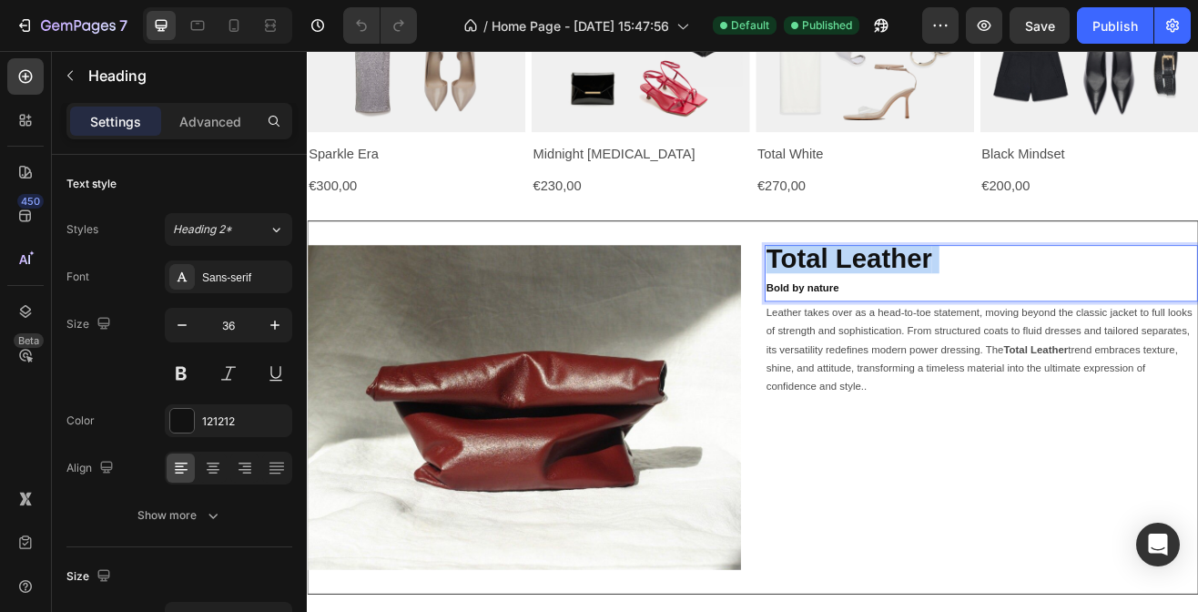
click at [889, 311] on strong "Total Leather" at bounding box center [970, 305] width 203 height 37
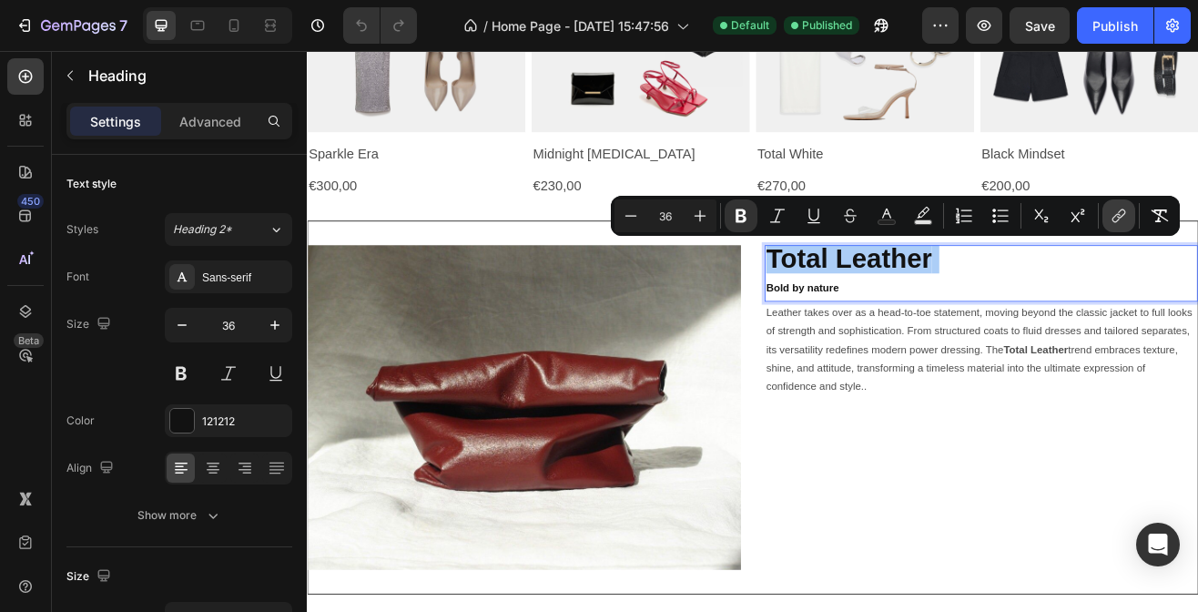
click at [1107, 213] on button "link" at bounding box center [1118, 215] width 33 height 33
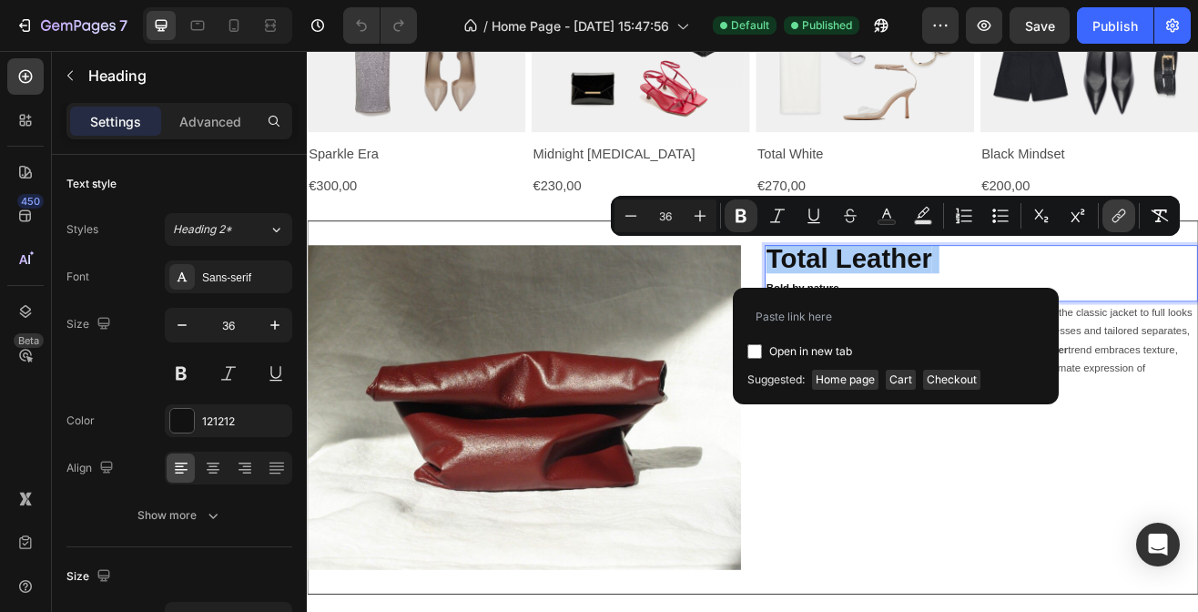
type input "[URL][DOMAIN_NAME] › pages › leather-page"
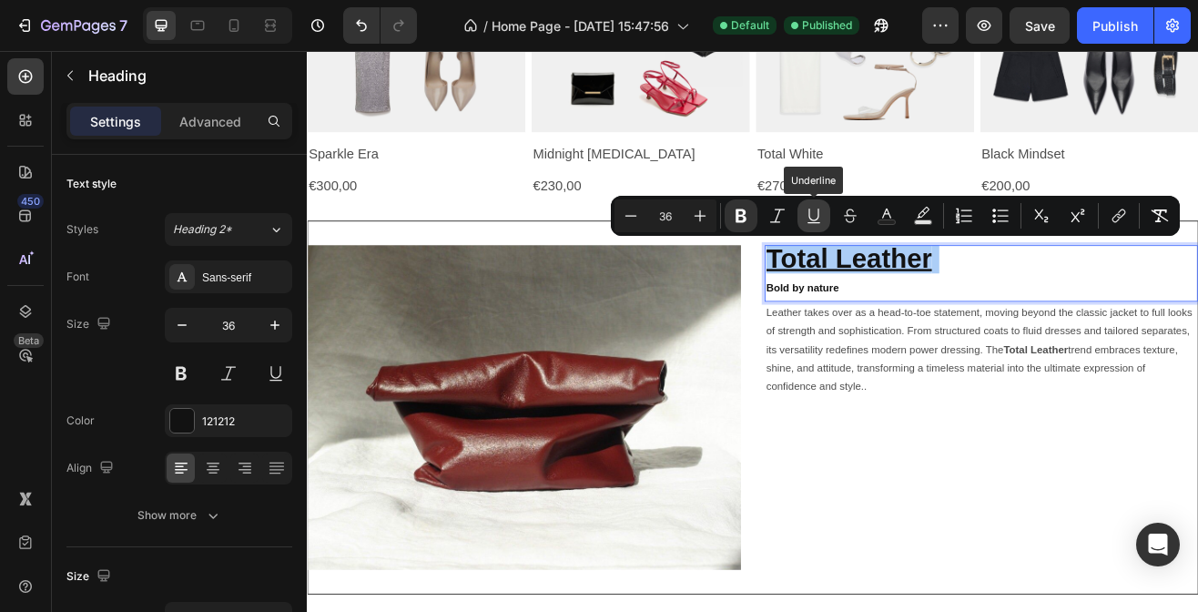
click at [815, 210] on icon "Editor contextual toolbar" at bounding box center [814, 216] width 18 height 18
click at [1091, 35] on button "Publish" at bounding box center [1115, 25] width 76 height 36
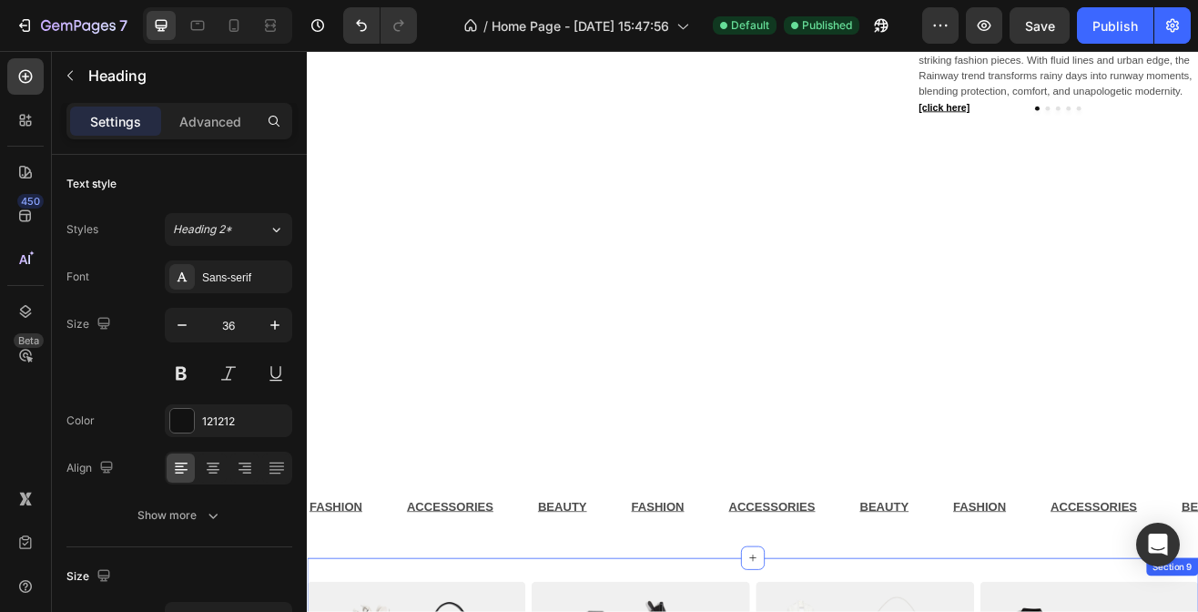
scroll to position [1438, 0]
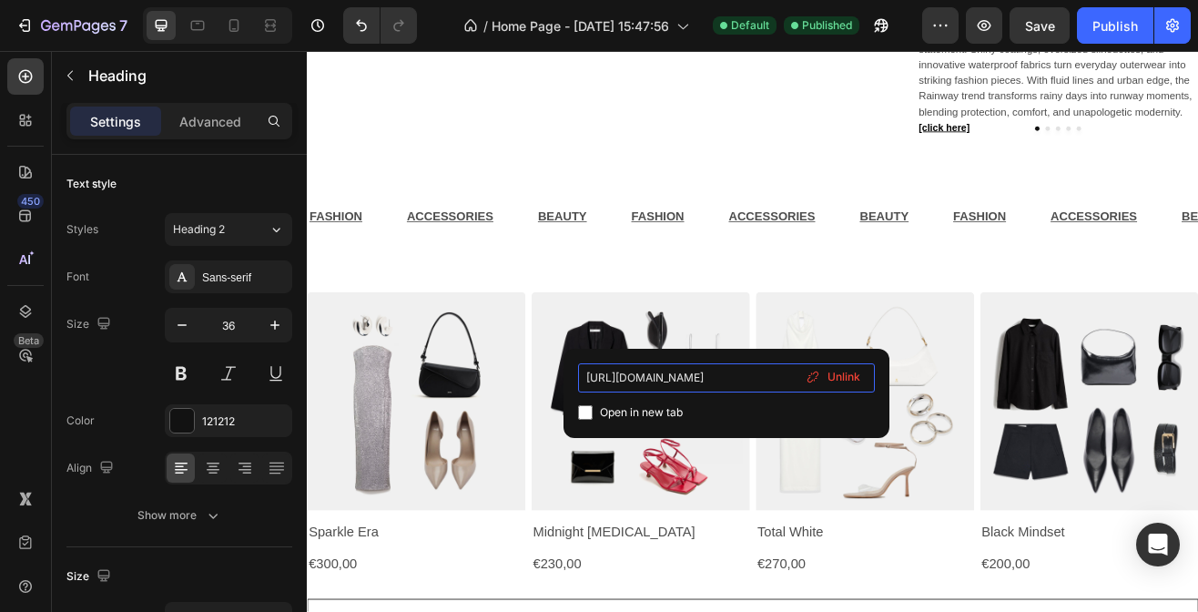
click at [748, 380] on input "https://mirandabox.it/pages/bandana-page" at bounding box center [726, 377] width 297 height 29
drag, startPoint x: 748, startPoint y: 380, endPoint x: 568, endPoint y: 389, distance: 180.4
click at [568, 389] on div "https://mirandabox.it/pages/bandana-page Open in new tab Unlink" at bounding box center [726, 393] width 326 height 89
click at [626, 381] on input "https://mirandabox.it/pages/bandana-page" at bounding box center [726, 377] width 297 height 29
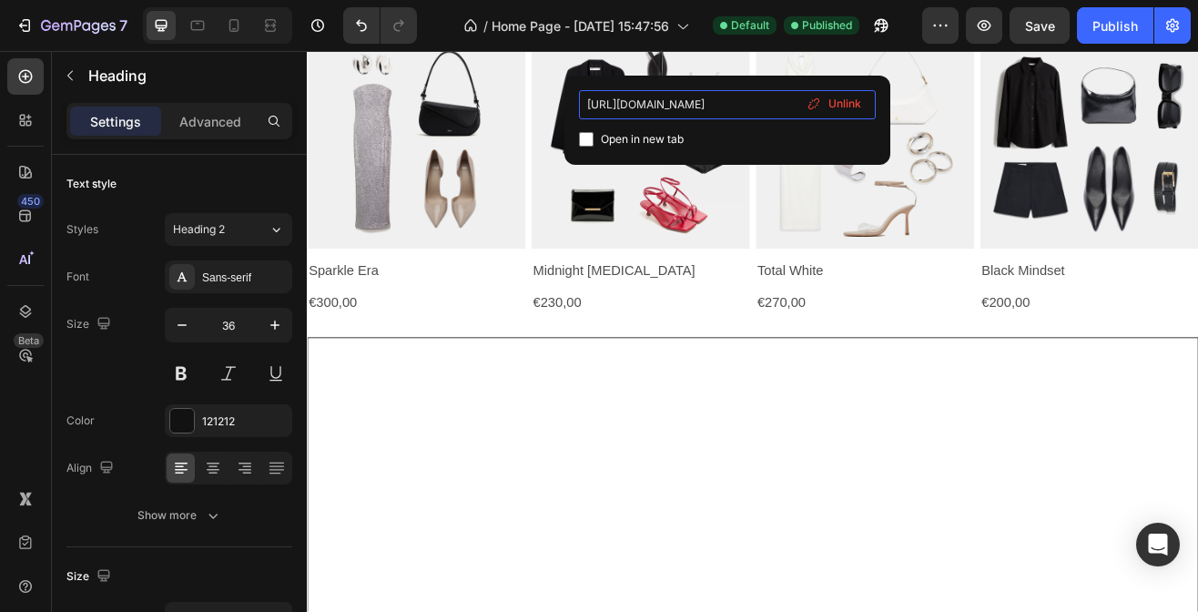
scroll to position [1754, 0]
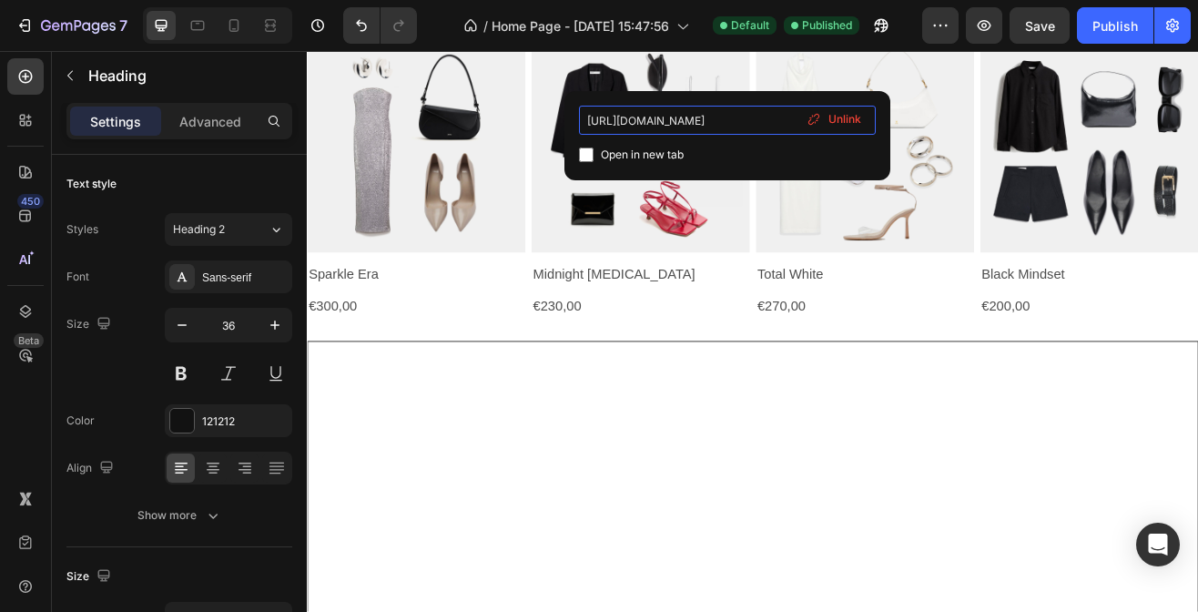
click at [703, 116] on input "https://mirandabox.it/pages/bandana-page" at bounding box center [727, 120] width 297 height 29
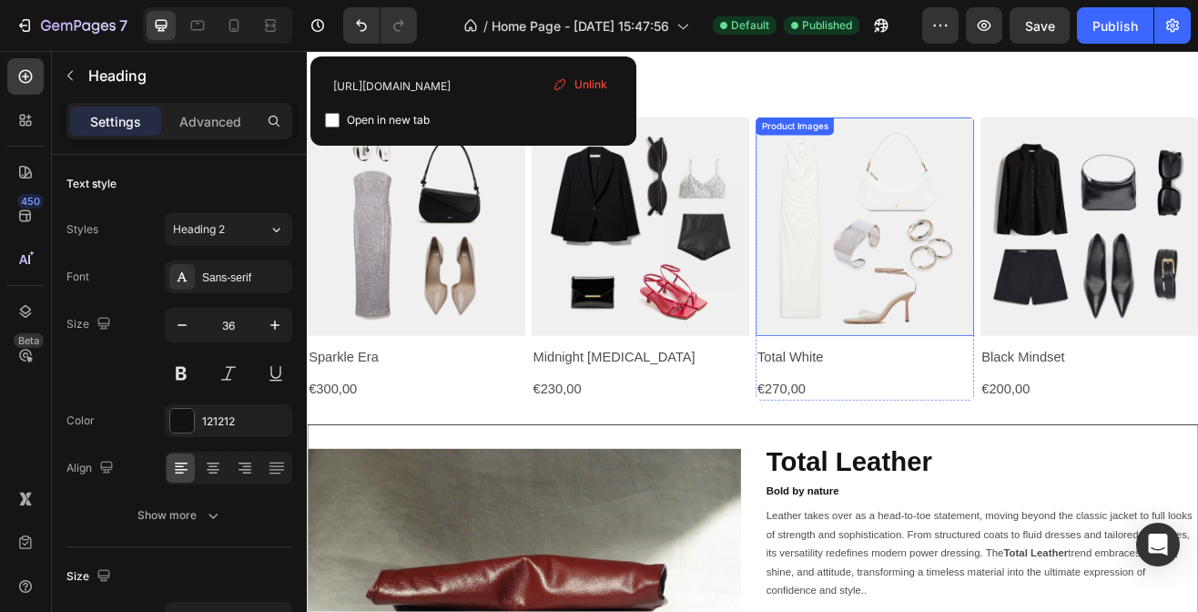
click at [867, 600] on h2 "Total Leather Bold by nature" at bounding box center [1132, 573] width 531 height 69
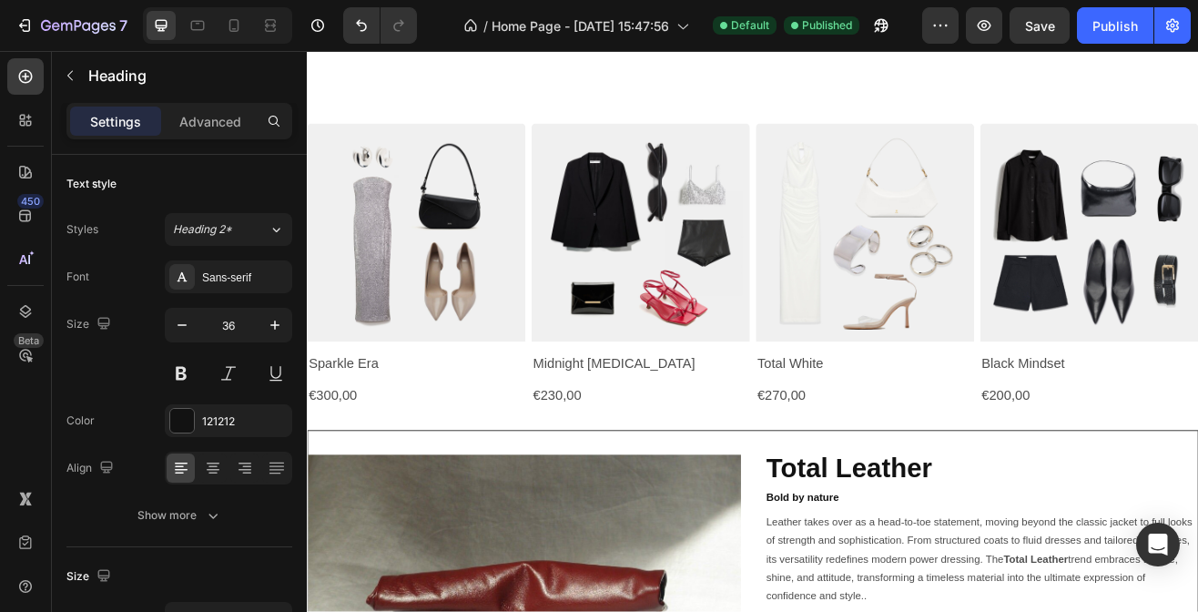
scroll to position [2199, 0]
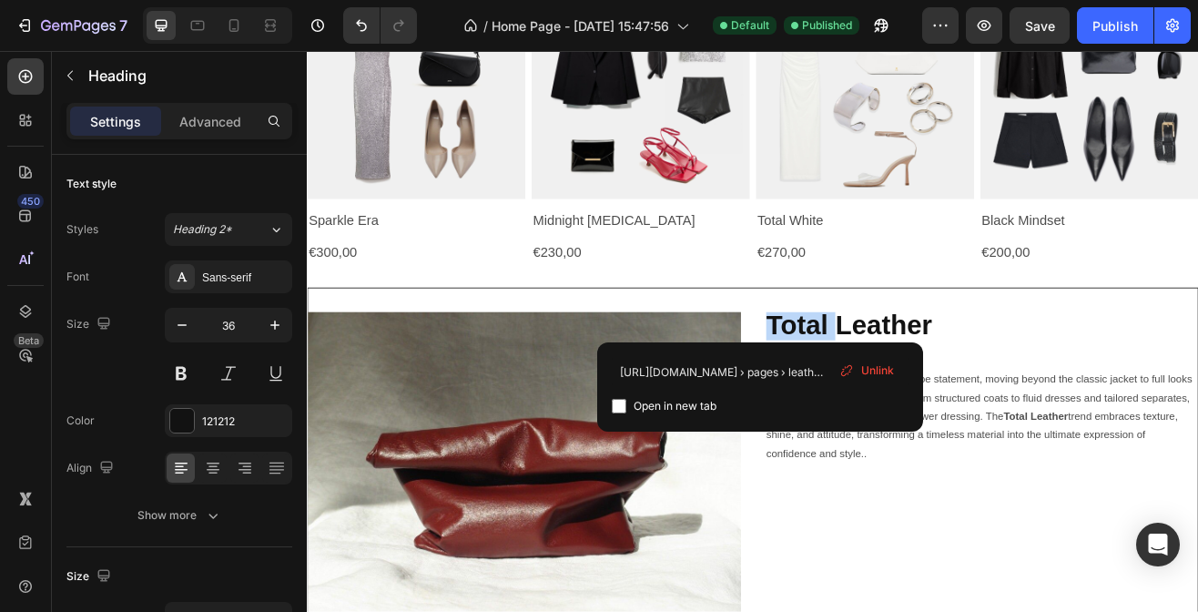
click at [959, 395] on strong "Total Leather" at bounding box center [970, 387] width 203 height 37
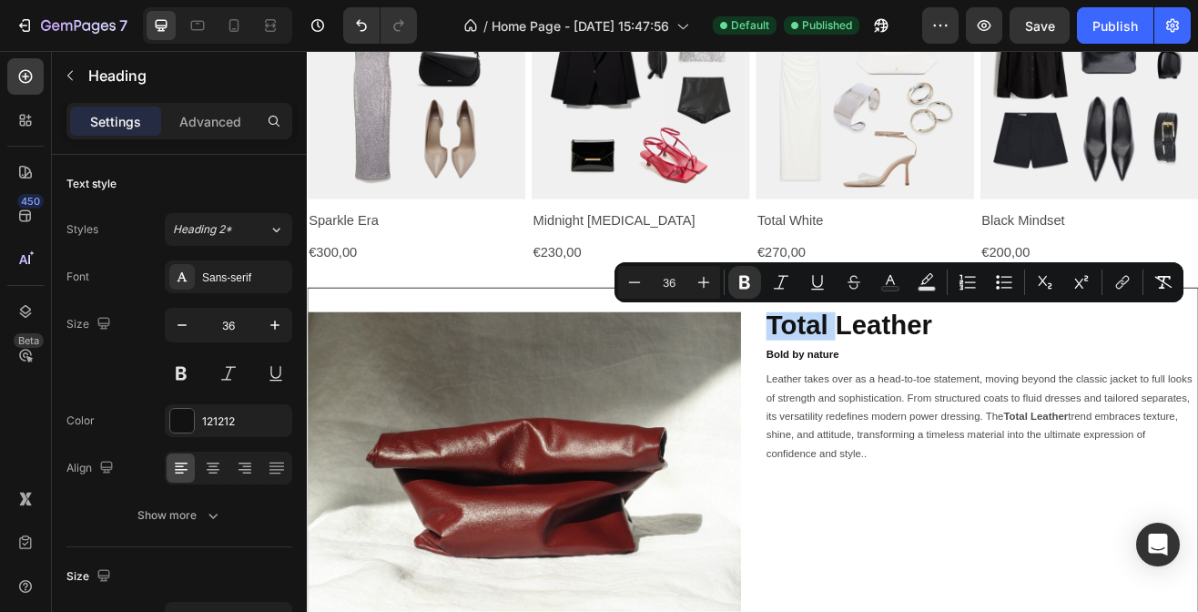
click at [959, 395] on strong "Total Leather" at bounding box center [970, 387] width 203 height 37
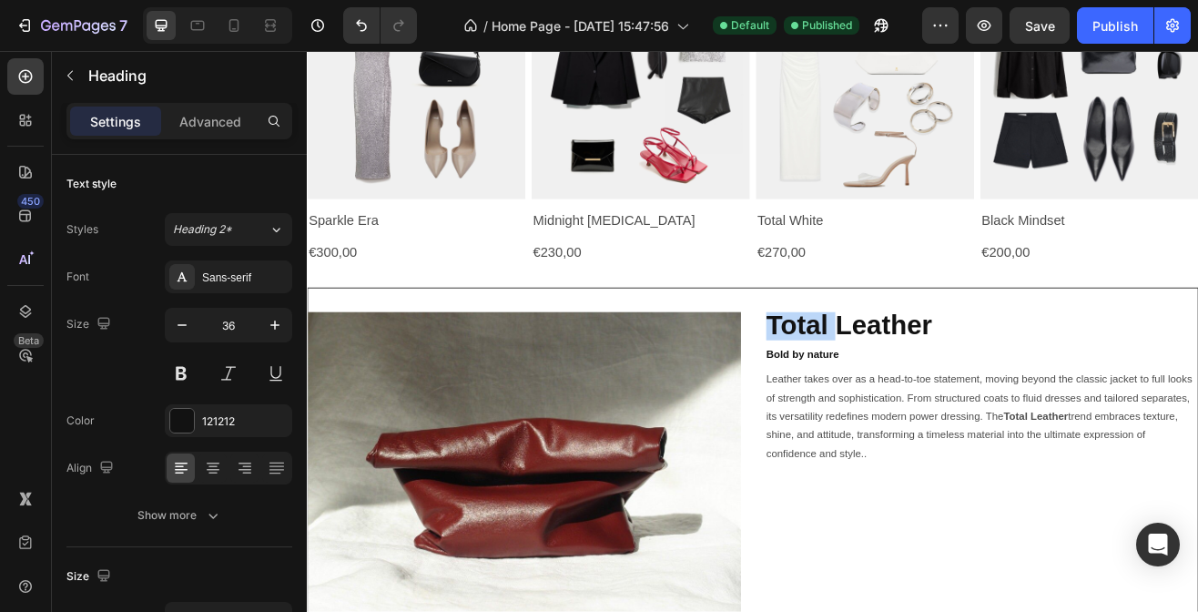
click at [959, 395] on strong "Total Leather" at bounding box center [970, 387] width 203 height 37
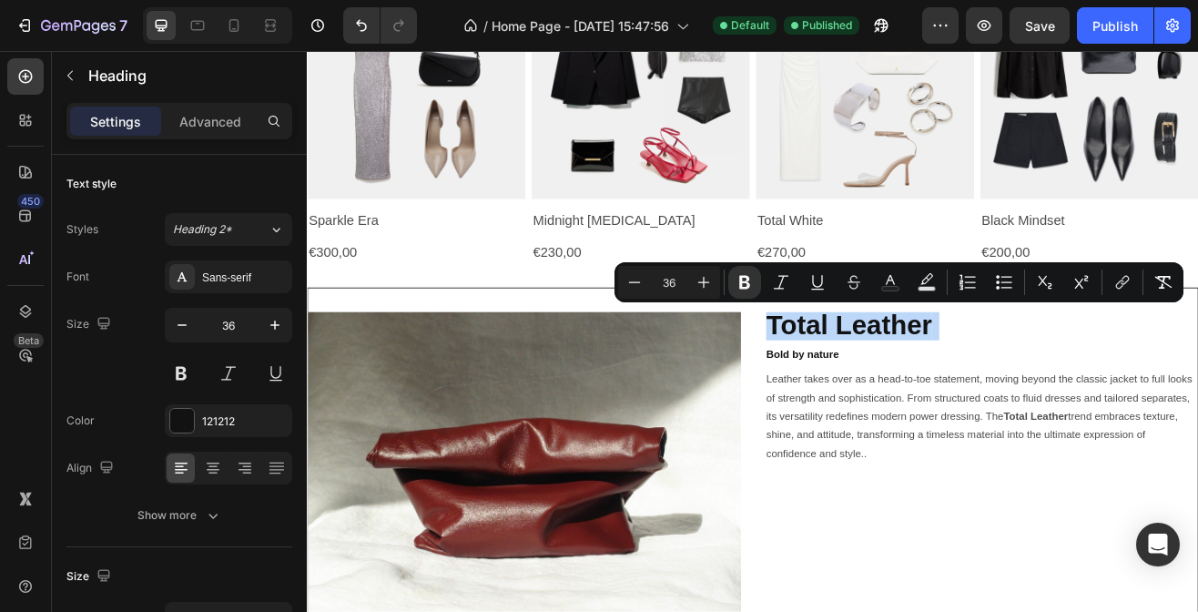
click at [959, 395] on strong "Total Leather" at bounding box center [970, 387] width 203 height 37
click at [1125, 287] on icon "Editor contextual toolbar" at bounding box center [1118, 282] width 18 height 18
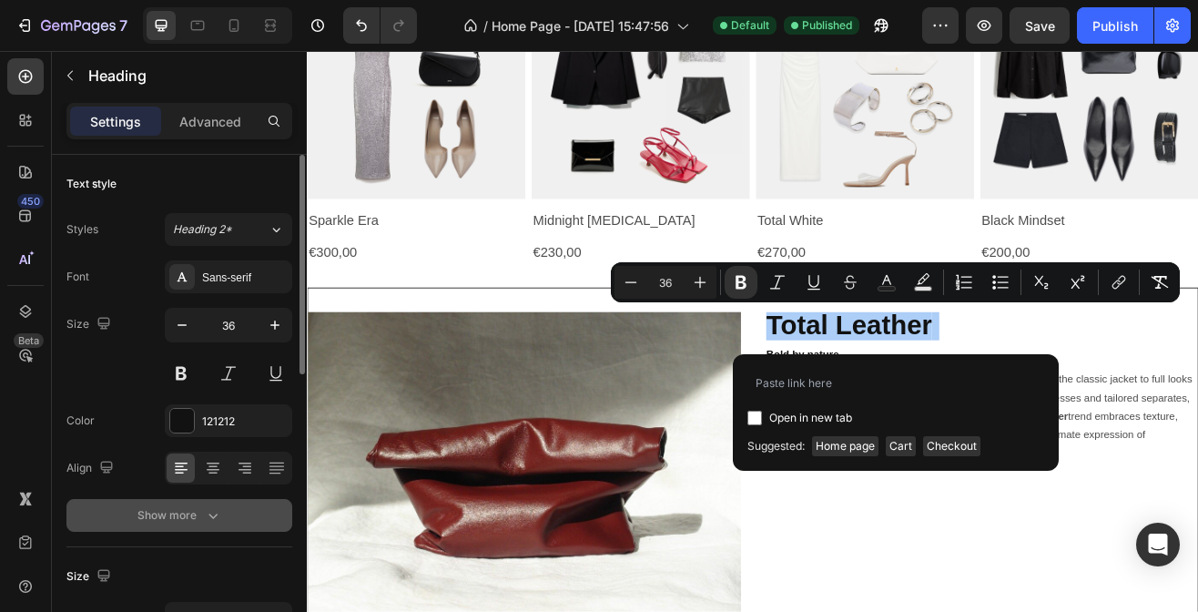
click at [236, 510] on button "Show more" at bounding box center [179, 515] width 226 height 33
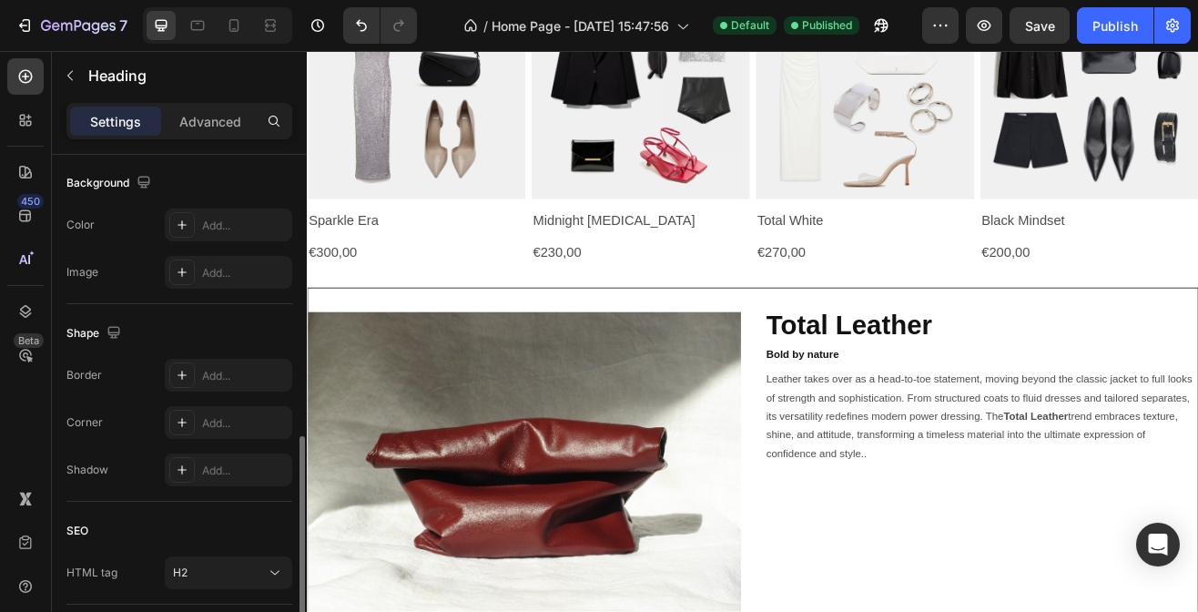
scroll to position [910, 0]
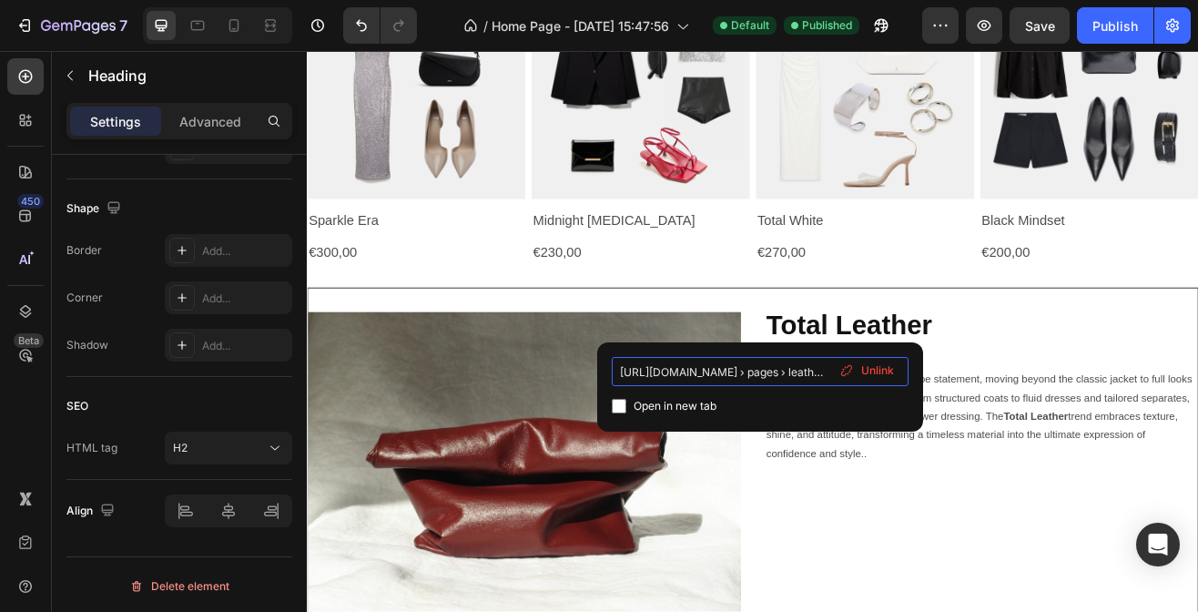
click at [732, 375] on input "[URL][DOMAIN_NAME] › pages › leather-page" at bounding box center [760, 371] width 297 height 29
click at [738, 374] on input "[URL][DOMAIN_NAME] › pages › leather-page" at bounding box center [760, 371] width 297 height 29
click at [772, 370] on input "https://mirandabox.it/pages › leather-page" at bounding box center [760, 371] width 297 height 29
type input "https://mirandabox.it/pages/leather-page"
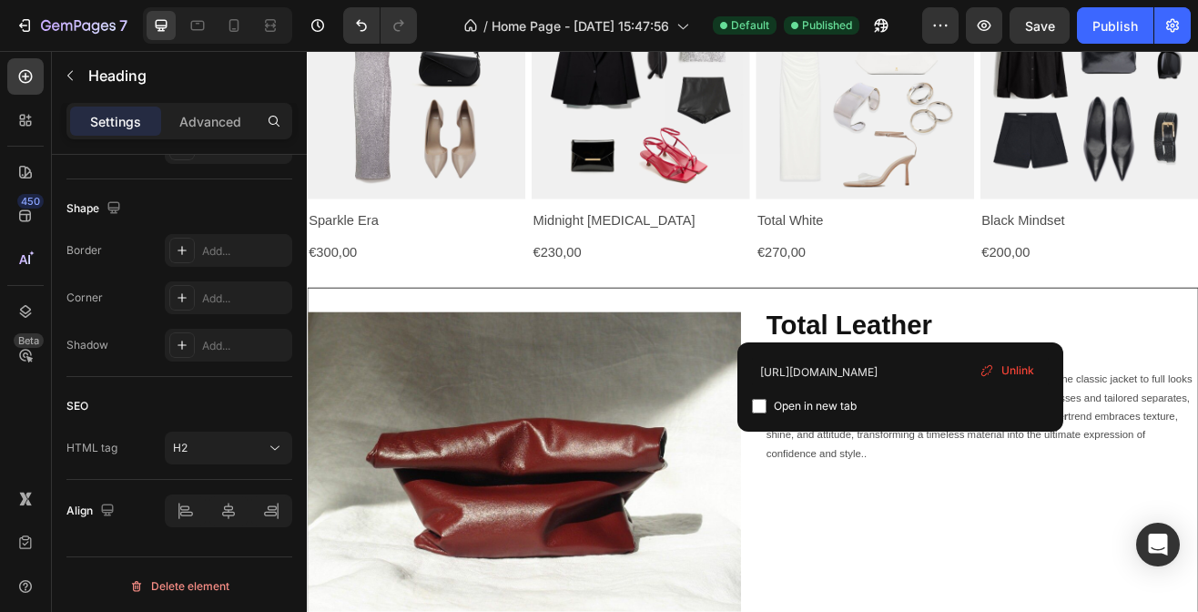
click at [1037, 388] on strong "Total Leather" at bounding box center [970, 387] width 203 height 37
click at [1076, 606] on div "Total Leather Bold by nature Heading Leather takes over as a head-to-toe statem…" at bounding box center [1132, 570] width 531 height 398
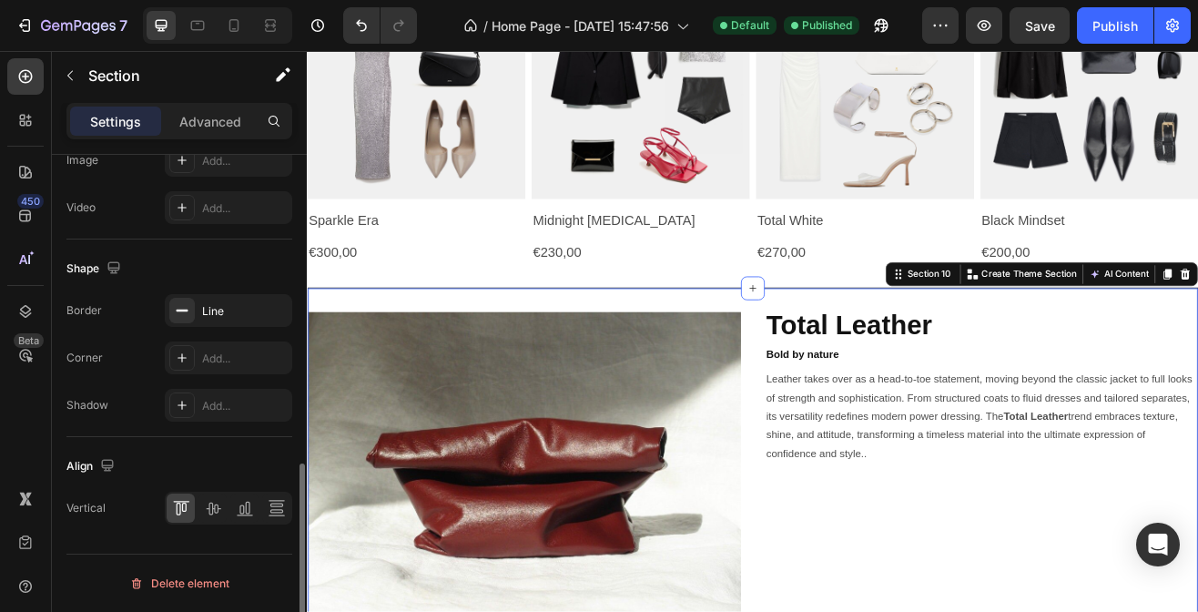
scroll to position [0, 0]
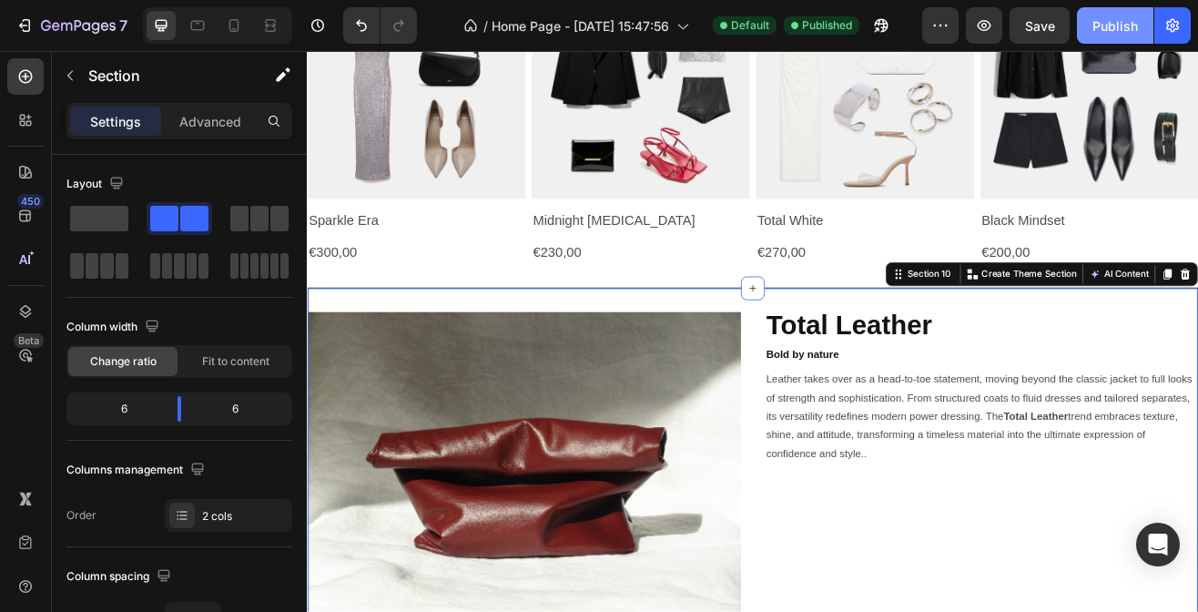
click at [1108, 25] on div "Publish" at bounding box center [1115, 25] width 46 height 19
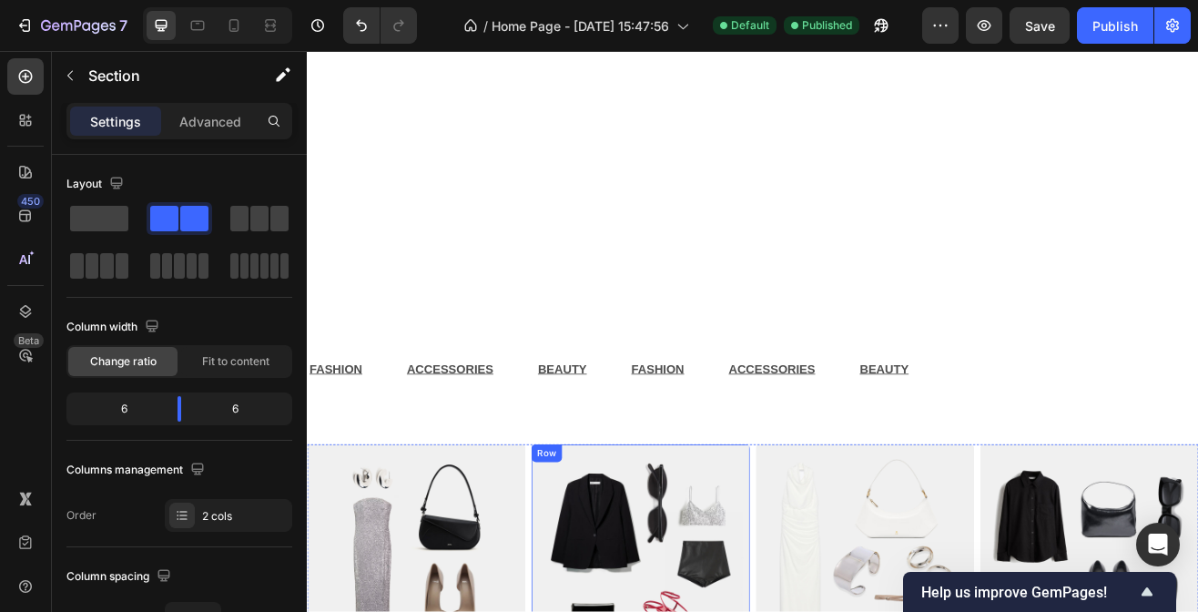
scroll to position [1568, 0]
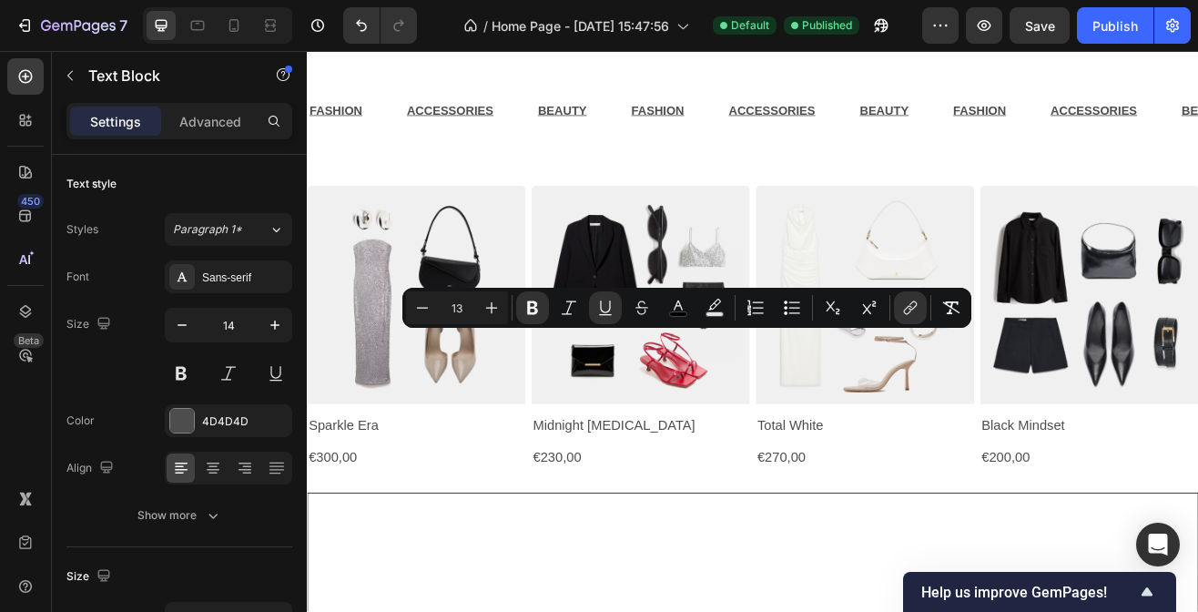
copy u "[click here]"
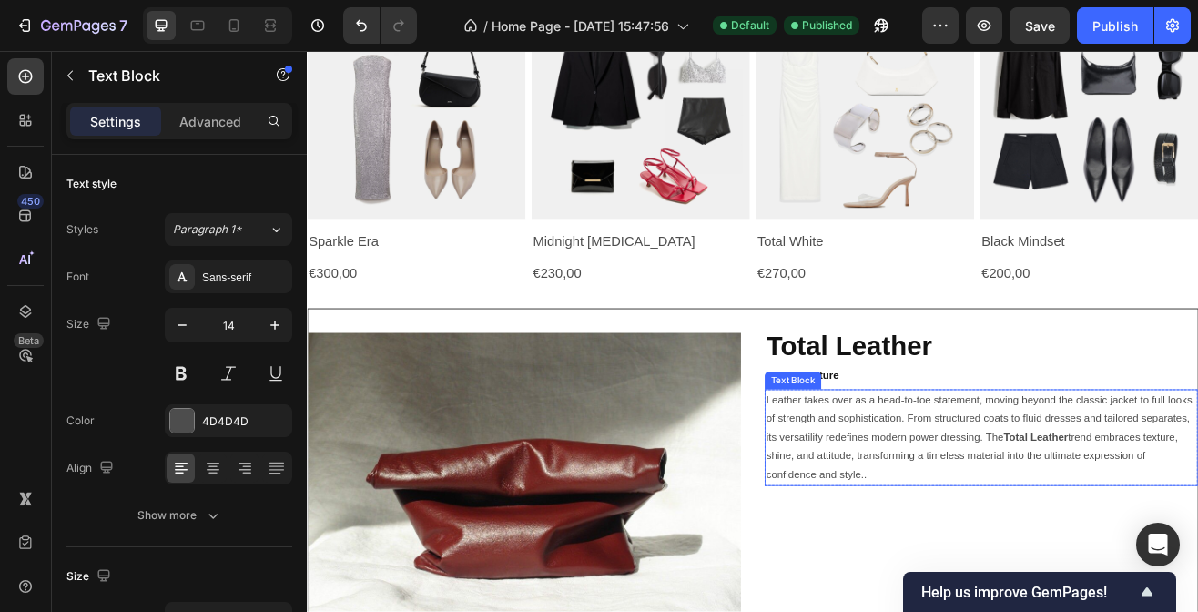
scroll to position [2262, 0]
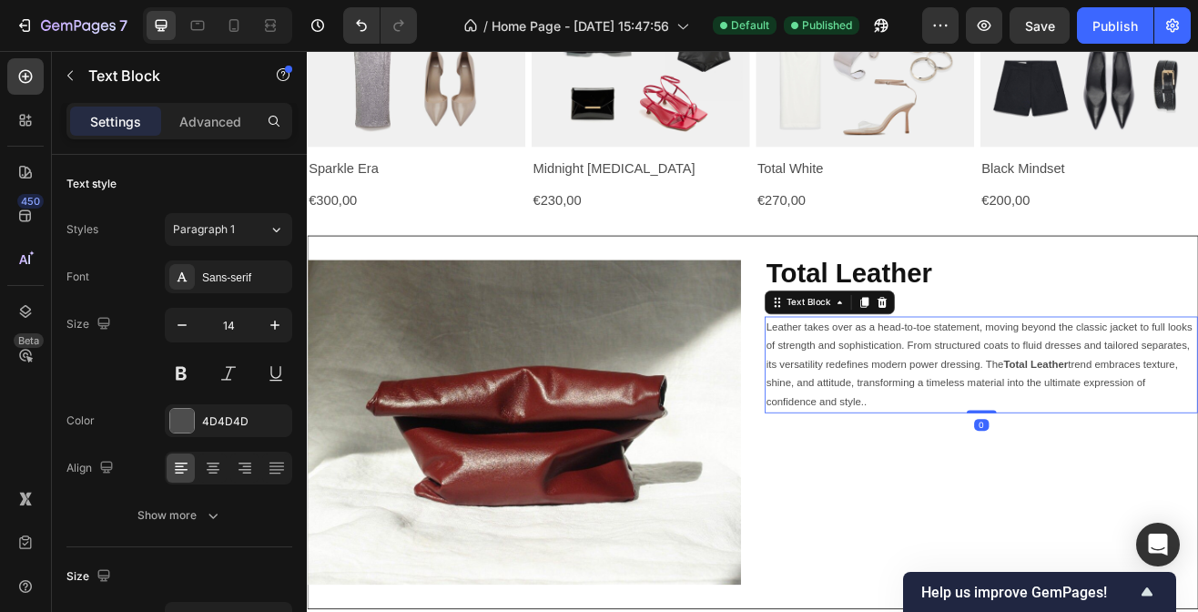
click at [1127, 473] on p "Leather takes over as a head-to-toe statement, moving beyond the classic jacket…" at bounding box center [1132, 436] width 527 height 115
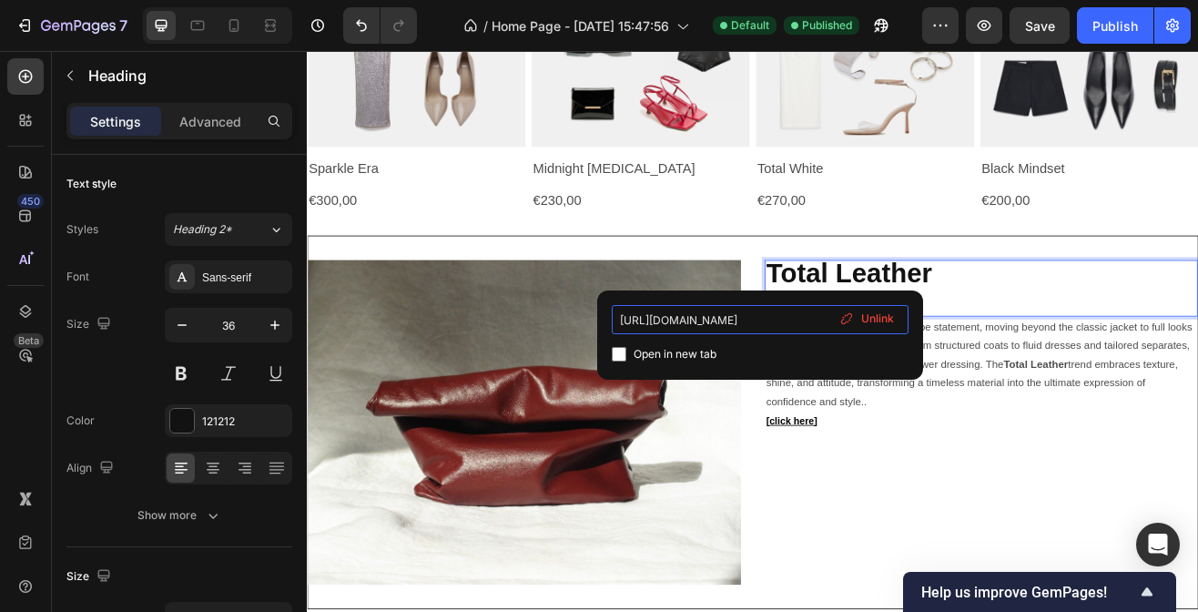
click at [755, 319] on input "https://mirandabox.it/pages/leather-page" at bounding box center [760, 319] width 297 height 29
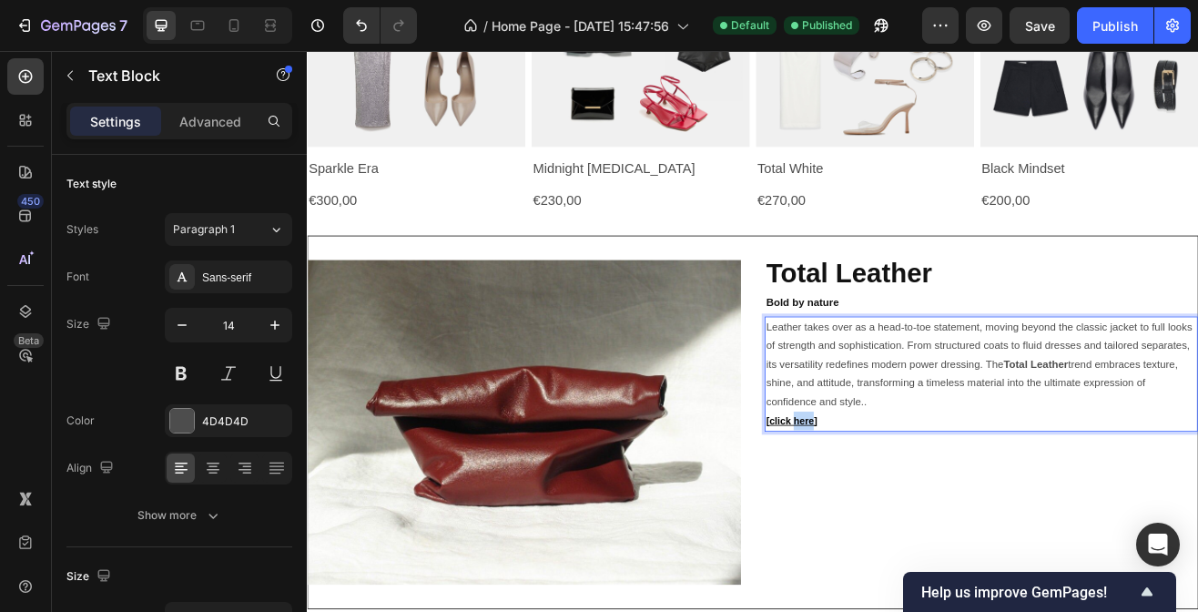
click at [903, 499] on u "[click here]" at bounding box center [900, 505] width 63 height 14
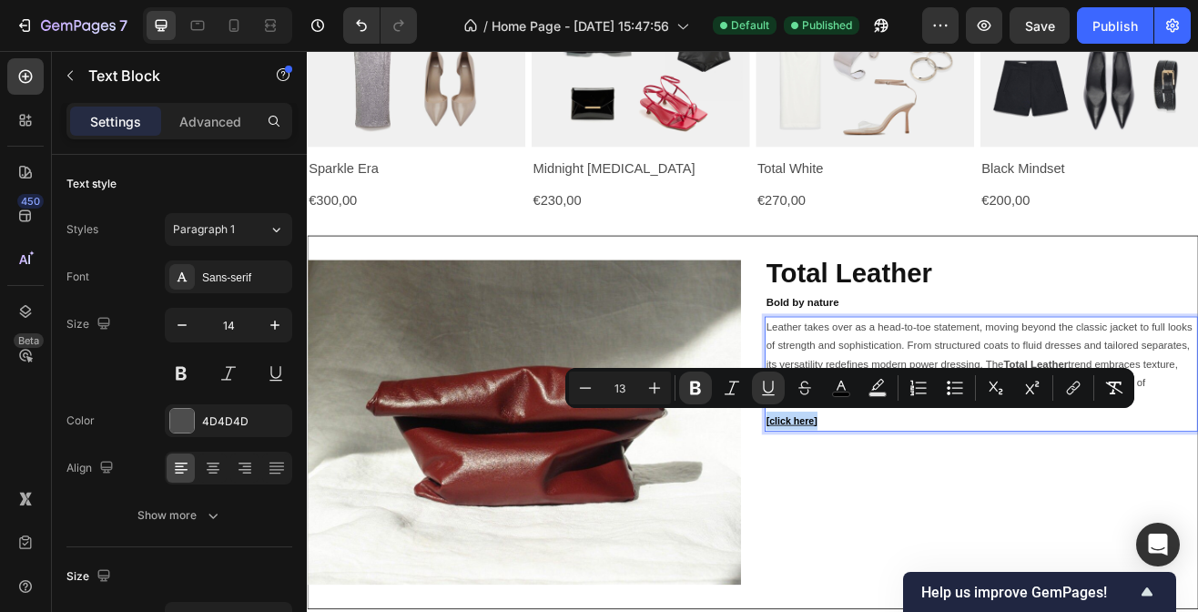
click at [903, 499] on u "[click here]" at bounding box center [900, 505] width 63 height 14
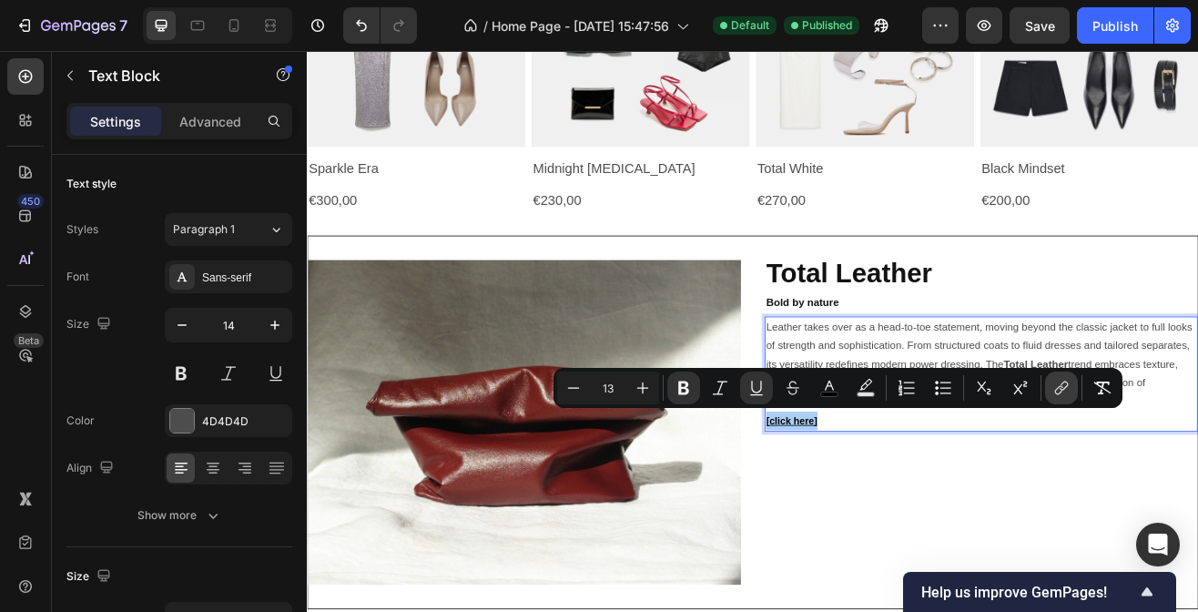
click at [1052, 385] on icon "Editor contextual toolbar" at bounding box center [1061, 388] width 18 height 18
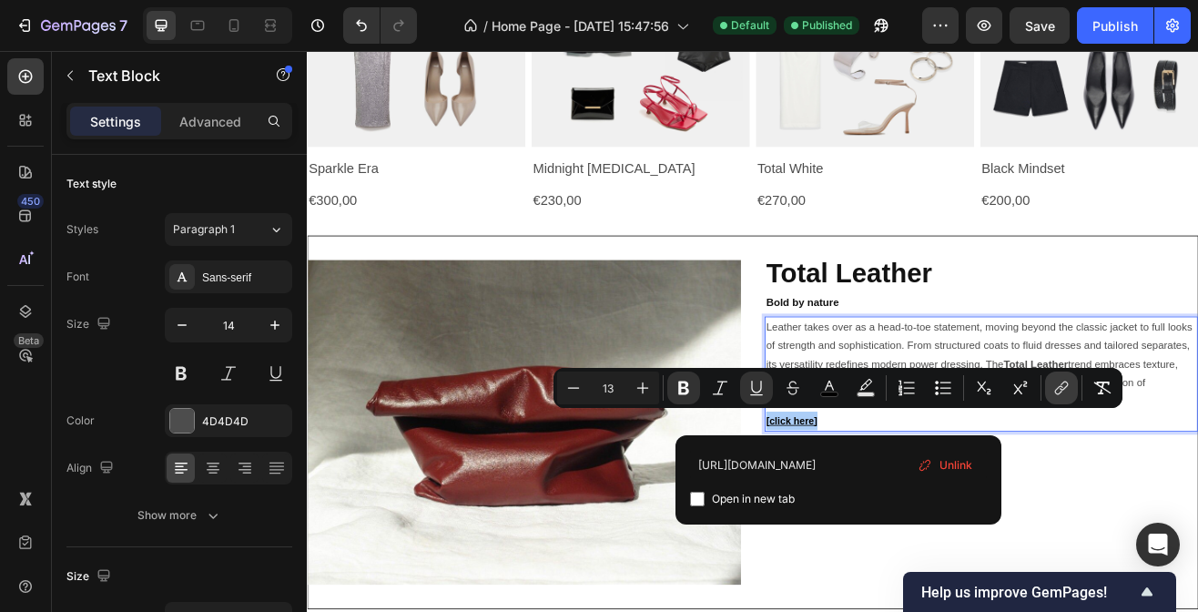
scroll to position [0, 18]
click at [829, 465] on input "https://mirandabox.it/pages/bandana-page" at bounding box center [838, 464] width 297 height 29
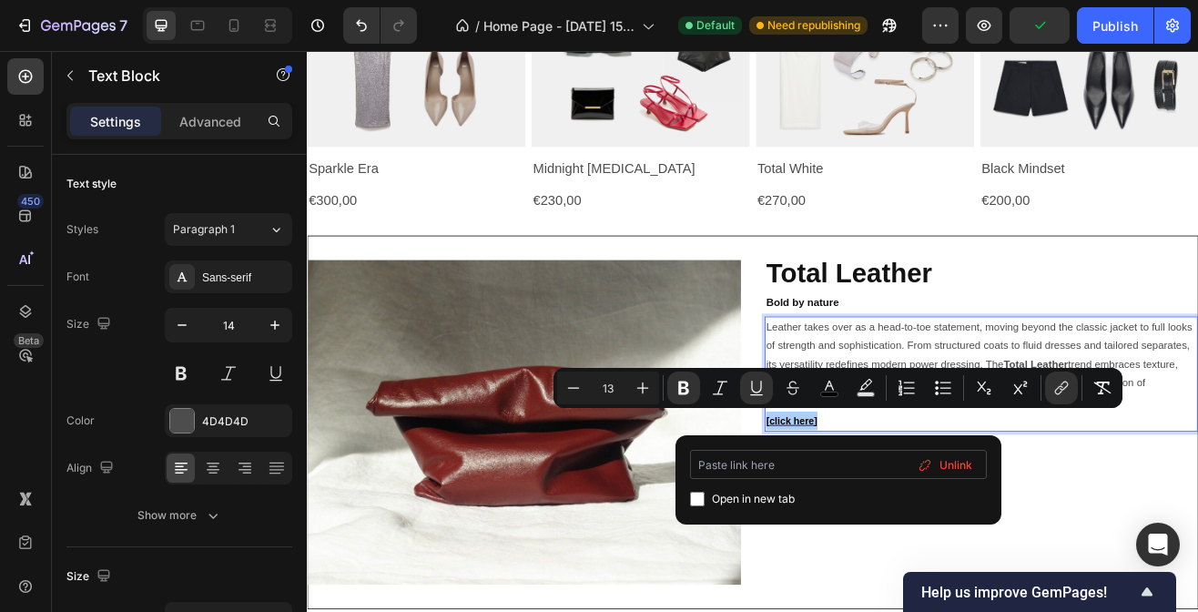
scroll to position [0, 0]
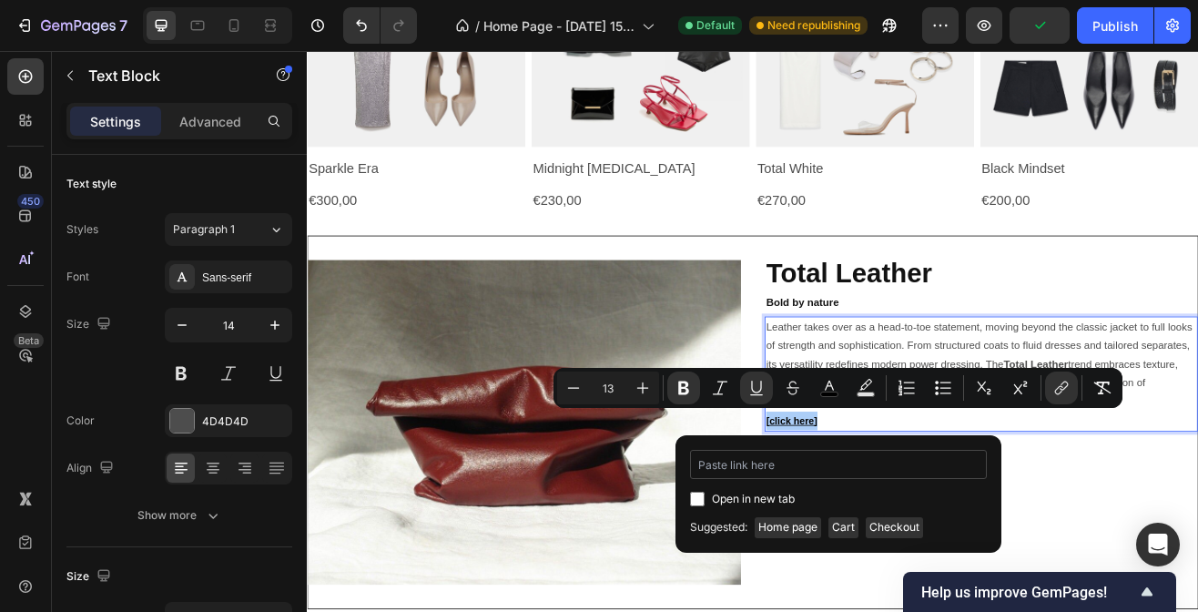
type input "https://mirandabox.it/pages/leather-page"
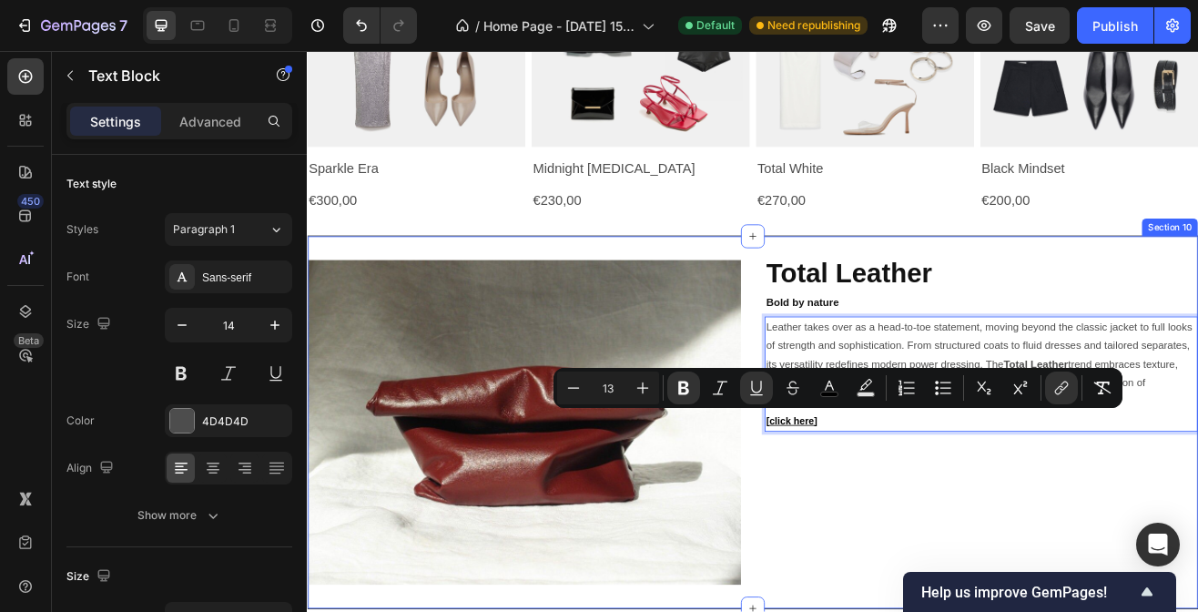
click at [1005, 574] on div "⁠⁠⁠⁠⁠⁠⁠ Total Leather Bold by nature Heading Leather takes over as a head-to-to…" at bounding box center [1132, 507] width 531 height 398
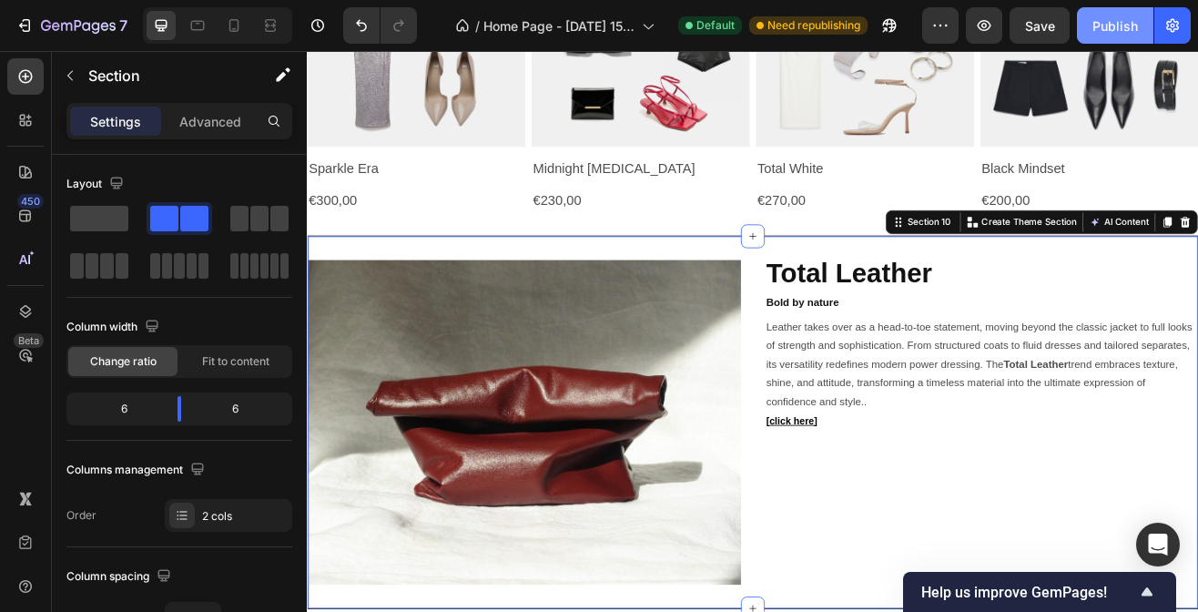
click at [1098, 28] on div "Publish" at bounding box center [1115, 25] width 46 height 19
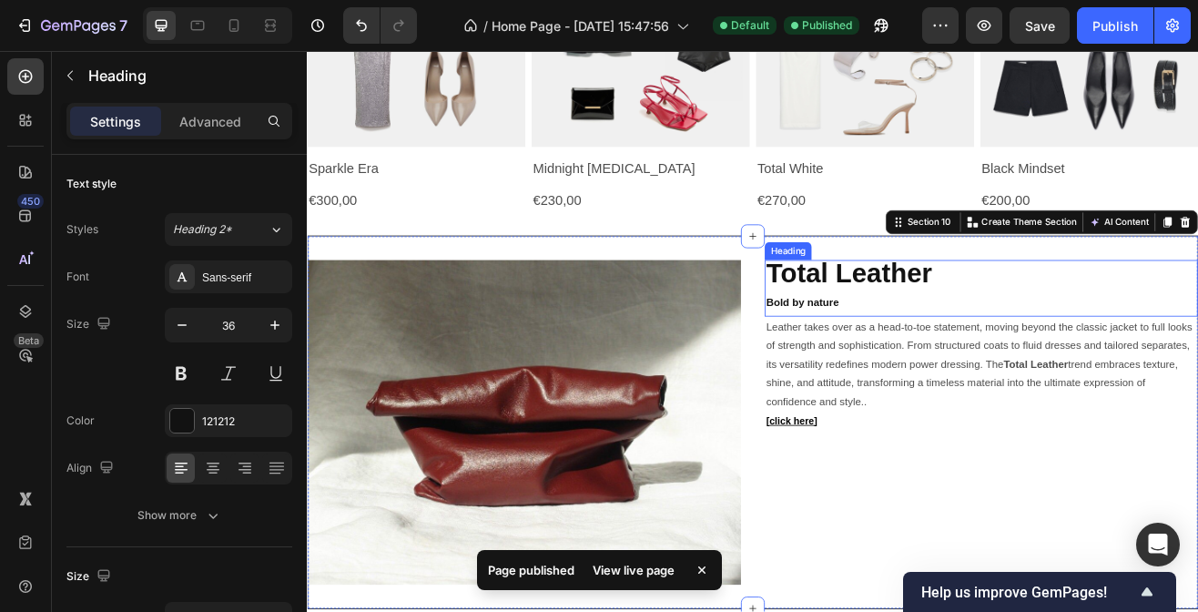
click at [953, 315] on strong "Total Leather" at bounding box center [970, 323] width 203 height 37
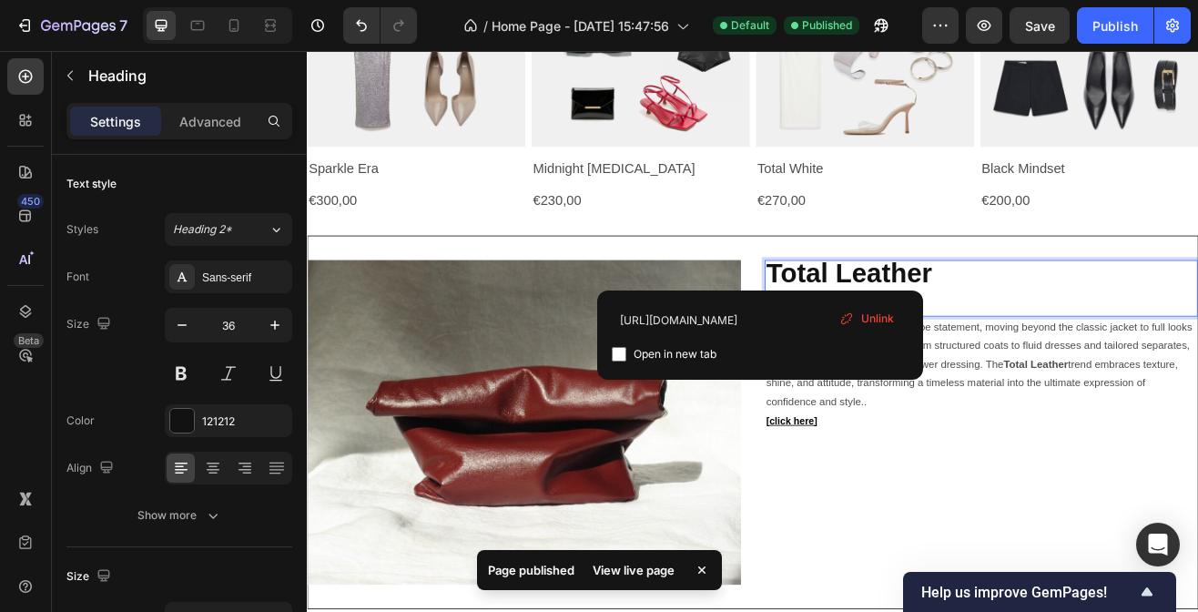
click at [953, 315] on strong "Total Leather" at bounding box center [970, 323] width 203 height 37
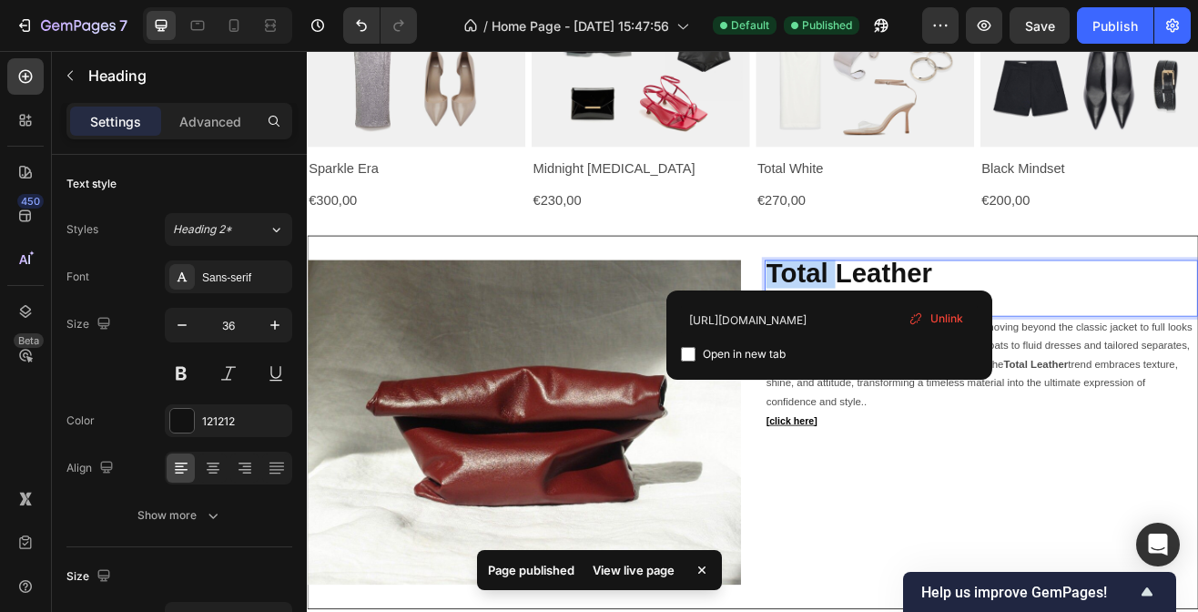
click at [953, 315] on strong "Total Leather" at bounding box center [970, 323] width 203 height 37
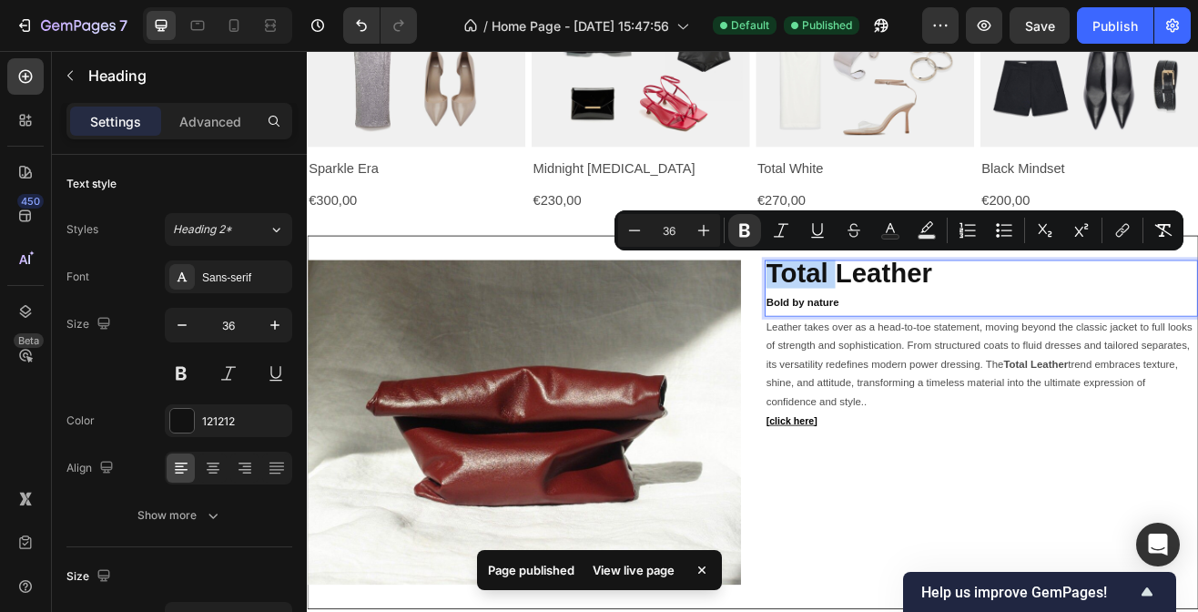
click at [953, 315] on strong "Total Leather" at bounding box center [970, 323] width 203 height 37
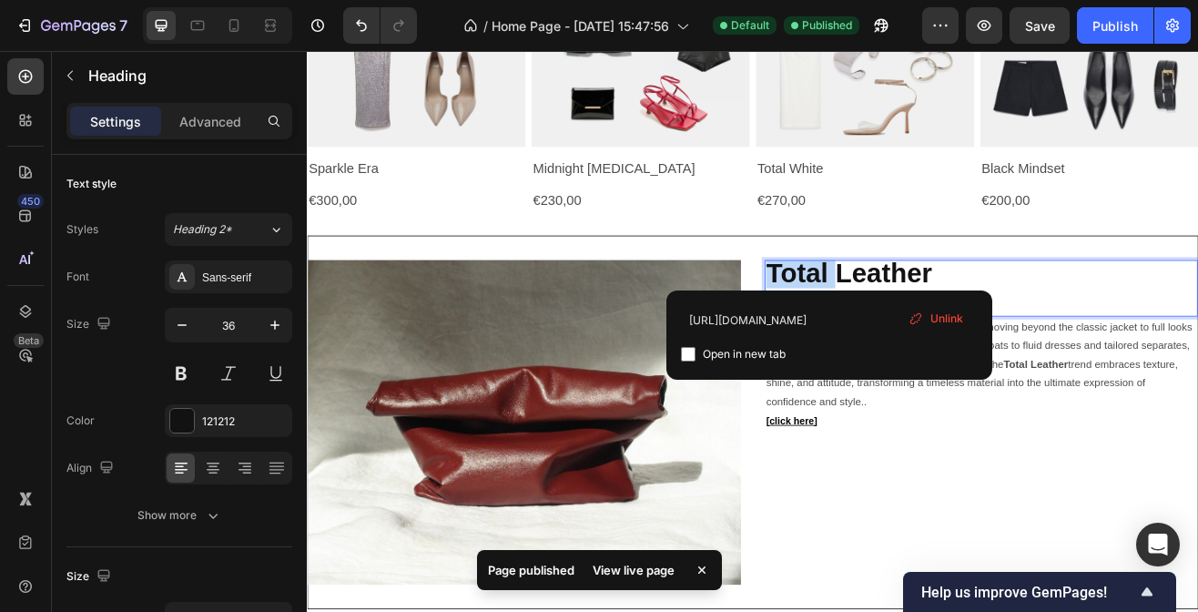
click at [953, 315] on strong "Total Leather" at bounding box center [970, 323] width 203 height 37
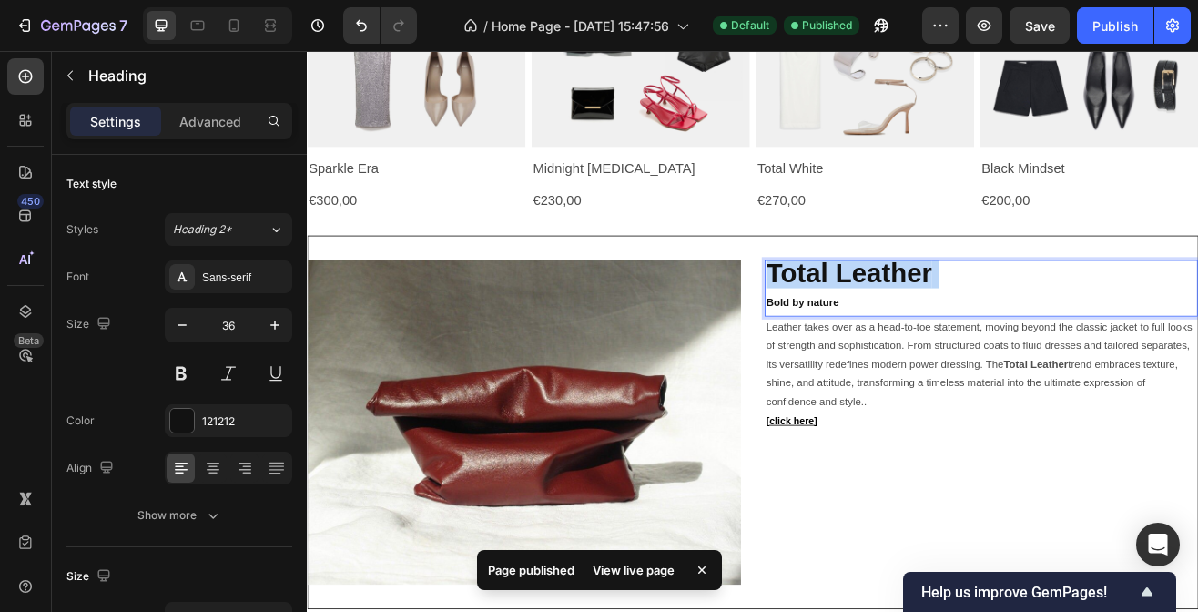
click at [953, 315] on strong "Total Leather" at bounding box center [970, 323] width 203 height 37
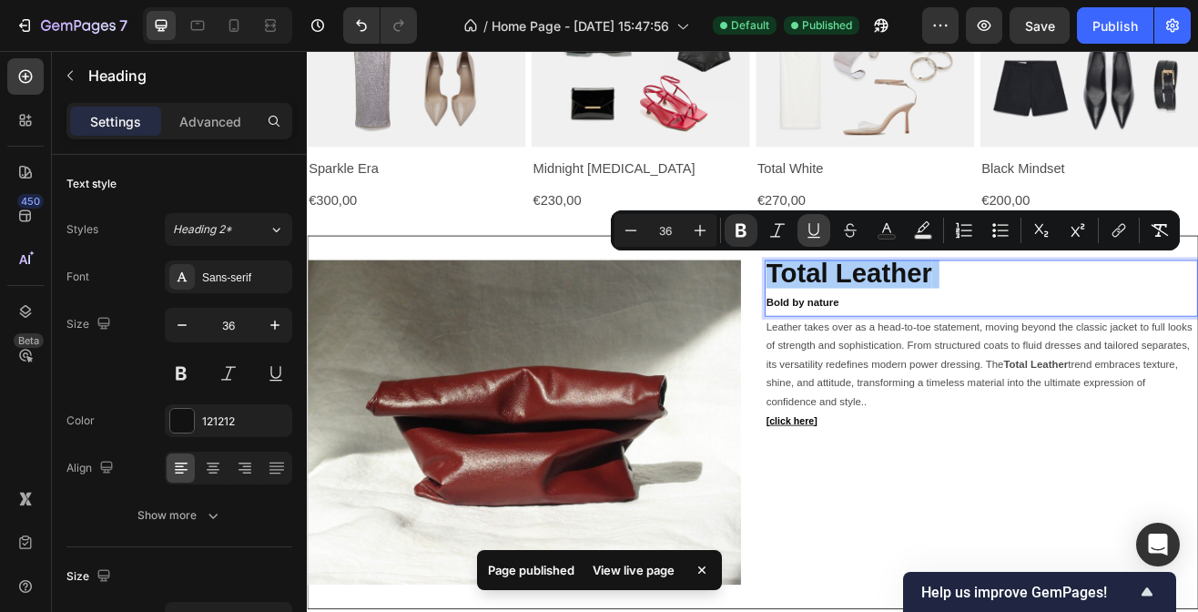
click at [817, 222] on icon "Editor contextual toolbar" at bounding box center [814, 230] width 18 height 18
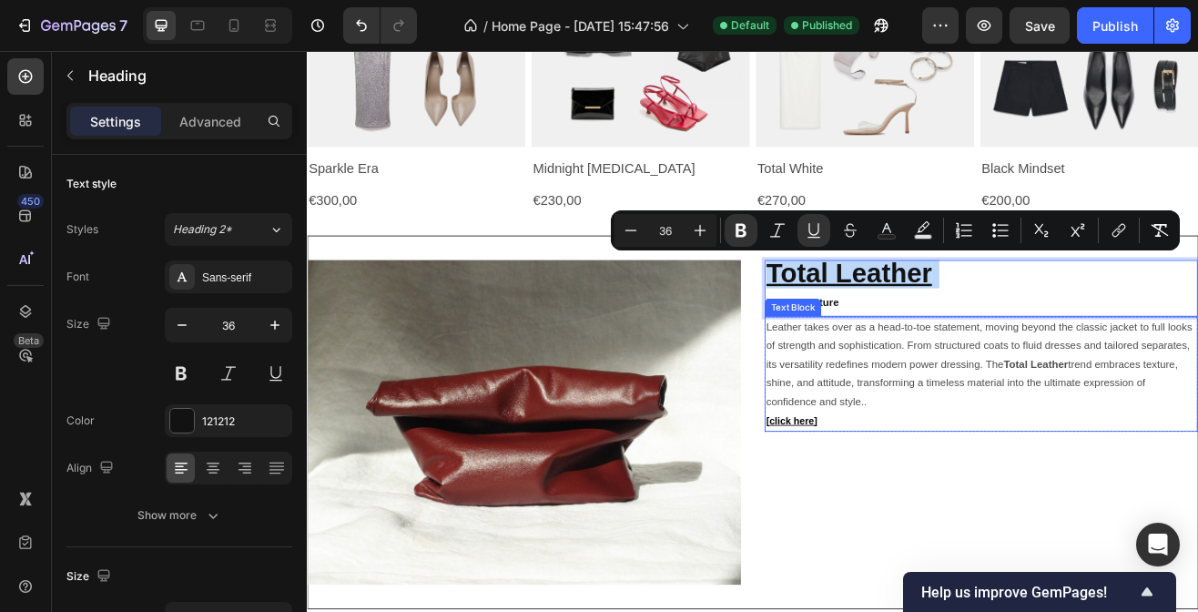
click at [989, 435] on p "Leather takes over as a head-to-toe statement, moving beyond the classic jacket…" at bounding box center [1132, 436] width 527 height 115
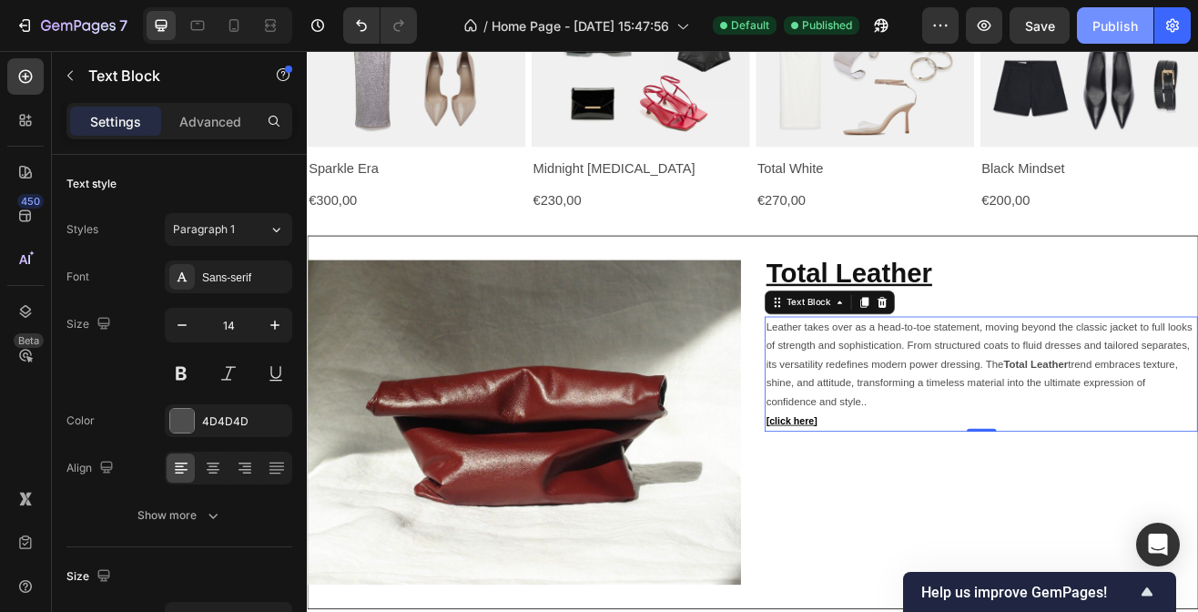
click at [1089, 27] on button "Publish" at bounding box center [1115, 25] width 76 height 36
